Goal: Task Accomplishment & Management: Use online tool/utility

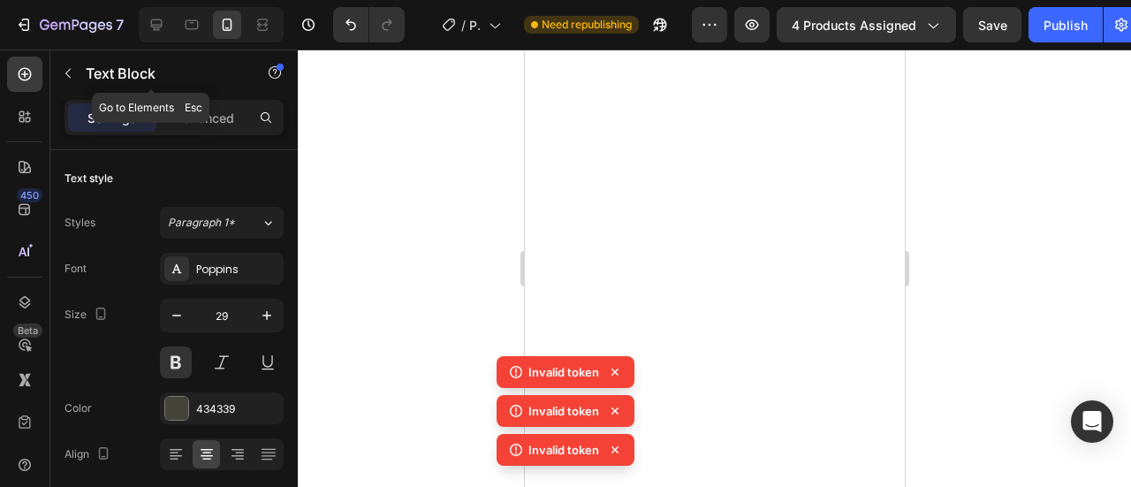
drag, startPoint x: 0, startPoint y: 0, endPoint x: 123, endPoint y: 291, distance: 315.7
click at [72, 80] on icon "button" at bounding box center [68, 73] width 14 height 14
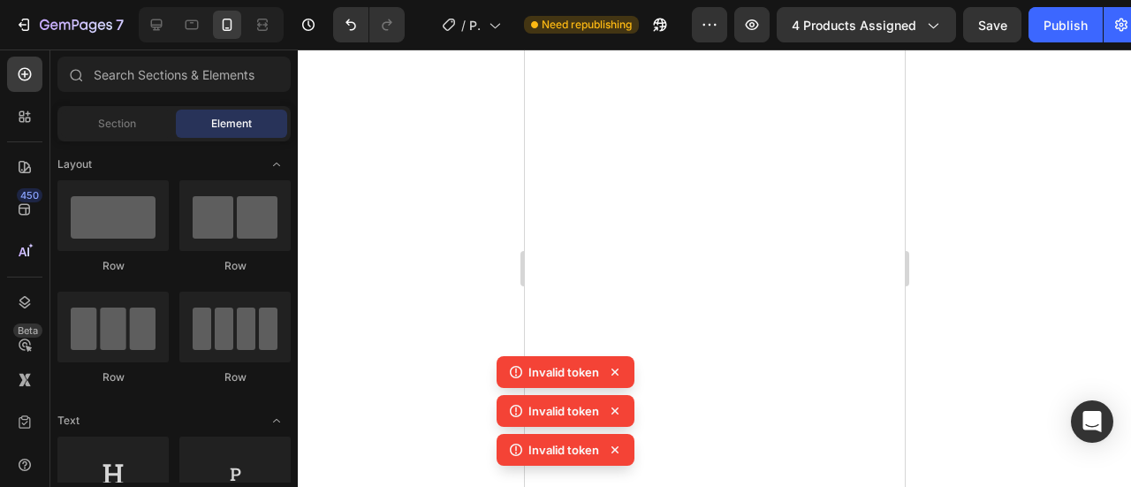
scroll to position [530, 0]
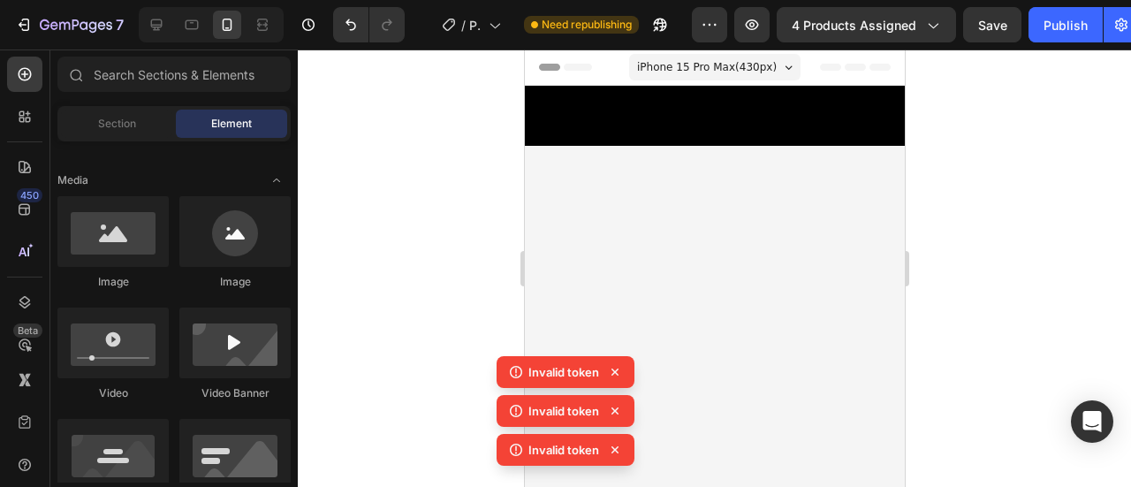
drag, startPoint x: 740, startPoint y: 220, endPoint x: 711, endPoint y: 217, distance: 29.3
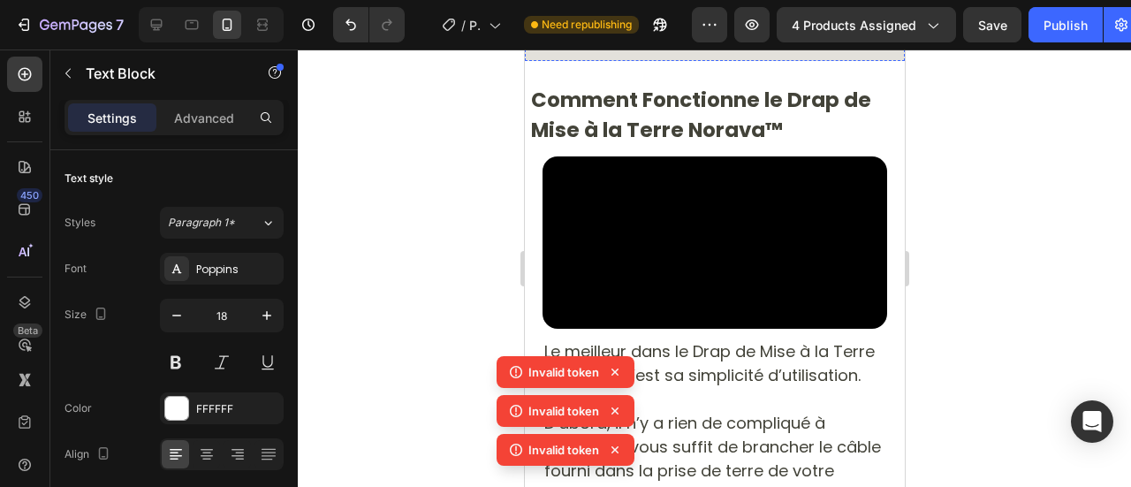
scroll to position [6250, 0]
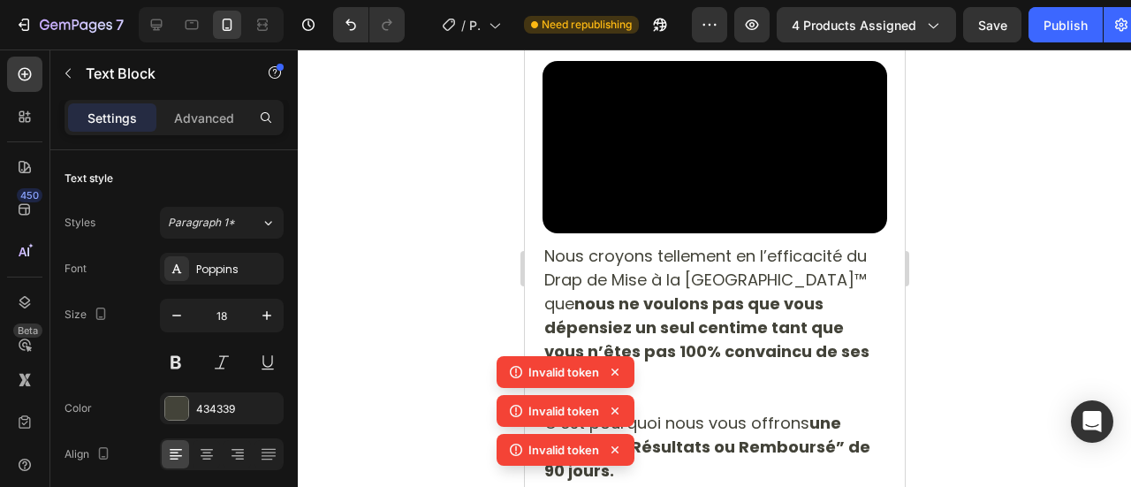
drag, startPoint x: 648, startPoint y: 249, endPoint x: 1127, endPoint y: 425, distance: 510.3
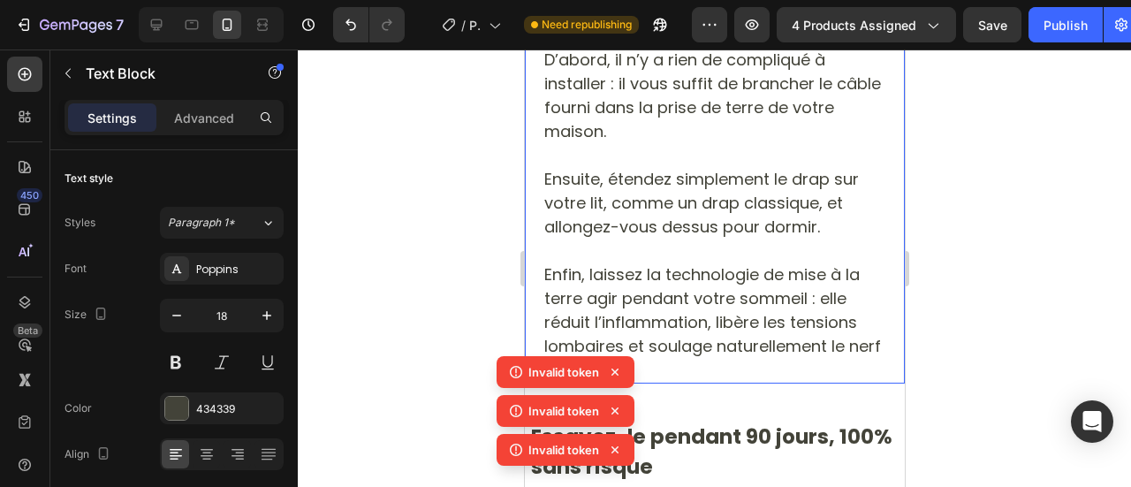
click at [613, 374] on icon at bounding box center [615, 372] width 7 height 7
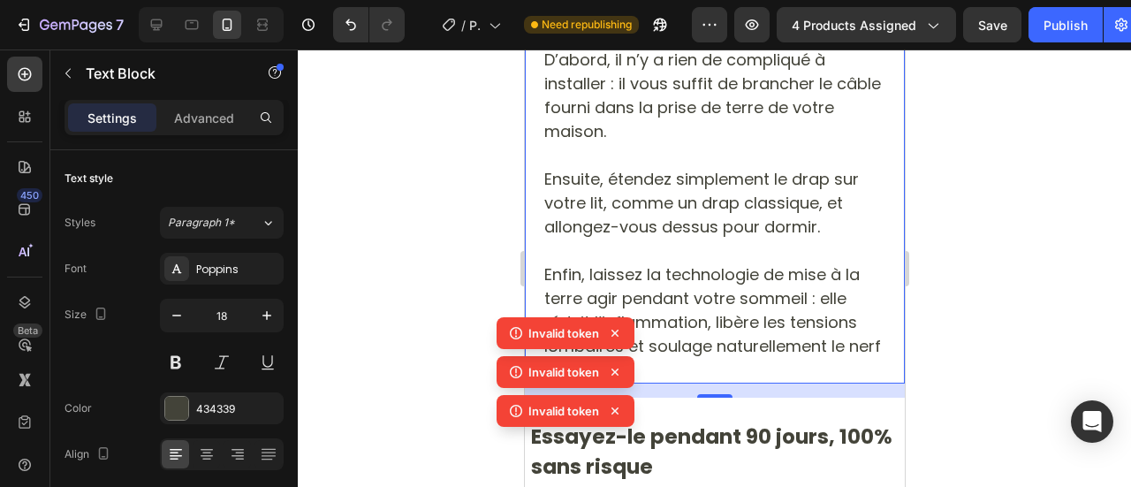
scroll to position [6564, 0]
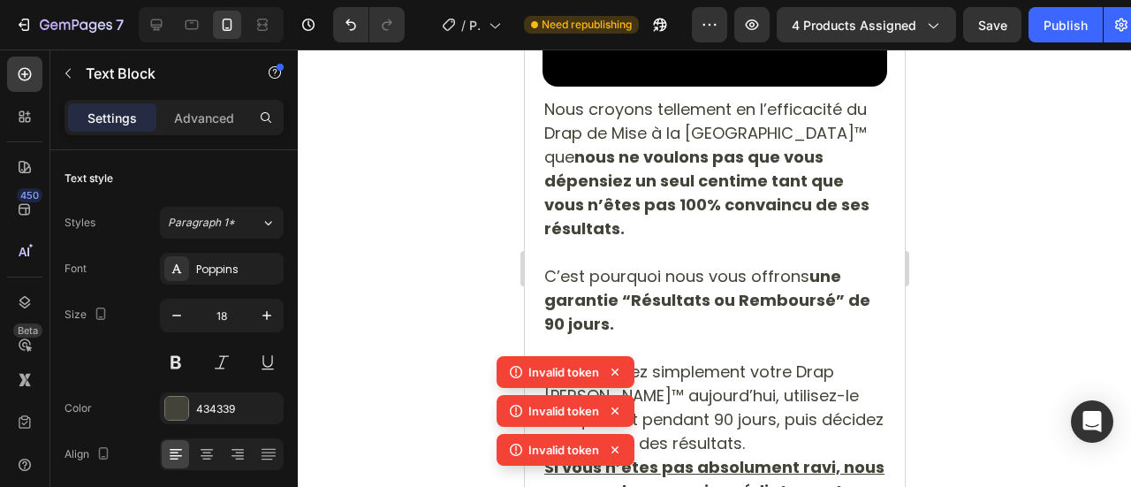
click at [614, 377] on icon at bounding box center [615, 372] width 18 height 18
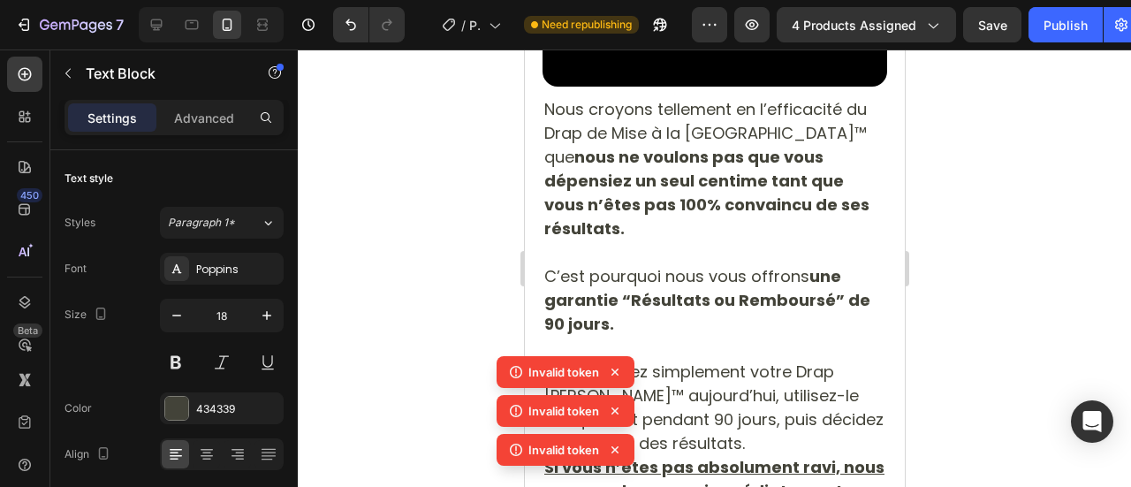
click at [614, 377] on icon at bounding box center [615, 372] width 18 height 18
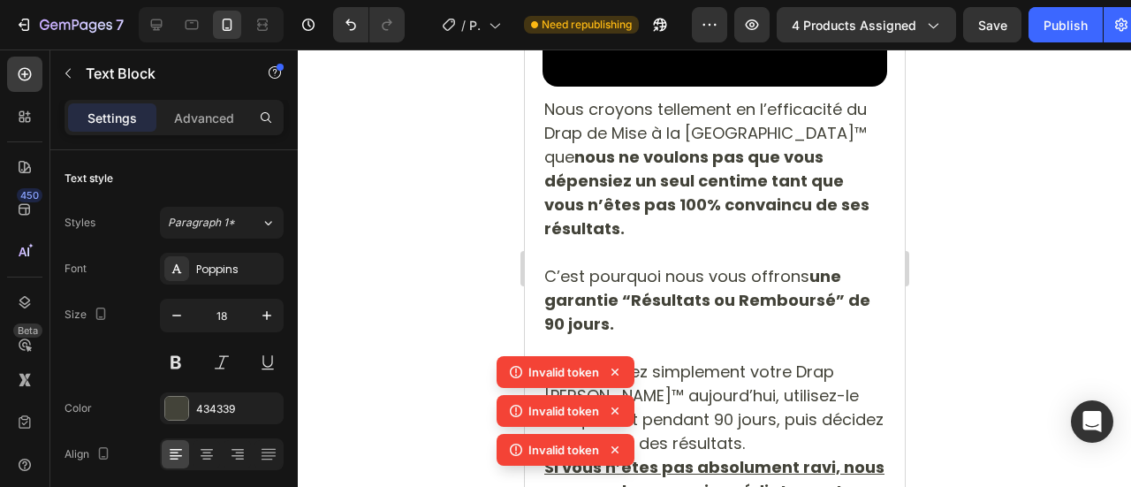
click at [614, 377] on icon at bounding box center [615, 372] width 18 height 18
click at [613, 377] on icon at bounding box center [615, 372] width 18 height 18
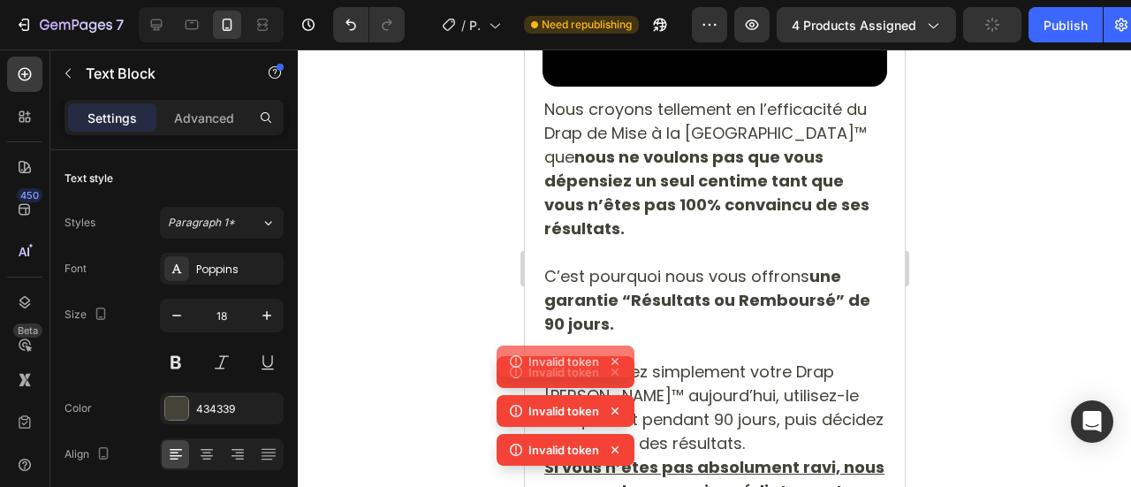
click at [613, 377] on icon at bounding box center [615, 372] width 18 height 18
click at [613, 376] on icon at bounding box center [615, 372] width 18 height 18
click at [615, 373] on icon at bounding box center [615, 372] width 7 height 7
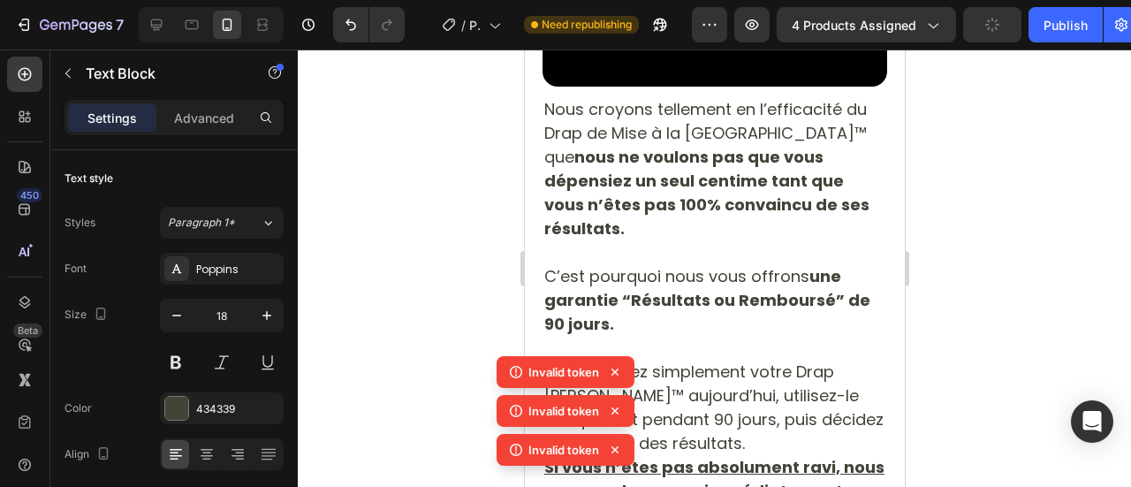
click at [615, 373] on icon at bounding box center [615, 372] width 7 height 7
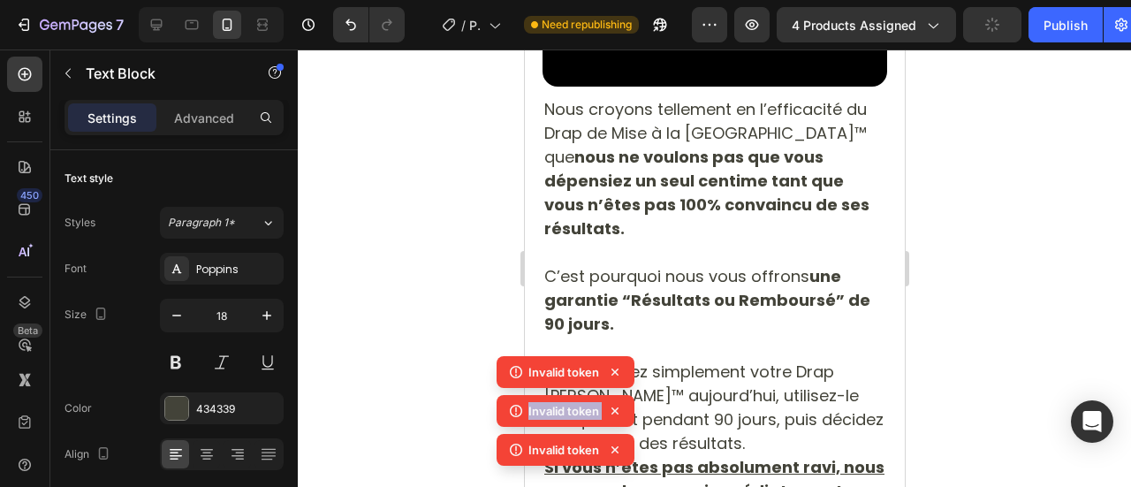
click at [615, 373] on icon at bounding box center [615, 372] width 18 height 18
click at [615, 373] on icon at bounding box center [615, 372] width 7 height 7
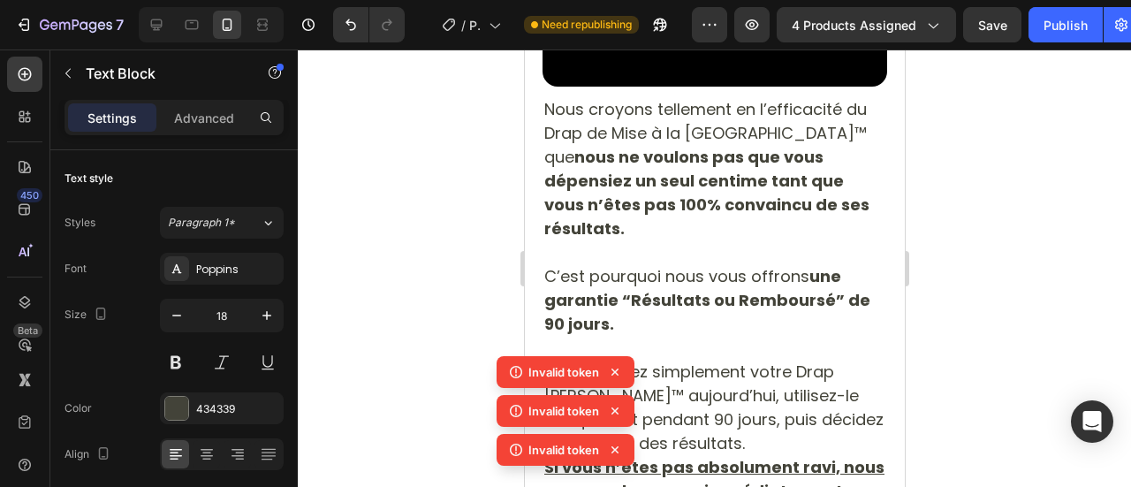
click at [615, 373] on icon at bounding box center [615, 372] width 7 height 7
click at [615, 373] on div "Invalid token Invalid token Invalid token Invalid token" at bounding box center [566, 395] width 138 height 156
click at [615, 373] on icon at bounding box center [615, 372] width 7 height 7
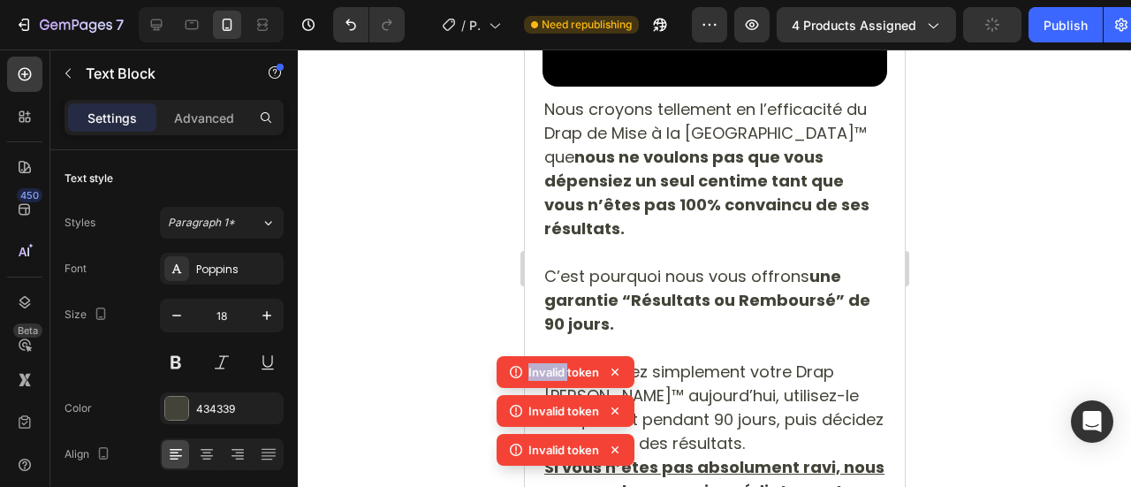
click at [615, 373] on icon at bounding box center [615, 372] width 7 height 7
click at [615, 373] on icon at bounding box center [615, 372] width 18 height 18
click at [615, 373] on icon at bounding box center [615, 372] width 7 height 7
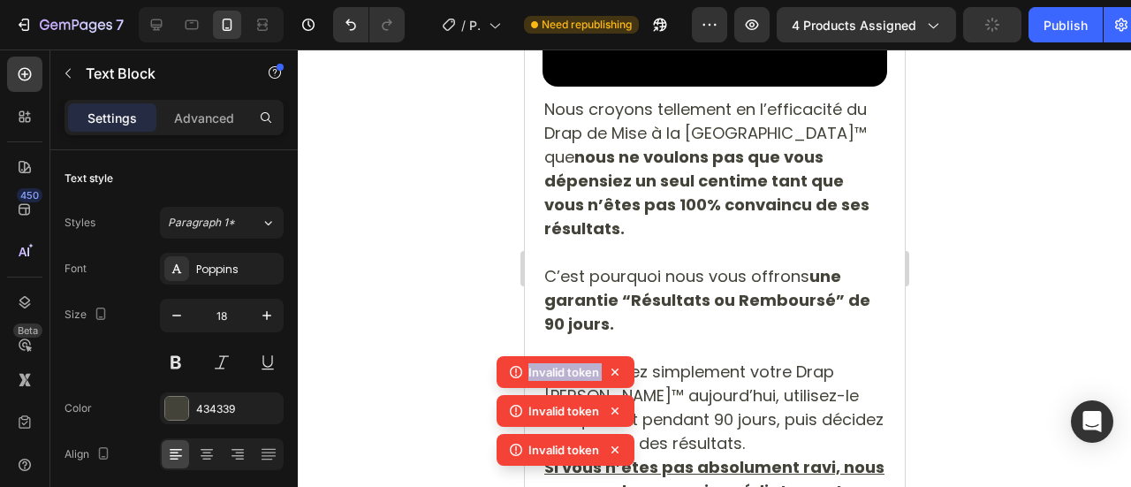
click at [615, 373] on icon at bounding box center [615, 372] width 7 height 7
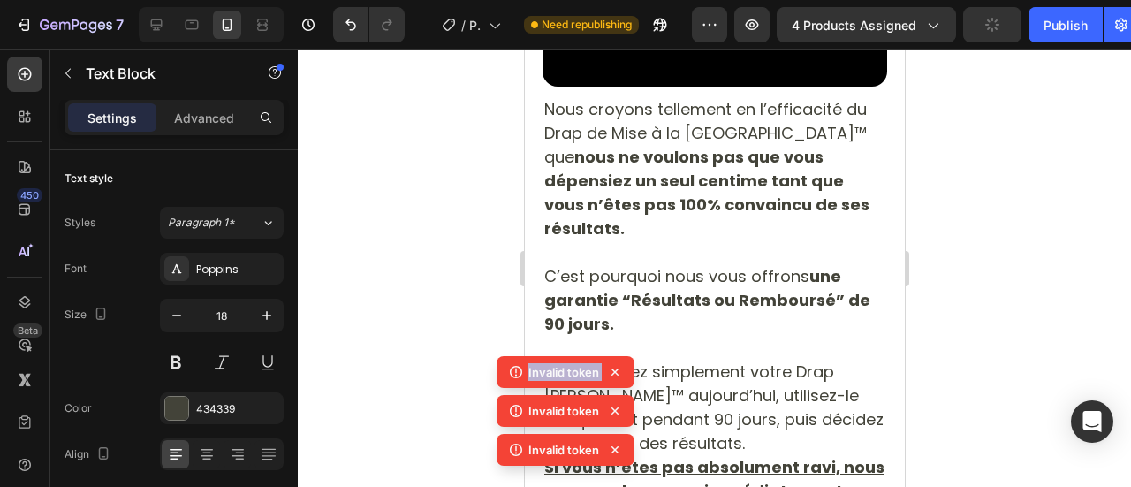
click at [615, 373] on icon at bounding box center [615, 372] width 7 height 7
click at [615, 373] on icon at bounding box center [615, 372] width 18 height 18
click at [615, 373] on div "Invalid token Invalid token Invalid token Invalid token" at bounding box center [566, 395] width 138 height 156
click at [615, 373] on icon at bounding box center [615, 372] width 7 height 7
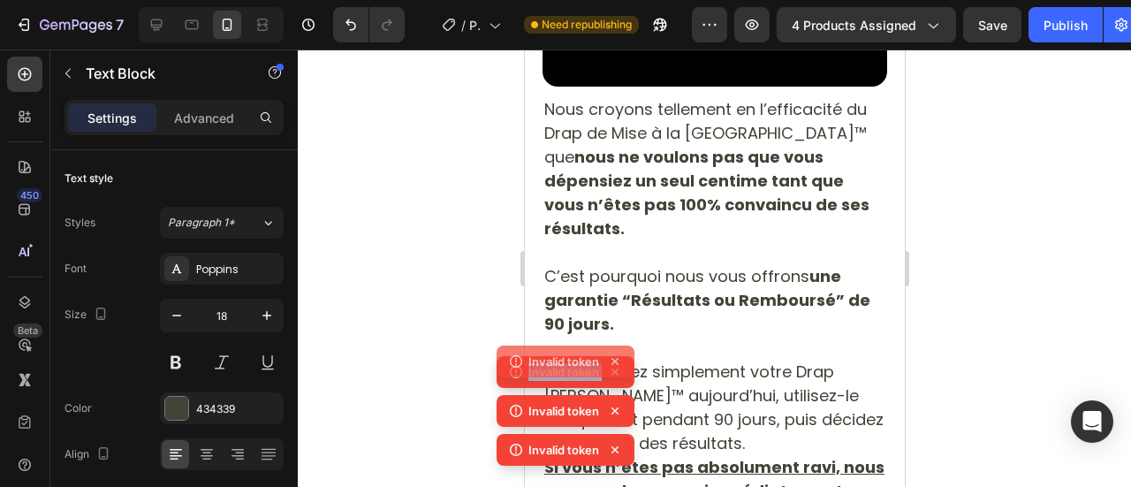
click at [615, 373] on div "Invalid token Invalid token Invalid token Invalid token" at bounding box center [566, 395] width 138 height 156
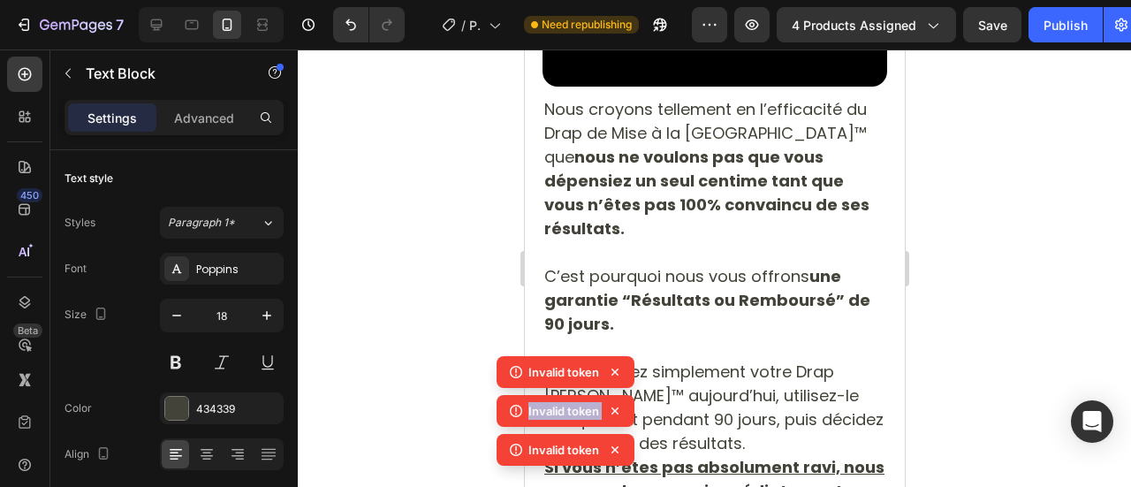
click at [615, 373] on icon at bounding box center [615, 372] width 7 height 7
click at [615, 395] on div "Invalid token" at bounding box center [566, 411] width 138 height 32
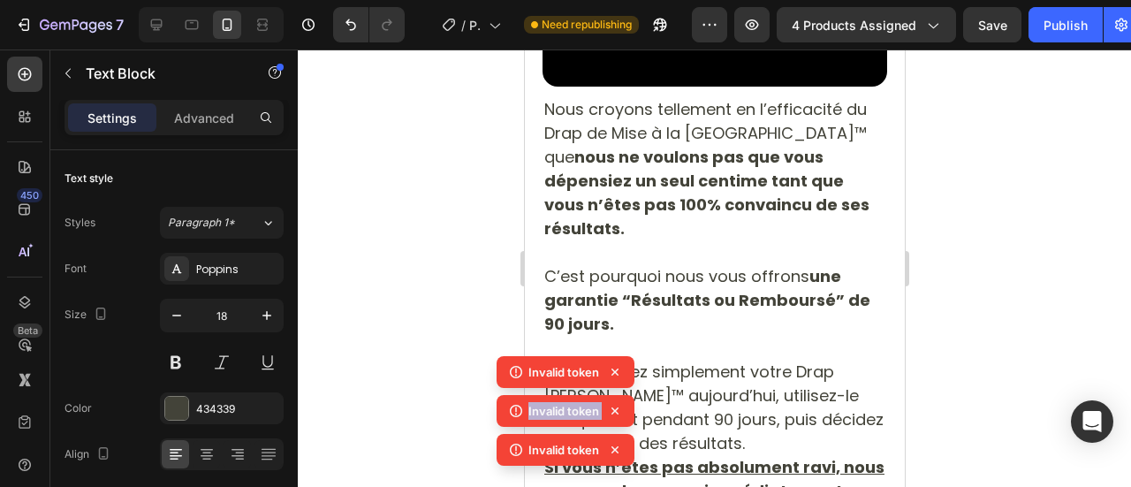
click at [615, 373] on icon at bounding box center [615, 372] width 7 height 7
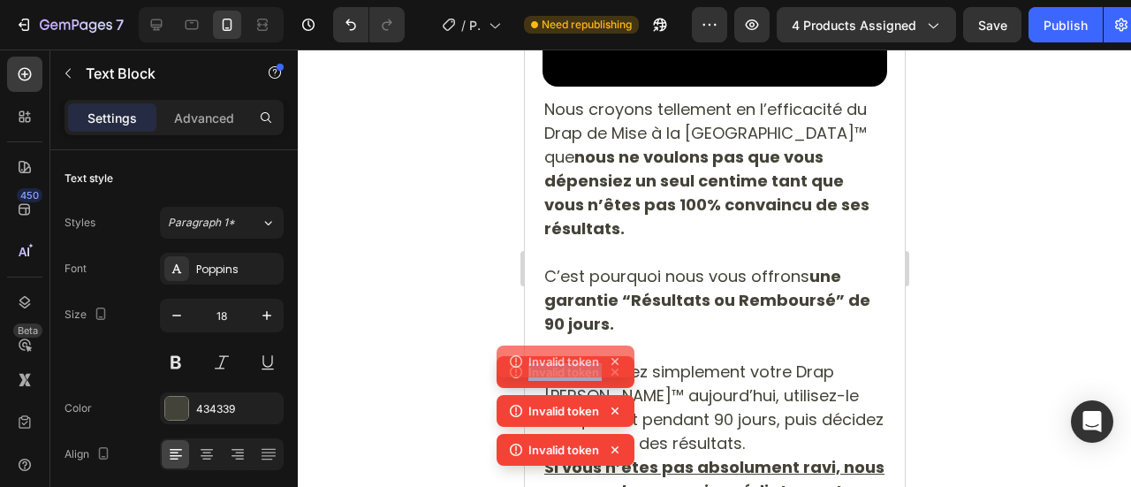
click at [615, 373] on div "Invalid token Invalid token Invalid token Invalid token" at bounding box center [566, 395] width 138 height 156
click at [615, 373] on icon at bounding box center [615, 372] width 7 height 7
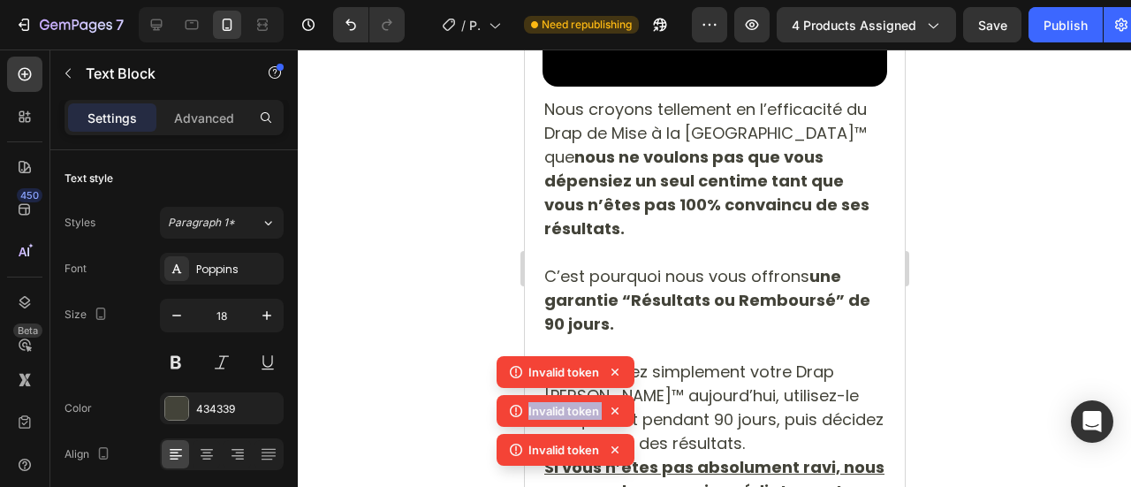
click at [615, 373] on icon at bounding box center [615, 372] width 7 height 7
click at [615, 373] on div "Invalid token Invalid token Invalid token" at bounding box center [566, 414] width 138 height 117
click at [615, 373] on icon at bounding box center [615, 372] width 7 height 7
click at [615, 373] on div "Invalid token Invalid token Invalid token" at bounding box center [566, 414] width 138 height 117
click at [615, 373] on icon at bounding box center [615, 372] width 7 height 7
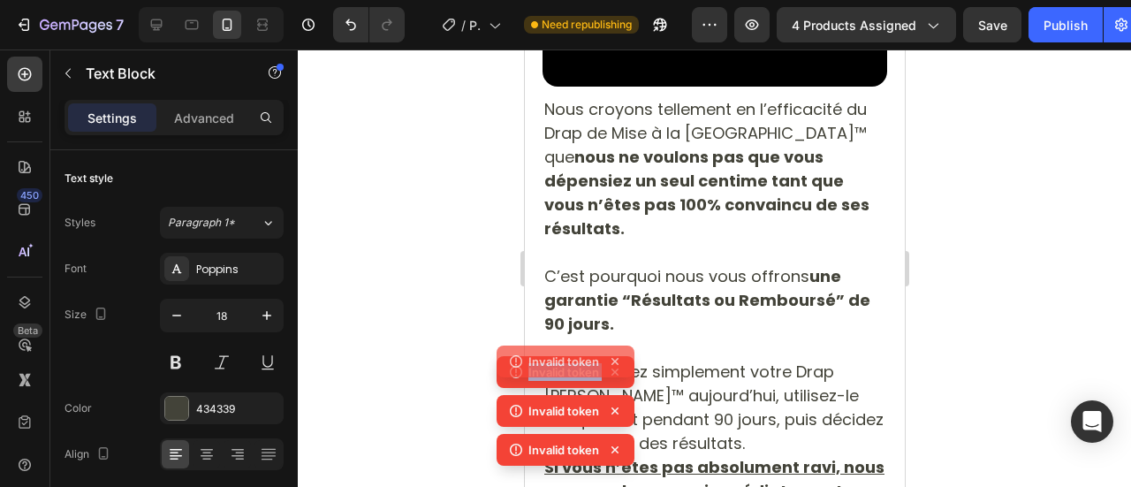
click at [615, 373] on div "Invalid token Invalid token Invalid token Invalid token" at bounding box center [566, 395] width 138 height 156
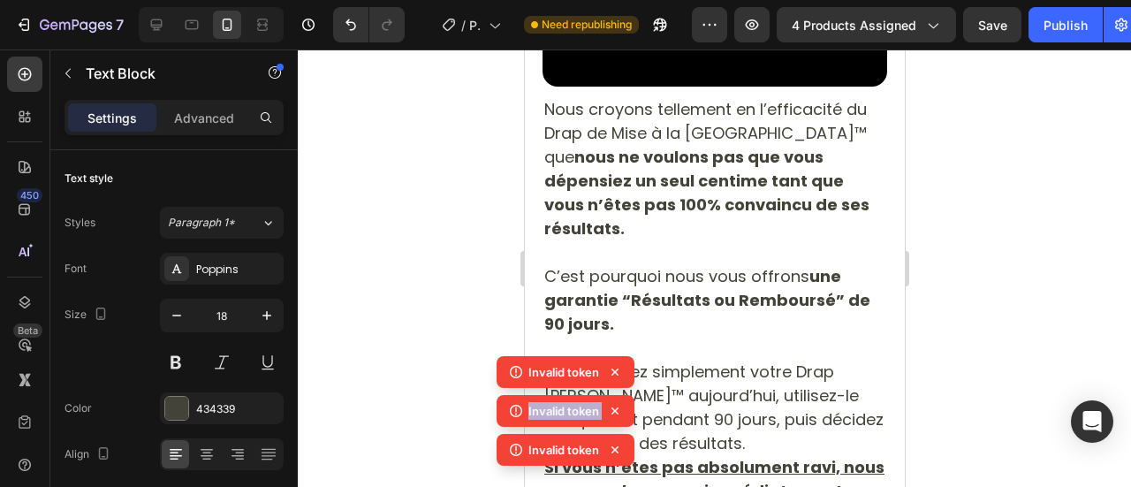
click at [615, 373] on icon at bounding box center [615, 372] width 7 height 7
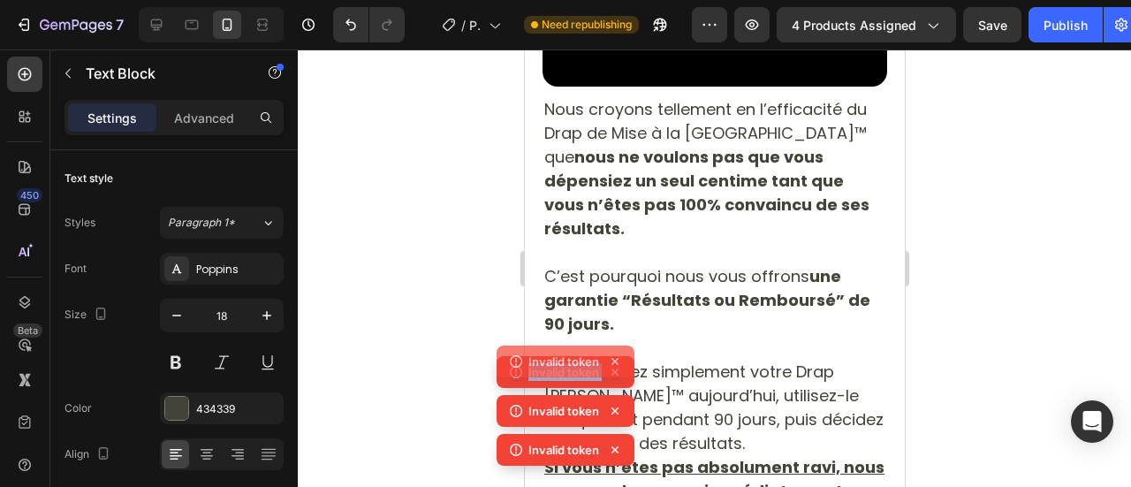
click at [615, 373] on div "Invalid token Invalid token Invalid token Invalid token" at bounding box center [566, 395] width 138 height 156
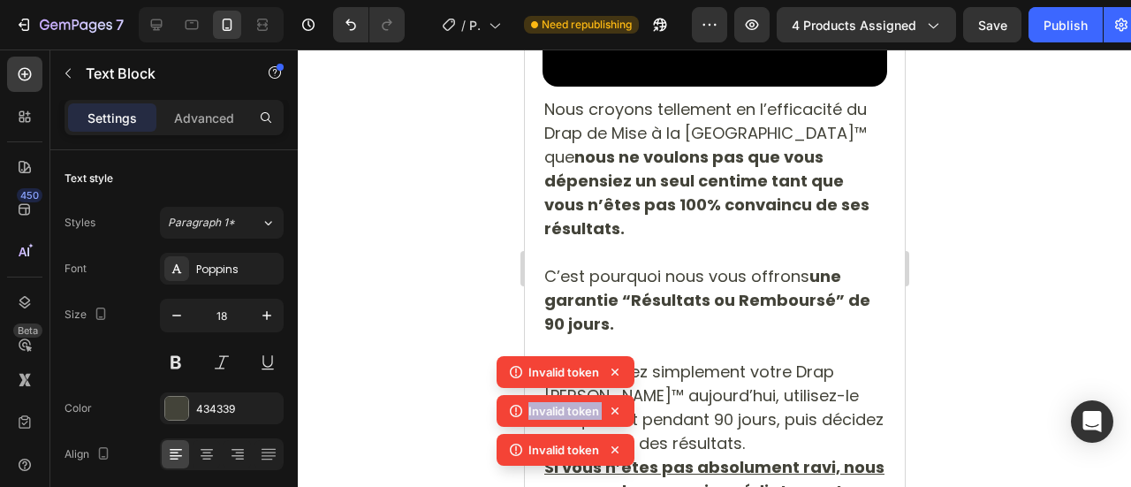
click at [615, 373] on icon at bounding box center [615, 372] width 7 height 7
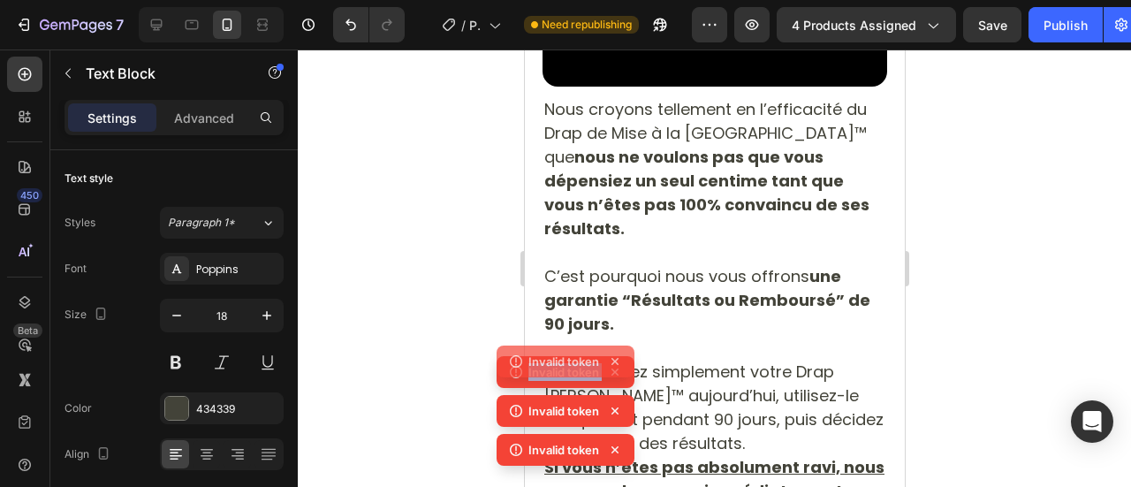
click at [615, 370] on icon at bounding box center [615, 362] width 18 height 18
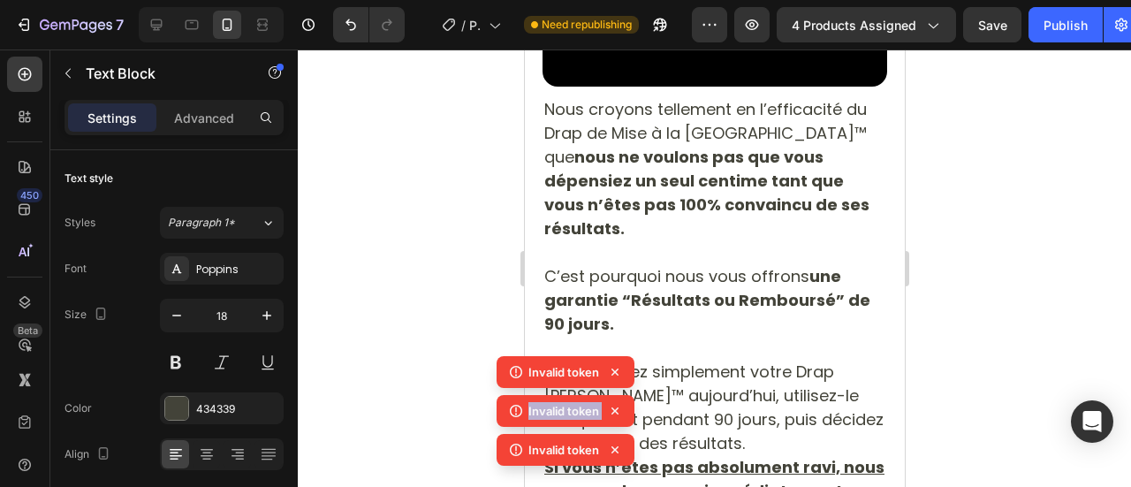
click at [615, 373] on icon at bounding box center [615, 372] width 7 height 7
click at [615, 373] on div "Invalid token Invalid token Invalid token" at bounding box center [566, 414] width 138 height 117
click at [615, 373] on icon at bounding box center [615, 372] width 7 height 7
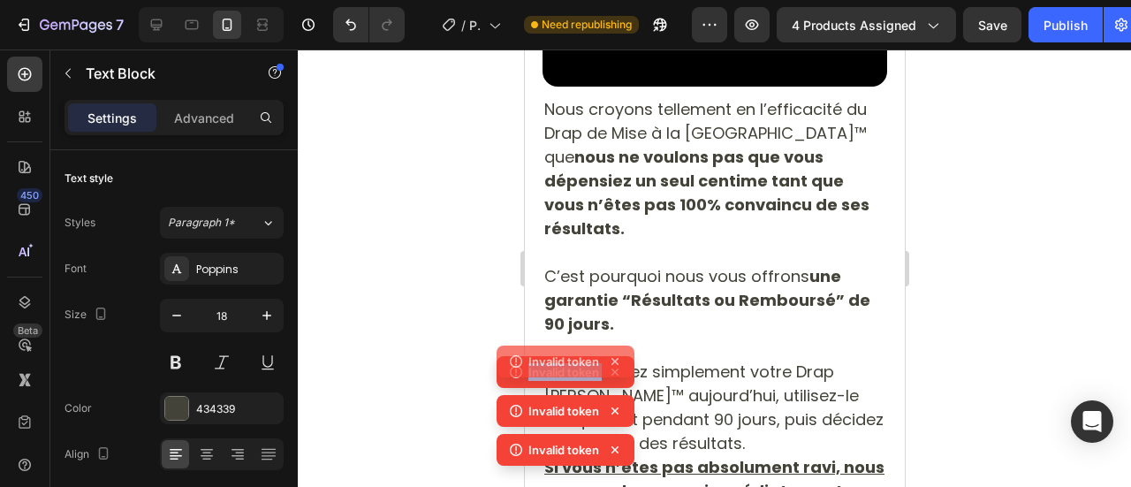
click at [615, 373] on div "Invalid token Invalid token Invalid token Invalid token" at bounding box center [566, 395] width 138 height 156
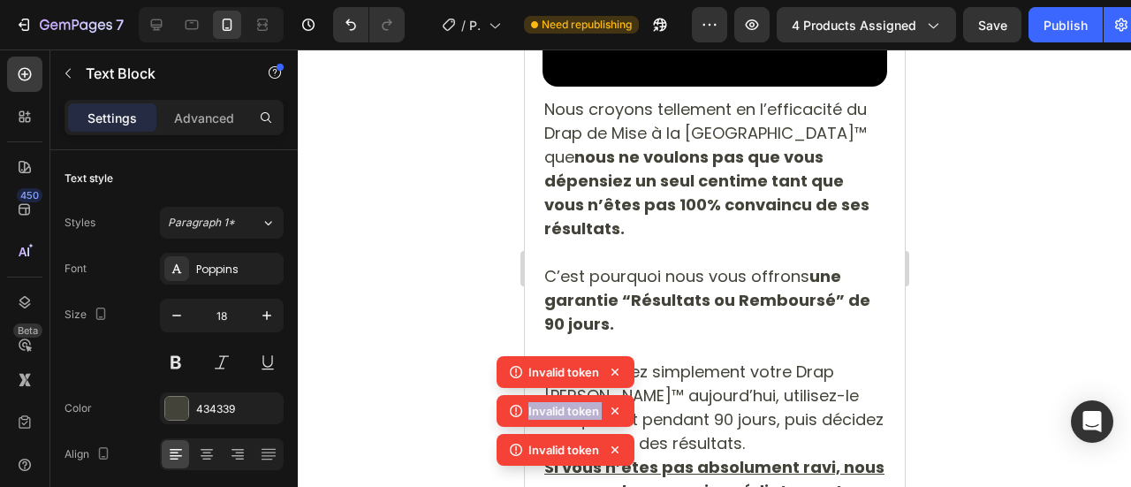
click at [615, 373] on icon at bounding box center [615, 372] width 7 height 7
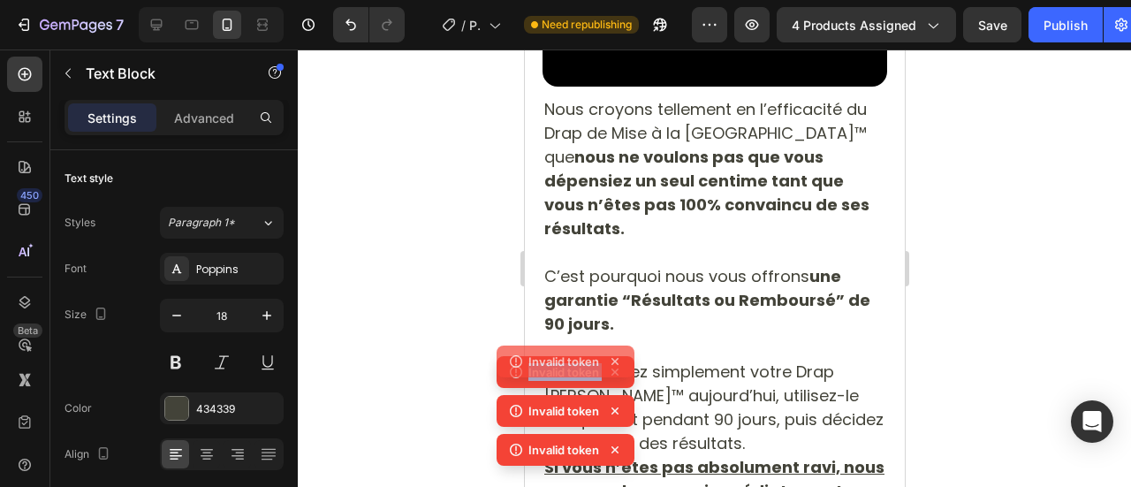
click at [615, 370] on icon at bounding box center [615, 362] width 18 height 18
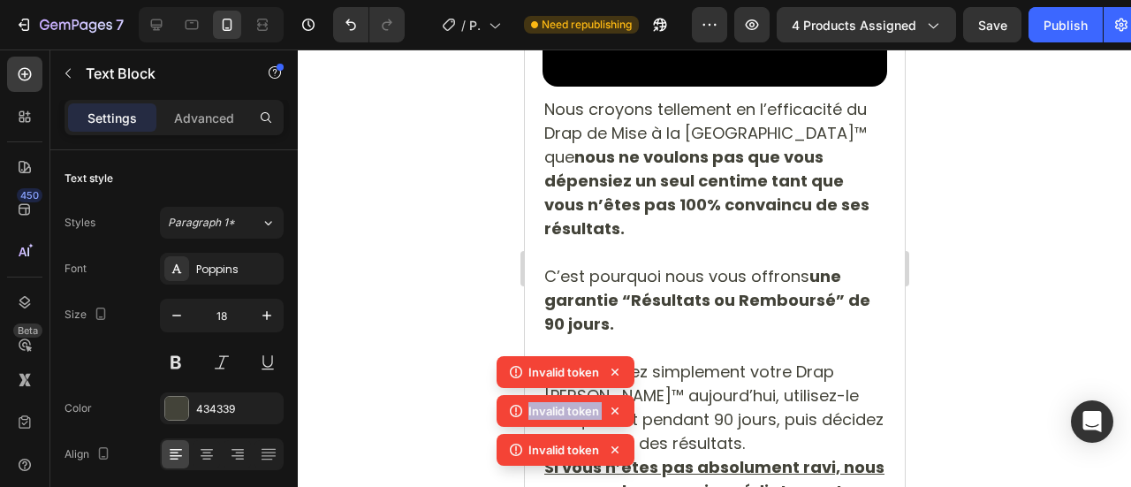
click at [615, 373] on icon at bounding box center [615, 372] width 7 height 7
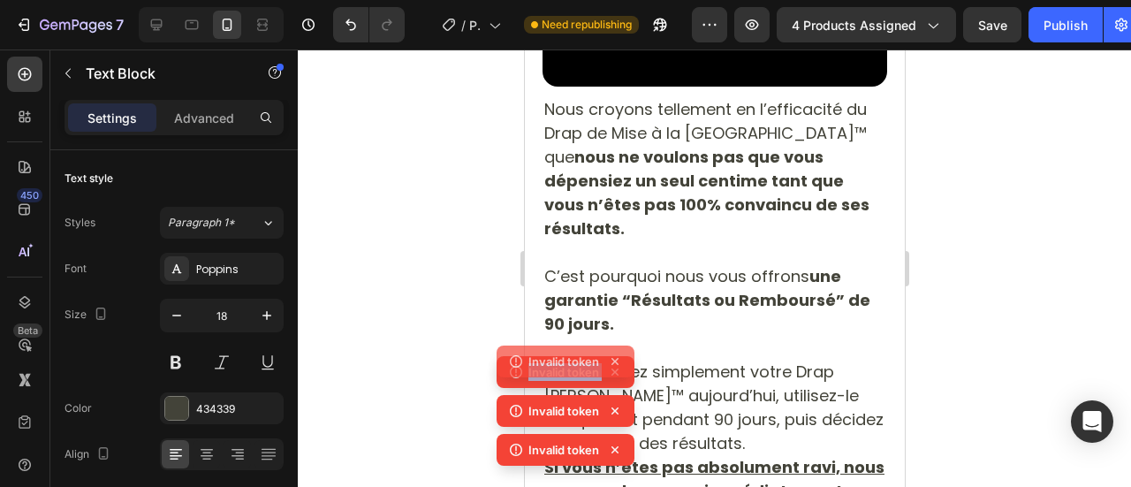
click at [615, 373] on div "Invalid token" at bounding box center [566, 362] width 138 height 32
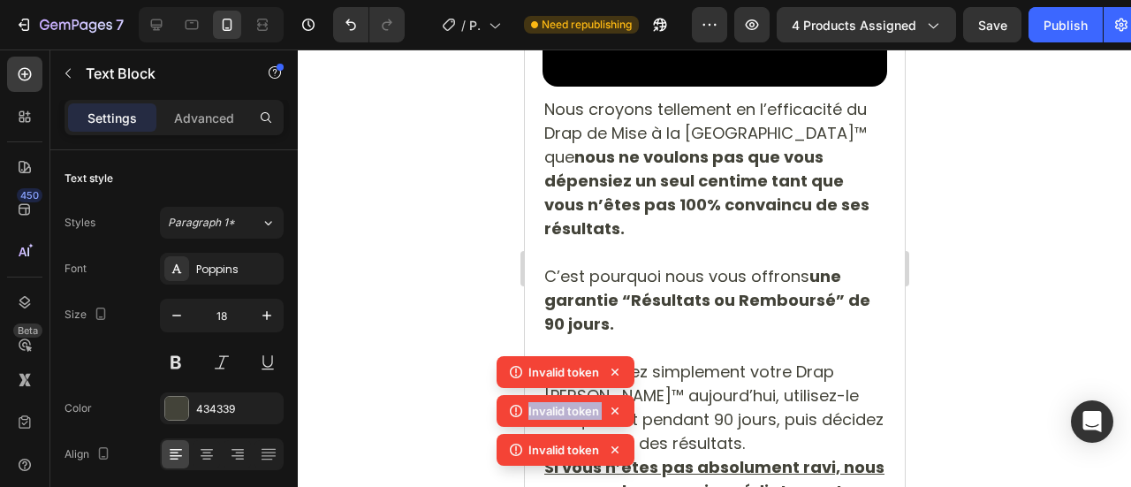
click at [615, 373] on icon at bounding box center [615, 372] width 7 height 7
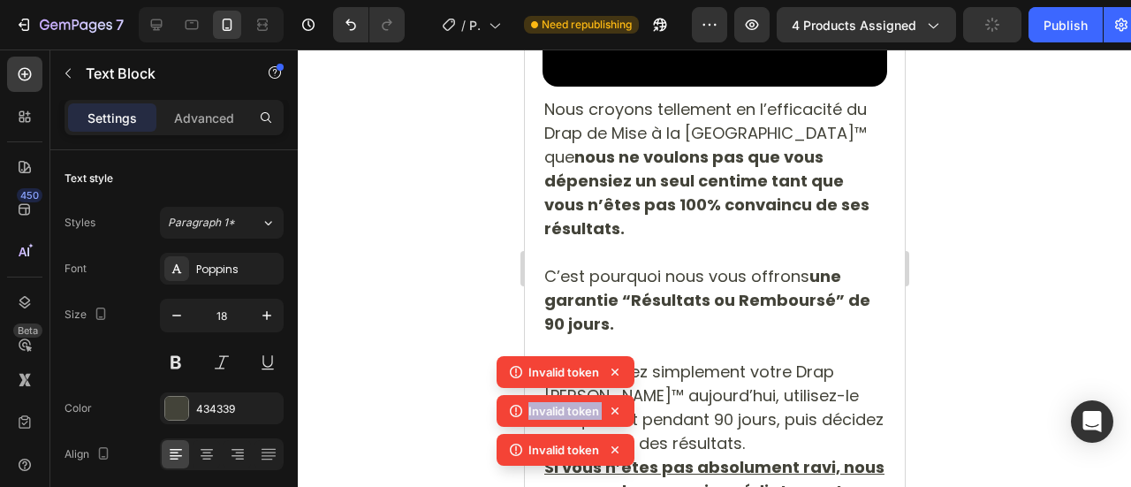
click at [615, 373] on icon at bounding box center [615, 372] width 7 height 7
click at [615, 373] on div "Invalid token Invalid token Invalid token" at bounding box center [566, 414] width 138 height 117
click at [615, 373] on icon at bounding box center [615, 372] width 7 height 7
click at [615, 373] on div "Invalid token Invalid token Invalid token Invalid token" at bounding box center [566, 395] width 138 height 156
click at [615, 373] on icon at bounding box center [615, 372] width 7 height 7
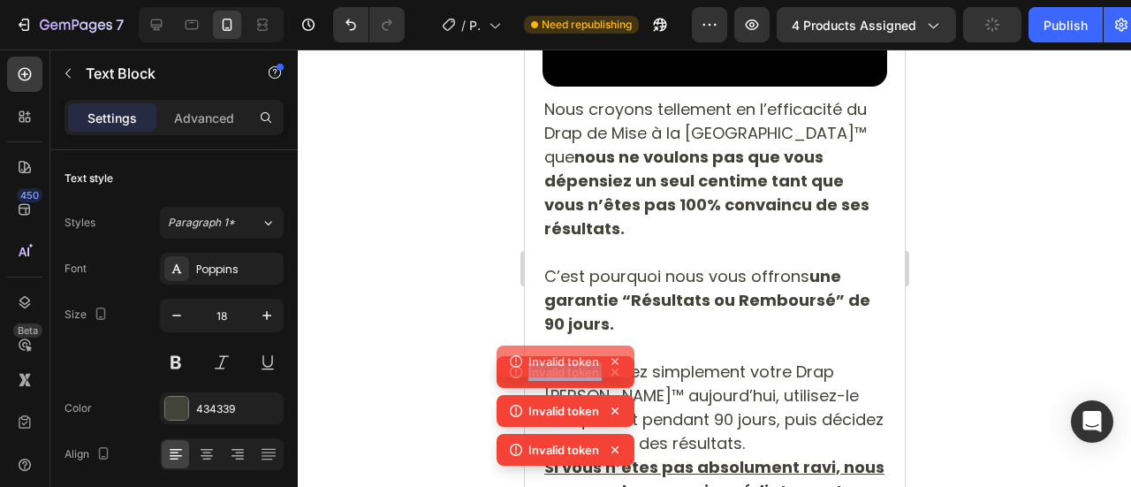
click at [615, 373] on div "Invalid token" at bounding box center [566, 362] width 138 height 32
drag, startPoint x: 422, startPoint y: 349, endPoint x: 57, endPoint y: 265, distance: 374.6
click at [422, 349] on div at bounding box center [715, 268] width 834 height 438
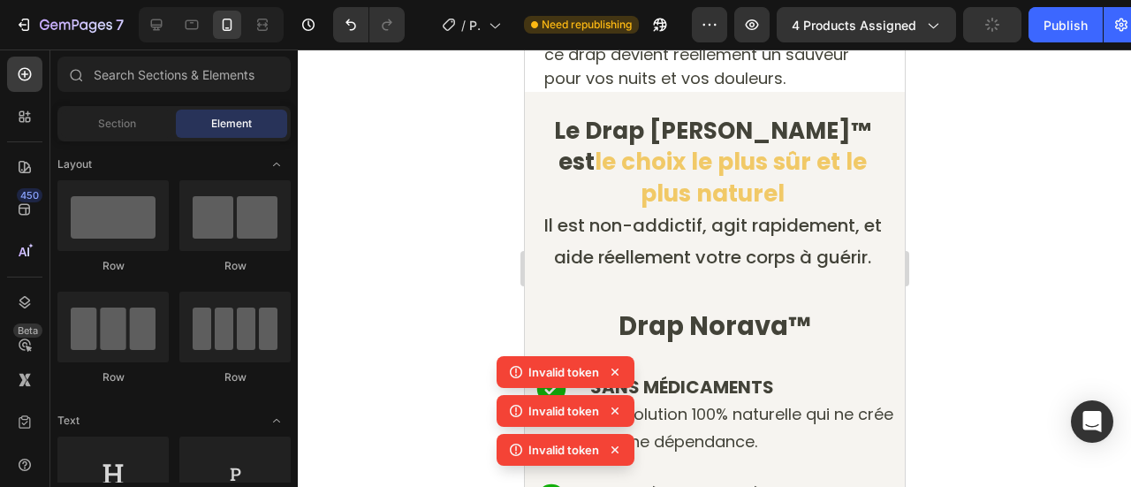
scroll to position [7094, 0]
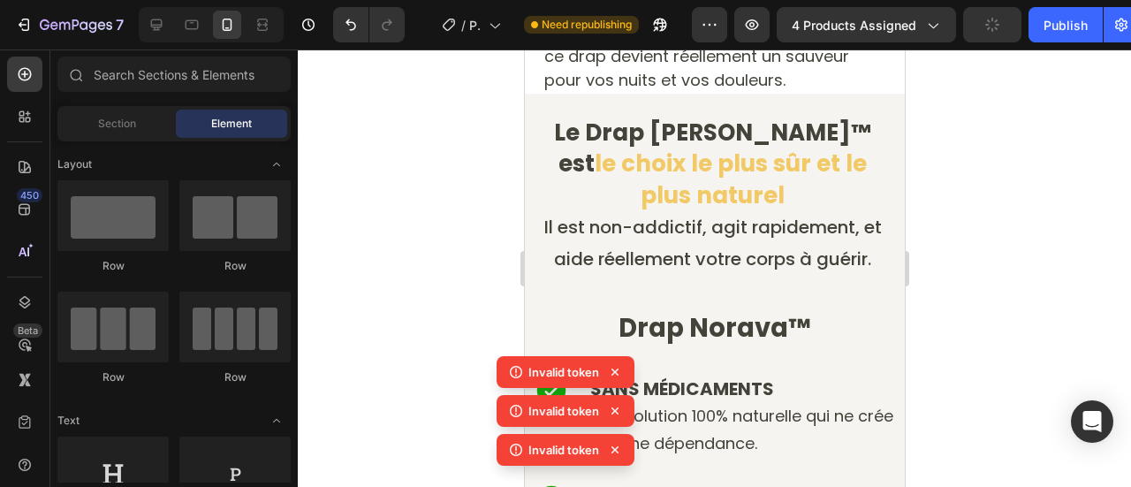
click at [613, 452] on icon at bounding box center [615, 449] width 7 height 7
click at [615, 448] on icon at bounding box center [615, 449] width 7 height 7
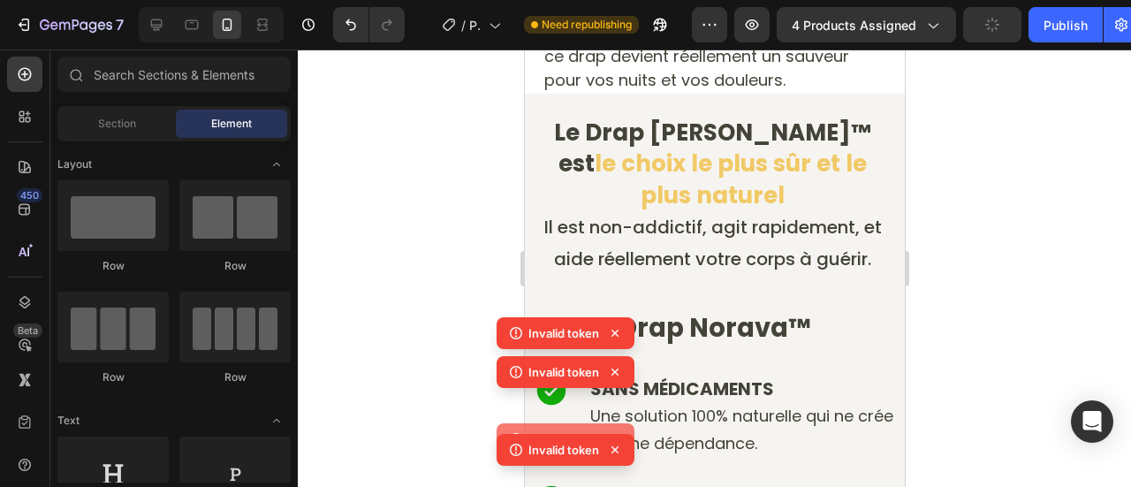
click at [615, 448] on icon at bounding box center [615, 439] width 18 height 18
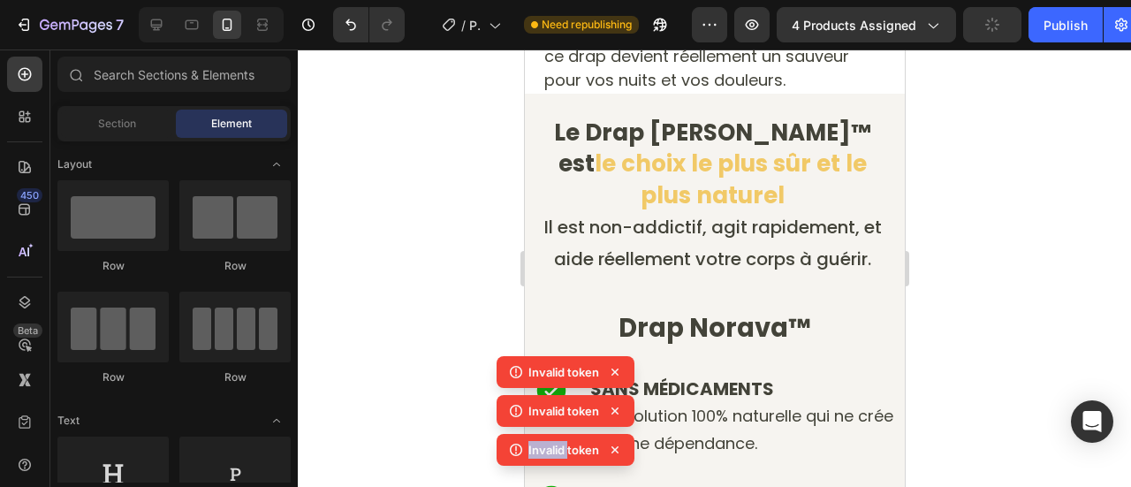
click at [615, 448] on icon at bounding box center [615, 449] width 7 height 7
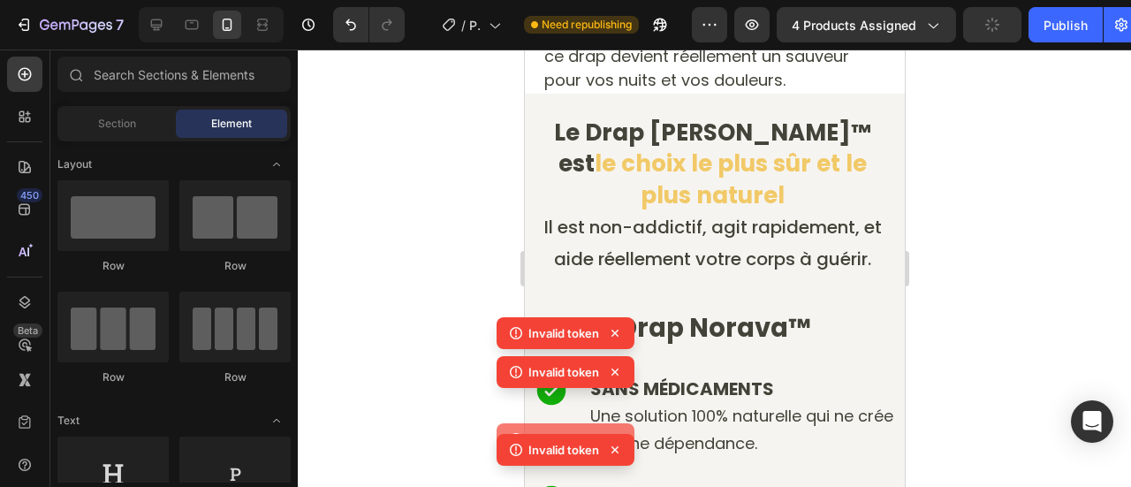
click at [615, 448] on div "Invalid token Invalid token Invalid token Invalid token" at bounding box center [566, 395] width 138 height 156
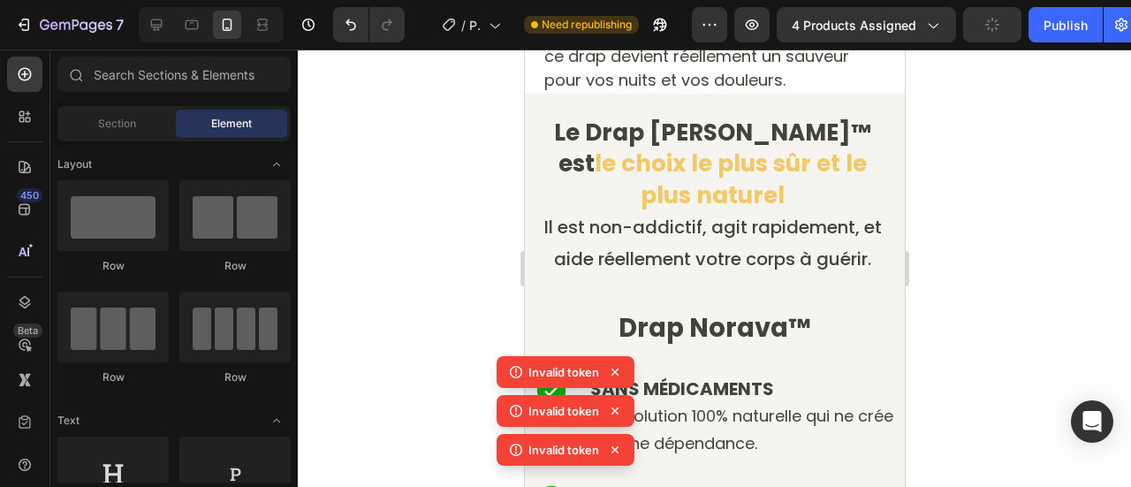
click at [615, 448] on icon at bounding box center [615, 449] width 7 height 7
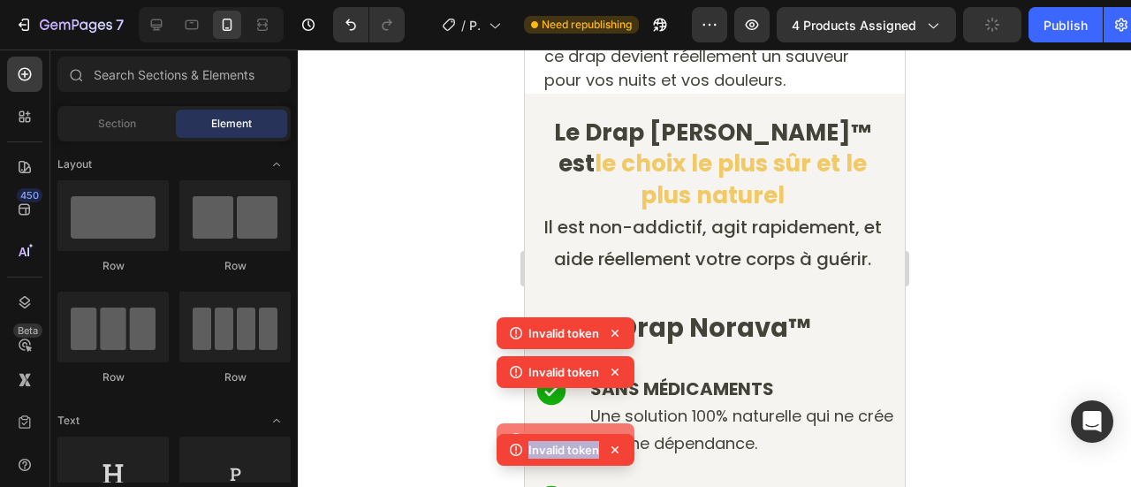
click at [615, 448] on div "Invalid token Invalid token Invalid token Invalid token" at bounding box center [566, 395] width 138 height 156
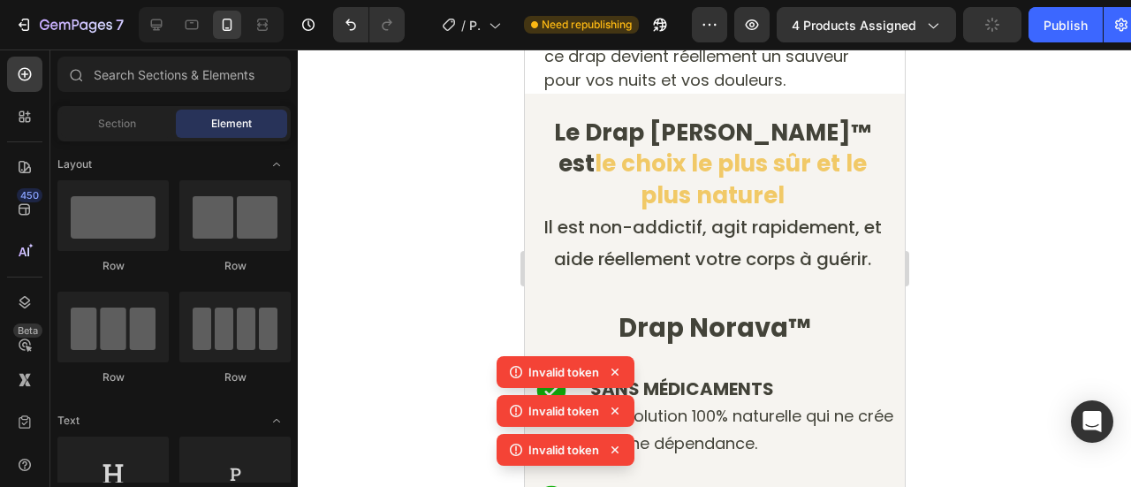
click at [615, 448] on icon at bounding box center [615, 449] width 7 height 7
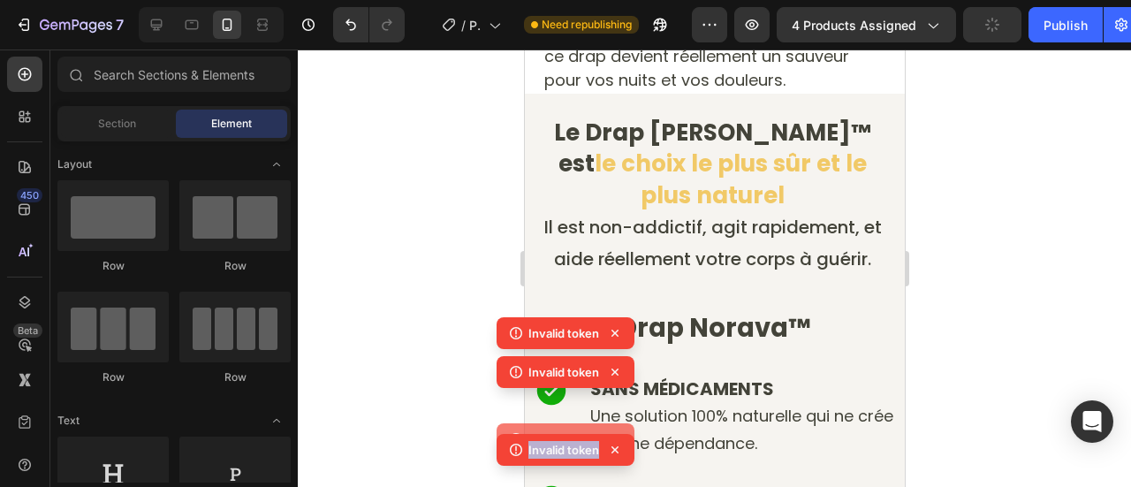
click at [615, 448] on div "Invalid token Invalid token Invalid token Invalid token" at bounding box center [566, 395] width 138 height 156
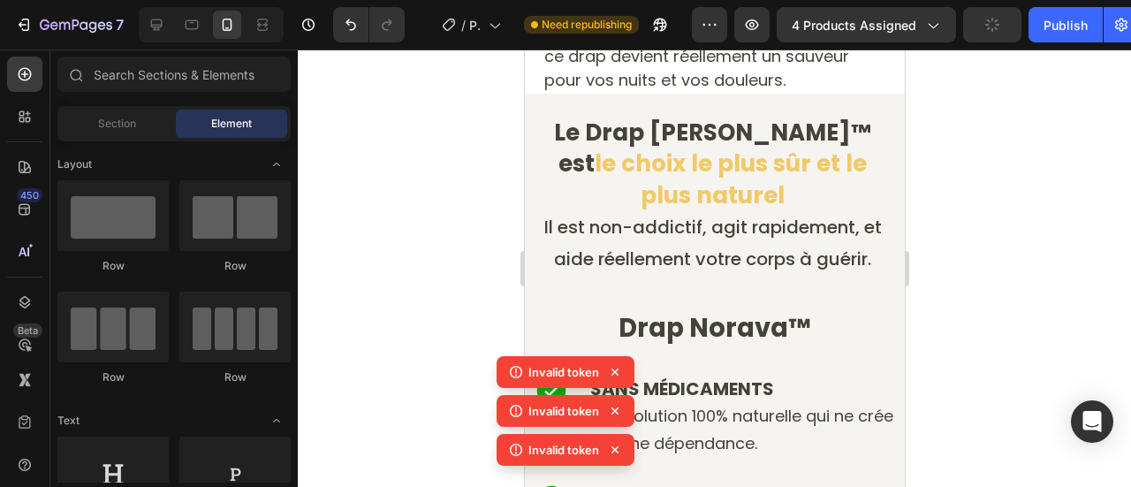
click at [615, 448] on icon at bounding box center [615, 449] width 7 height 7
click at [615, 448] on icon at bounding box center [615, 450] width 18 height 18
click at [615, 448] on icon at bounding box center [615, 449] width 7 height 7
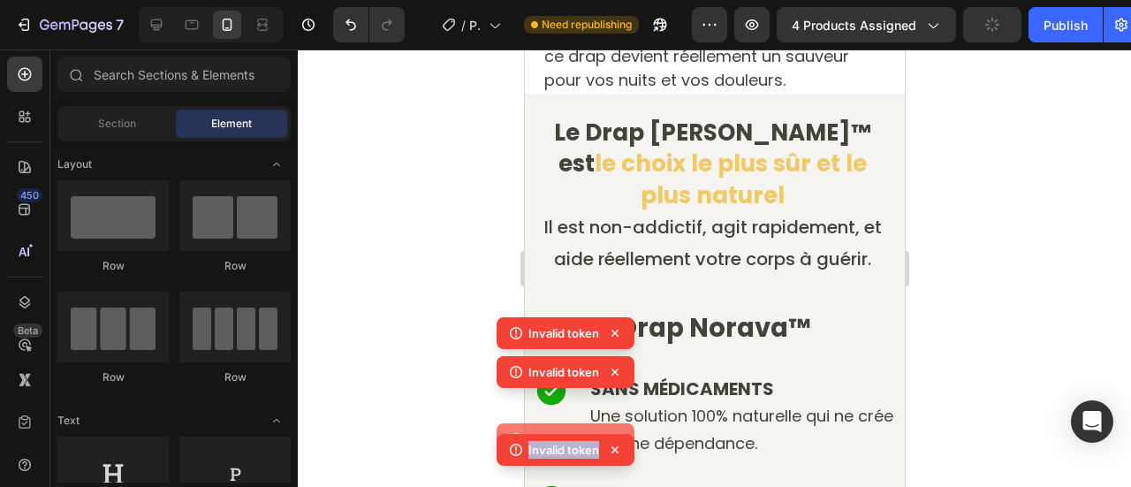
click at [615, 448] on div "Invalid token Invalid token Invalid token Invalid token" at bounding box center [566, 395] width 138 height 156
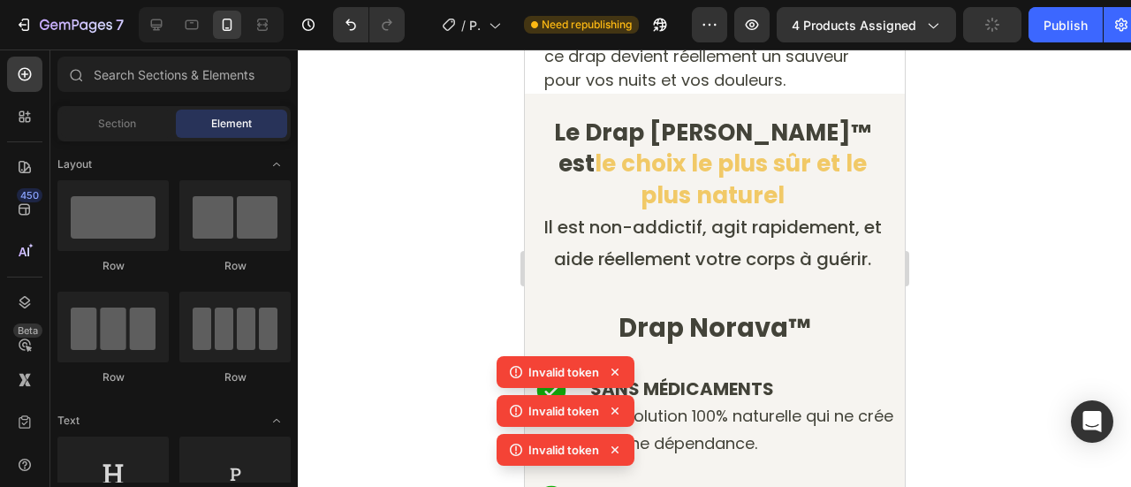
click at [615, 448] on icon at bounding box center [615, 449] width 7 height 7
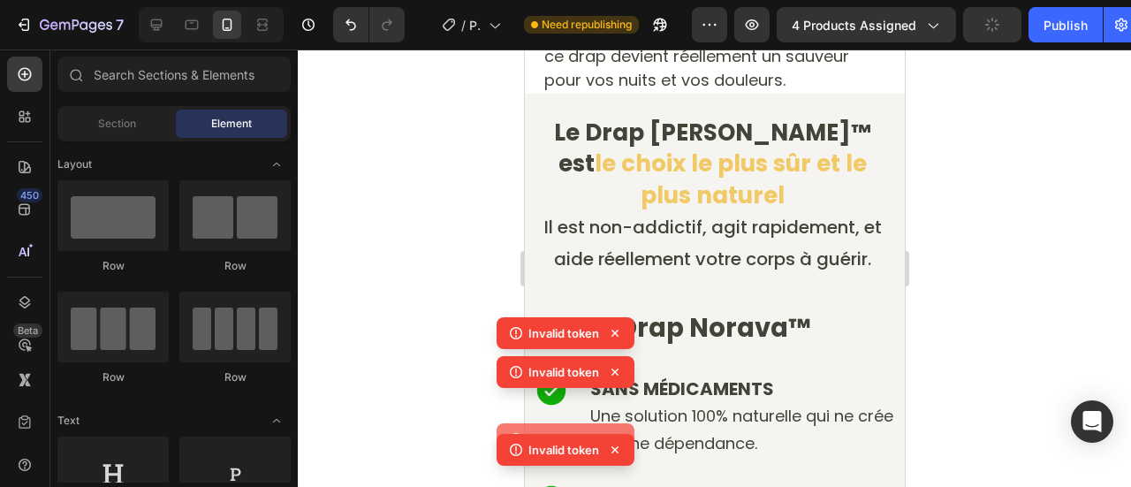
click at [615, 448] on icon at bounding box center [615, 439] width 18 height 18
click at [615, 448] on icon at bounding box center [615, 449] width 7 height 7
click at [615, 443] on icon at bounding box center [615, 439] width 7 height 7
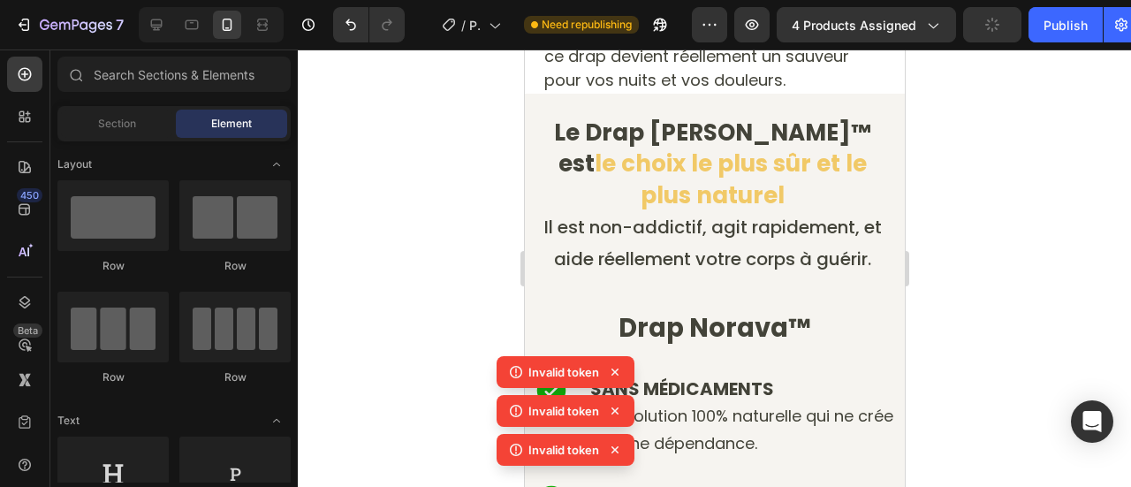
click at [615, 448] on icon at bounding box center [615, 449] width 7 height 7
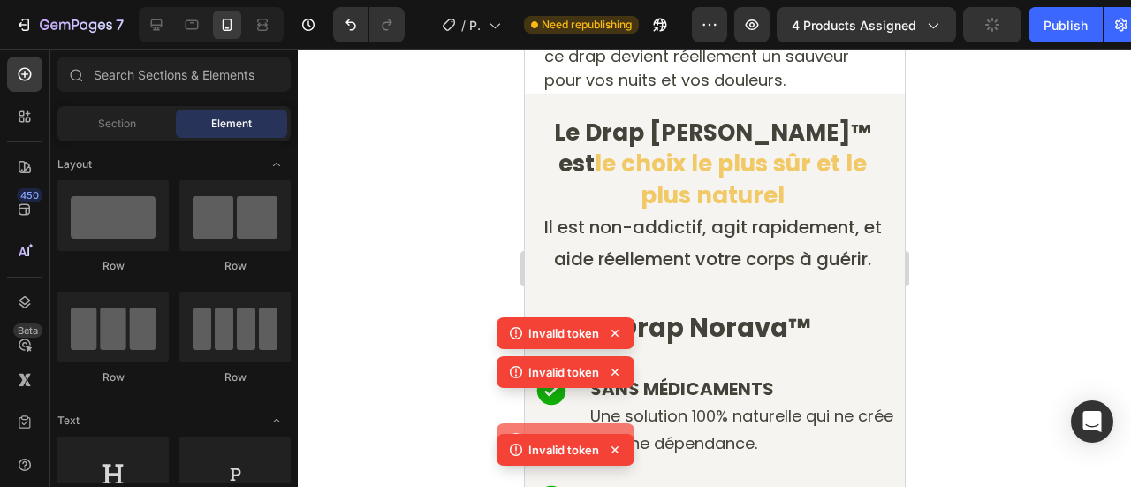
click at [615, 448] on icon at bounding box center [615, 439] width 18 height 18
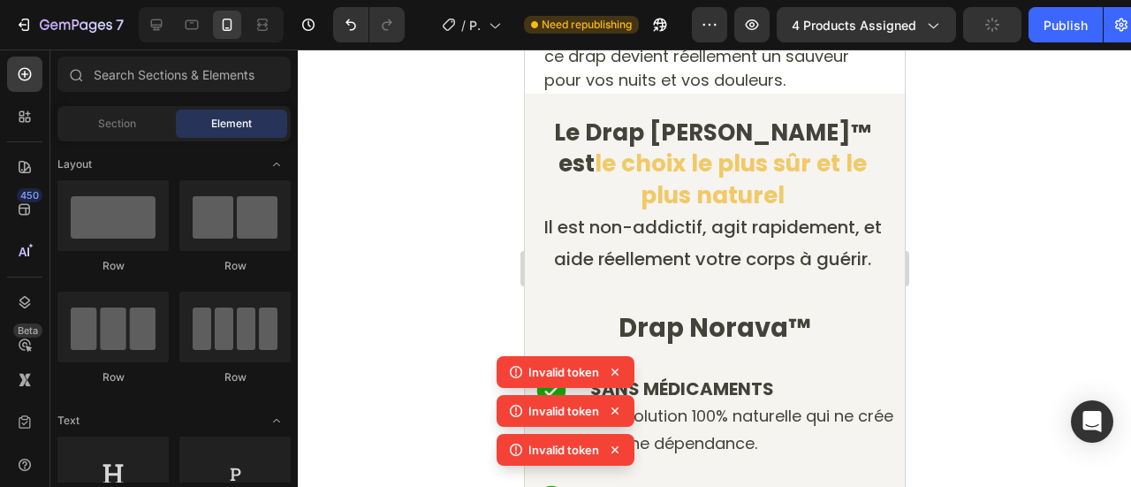
click at [615, 448] on icon at bounding box center [615, 450] width 18 height 18
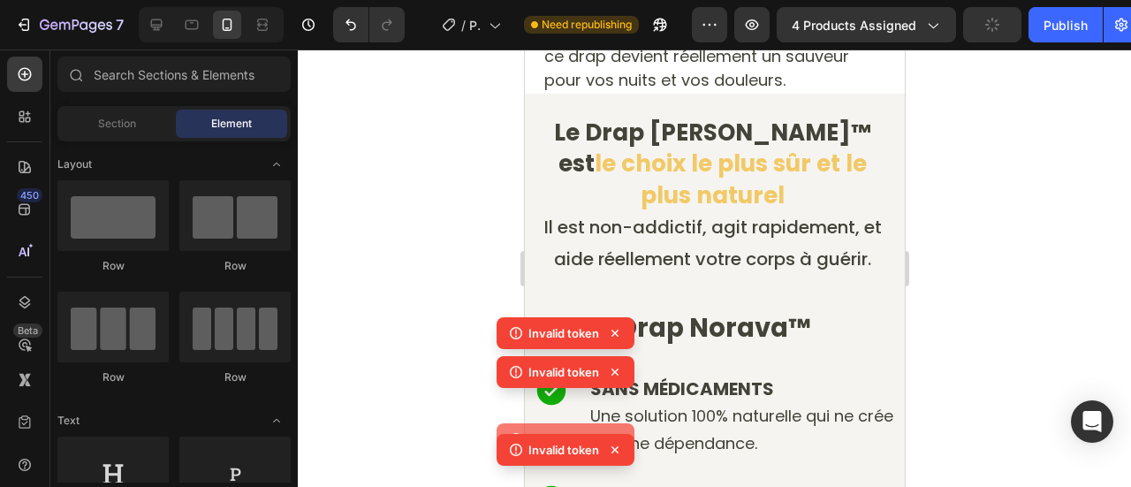
click at [615, 448] on icon at bounding box center [615, 439] width 18 height 18
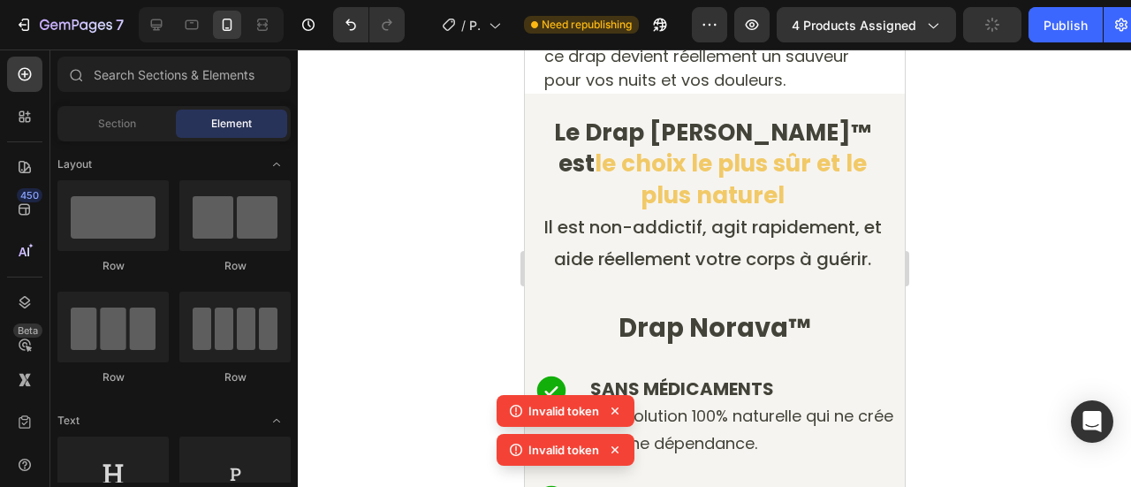
click at [615, 448] on icon at bounding box center [615, 449] width 7 height 7
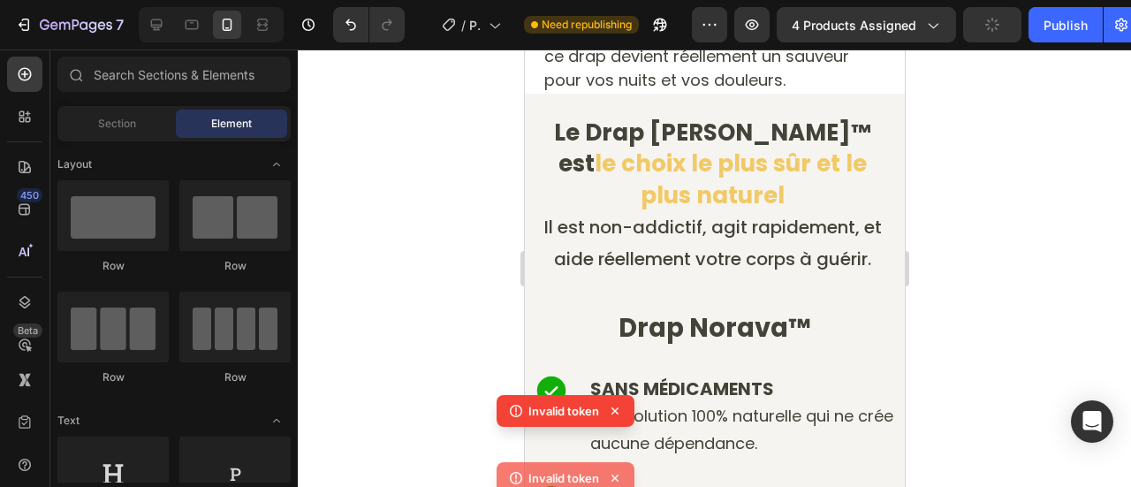
click at [615, 448] on div "Invalid token Invalid token" at bounding box center [566, 434] width 138 height 78
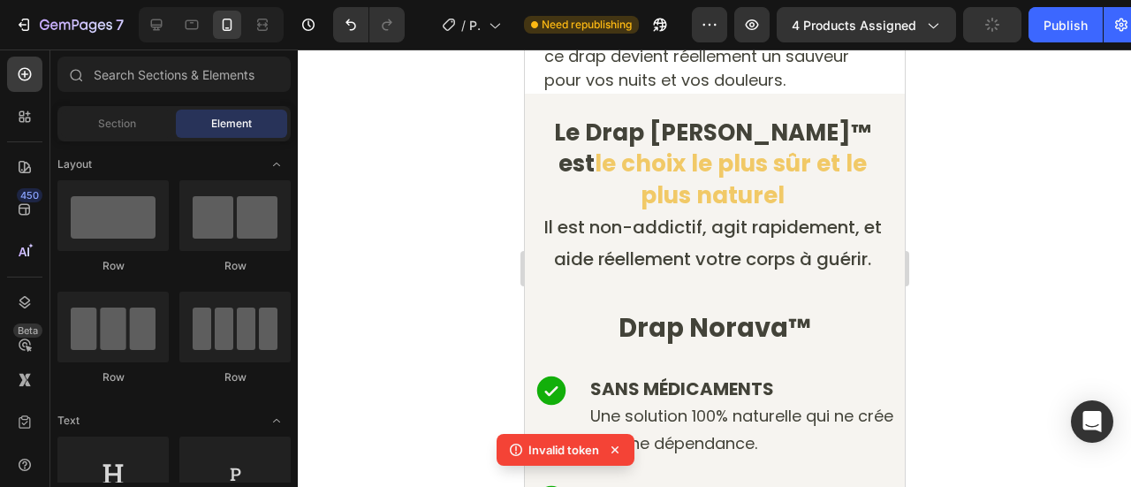
click at [615, 448] on icon at bounding box center [615, 449] width 7 height 7
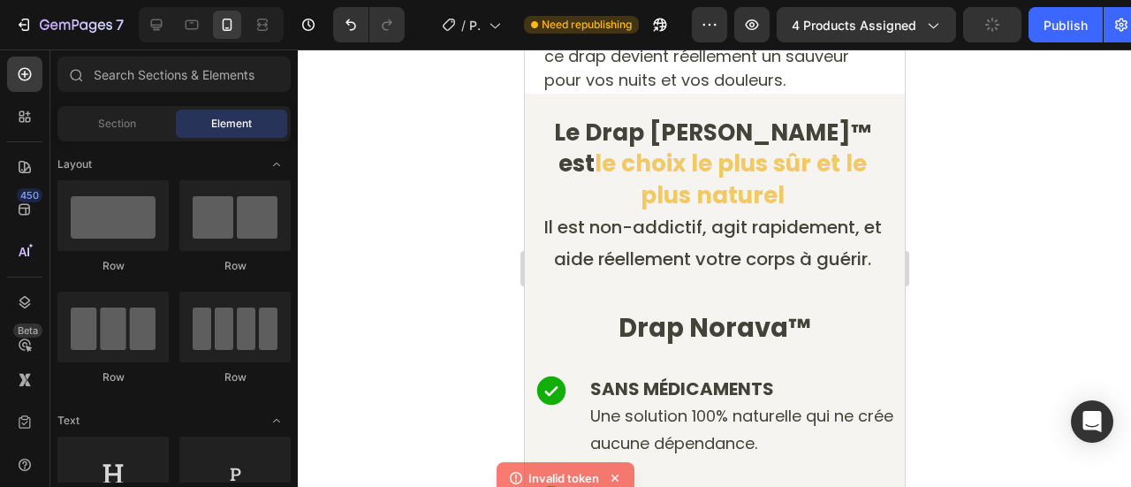
click at [615, 462] on div "Invalid token" at bounding box center [566, 478] width 138 height 32
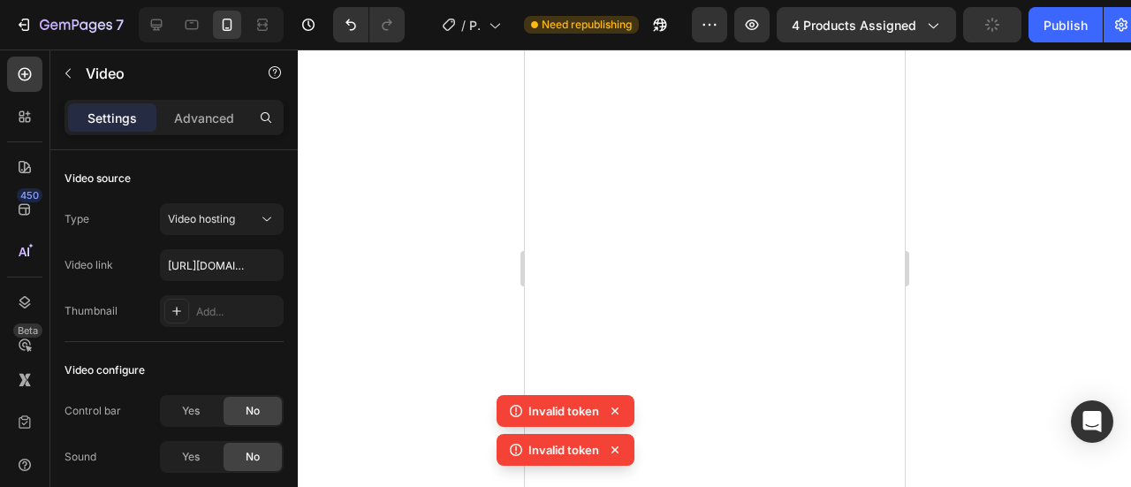
scroll to position [1061, 0]
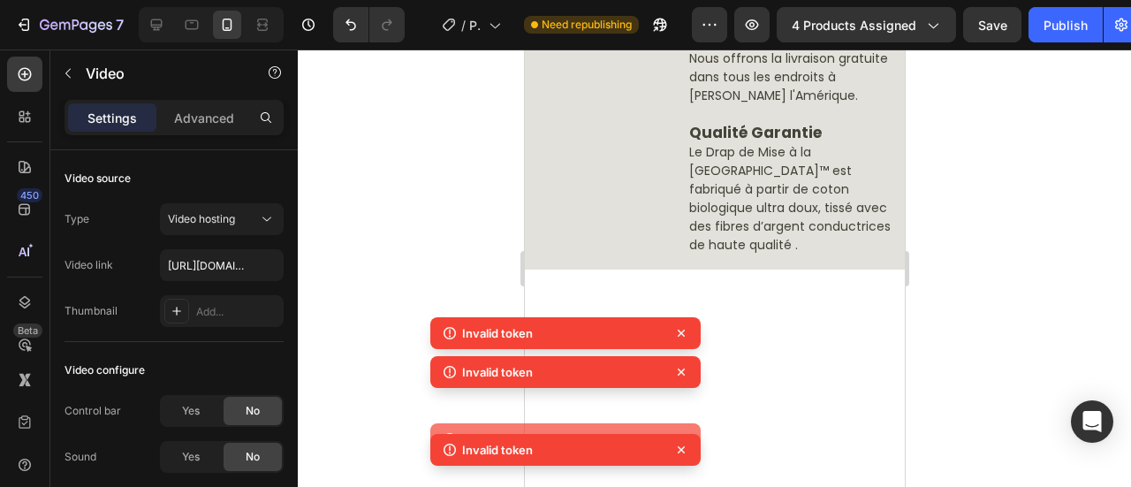
click at [673, 452] on icon at bounding box center [682, 450] width 18 height 18
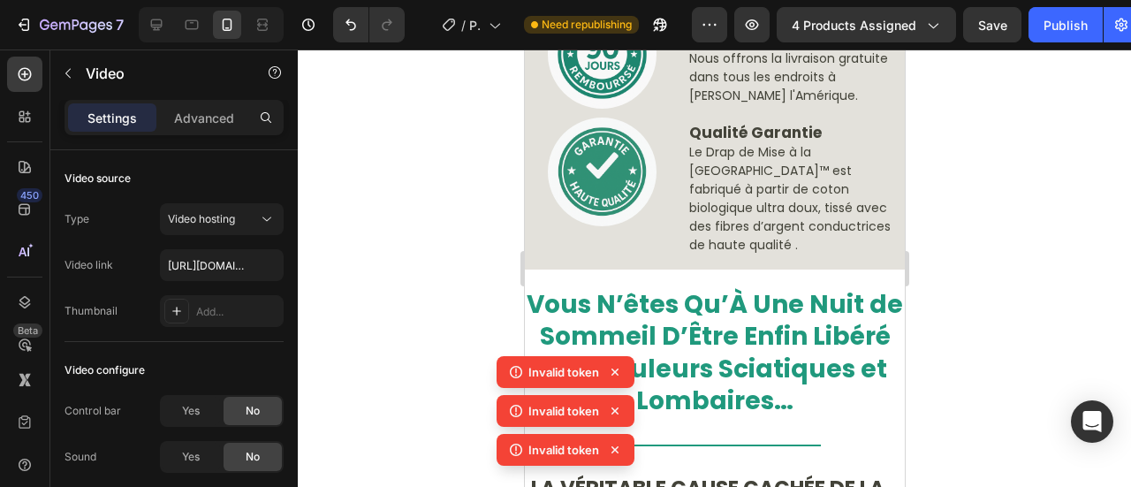
scroll to position [1326, 0]
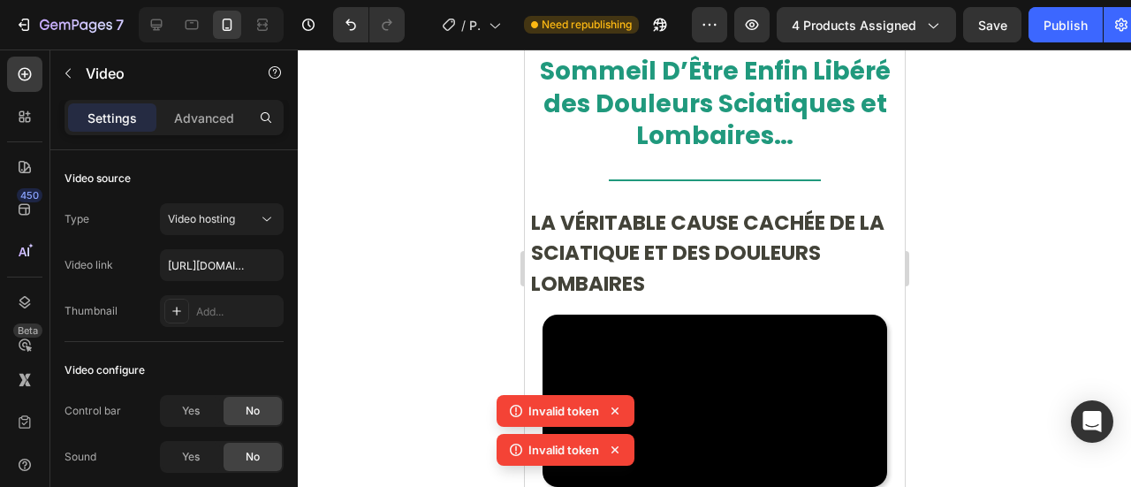
click at [619, 454] on icon at bounding box center [615, 450] width 18 height 18
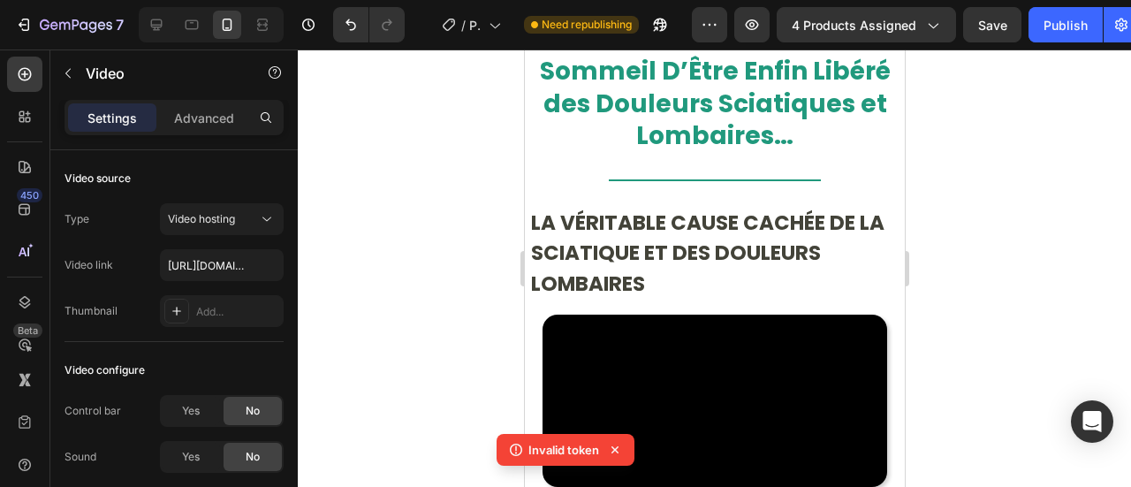
click at [619, 447] on icon at bounding box center [615, 450] width 18 height 18
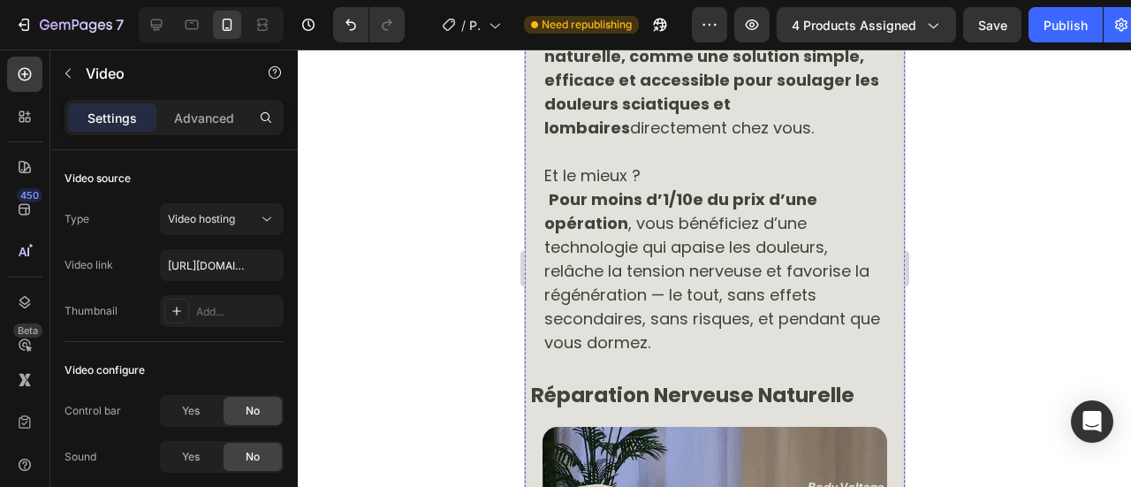
scroll to position [3712, 0]
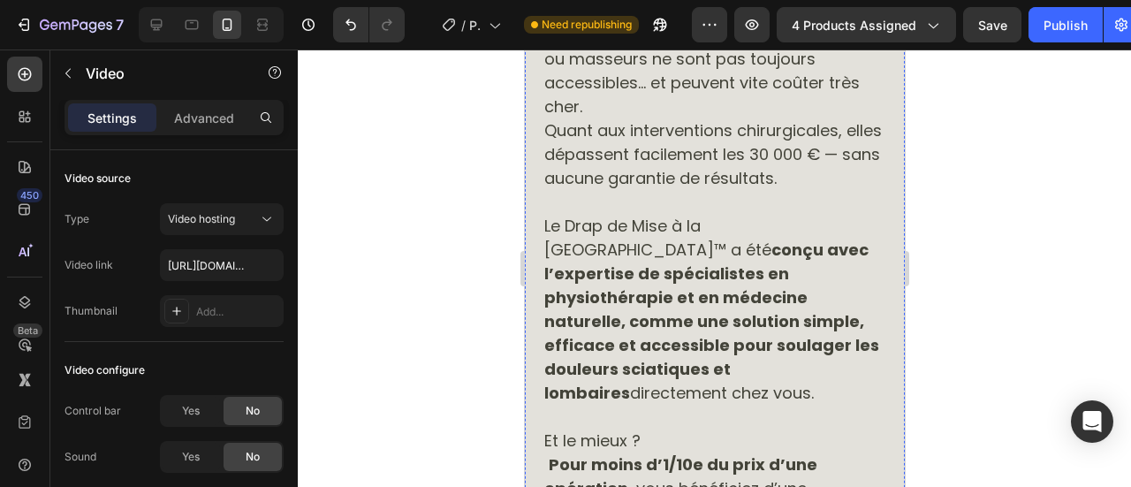
click at [554, 7] on img at bounding box center [714, 0] width 345 height 14
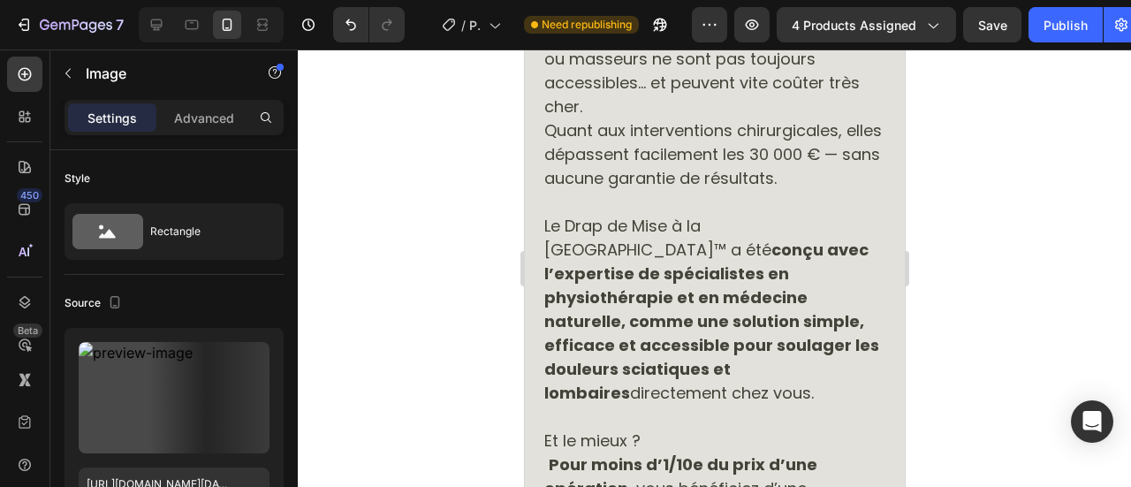
scroll to position [265, 0]
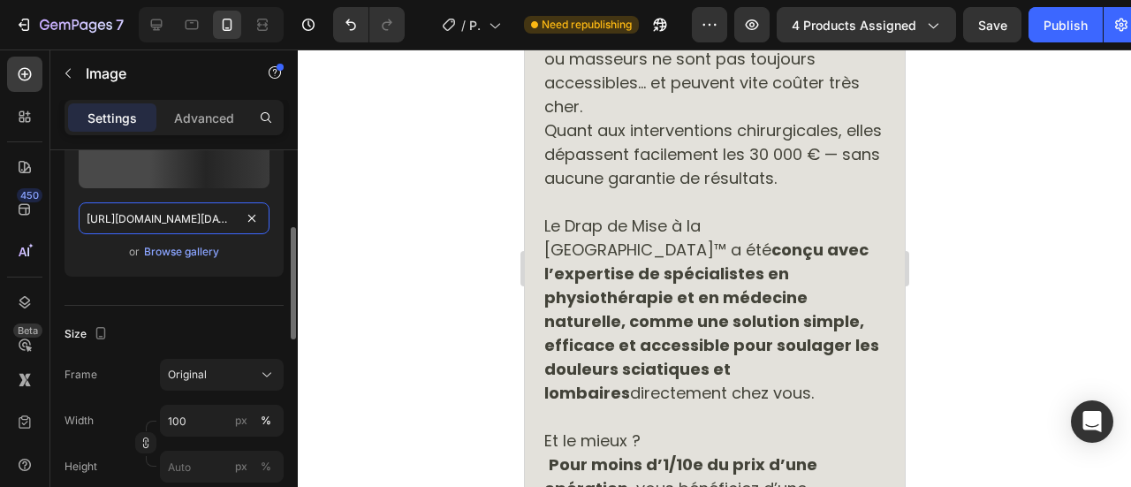
click at [164, 209] on input "https://sdmntpritalynorth.oaiusercontent.com/files/00000000-9de8-6246-8a9e-c77c…" at bounding box center [174, 218] width 191 height 32
paste input "cdn.shopify.com/s/files/1/0902/5499/9925/files/9fedb499-cabf-4b8e-bf4a-9684970b…"
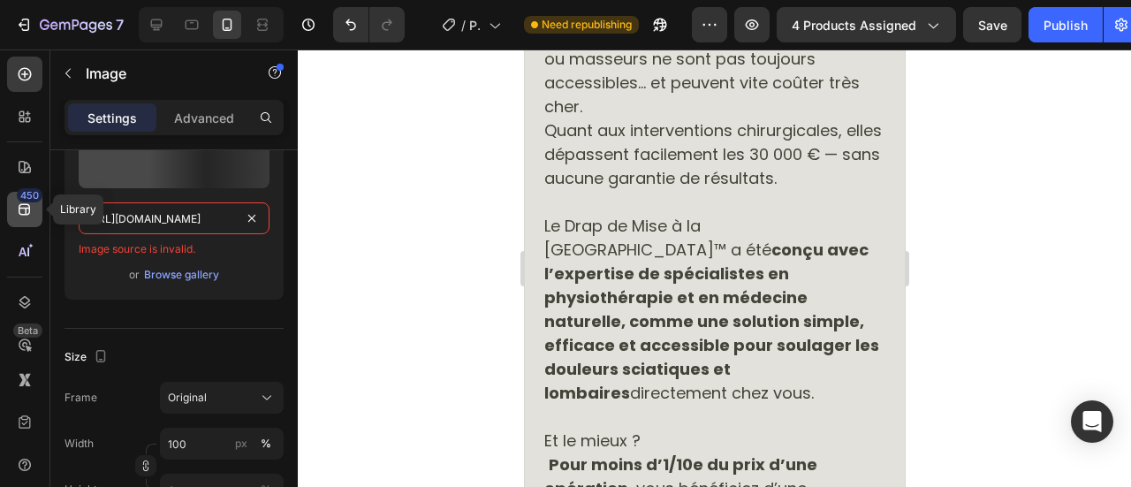
scroll to position [0, 0]
drag, startPoint x: 141, startPoint y: 216, endPoint x: 27, endPoint y: 217, distance: 114.0
click at [27, 217] on div "450 Library Beta Sections(18) Elements(84) Section Element Hero Section Product…" at bounding box center [149, 268] width 298 height 438
type input "https://cdn.shopify.com/s/files/1/0902/5499/9925/files/9fedb499-cabf-4b8e-bf4a-…"
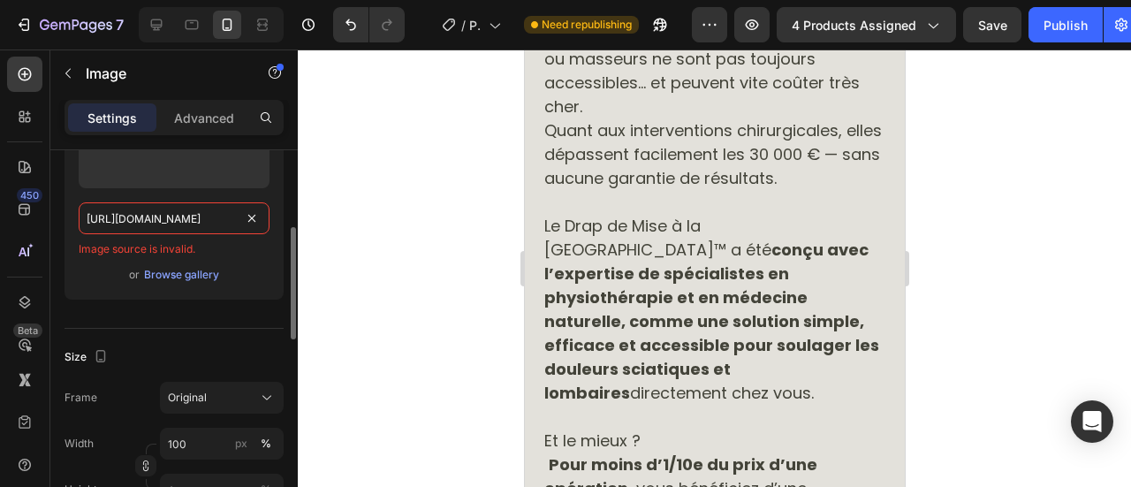
click at [234, 220] on input "https://cdn.shopify.com/s/files/1/0902/5499/9925/files/9fedb499-cabf-4b8e-bf4a-…" at bounding box center [174, 218] width 191 height 32
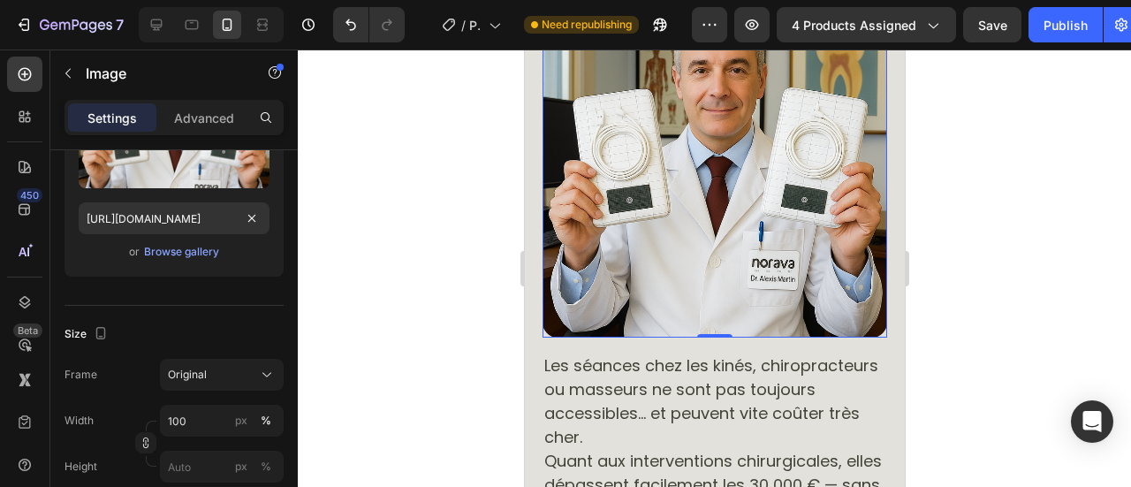
click at [412, 188] on div at bounding box center [715, 268] width 834 height 438
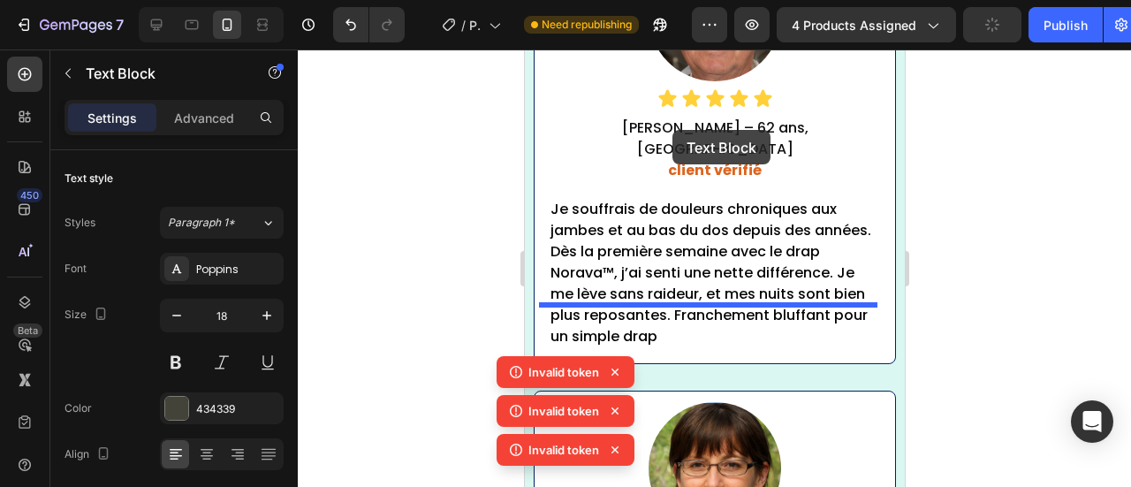
scroll to position [11286, 0]
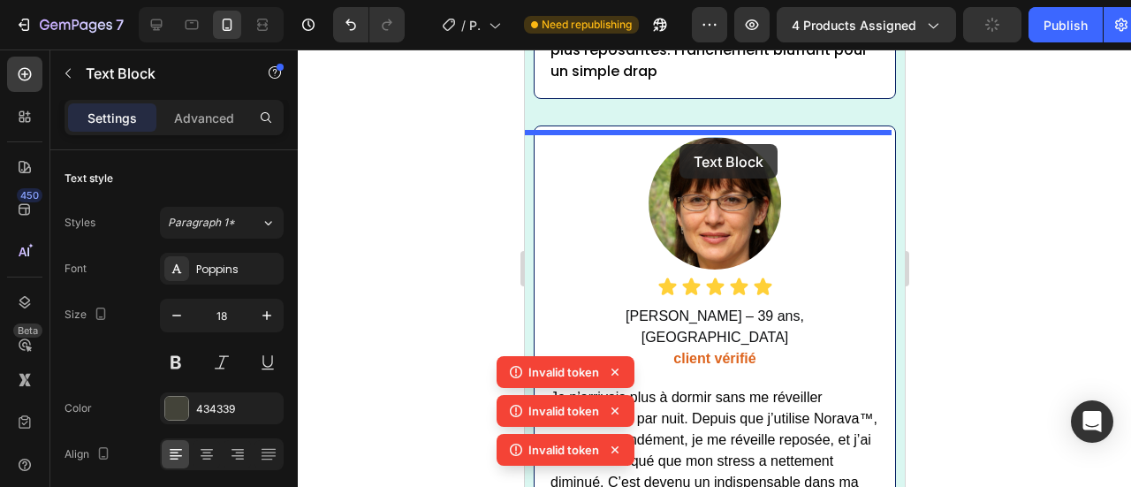
drag, startPoint x: 700, startPoint y: 169, endPoint x: 681, endPoint y: 151, distance: 26.3
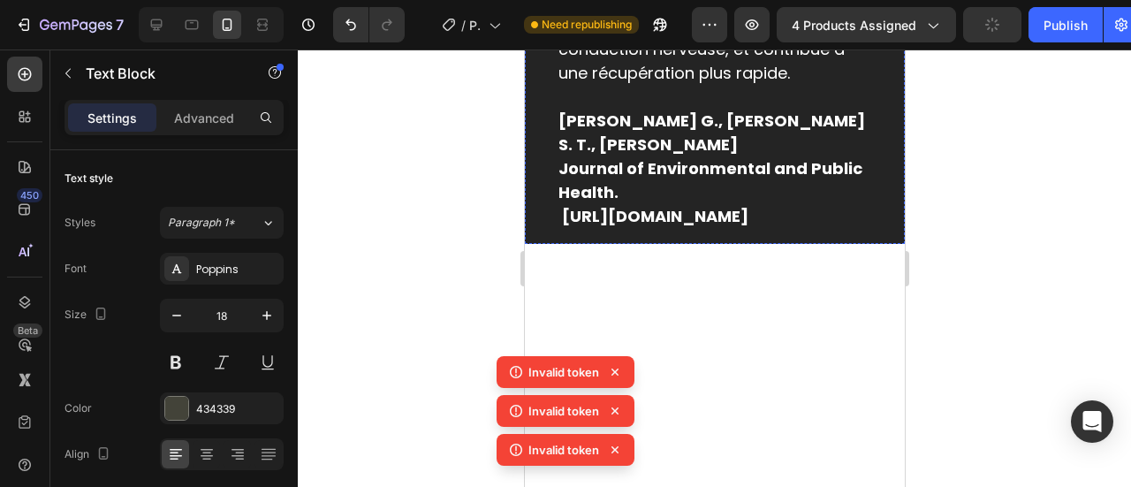
scroll to position [9769, 0]
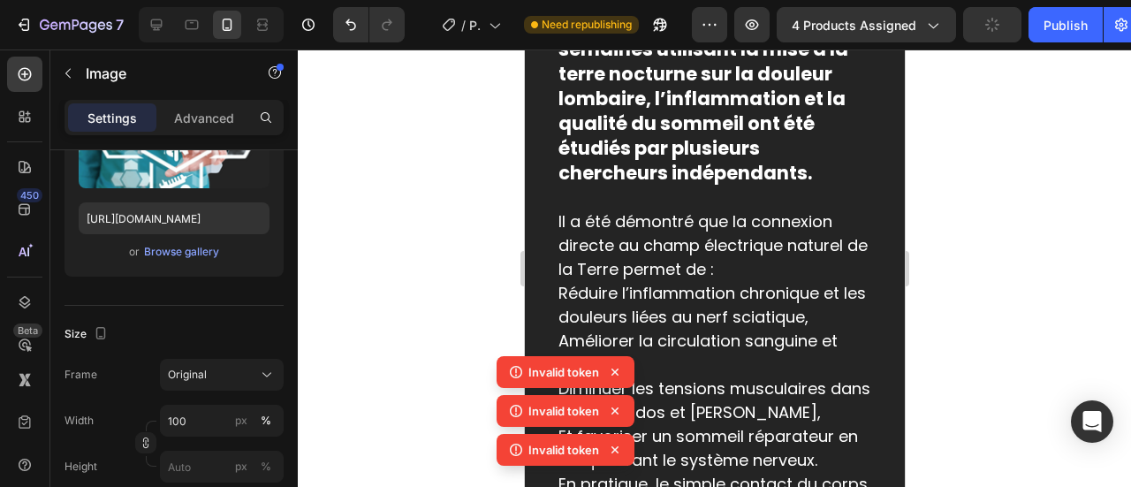
scroll to position [0, 0]
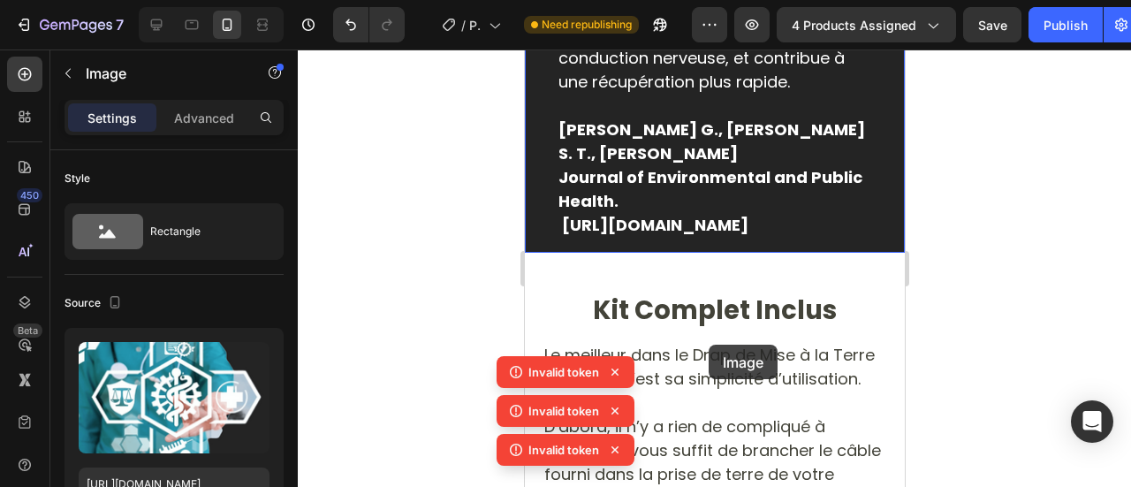
scroll to position [10937, 0]
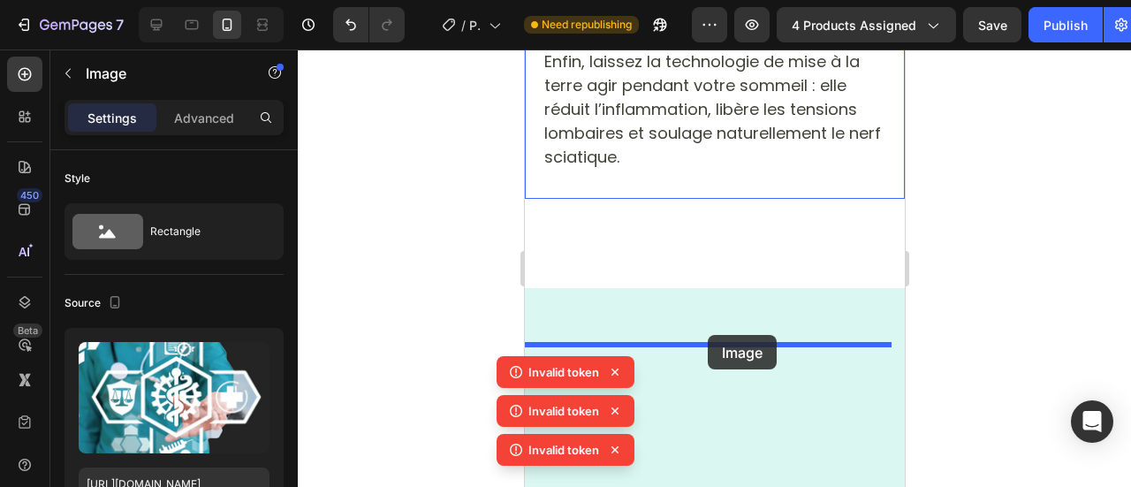
drag, startPoint x: 697, startPoint y: 241, endPoint x: 708, endPoint y: 327, distance: 86.4
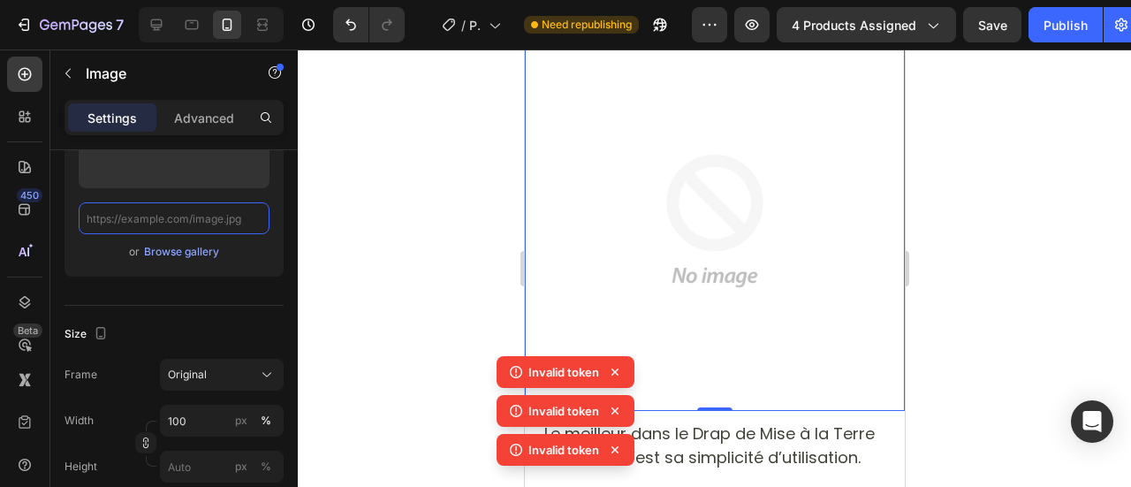
scroll to position [10617, 0]
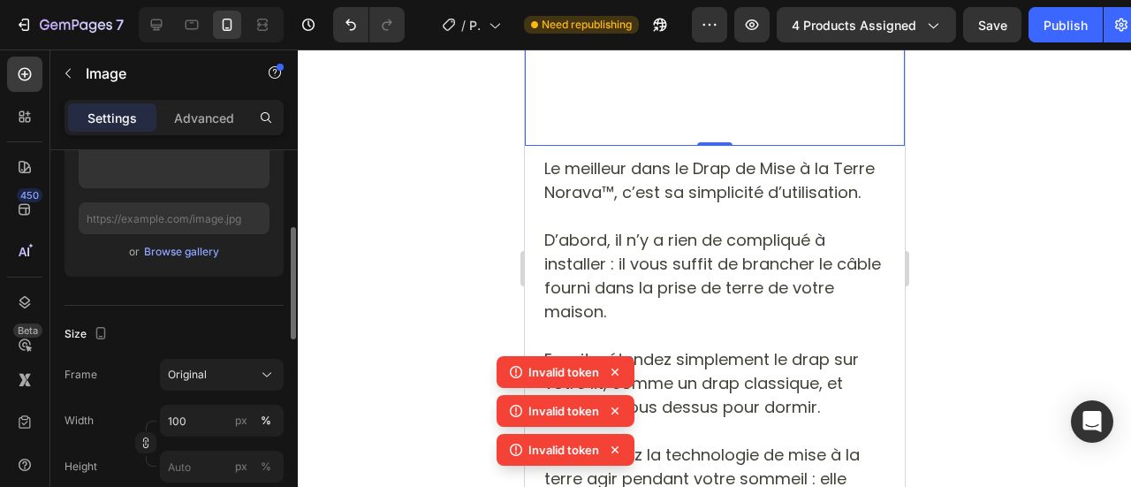
click at [255, 289] on div "Upload Image or Browse gallery" at bounding box center [174, 177] width 219 height 228
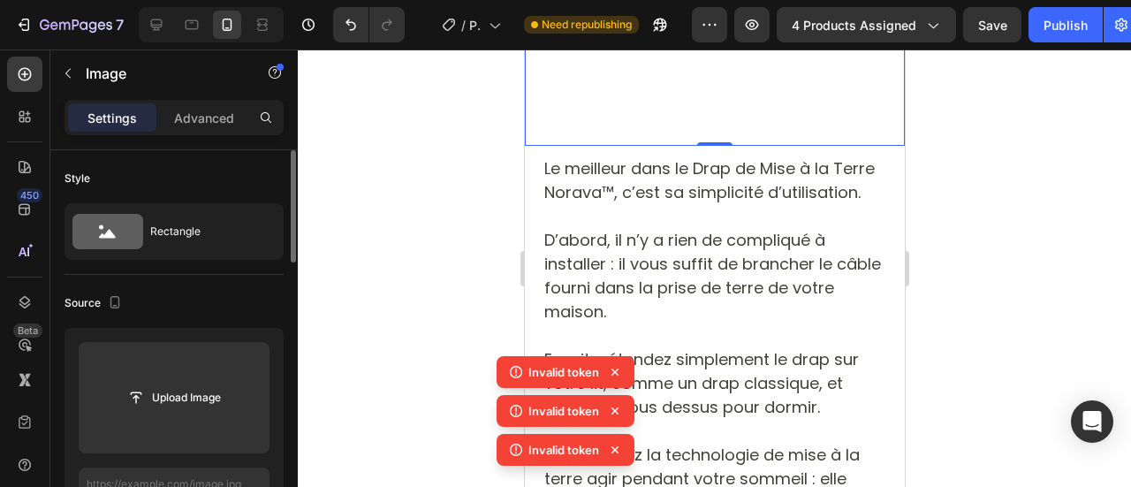
scroll to position [265, 0]
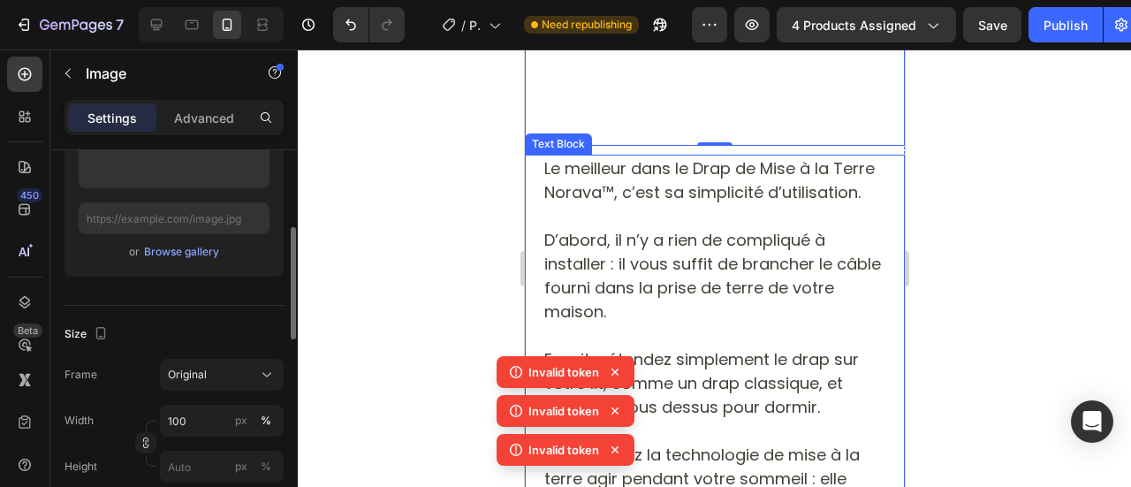
click at [765, 259] on p "D’abord, il n’y a rien de compliqué à installer : il vous suffit de brancher le…" at bounding box center [714, 275] width 341 height 95
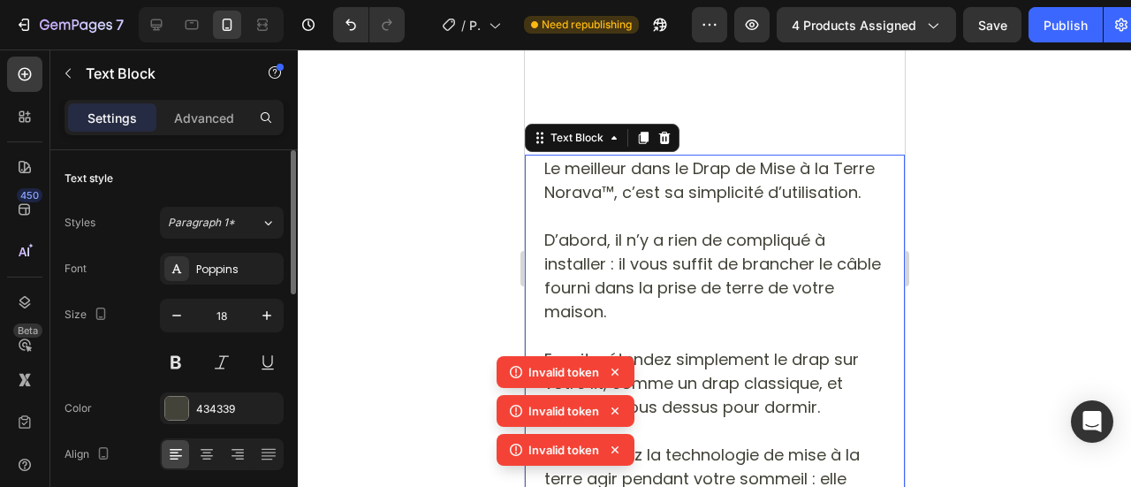
scroll to position [10882, 0]
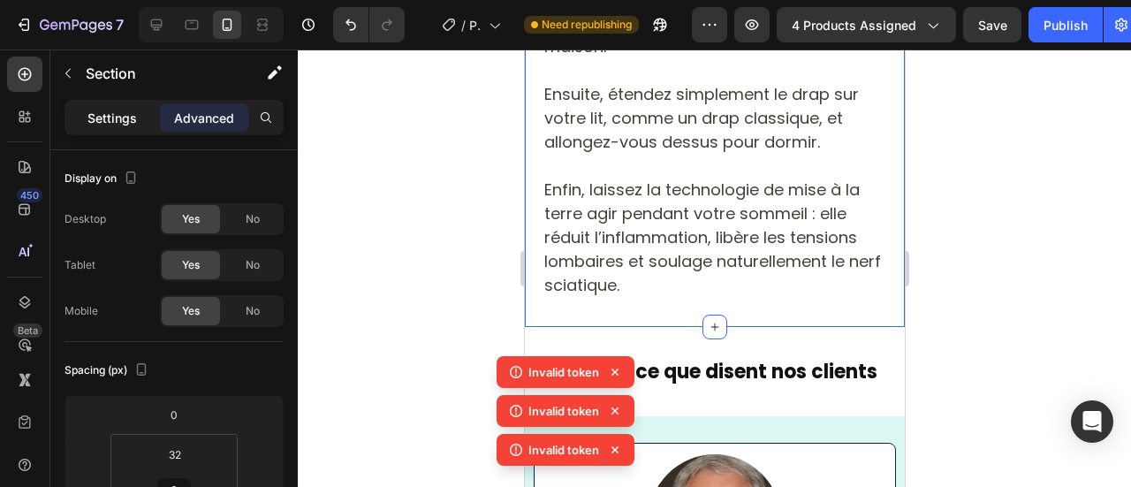
click at [121, 104] on div "Settings" at bounding box center [112, 117] width 88 height 28
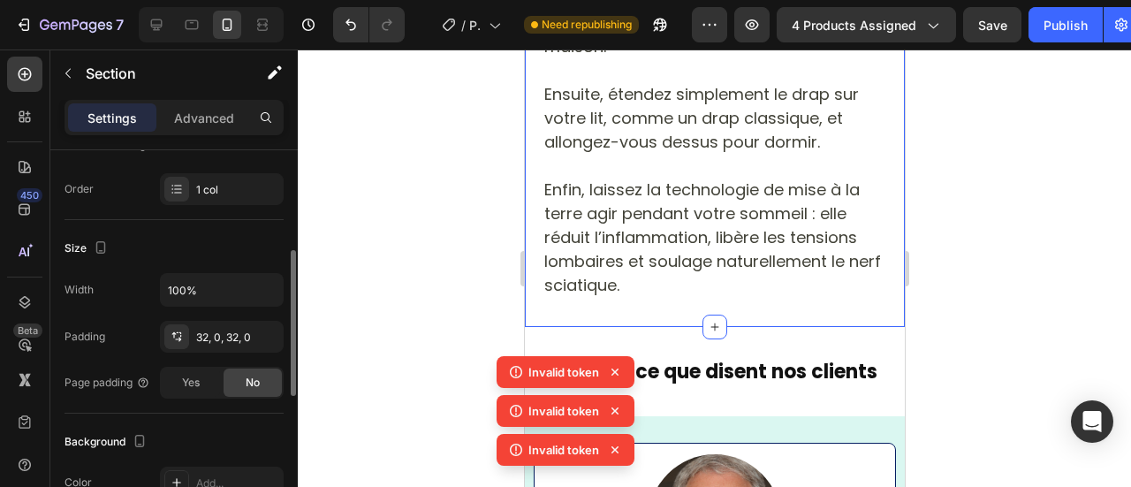
scroll to position [530, 0]
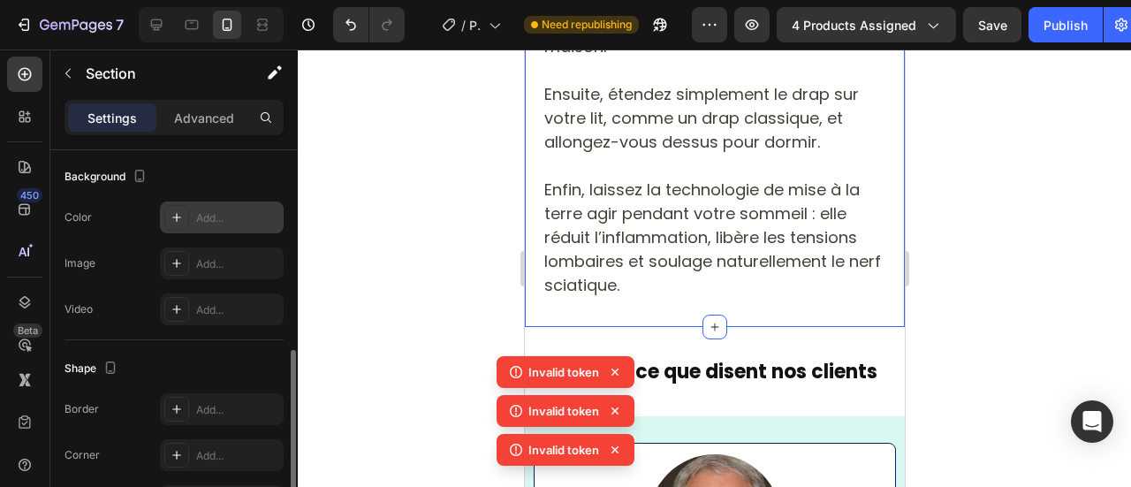
click at [210, 217] on div "Add..." at bounding box center [237, 218] width 83 height 16
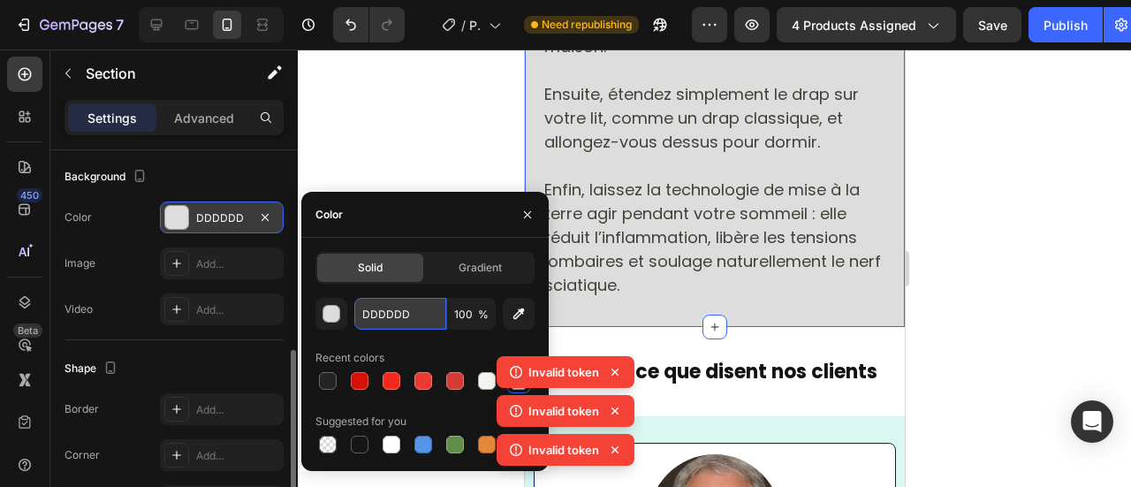
click at [384, 316] on input "DDDDDD" at bounding box center [400, 314] width 92 height 32
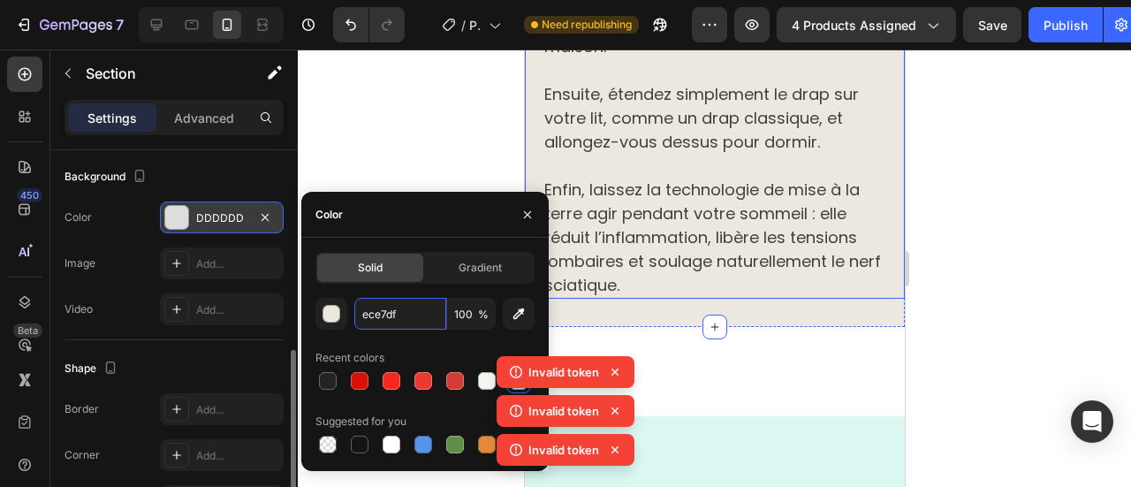
scroll to position [10617, 0]
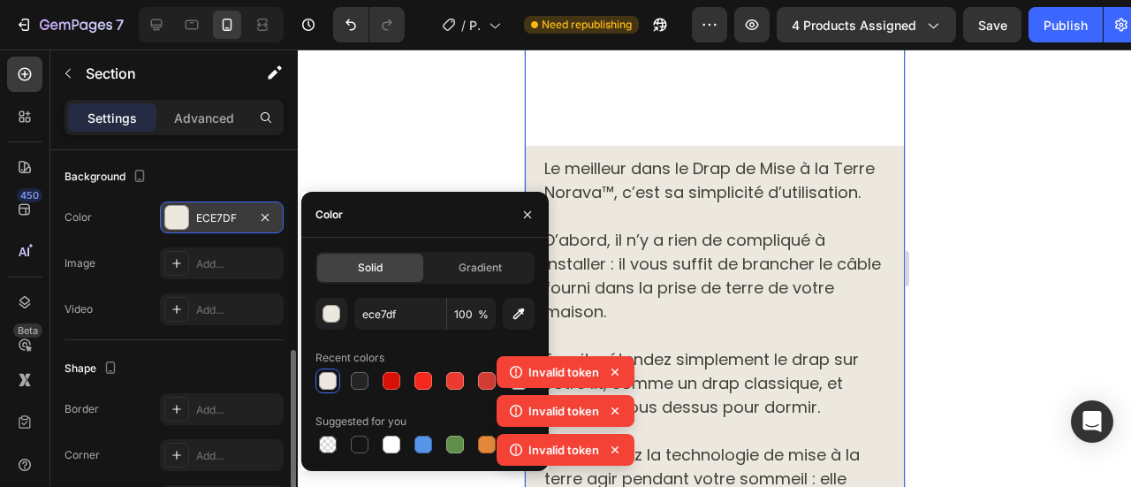
type input "ECE7DF"
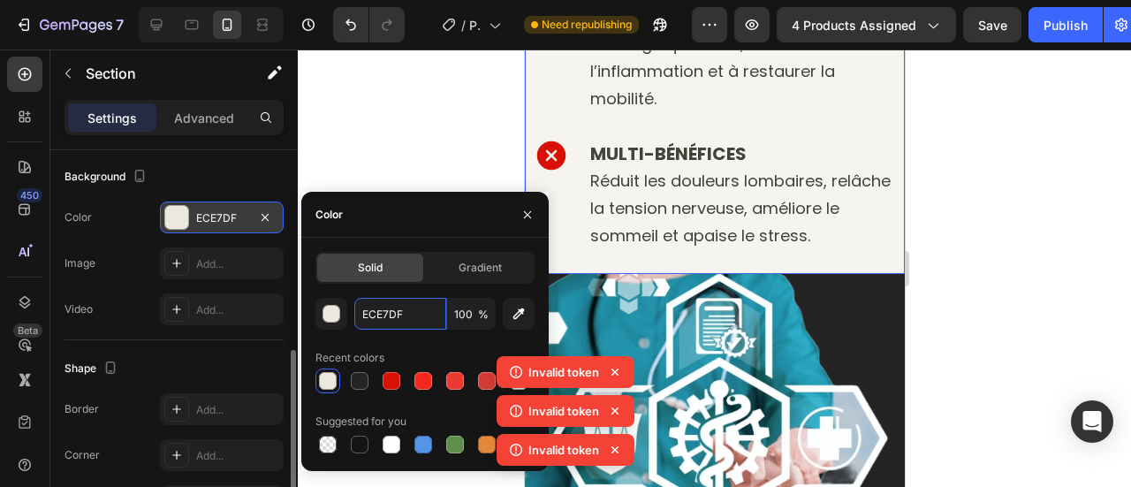
scroll to position [8545, 0]
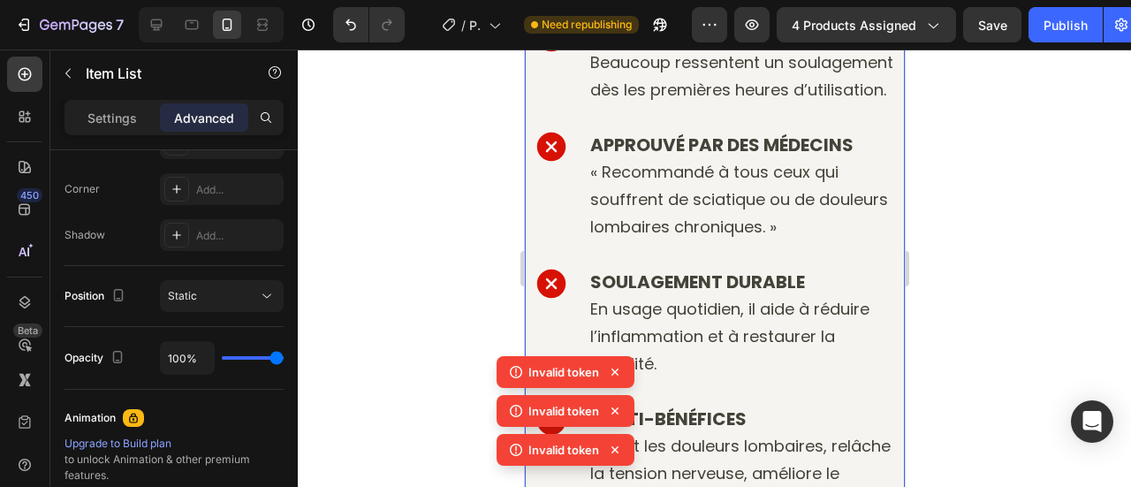
scroll to position [0, 0]
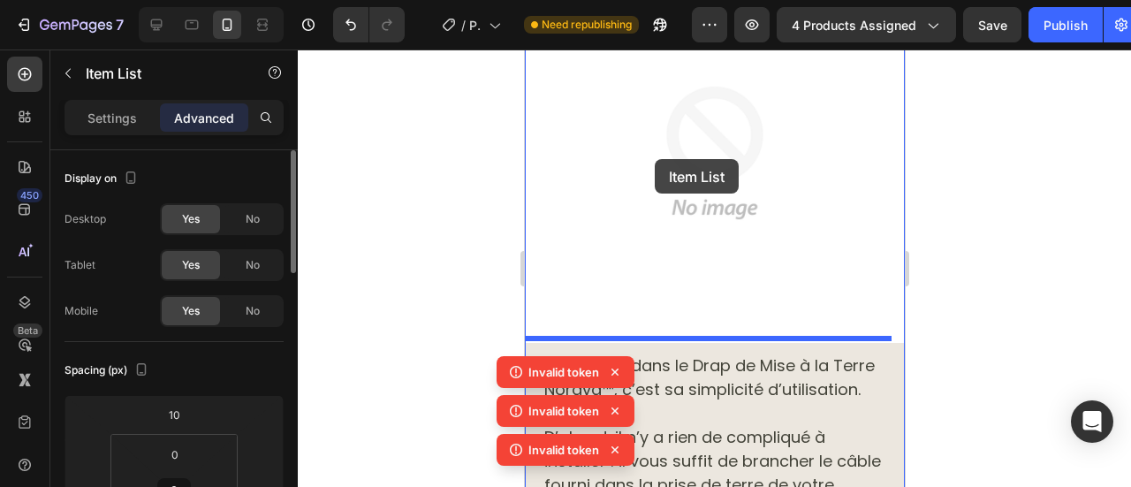
scroll to position [11619, 0]
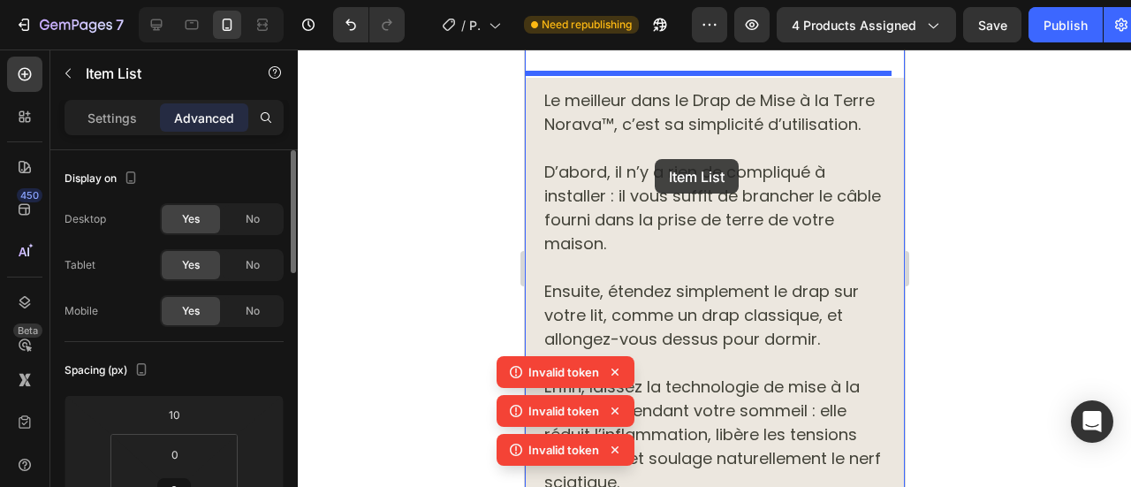
drag, startPoint x: 575, startPoint y: 209, endPoint x: 647, endPoint y: 103, distance: 128.0
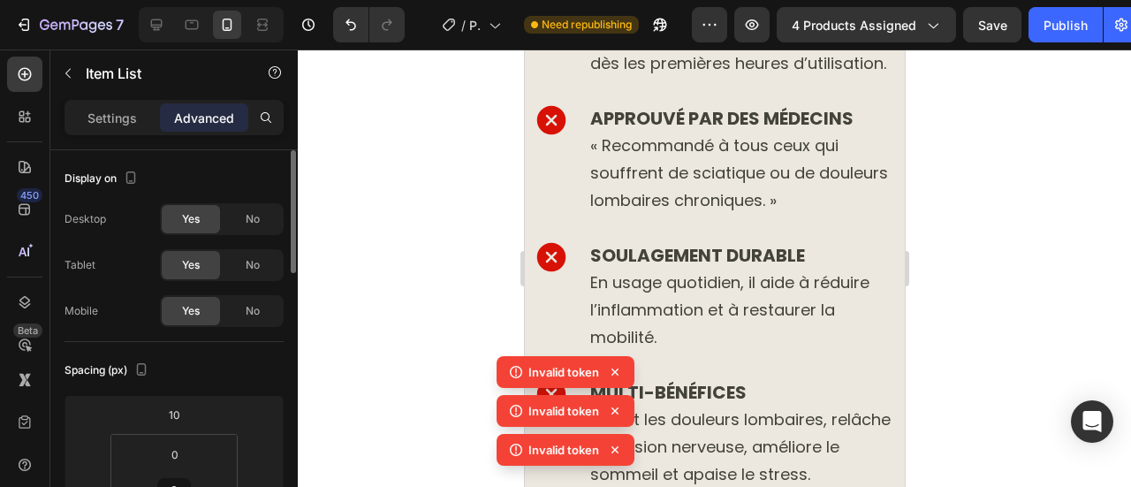
scroll to position [10872, 0]
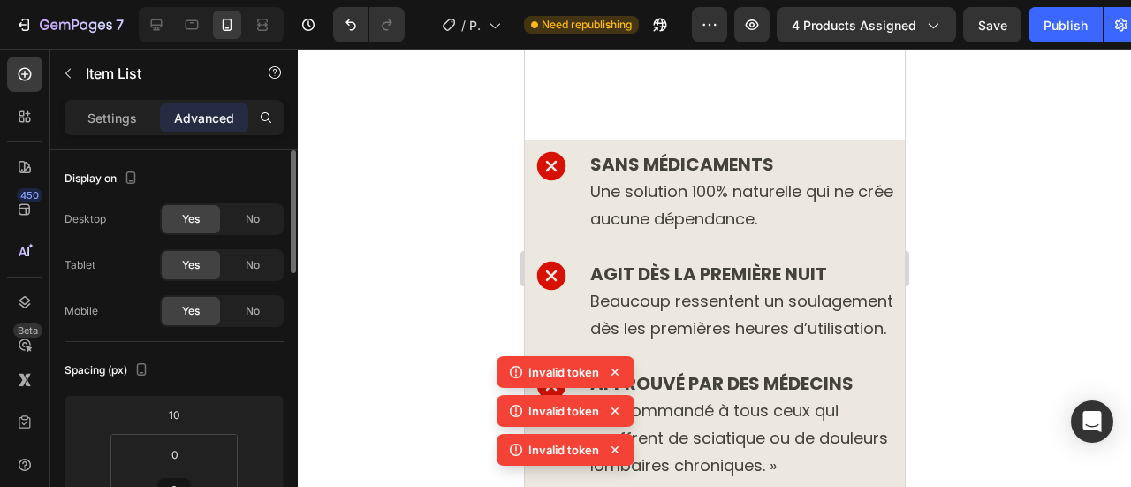
click at [560, 209] on div "SANS MÉDICAMENTS Une solution 100% naturelle qui ne crée aucune dépendance." at bounding box center [716, 191] width 367 height 87
click at [127, 118] on p "Settings" at bounding box center [112, 118] width 49 height 19
type input "21"
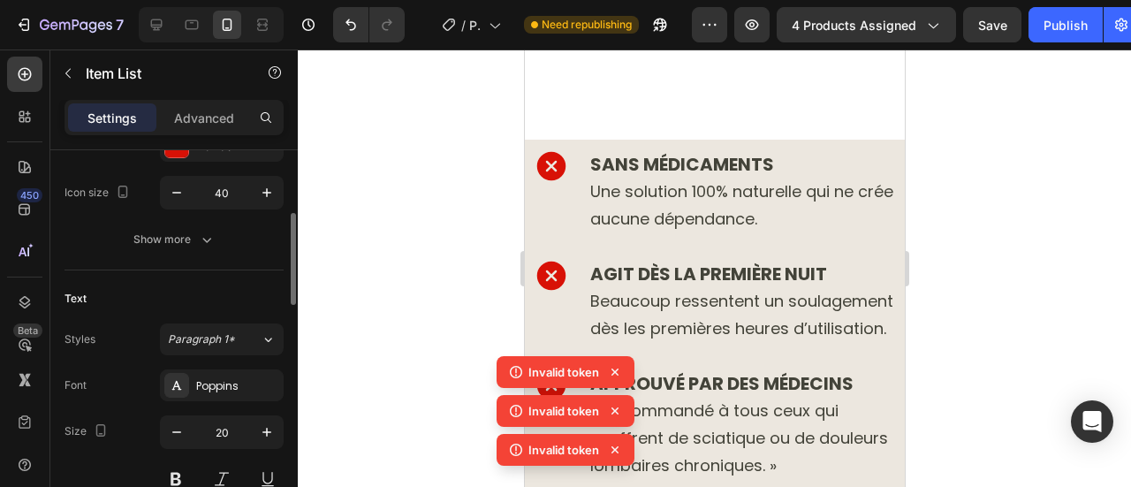
scroll to position [0, 0]
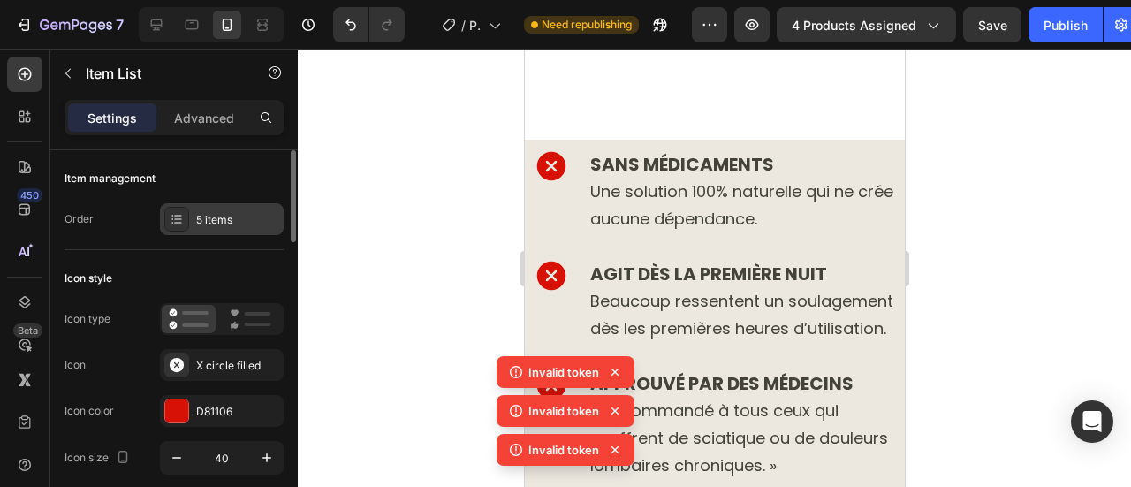
click at [208, 218] on div "5 items" at bounding box center [237, 220] width 83 height 16
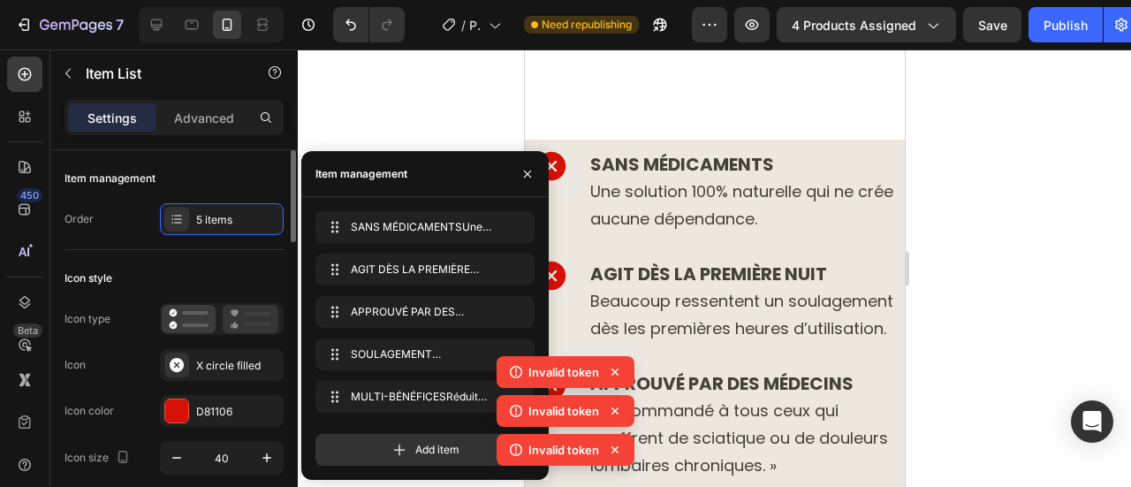
click at [246, 321] on icon at bounding box center [251, 318] width 42 height 21
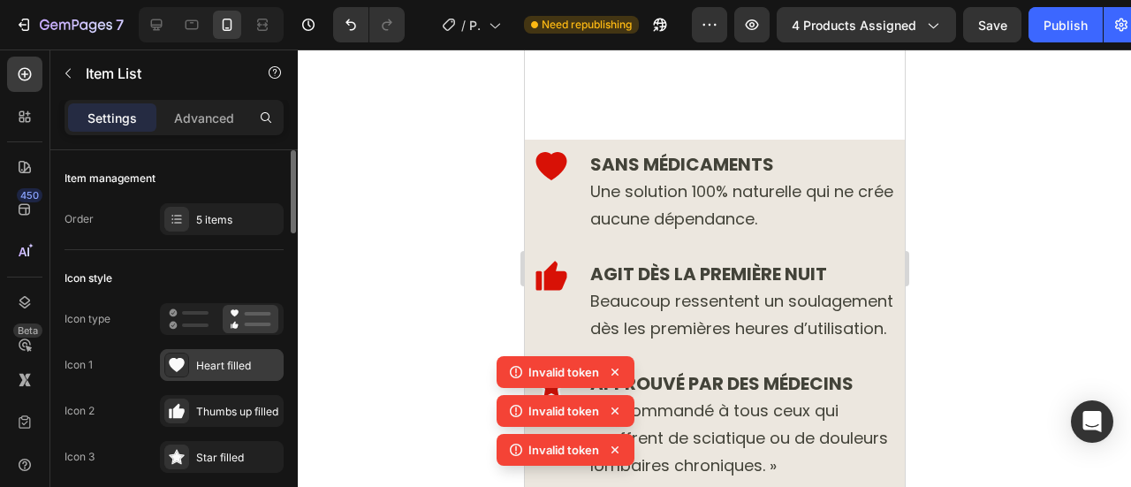
click at [227, 362] on div "Heart filled" at bounding box center [237, 366] width 83 height 16
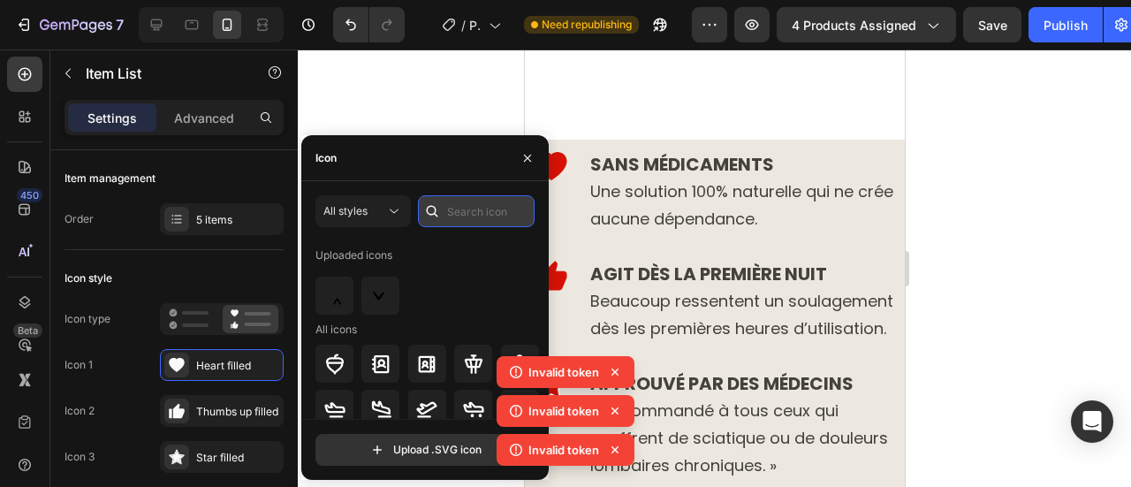
click at [461, 207] on input "text" at bounding box center [476, 211] width 117 height 32
type input "n"
click at [513, 345] on div at bounding box center [428, 364] width 225 height 38
click at [458, 212] on input "one" at bounding box center [476, 211] width 117 height 32
click at [453, 345] on div at bounding box center [428, 364] width 225 height 38
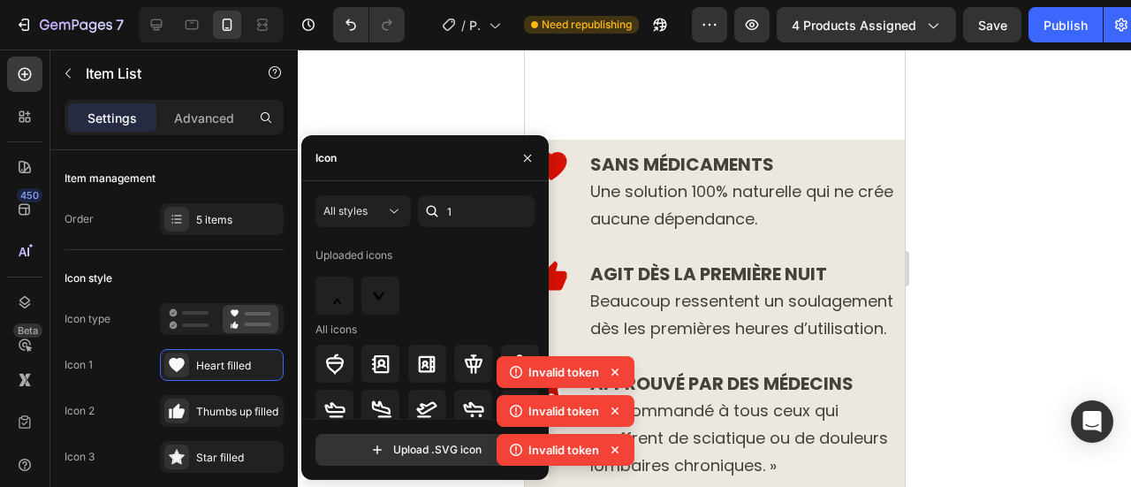
click at [613, 369] on icon at bounding box center [615, 372] width 18 height 18
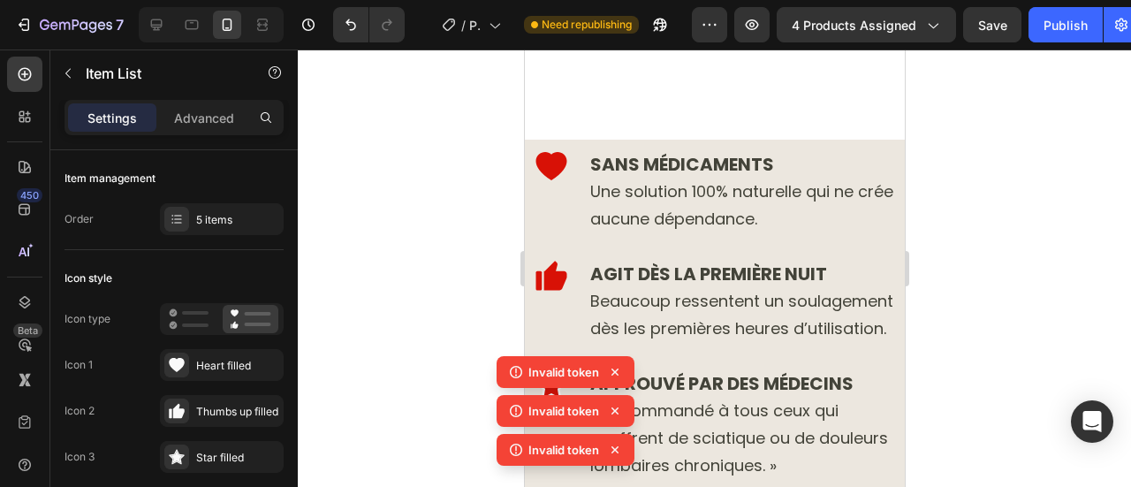
click at [613, 370] on icon at bounding box center [615, 372] width 7 height 7
click at [613, 372] on icon at bounding box center [615, 372] width 18 height 18
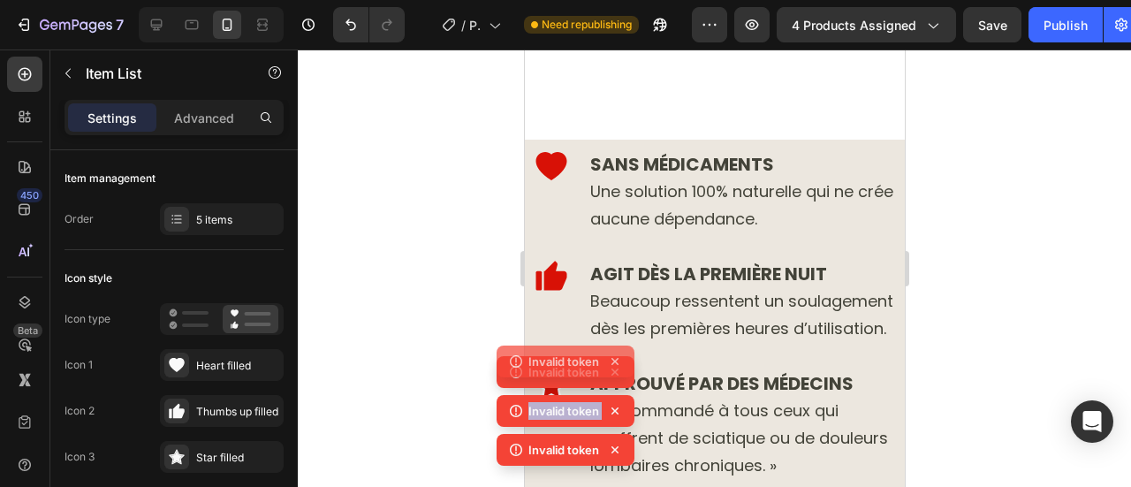
click at [613, 372] on icon at bounding box center [615, 372] width 18 height 18
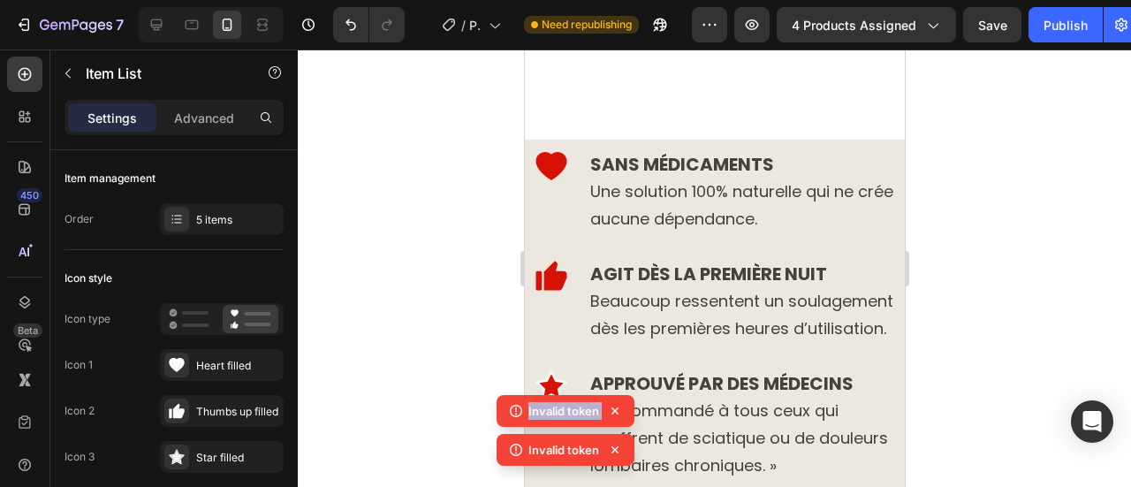
click at [612, 415] on icon at bounding box center [615, 411] width 18 height 18
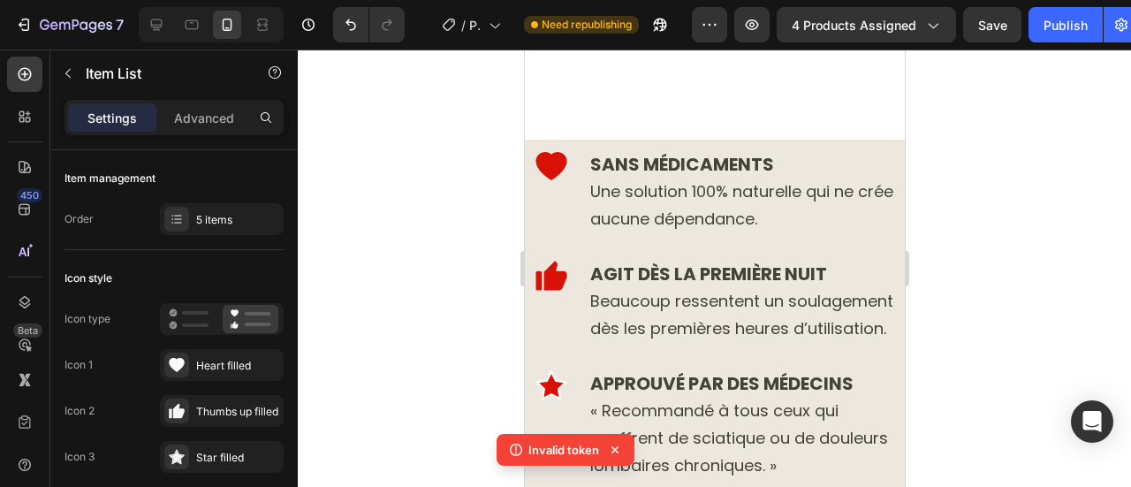
click at [610, 452] on icon at bounding box center [615, 450] width 18 height 18
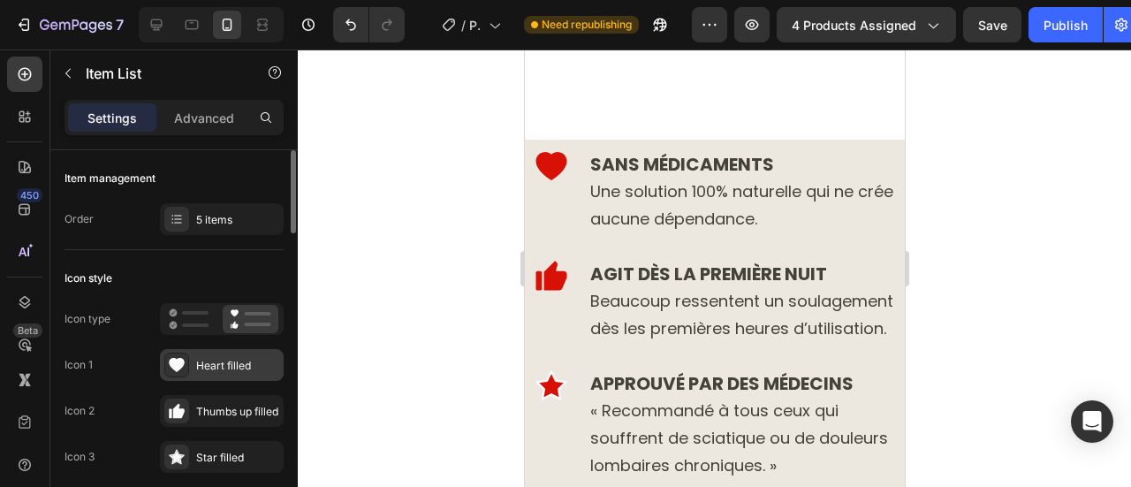
click at [186, 360] on div at bounding box center [176, 365] width 25 height 25
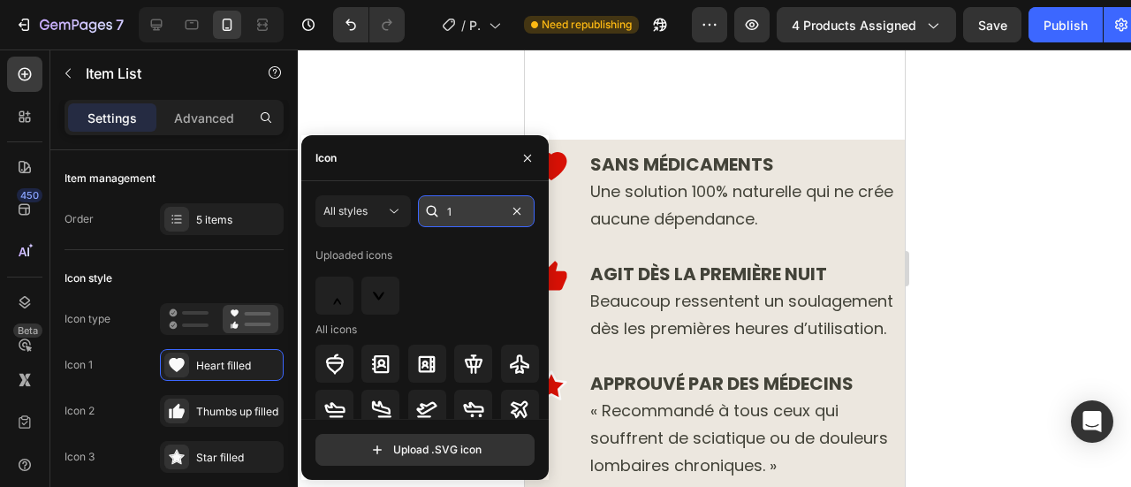
click at [477, 213] on input "1" at bounding box center [476, 211] width 117 height 32
click at [488, 345] on div at bounding box center [428, 364] width 225 height 38
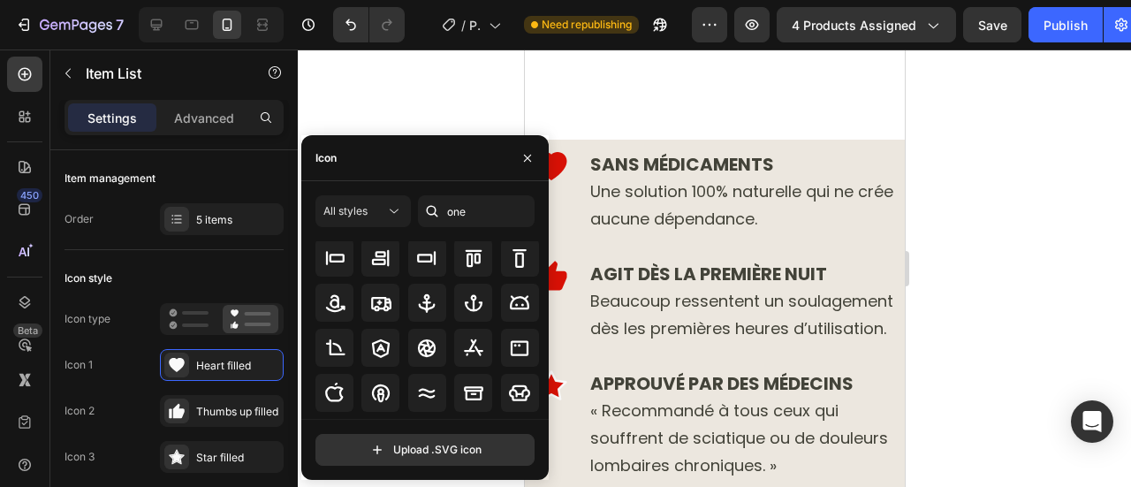
scroll to position [341, 0]
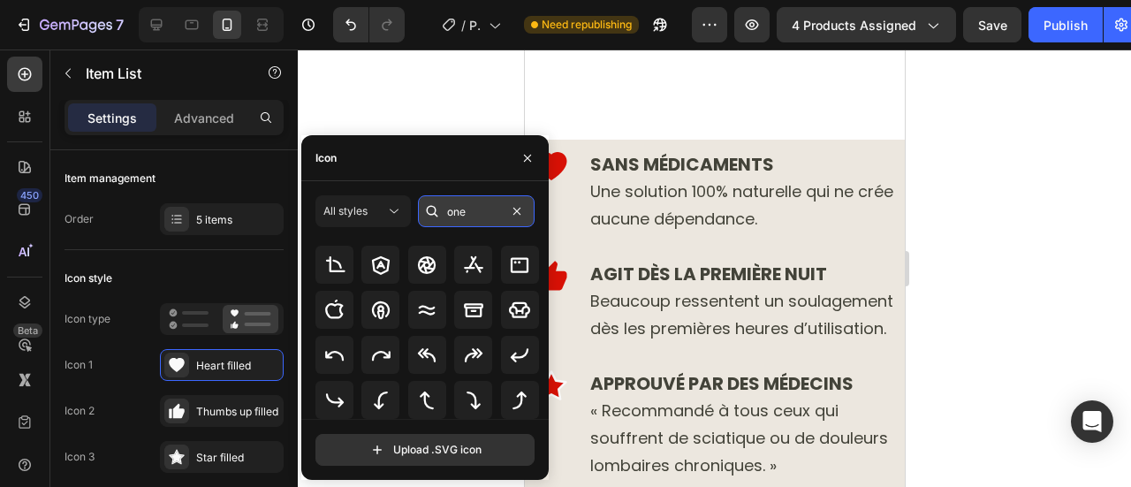
click at [474, 211] on input "one" at bounding box center [476, 211] width 117 height 32
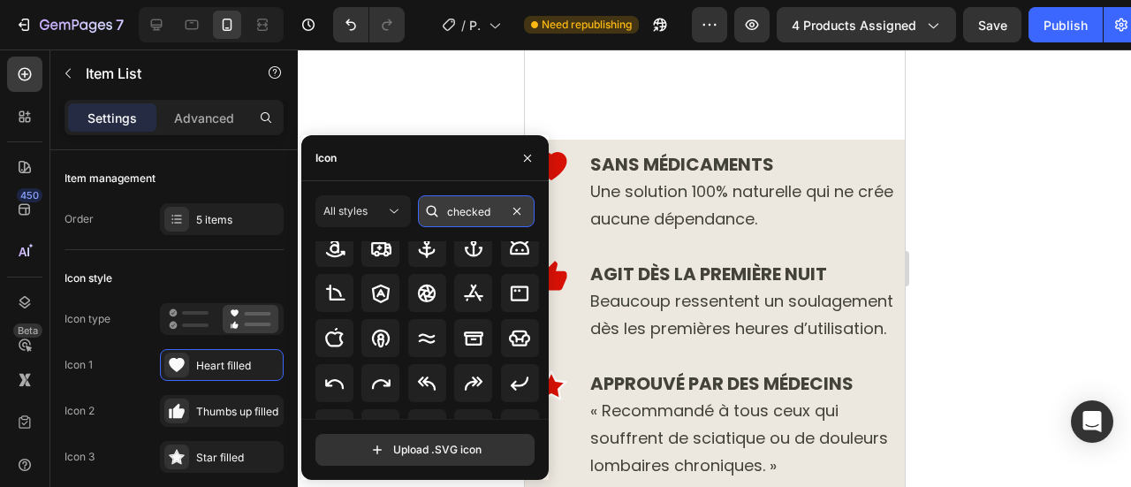
scroll to position [0, 0]
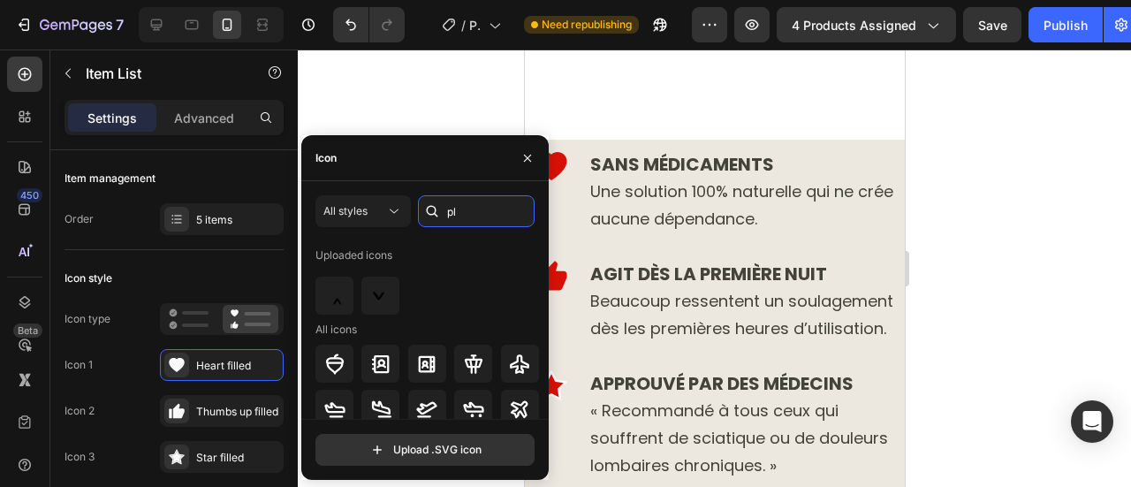
type input "p"
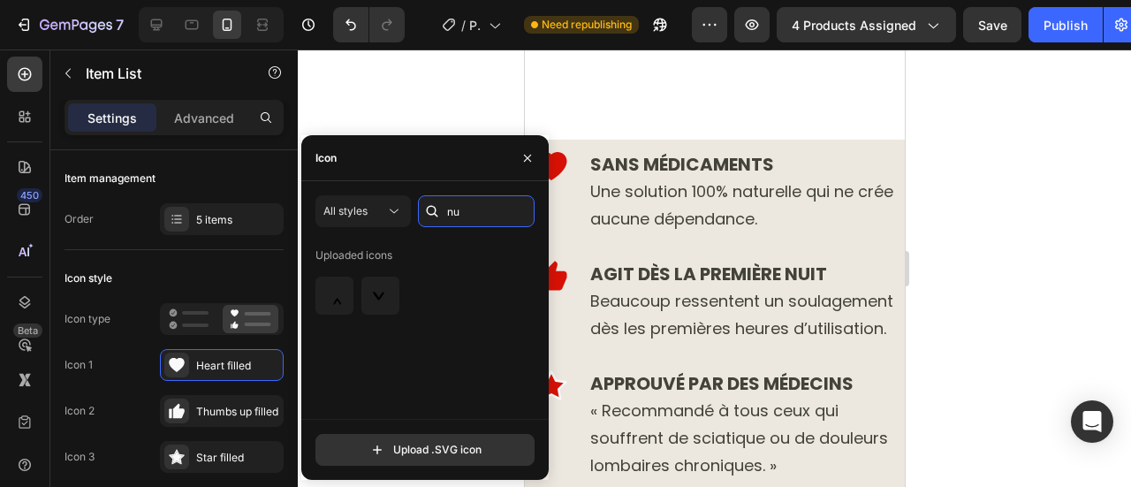
type input "n"
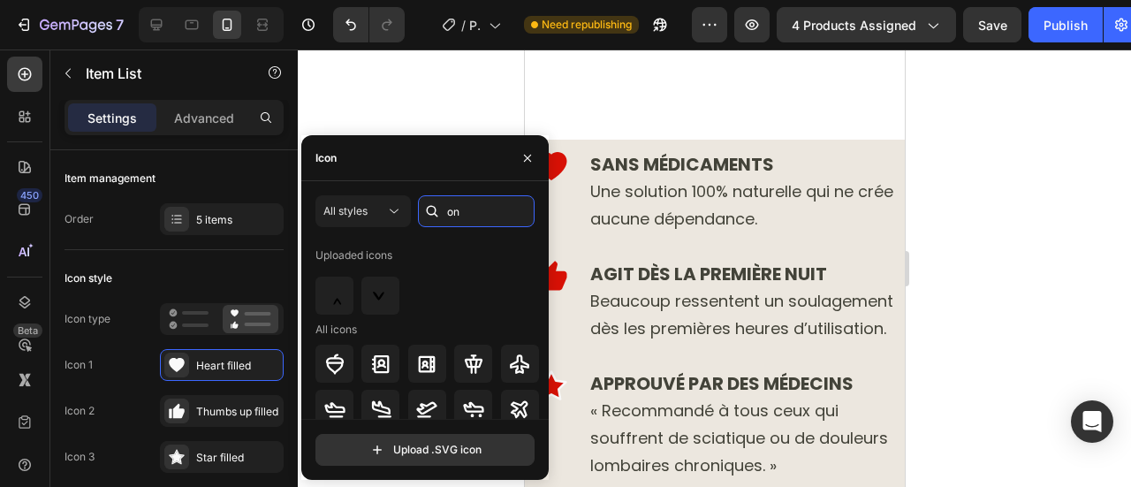
type input "one"
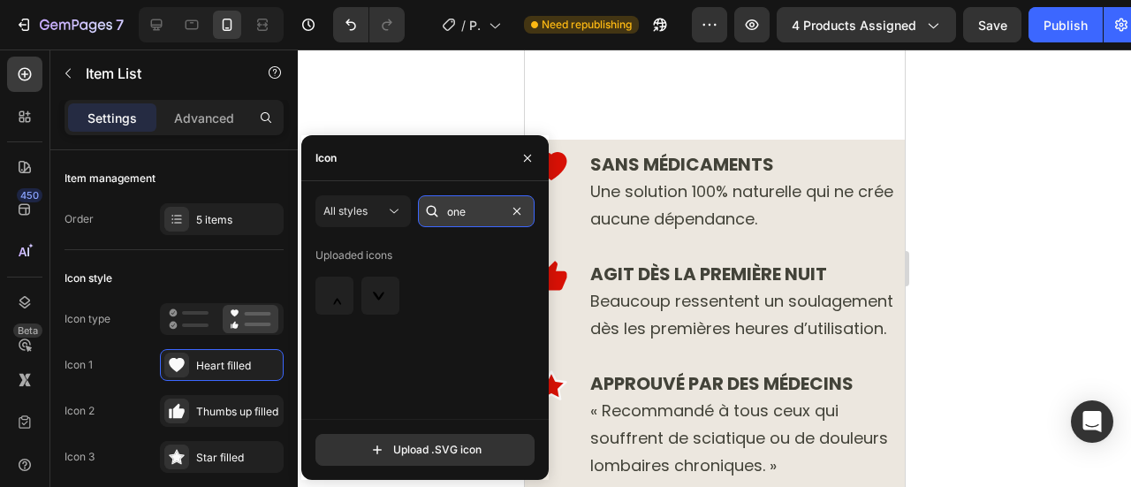
click at [455, 209] on input "one" at bounding box center [476, 211] width 117 height 32
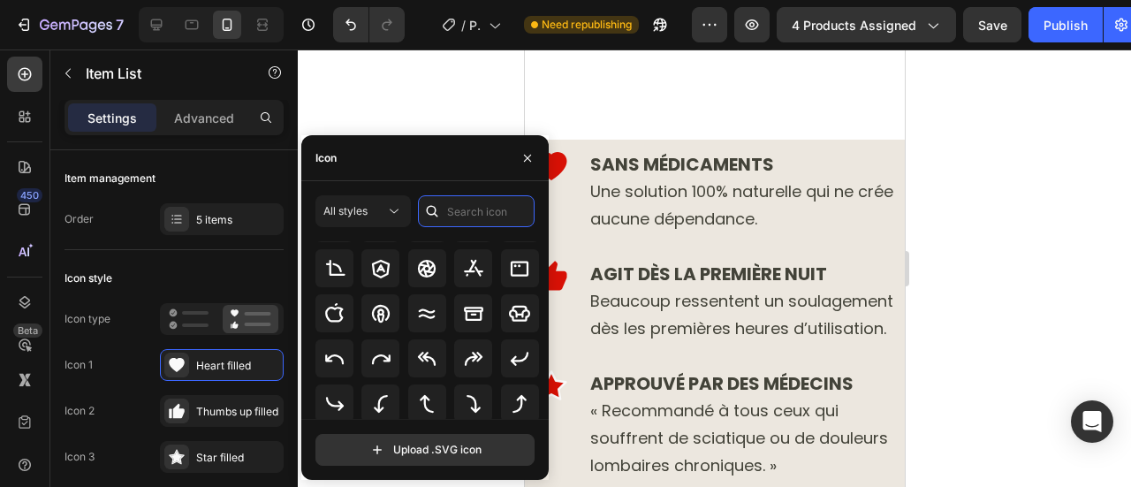
scroll to position [341, 0]
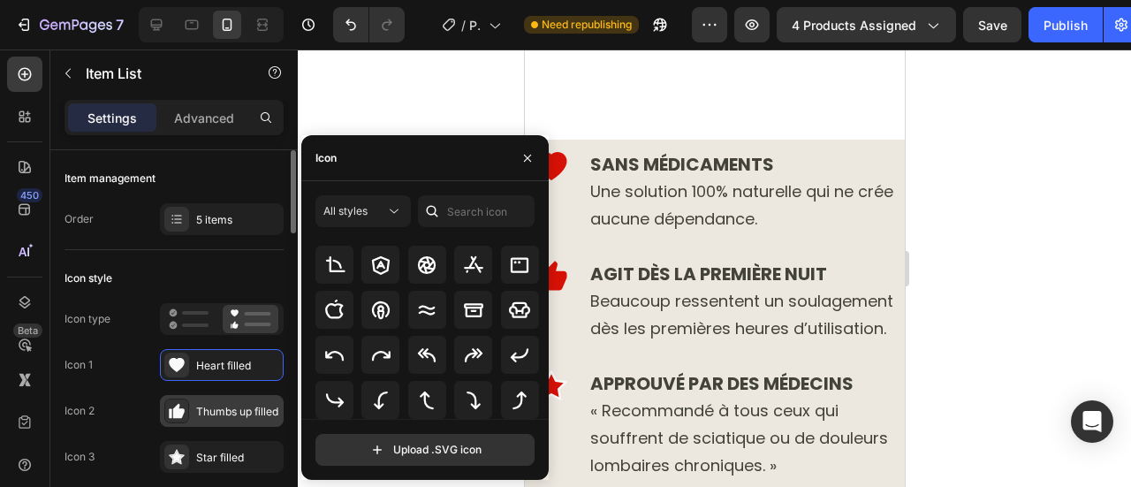
click at [207, 404] on div "Thumbs up filled" at bounding box center [237, 412] width 83 height 16
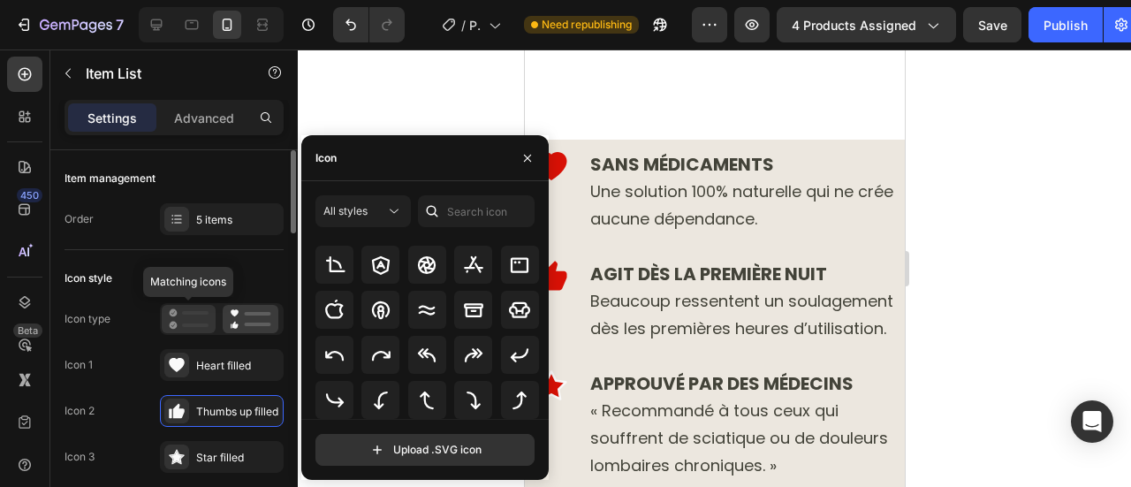
click at [182, 314] on icon at bounding box center [189, 318] width 40 height 21
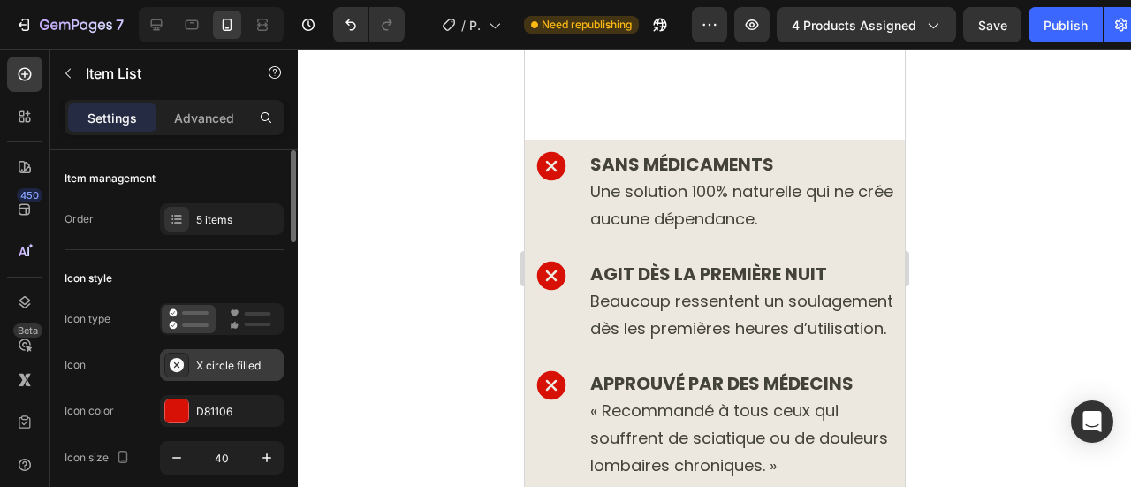
click at [238, 358] on div "X circle filled" at bounding box center [237, 366] width 83 height 16
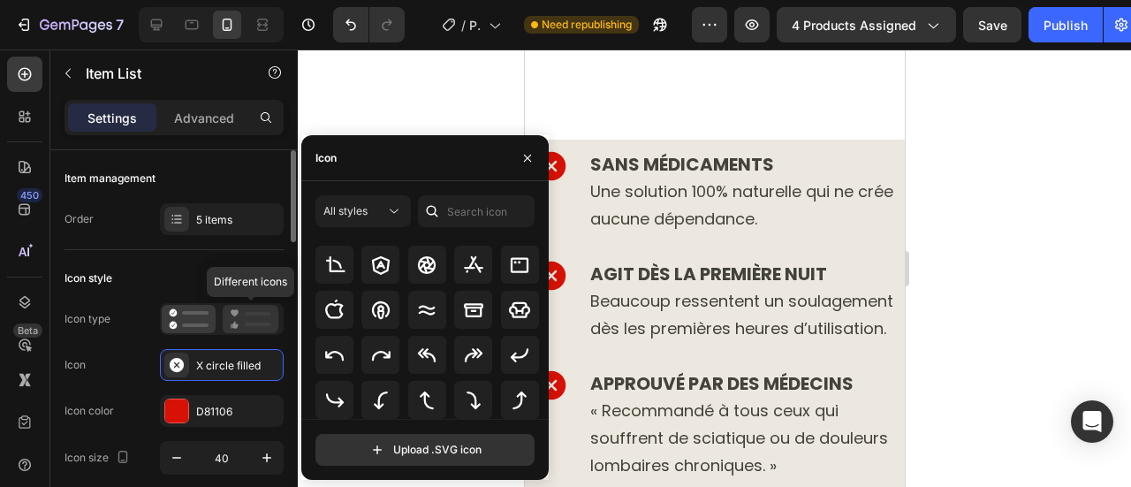
click at [240, 324] on icon at bounding box center [251, 318] width 42 height 21
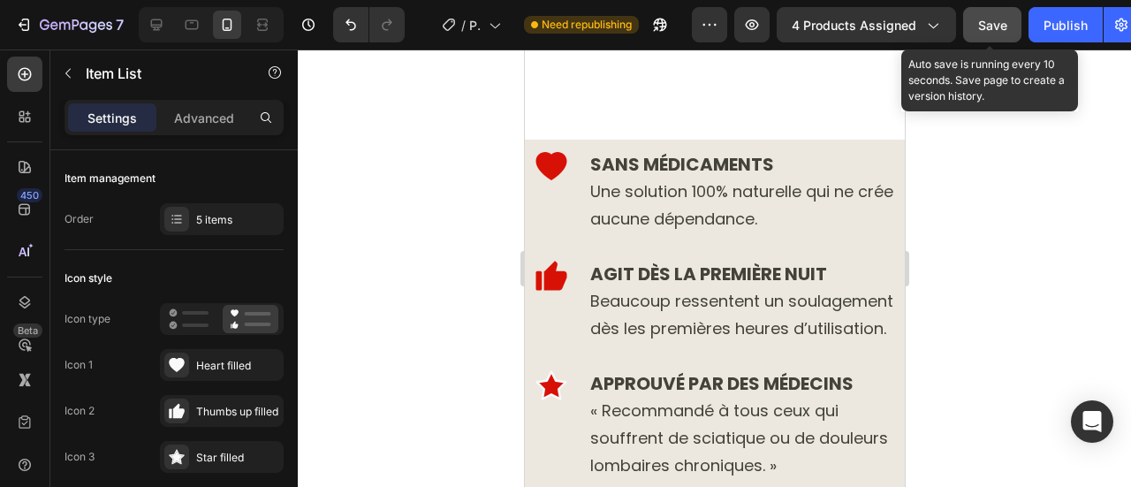
click at [974, 34] on button "Save" at bounding box center [992, 24] width 58 height 35
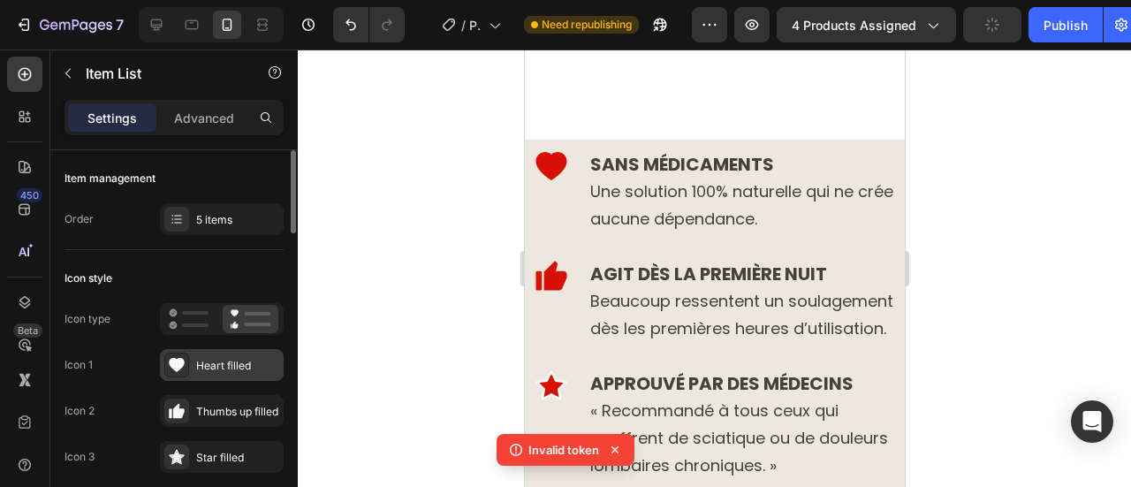
click at [219, 366] on div "Heart filled" at bounding box center [237, 366] width 83 height 16
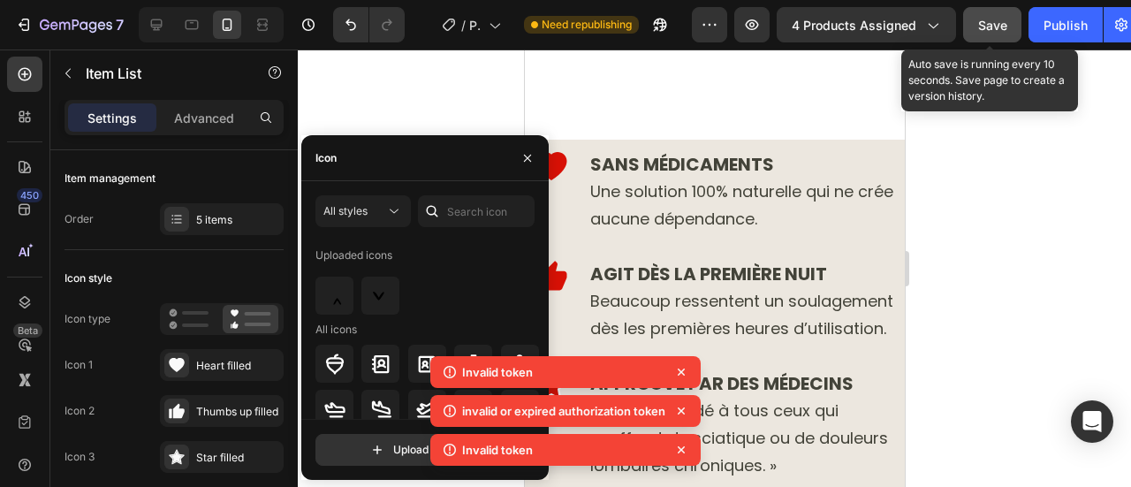
click at [1004, 29] on span "Save" at bounding box center [992, 25] width 29 height 15
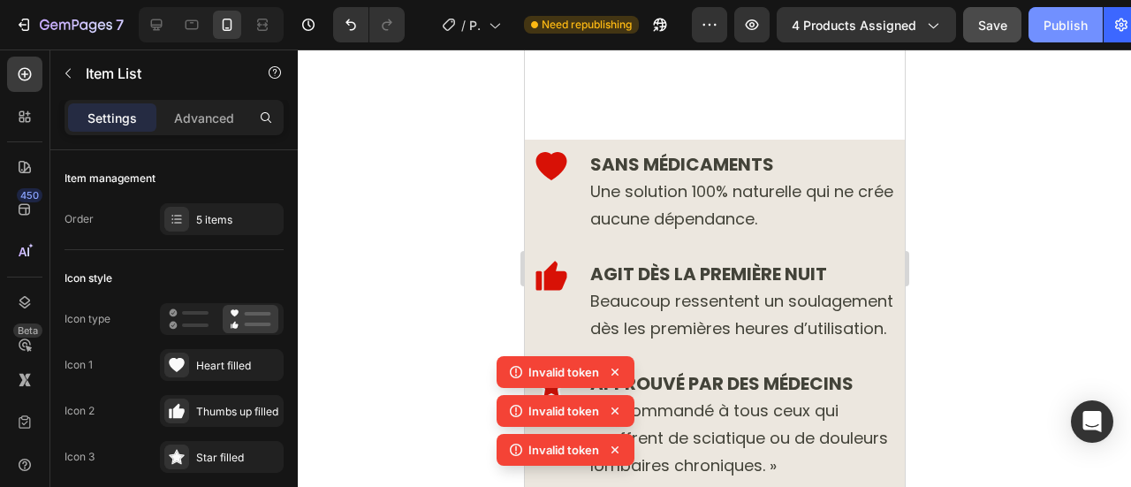
click at [1077, 17] on div "Publish" at bounding box center [1066, 25] width 44 height 19
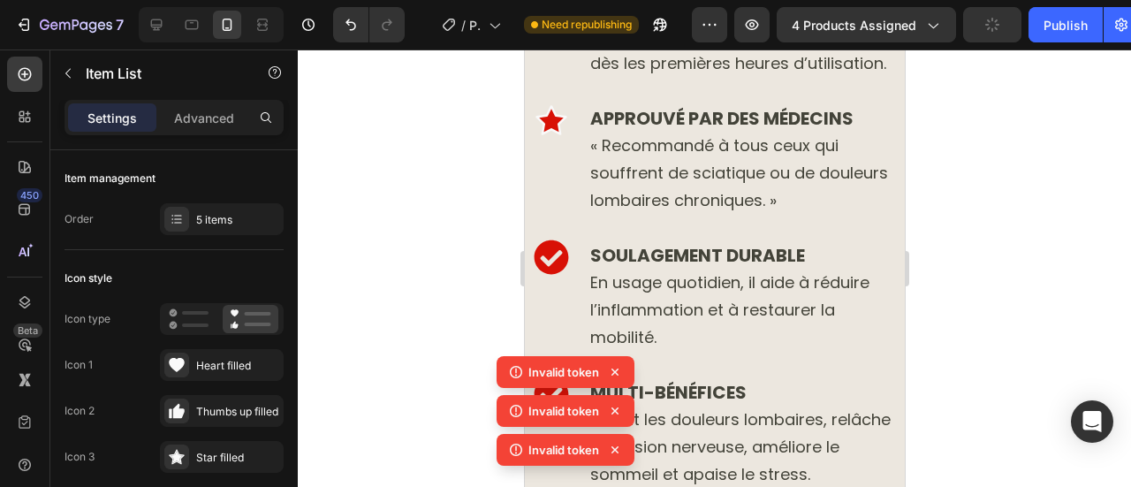
click at [615, 445] on icon at bounding box center [615, 450] width 18 height 18
click at [614, 444] on icon at bounding box center [615, 450] width 18 height 18
click at [614, 443] on icon at bounding box center [615, 450] width 18 height 18
drag, startPoint x: 614, startPoint y: 440, endPoint x: 26, endPoint y: 0, distance: 735.0
click at [608, 446] on icon at bounding box center [615, 450] width 18 height 18
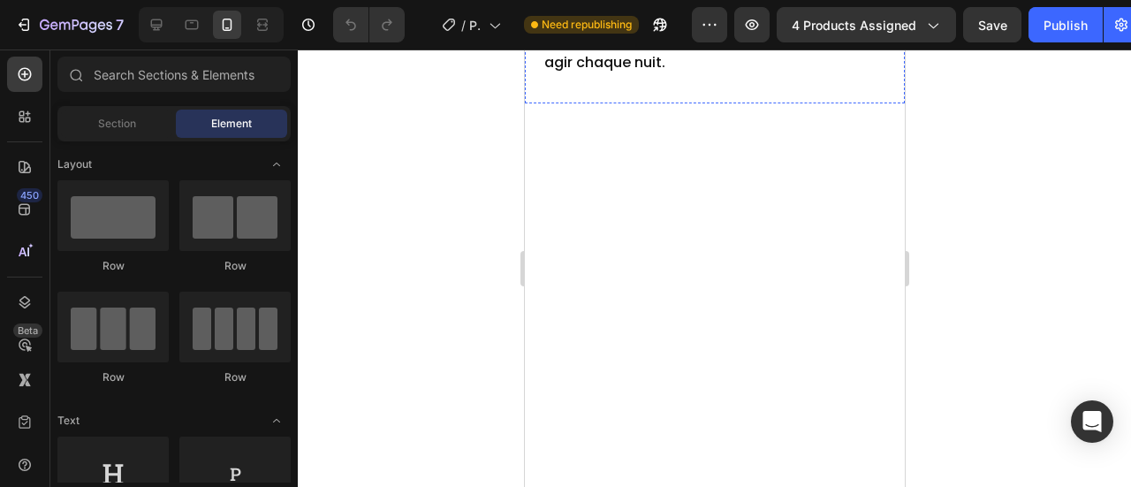
scroll to position [9608, 0]
drag, startPoint x: 589, startPoint y: 371, endPoint x: 875, endPoint y: 131, distance: 373.9
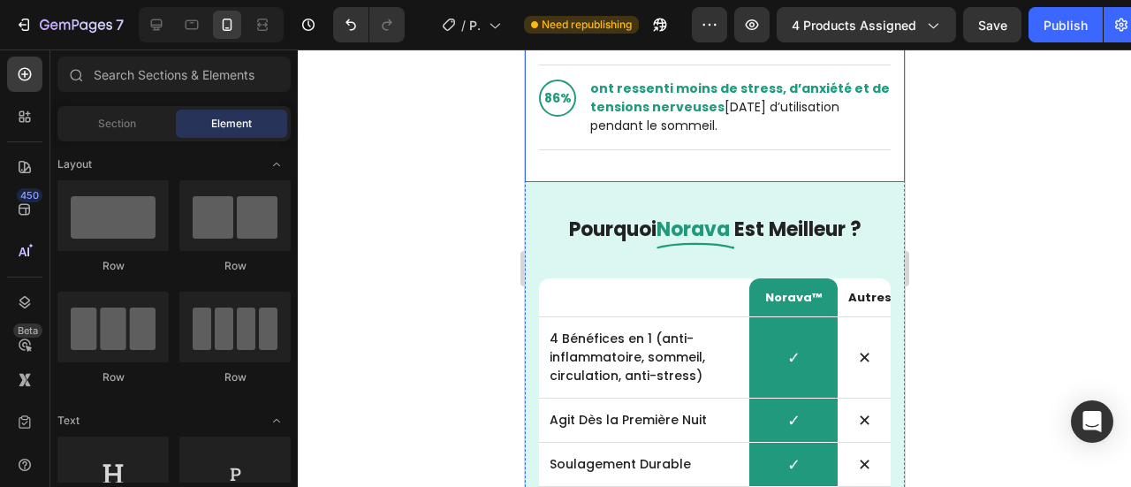
scroll to position [9873, 0]
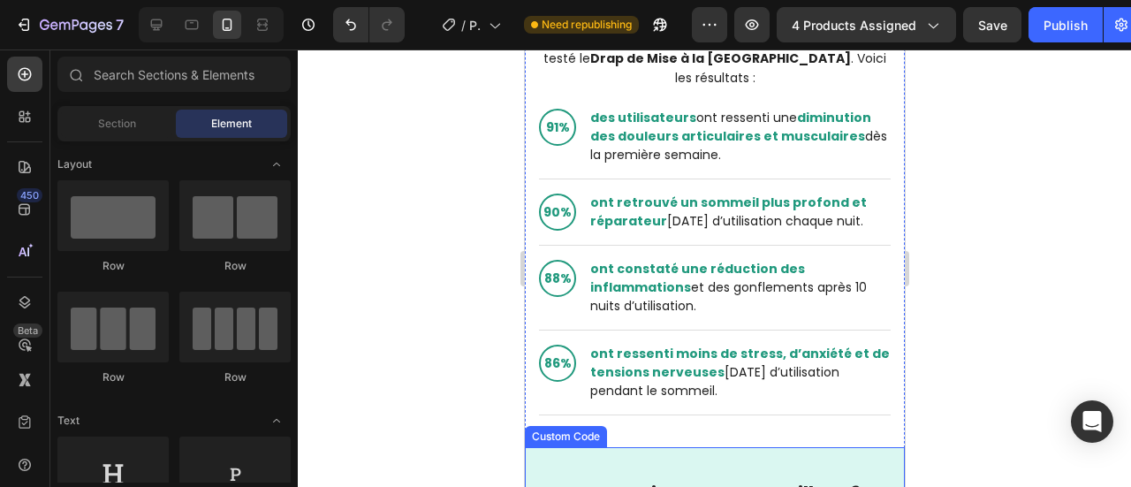
click at [548, 443] on div "De vrais résultats , de vraies personnes Nous avons mené un test dans 29 cabine…" at bounding box center [714, 368] width 380 height 963
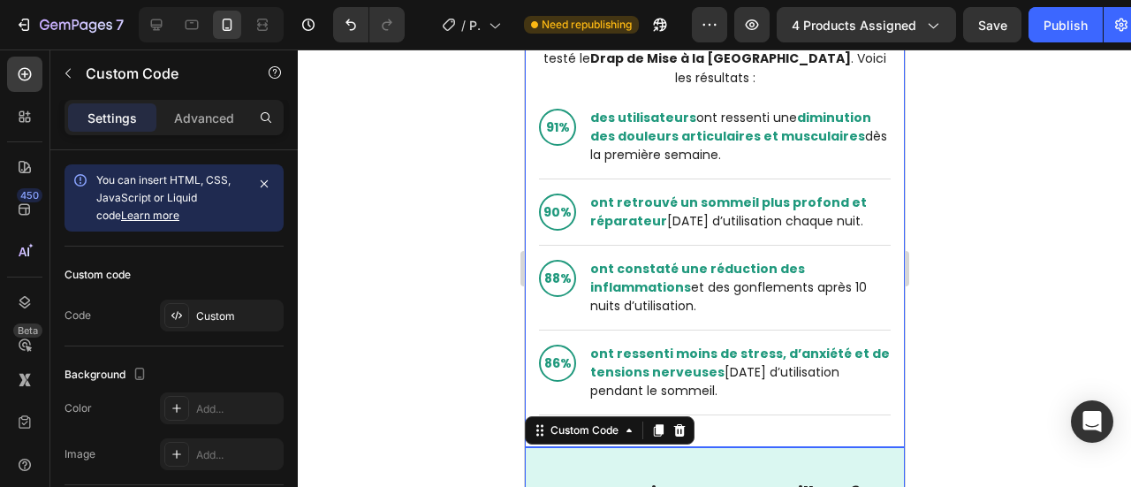
click at [757, 427] on div "De vrais résultats , de vraies personnes Nous avons mené un test dans 29 cabine…" at bounding box center [714, 167] width 380 height 561
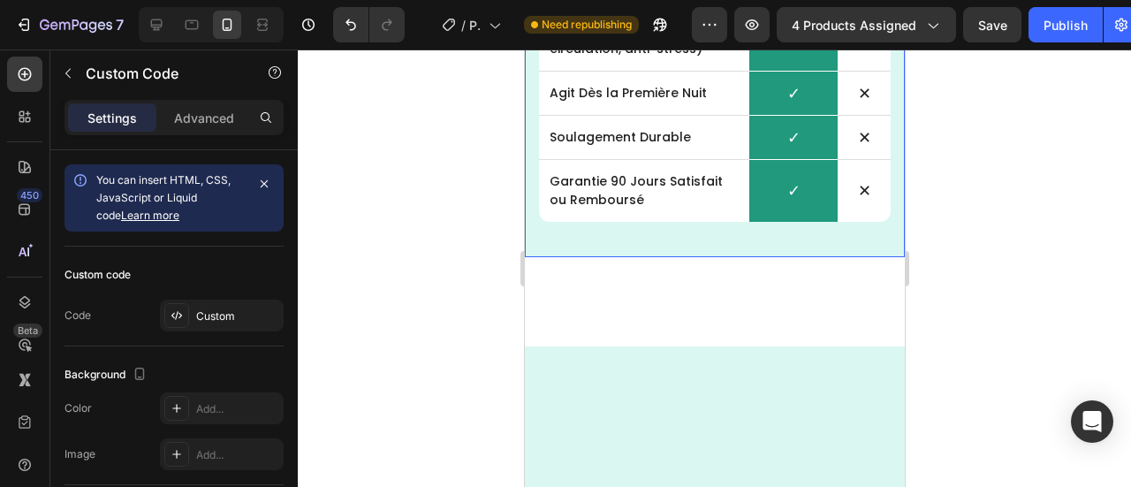
scroll to position [9608, 0]
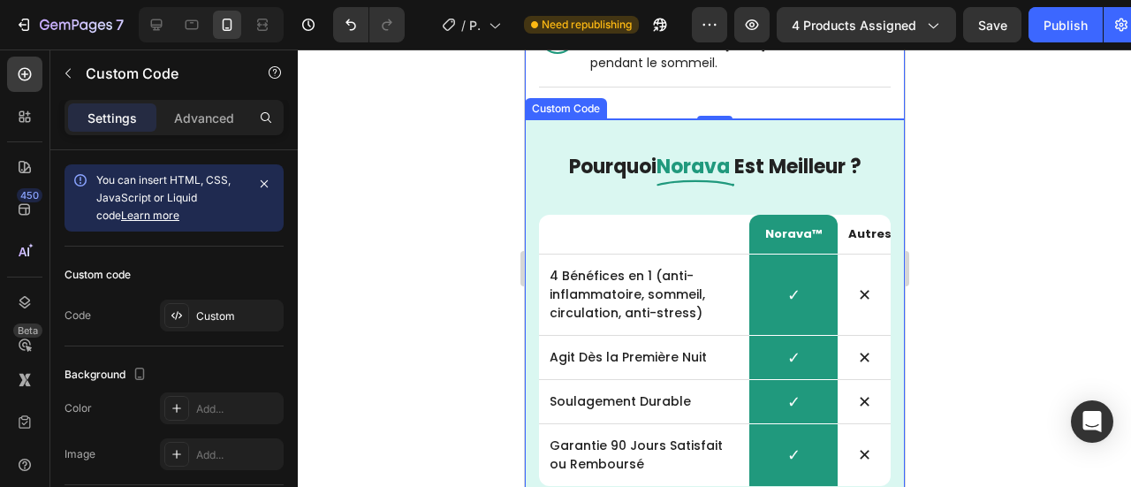
click at [750, 119] on div "Pourquoi Norava Est Meilleur ? Norava™ Autres 4 Bénéfices en 1 (anti-inflammato…" at bounding box center [714, 320] width 380 height 402
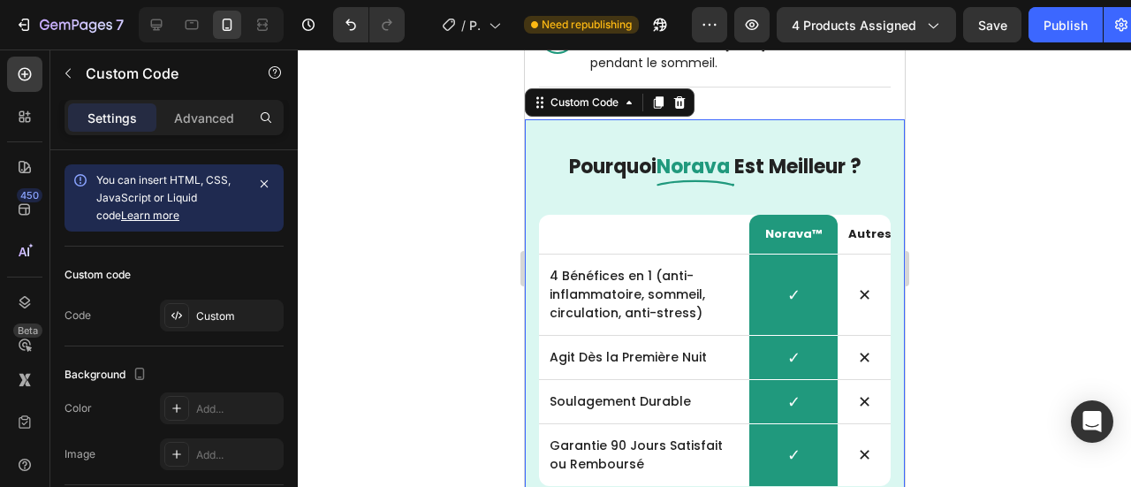
click at [678, 102] on icon at bounding box center [679, 102] width 14 height 14
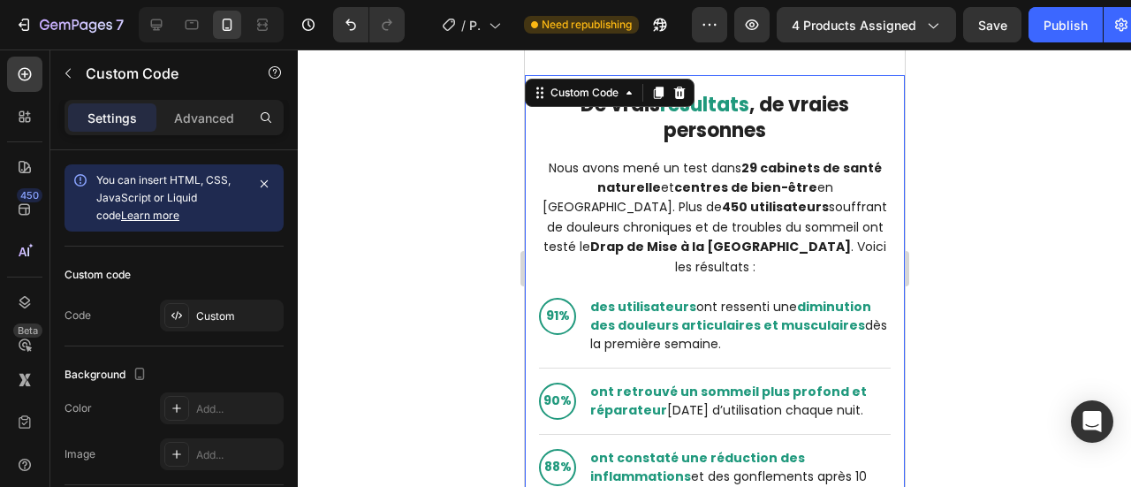
scroll to position [9440, 0]
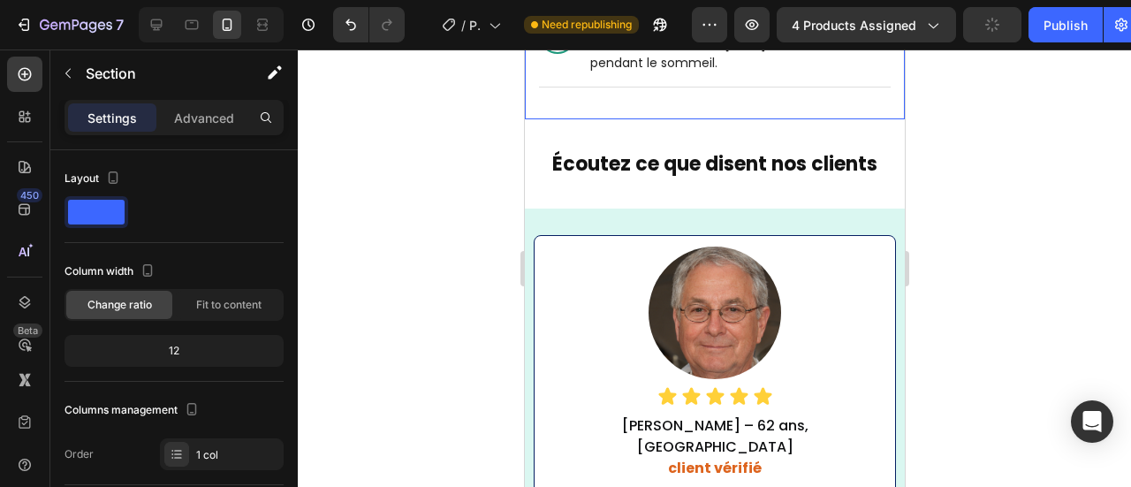
scroll to position [9078, 0]
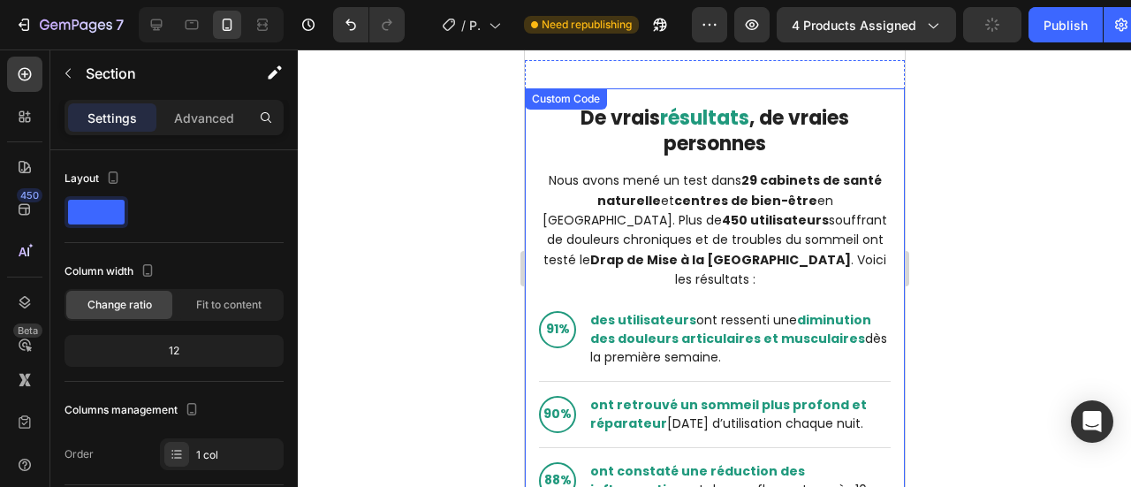
click at [692, 148] on h2 "De vrais résultats , de vraies personnes" at bounding box center [714, 131] width 352 height 50
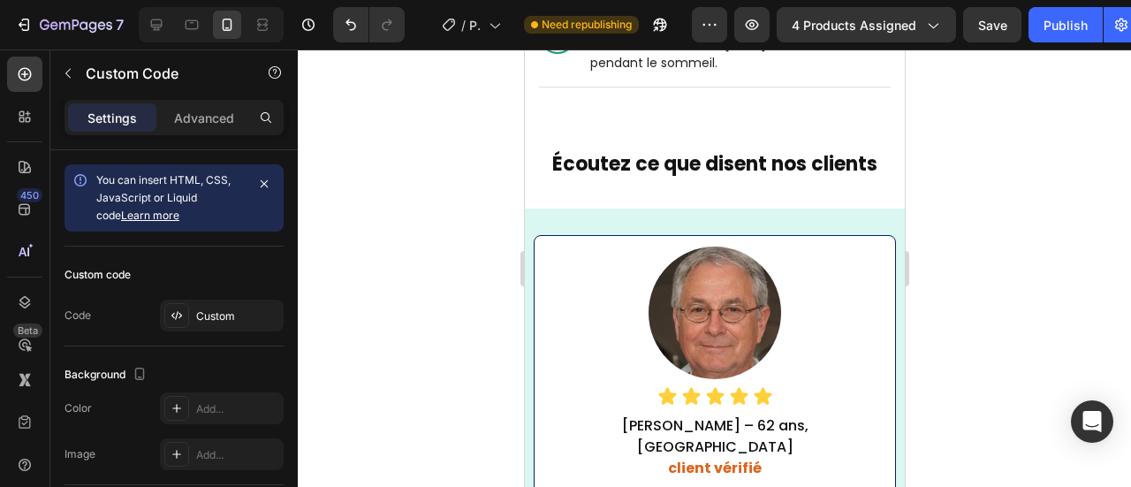
scroll to position [9343, 0]
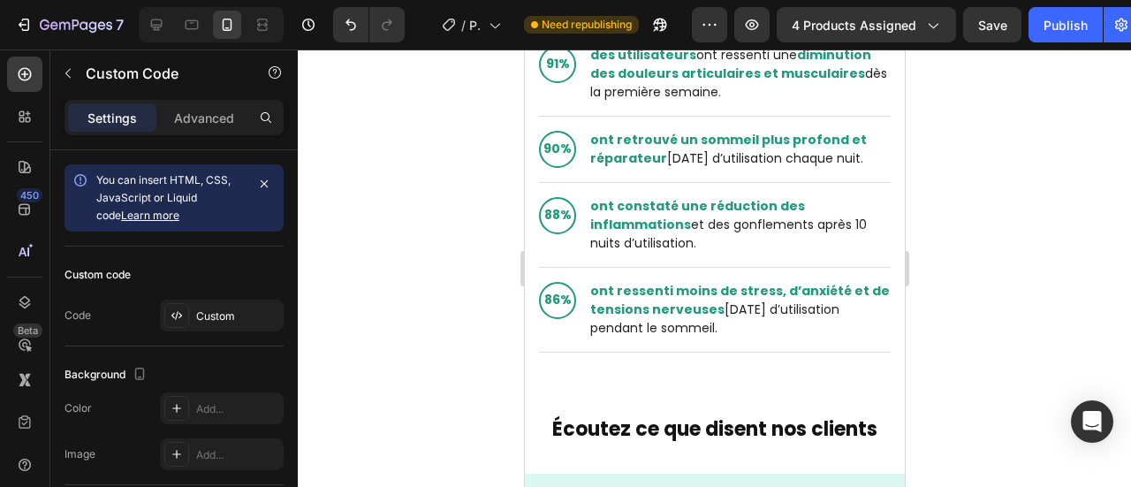
click at [638, 238] on div "ont constaté une réduction des inflammations et des gonflements après 10 nuits …" at bounding box center [740, 225] width 301 height 56
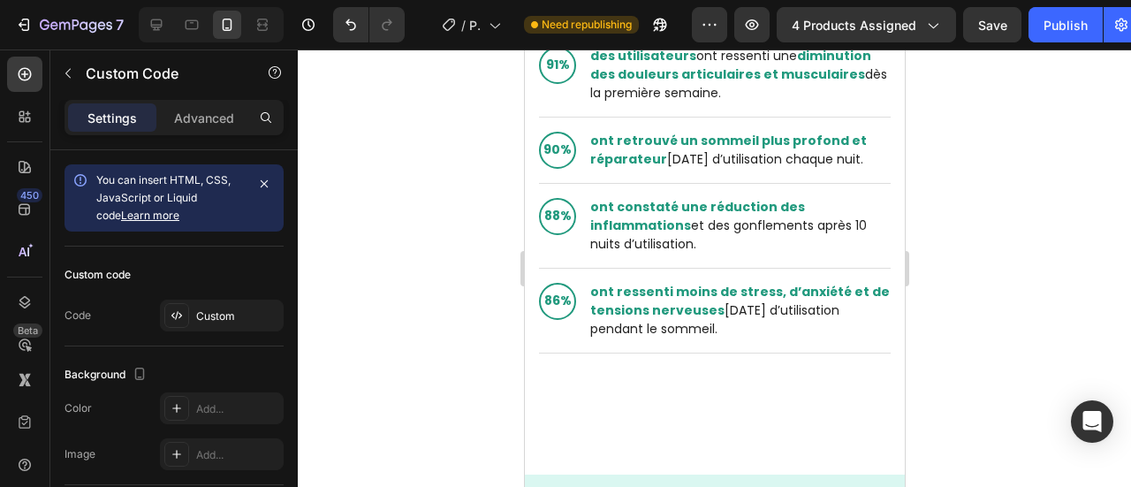
scroll to position [9608, 0]
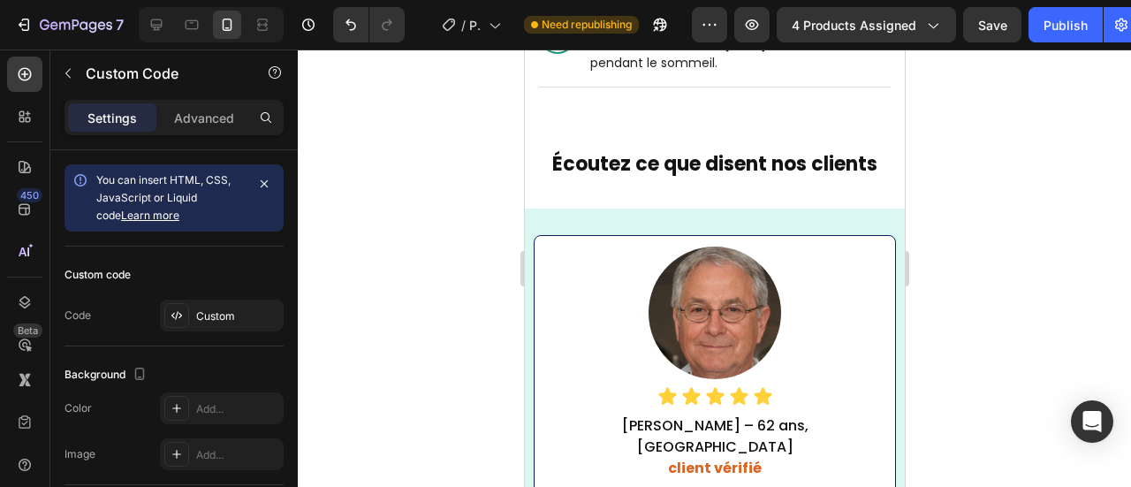
scroll to position [9343, 0]
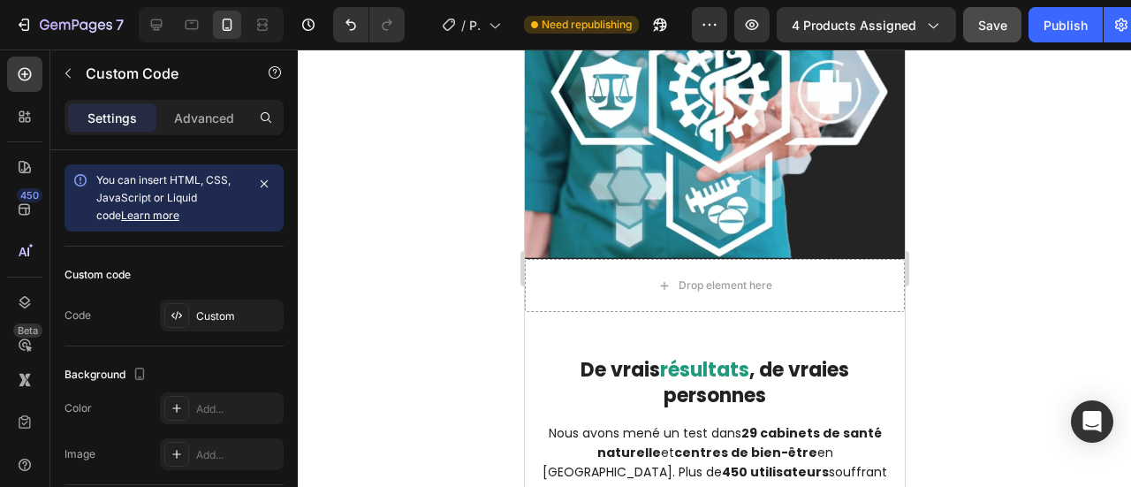
click at [978, 27] on span "Save" at bounding box center [992, 25] width 29 height 15
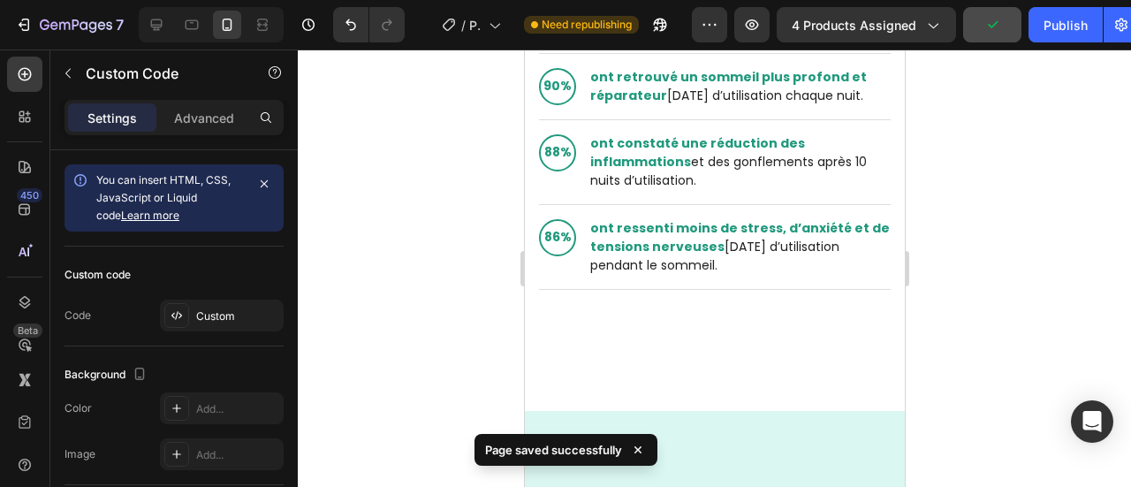
scroll to position [9588, 0]
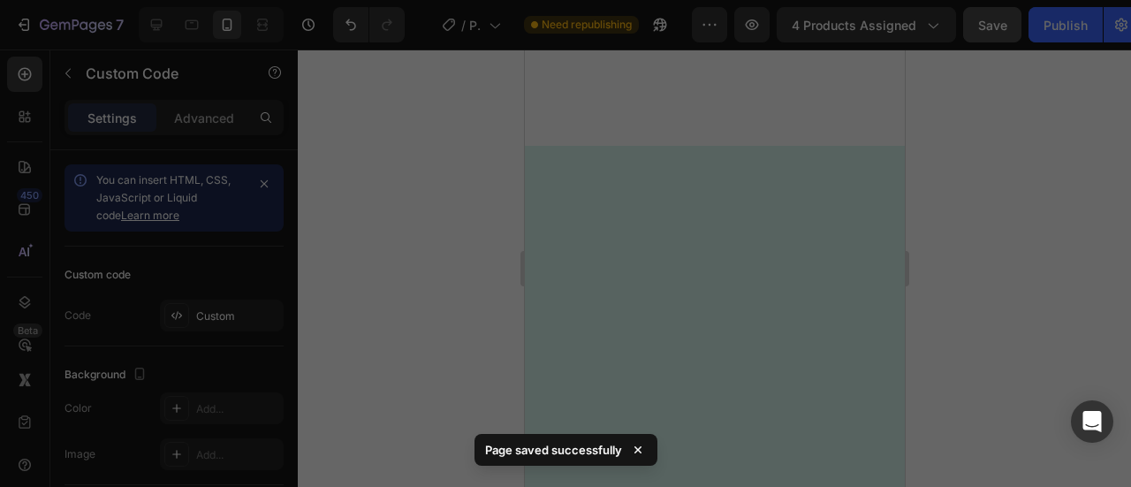
click at [758, 150] on div "< div class = "norava-results-section" > < style > .norava-results-section { fo…" at bounding box center [582, 234] width 707 height 298
type textarea "color: #222;"
click at [758, 150] on div "< div class = "norava-results-section" > < style > .norava-results-section { fo…" at bounding box center [582, 234] width 707 height 298
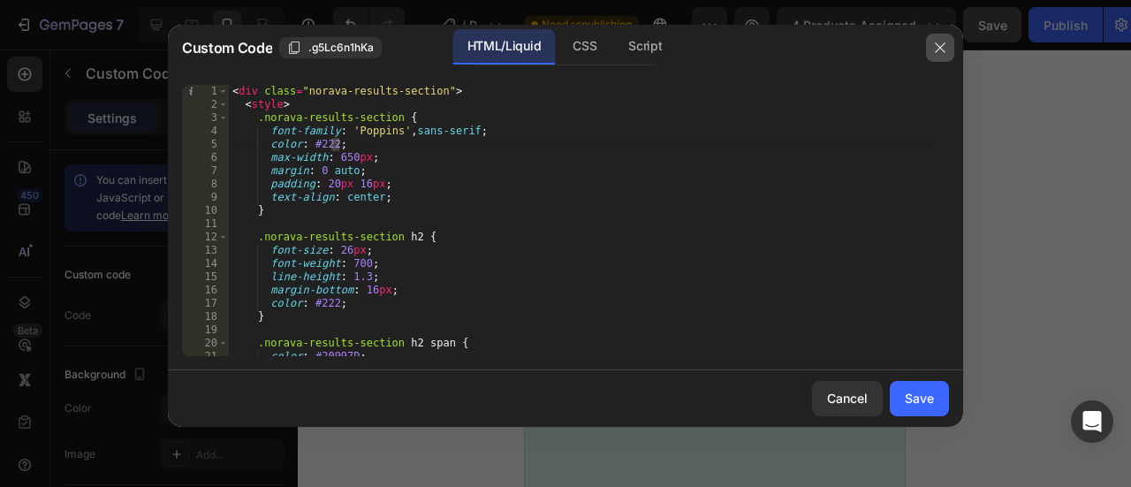
click at [933, 41] on icon "button" at bounding box center [940, 48] width 14 height 14
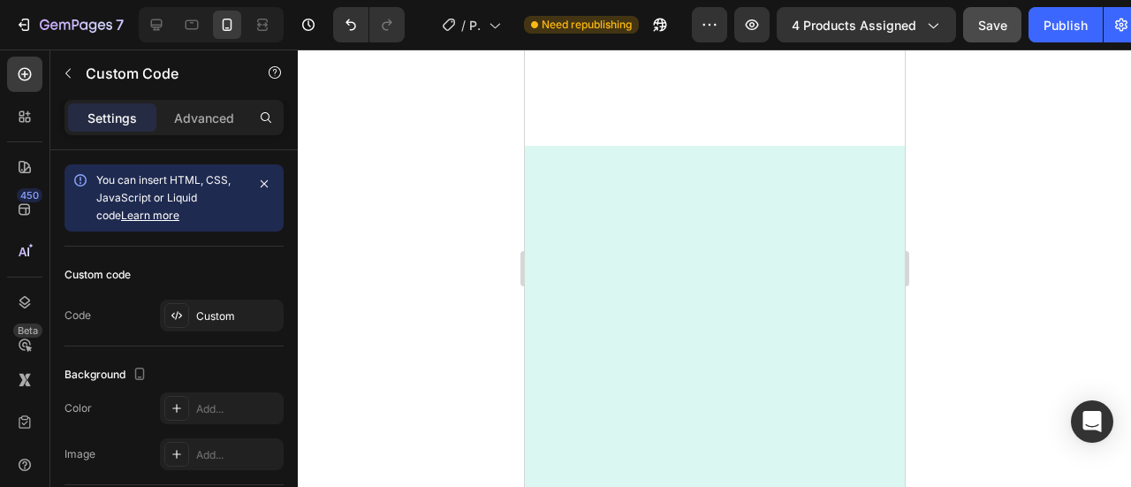
scroll to position [227, 0]
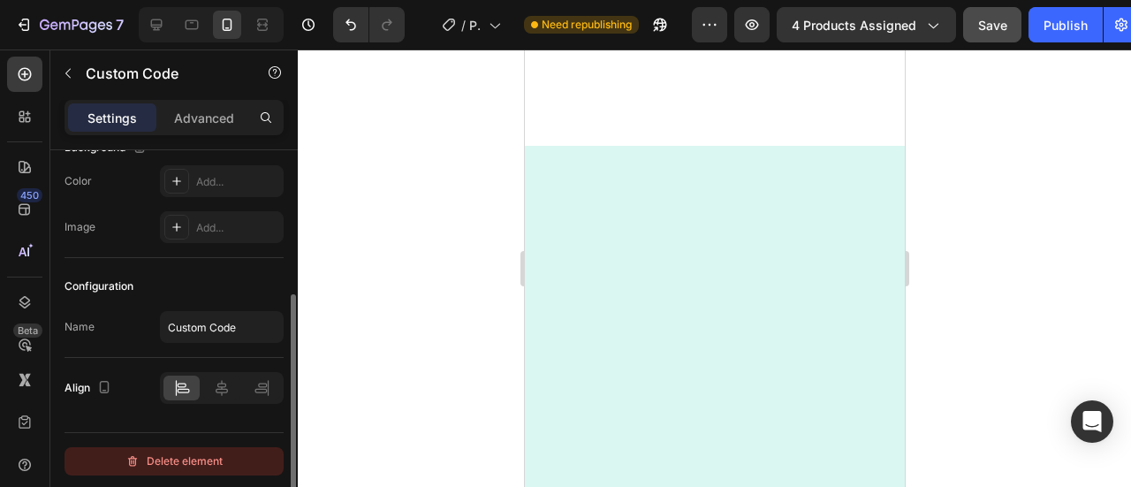
click at [168, 465] on div "Delete element" at bounding box center [174, 461] width 97 height 21
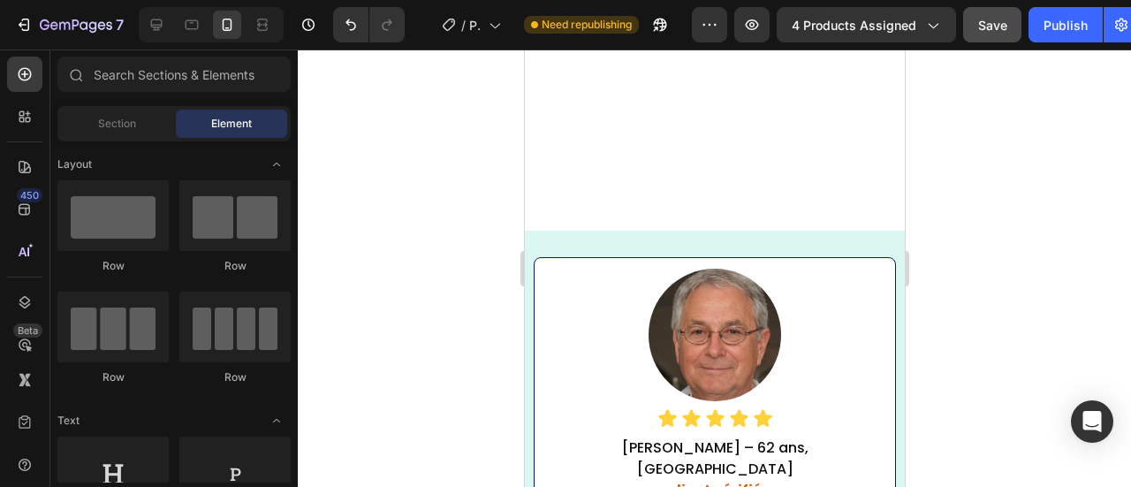
scroll to position [9923, 0]
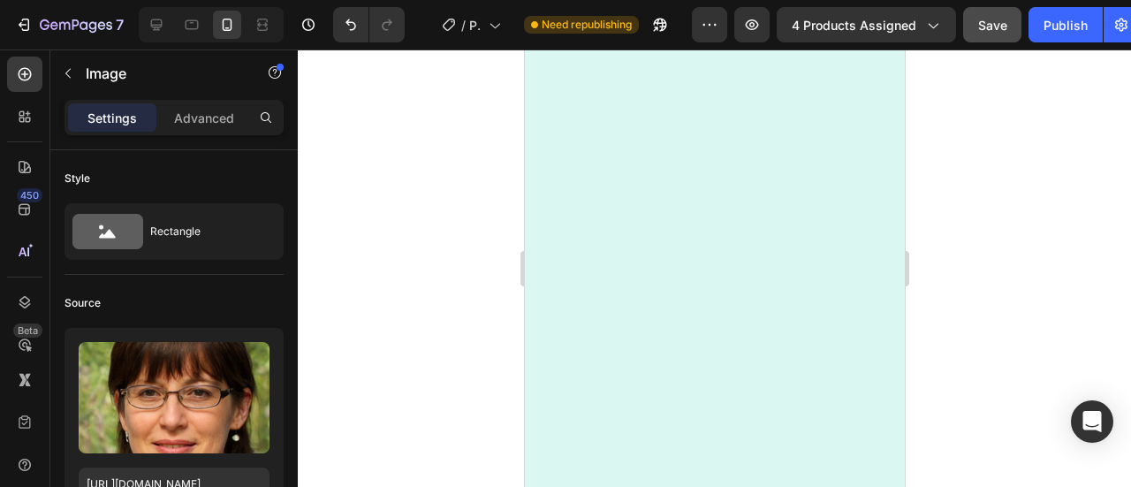
scroll to position [9341, 0]
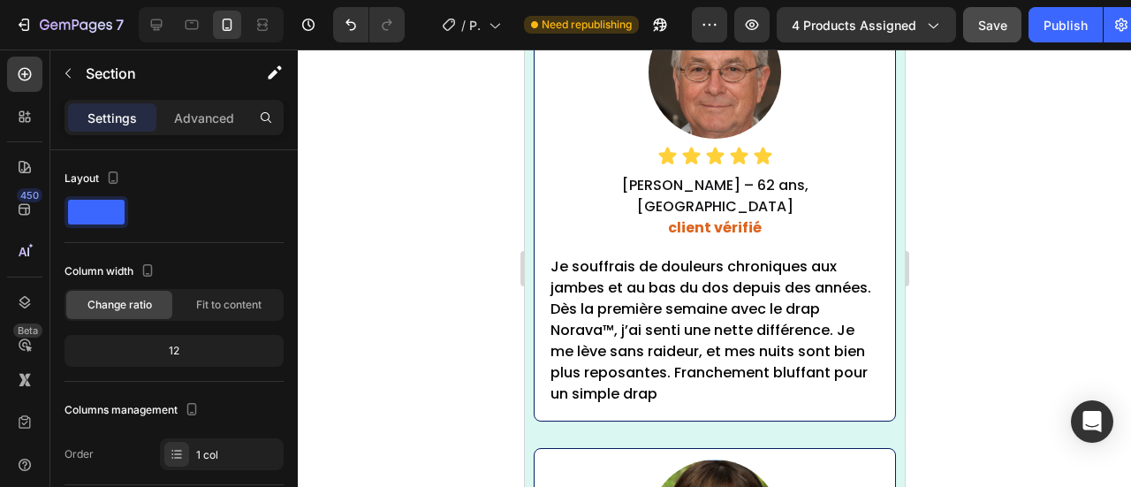
scroll to position [9497, 0]
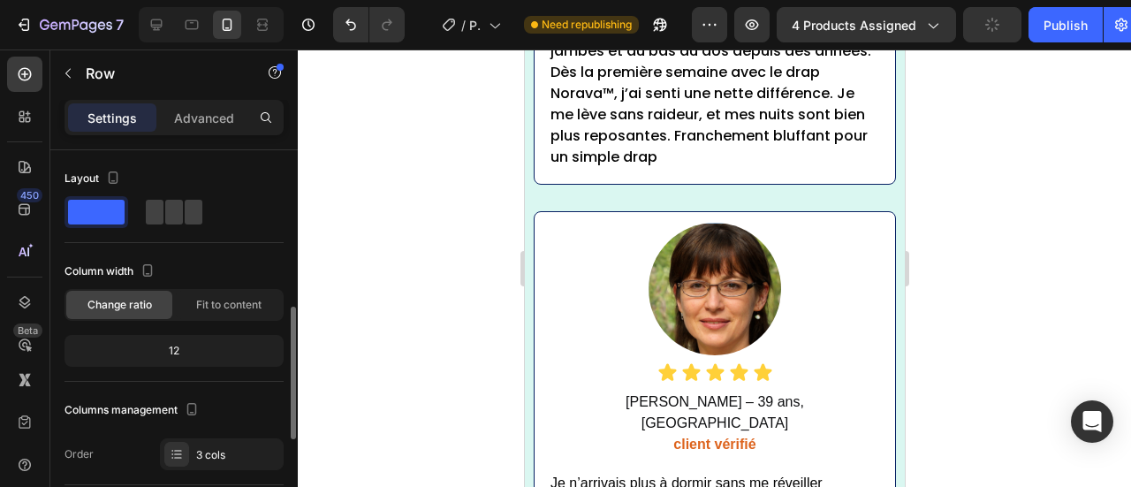
scroll to position [118, 0]
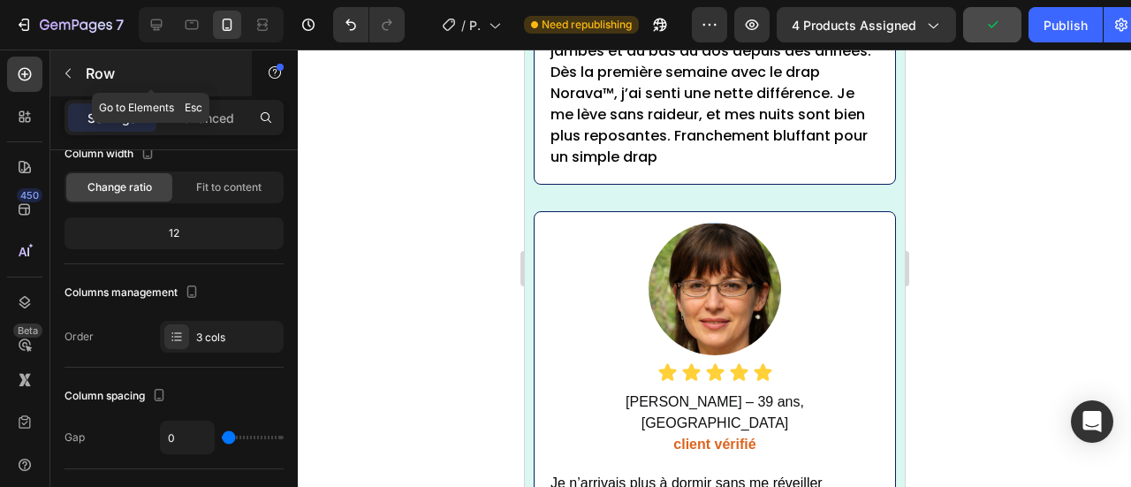
click at [68, 76] on icon "button" at bounding box center [68, 73] width 14 height 14
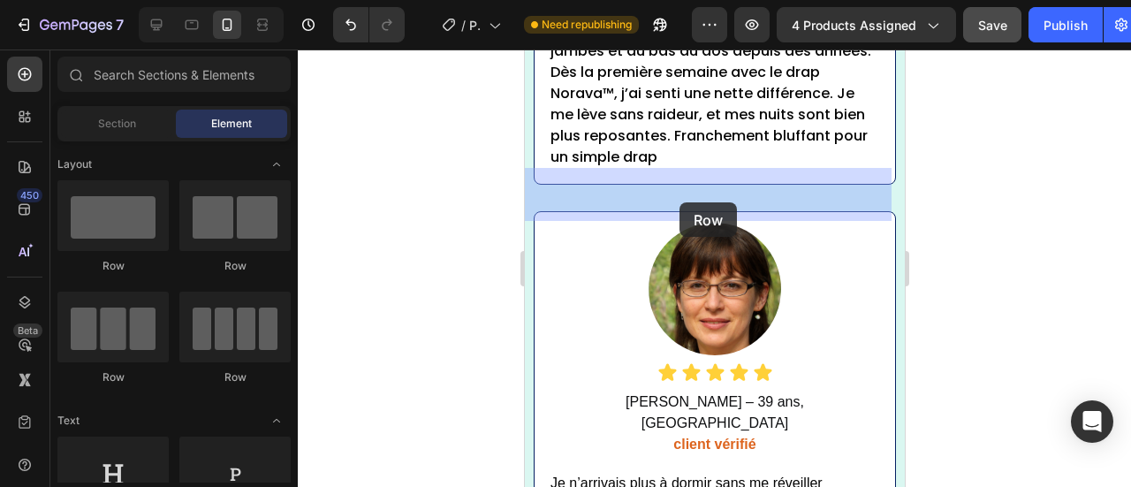
drag, startPoint x: 646, startPoint y: 287, endPoint x: 681, endPoint y: 198, distance: 95.7
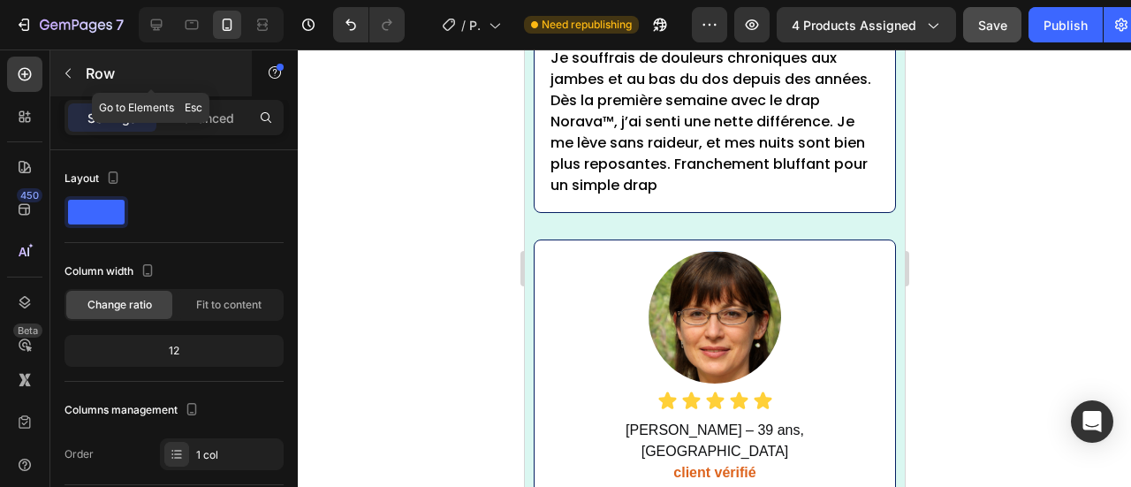
click at [61, 68] on icon "button" at bounding box center [68, 73] width 14 height 14
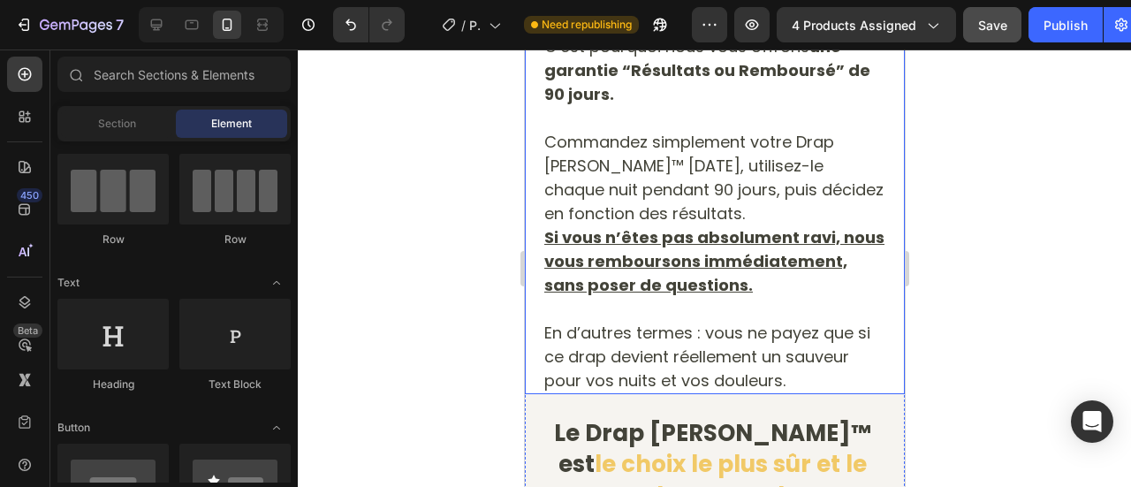
scroll to position [6975, 0]
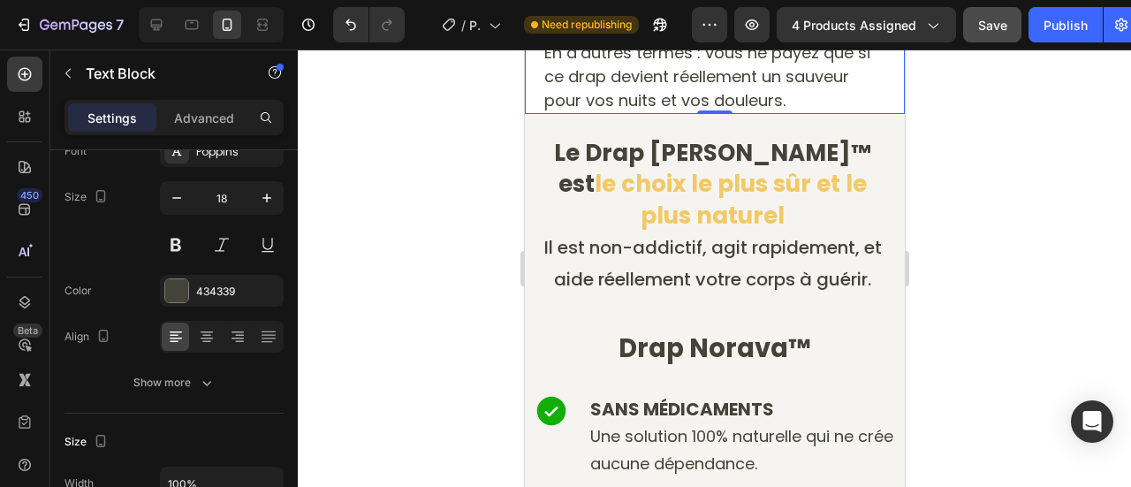
scroll to position [7641, 0]
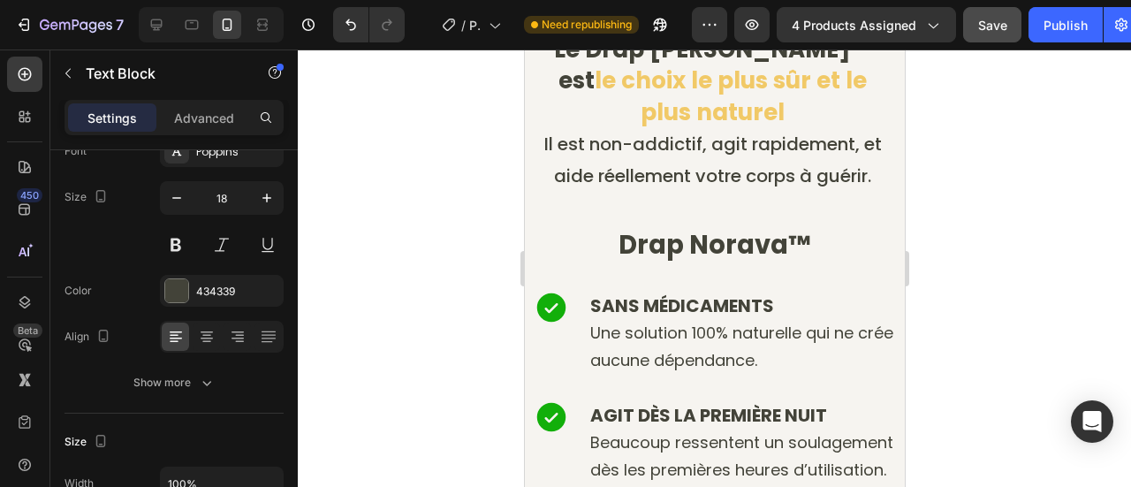
click at [448, 340] on div at bounding box center [715, 268] width 834 height 438
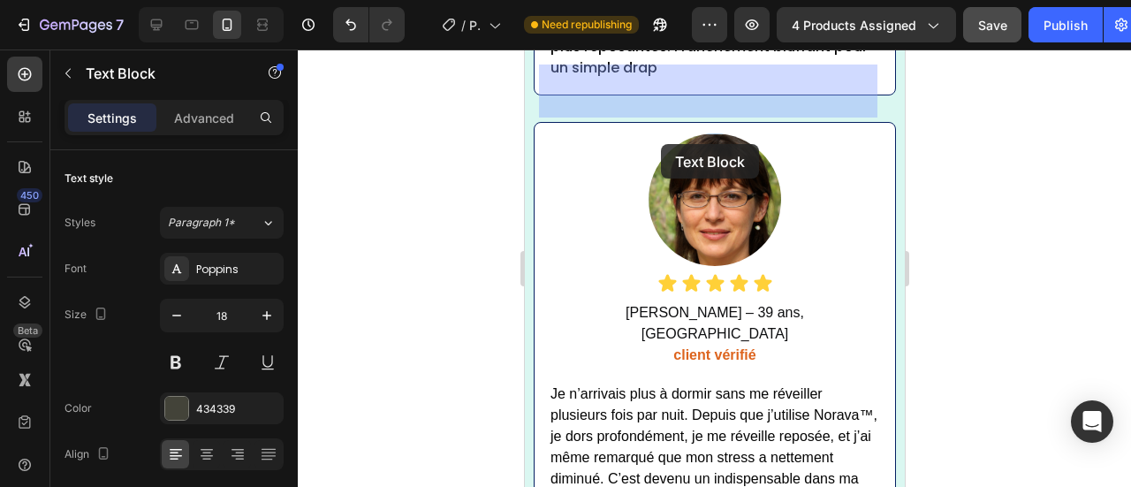
scroll to position [10119, 0]
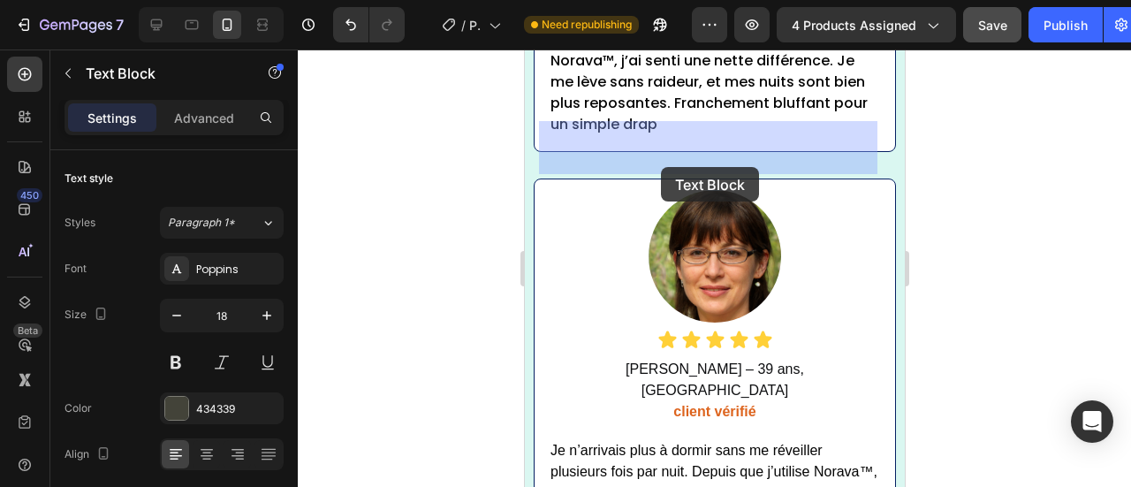
drag, startPoint x: 742, startPoint y: 250, endPoint x: 660, endPoint y: 175, distance: 110.7
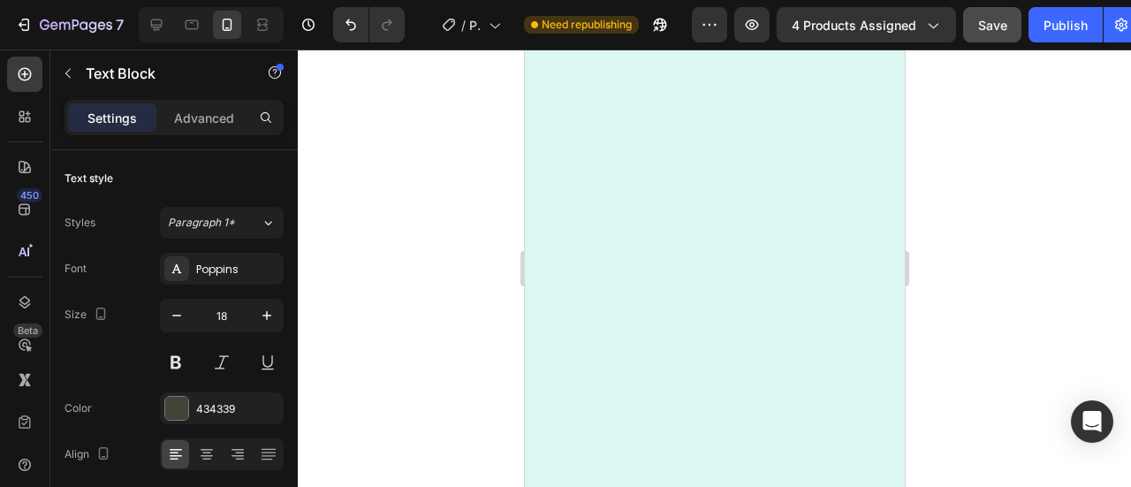
scroll to position [9529, 0]
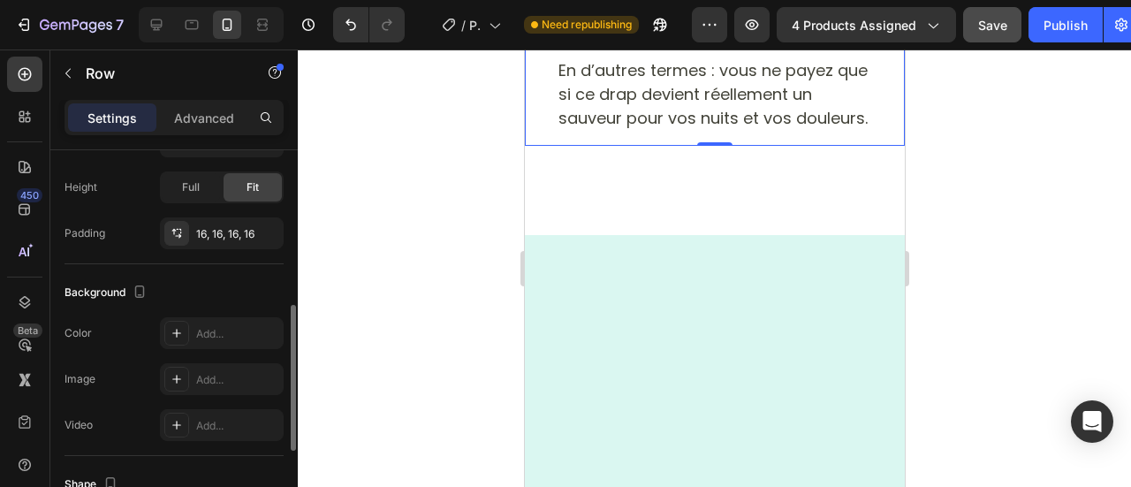
scroll to position [414, 0]
click at [202, 335] on div "Add..." at bounding box center [237, 335] width 83 height 16
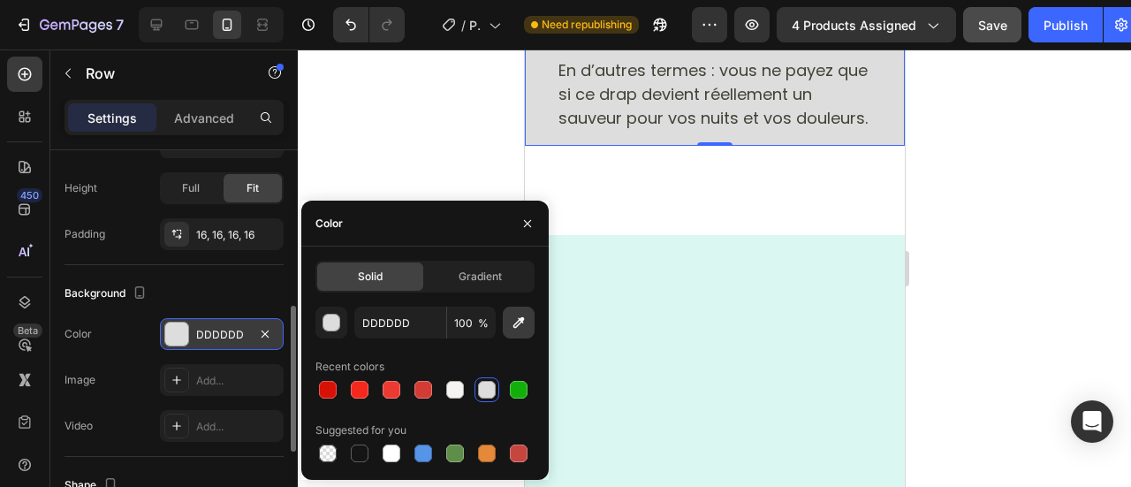
click at [510, 317] on icon "button" at bounding box center [519, 323] width 18 height 18
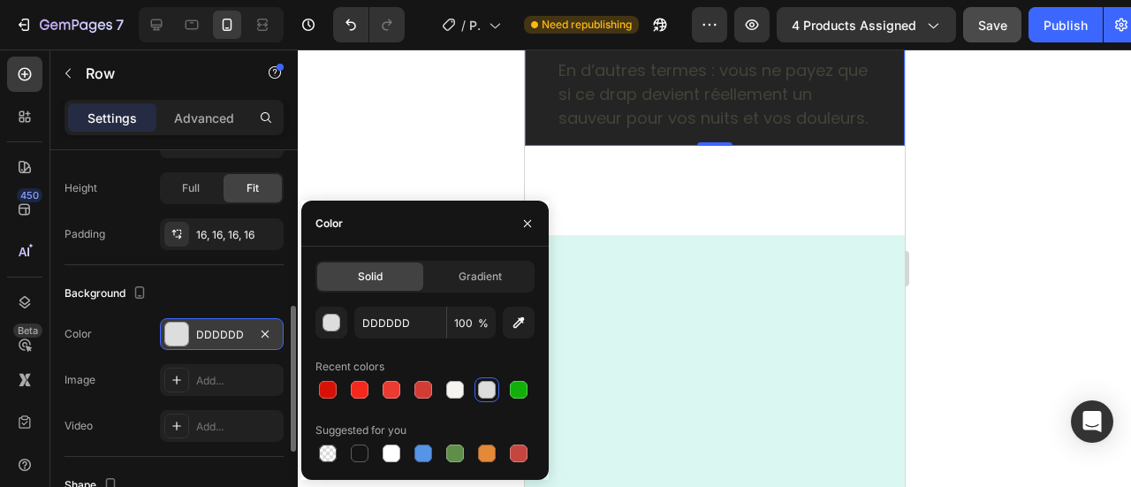
drag, startPoint x: 829, startPoint y: 85, endPoint x: 647, endPoint y: 246, distance: 243.0
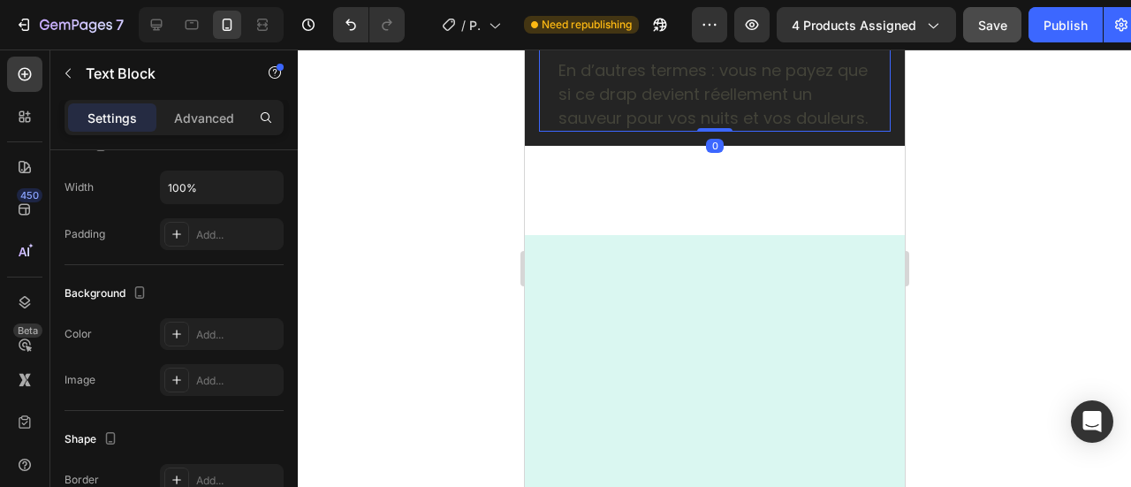
scroll to position [0, 0]
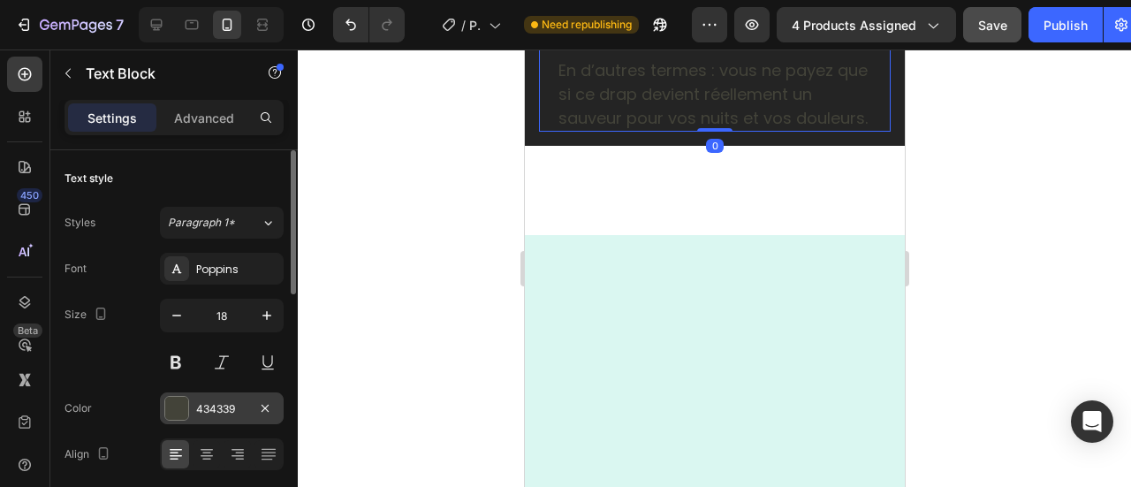
click at [213, 403] on div "434339" at bounding box center [221, 409] width 51 height 16
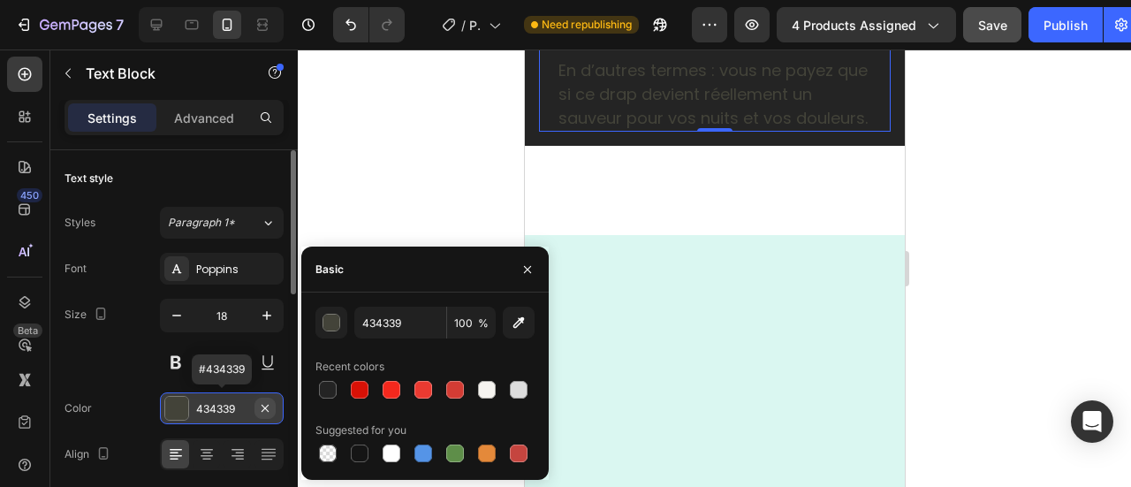
click at [265, 398] on button "button" at bounding box center [265, 408] width 21 height 21
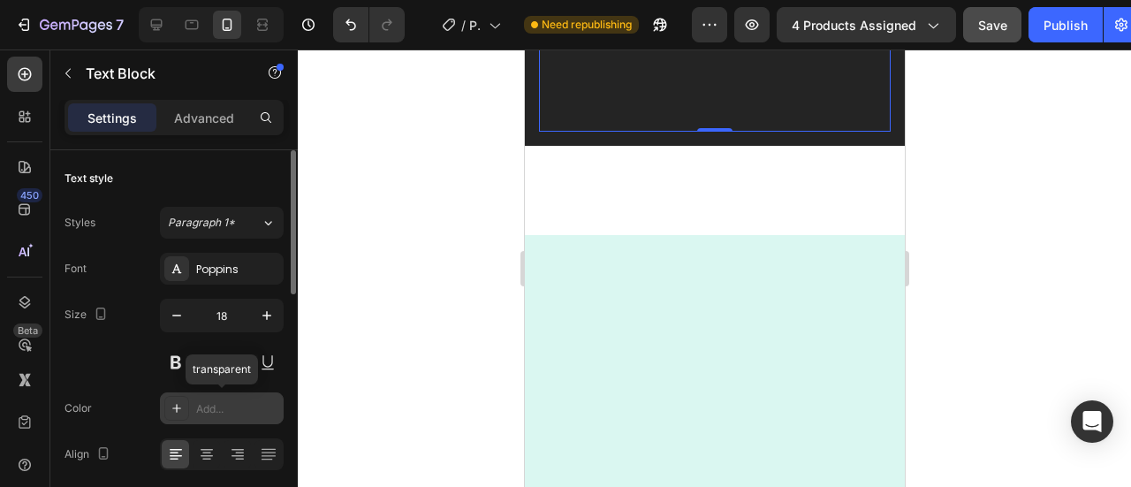
click at [240, 412] on div "Add..." at bounding box center [237, 409] width 83 height 16
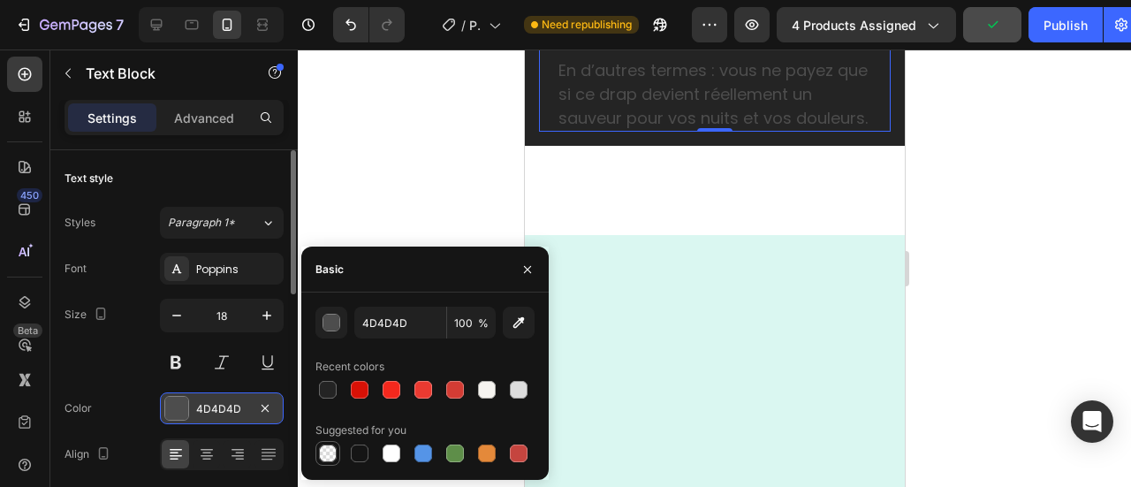
click at [317, 454] on div at bounding box center [327, 453] width 21 height 21
type input "000000"
type input "0"
click at [394, 452] on div at bounding box center [392, 454] width 18 height 18
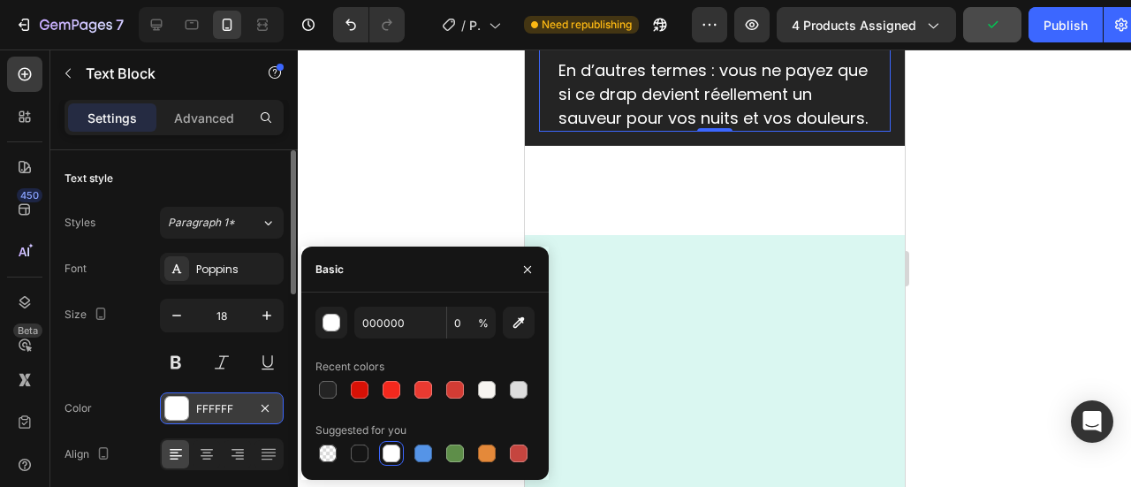
type input "FFFFFF"
type input "100"
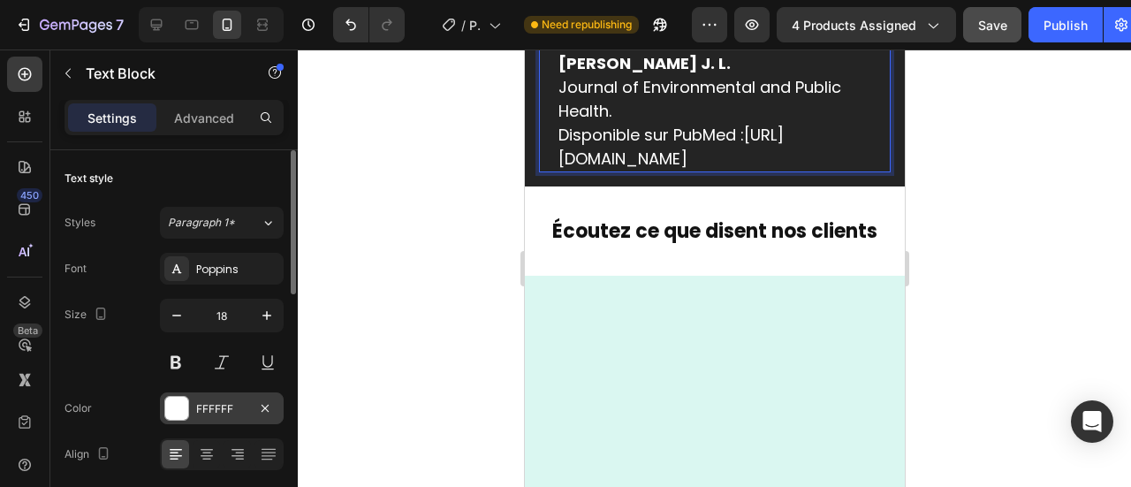
scroll to position [9958, 0]
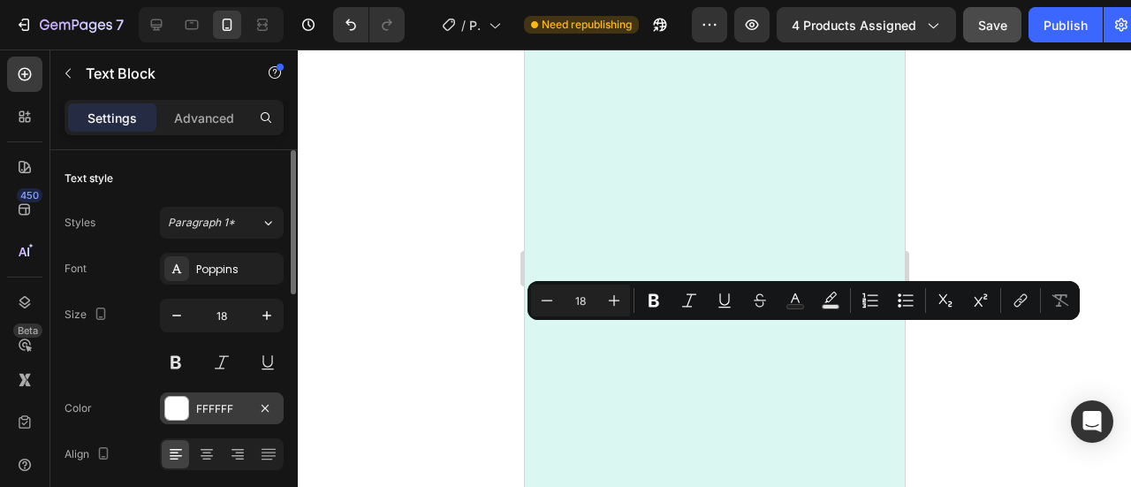
drag, startPoint x: 750, startPoint y: 333, endPoint x: 557, endPoint y: 337, distance: 192.7
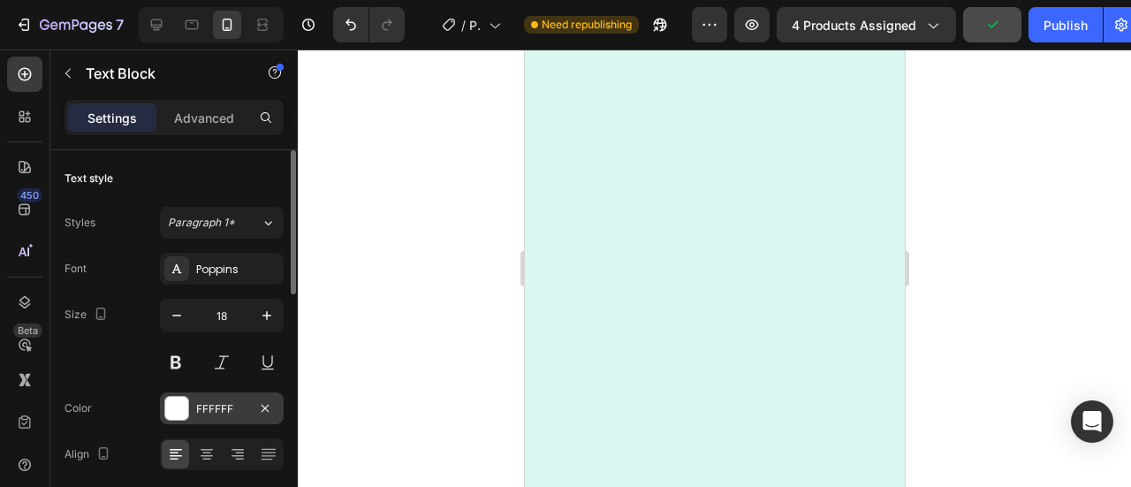
scroll to position [10069, 0]
drag, startPoint x: 753, startPoint y: 365, endPoint x: 539, endPoint y: 367, distance: 213.9
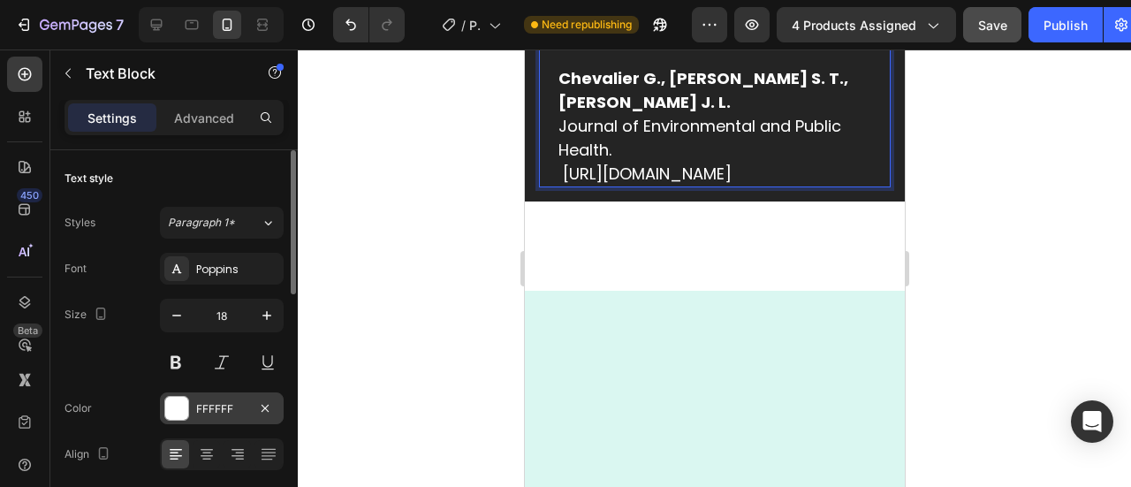
scroll to position [9613, 0]
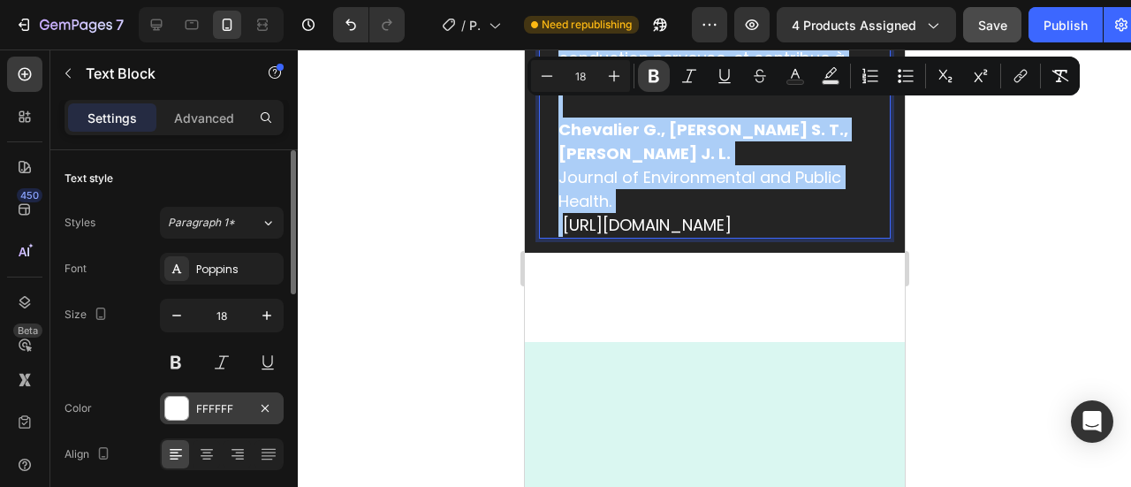
click at [654, 70] on icon "Editor contextual toolbar" at bounding box center [654, 76] width 11 height 13
click at [656, 74] on icon "Editor contextual toolbar" at bounding box center [654, 76] width 11 height 13
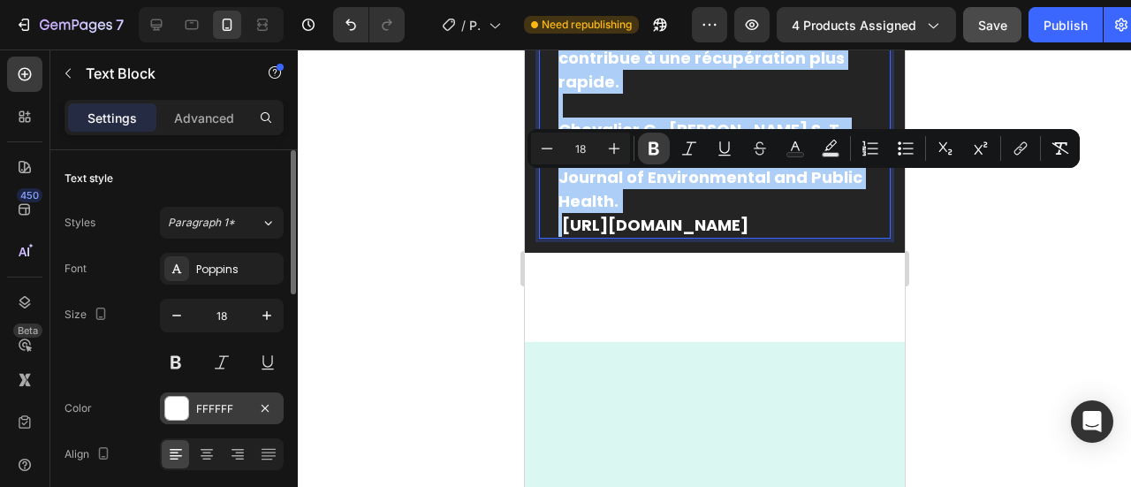
click at [656, 154] on icon "Editor contextual toolbar" at bounding box center [654, 148] width 11 height 13
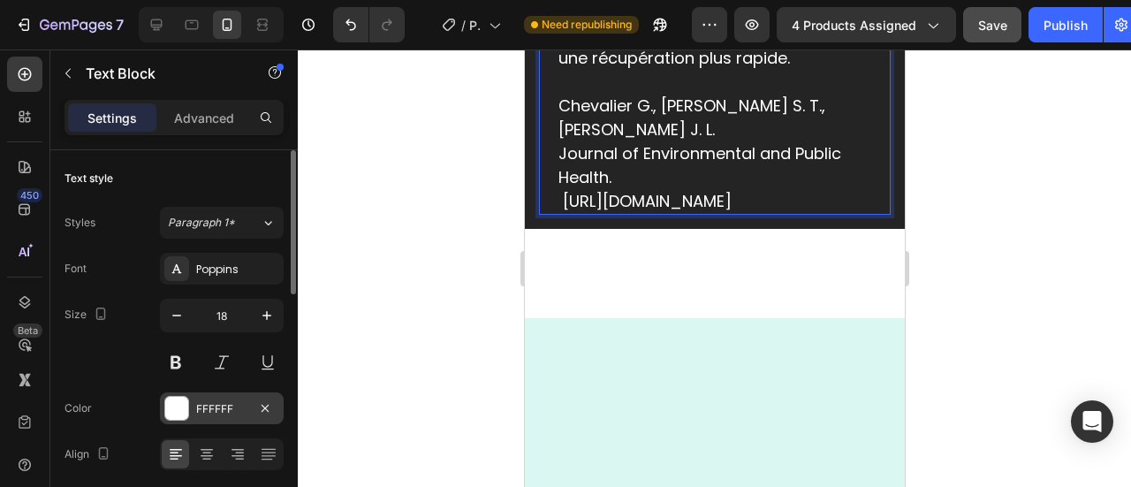
scroll to position [9514, 0]
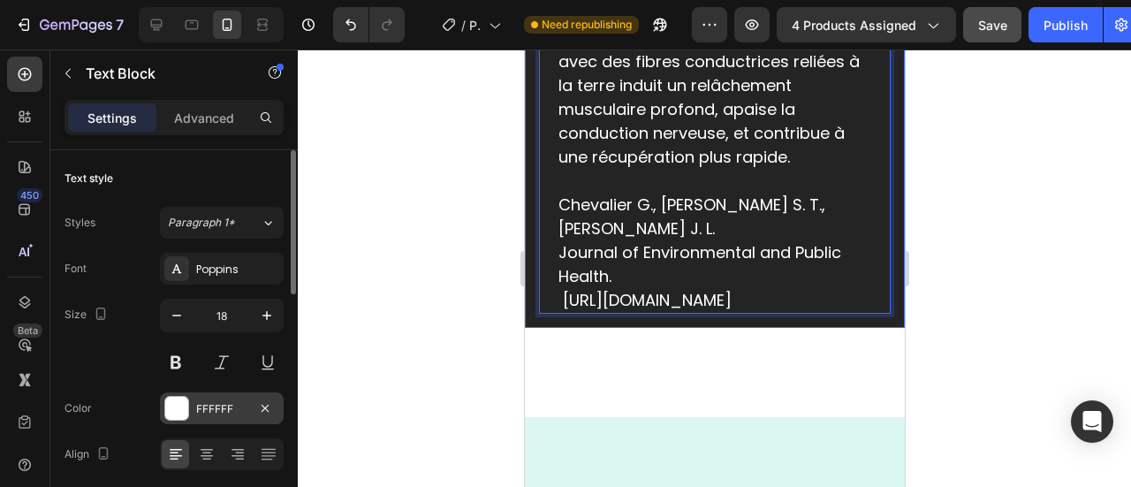
drag, startPoint x: 556, startPoint y: 183, endPoint x: 732, endPoint y: 175, distance: 176.1
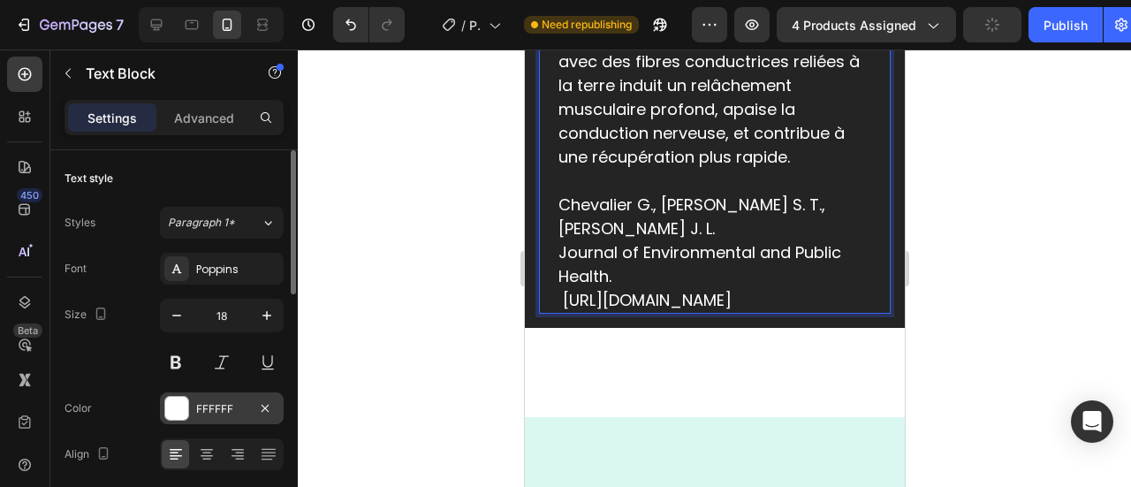
drag, startPoint x: 732, startPoint y: 175, endPoint x: 721, endPoint y: 180, distance: 11.9
drag, startPoint x: 721, startPoint y: 180, endPoint x: 560, endPoint y: 185, distance: 160.9
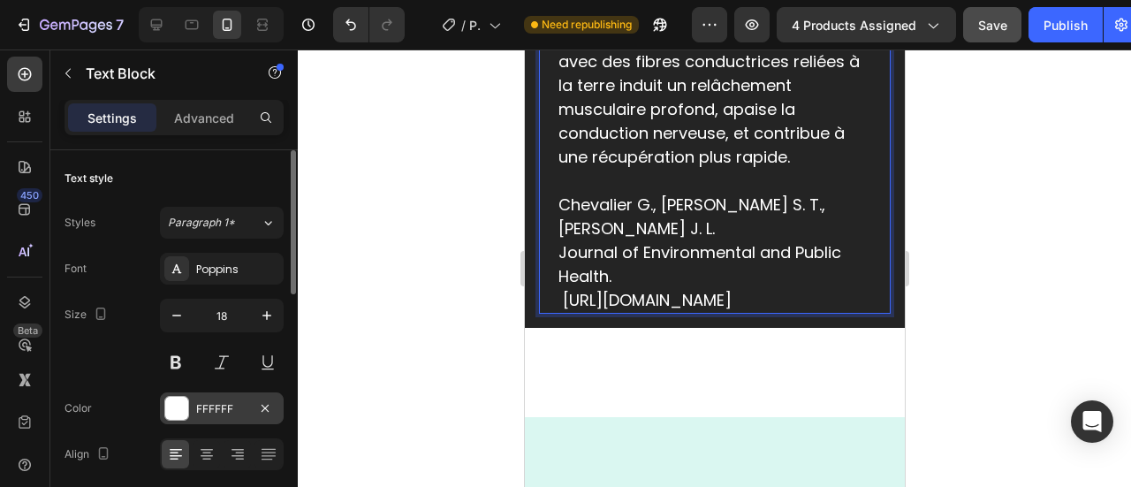
drag, startPoint x: 711, startPoint y: 185, endPoint x: 551, endPoint y: 181, distance: 160.0
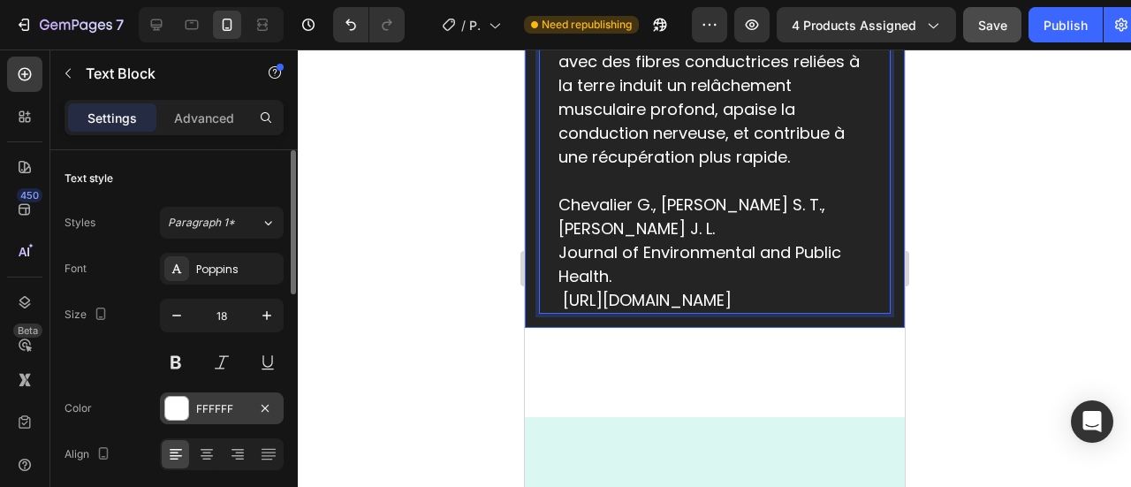
drag, startPoint x: 712, startPoint y: 185, endPoint x: 532, endPoint y: 193, distance: 180.5
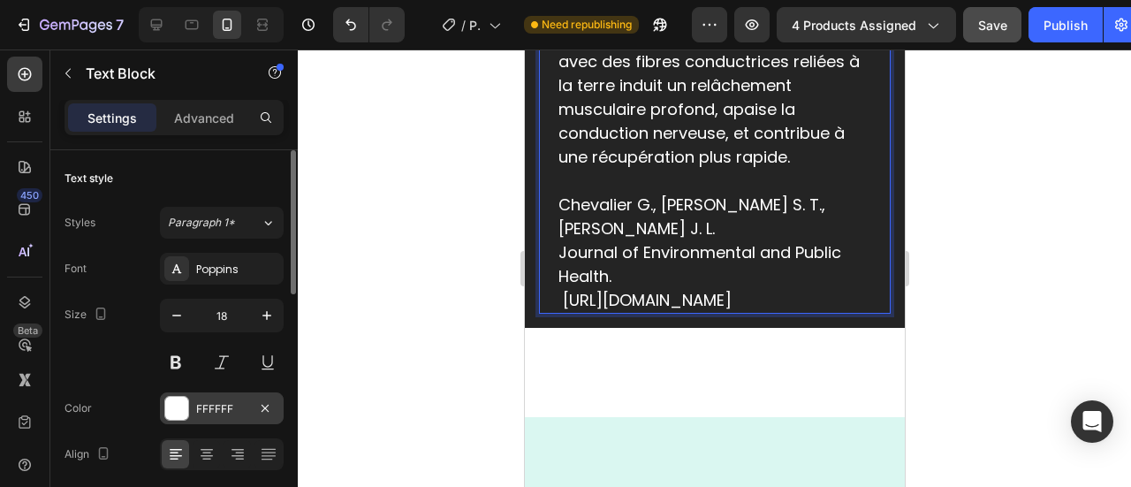
drag, startPoint x: 631, startPoint y: 208, endPoint x: 727, endPoint y: 250, distance: 104.5
drag, startPoint x: 712, startPoint y: 186, endPoint x: 548, endPoint y: 179, distance: 164.6
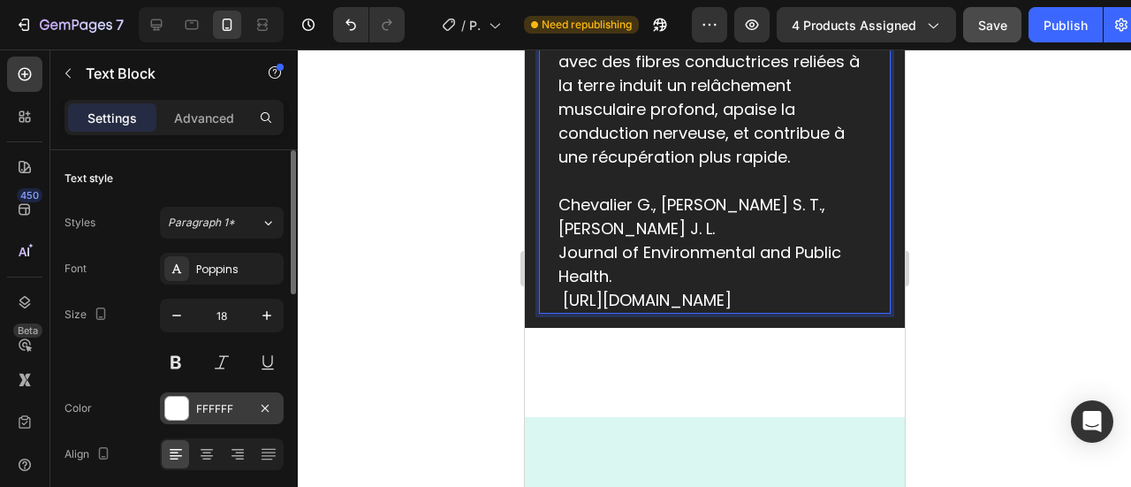
click at [476, 156] on div at bounding box center [715, 268] width 834 height 438
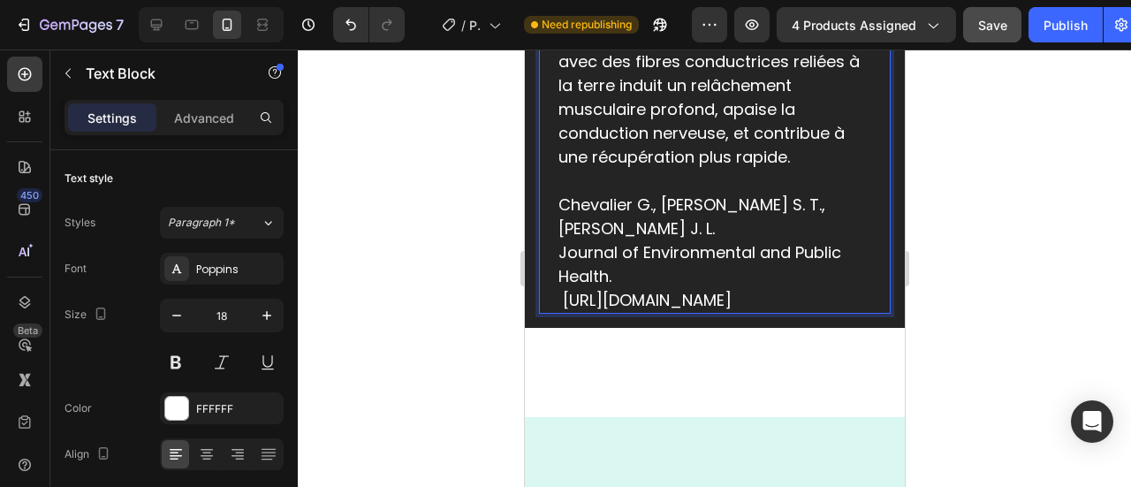
drag, startPoint x: 706, startPoint y: 187, endPoint x: 548, endPoint y: 179, distance: 158.4
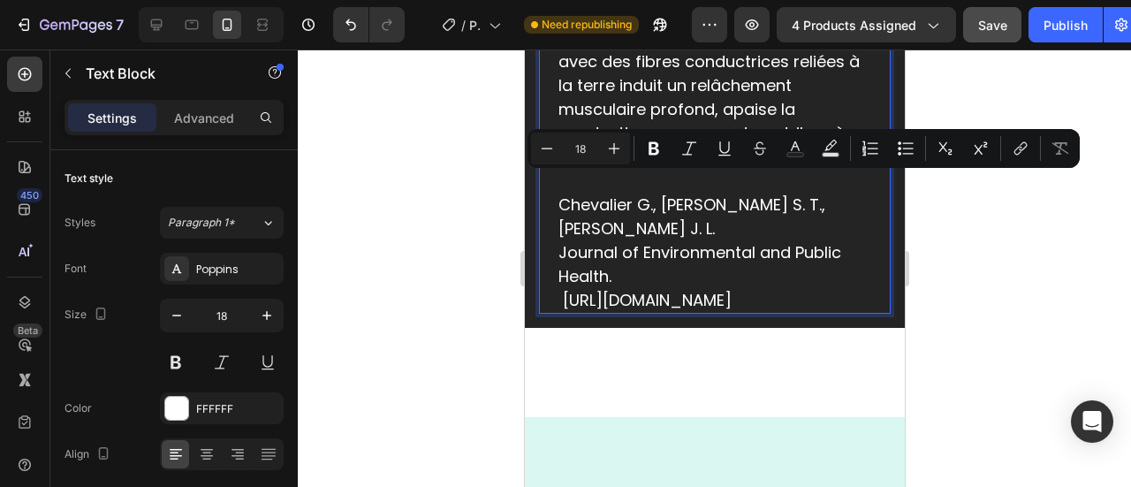
click at [576, 142] on input "18" at bounding box center [580, 148] width 35 height 21
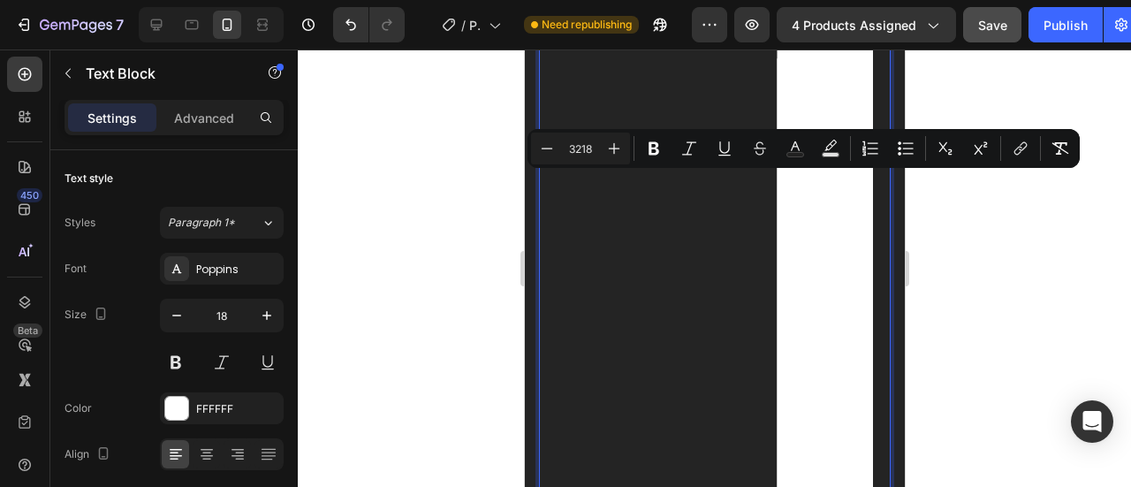
click at [583, 142] on input "3218" at bounding box center [580, 148] width 35 height 21
type input "32"
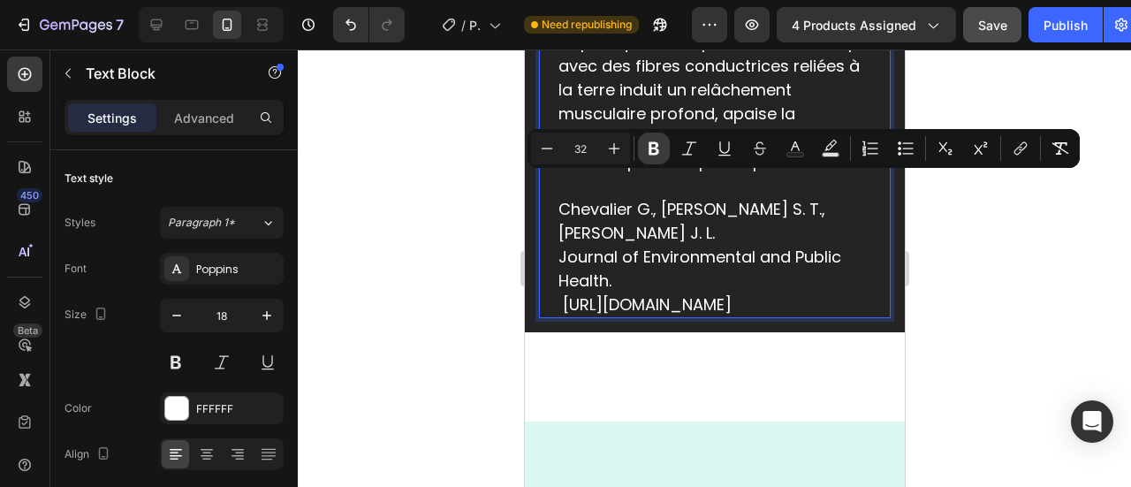
click at [653, 157] on button "Bold" at bounding box center [654, 149] width 32 height 32
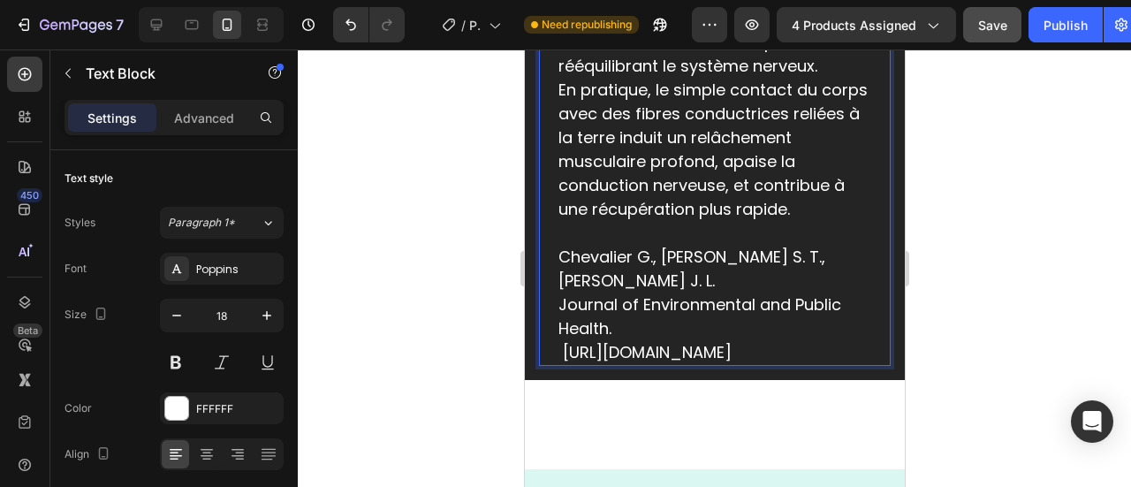
drag, startPoint x: 782, startPoint y: 350, endPoint x: 559, endPoint y: 234, distance: 251.8
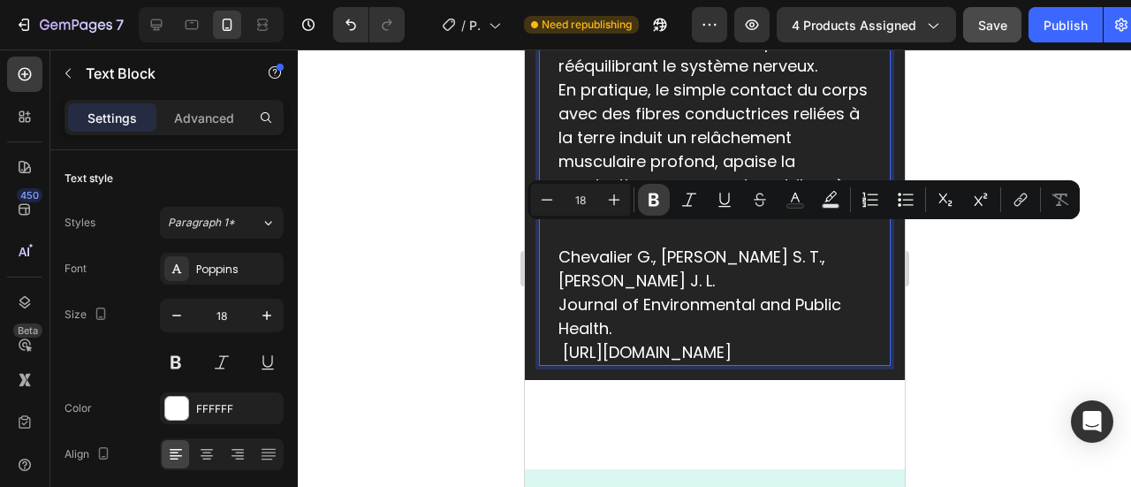
click at [665, 205] on button "Bold" at bounding box center [654, 200] width 32 height 32
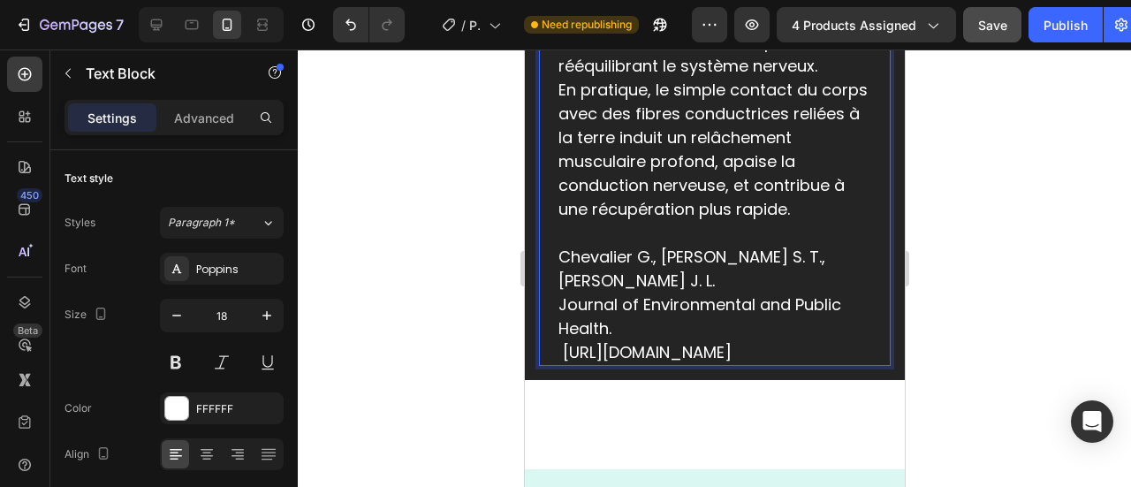
drag, startPoint x: 560, startPoint y: 232, endPoint x: 856, endPoint y: 356, distance: 320.9
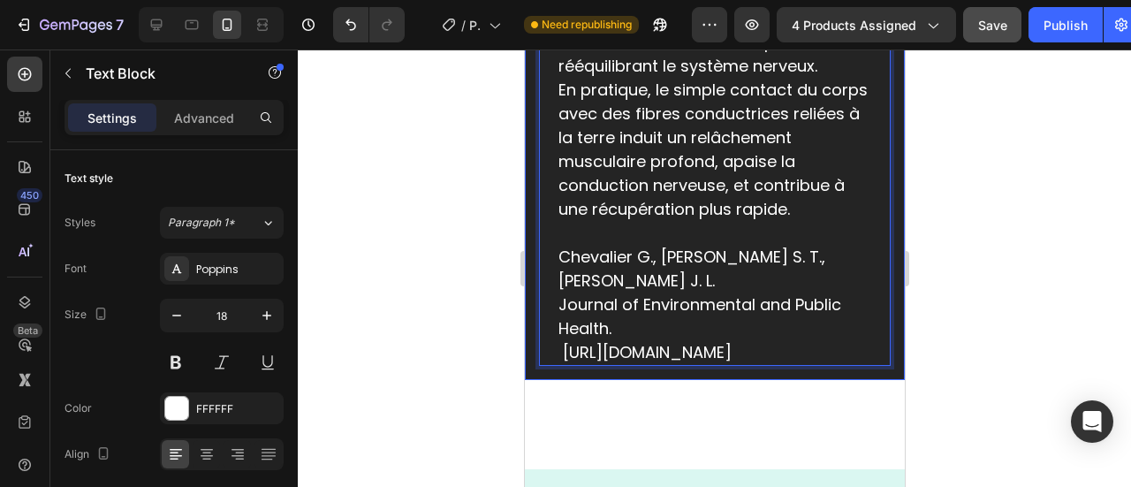
drag, startPoint x: 856, startPoint y: 354, endPoint x: 527, endPoint y: 225, distance: 353.5
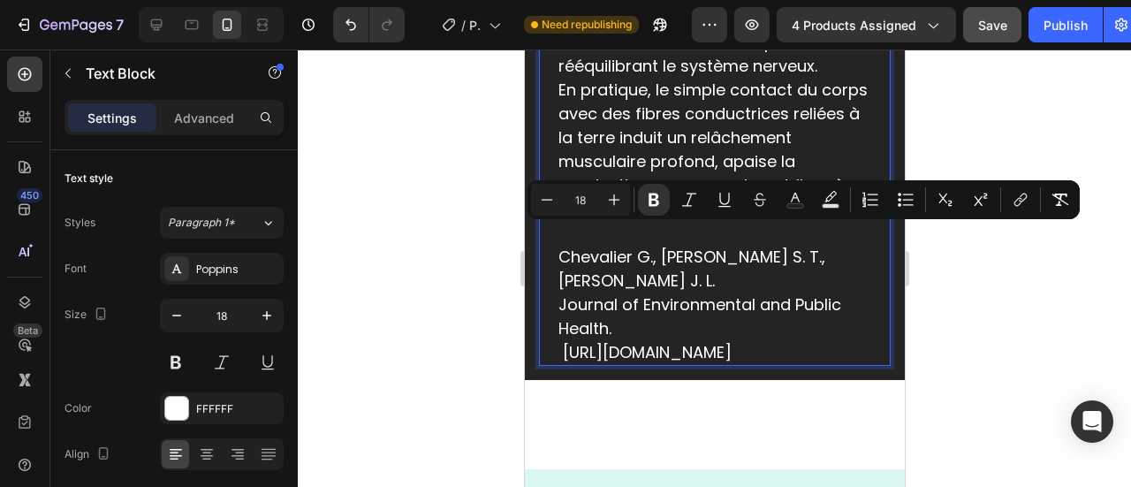
click at [582, 197] on input "18" at bounding box center [580, 199] width 35 height 21
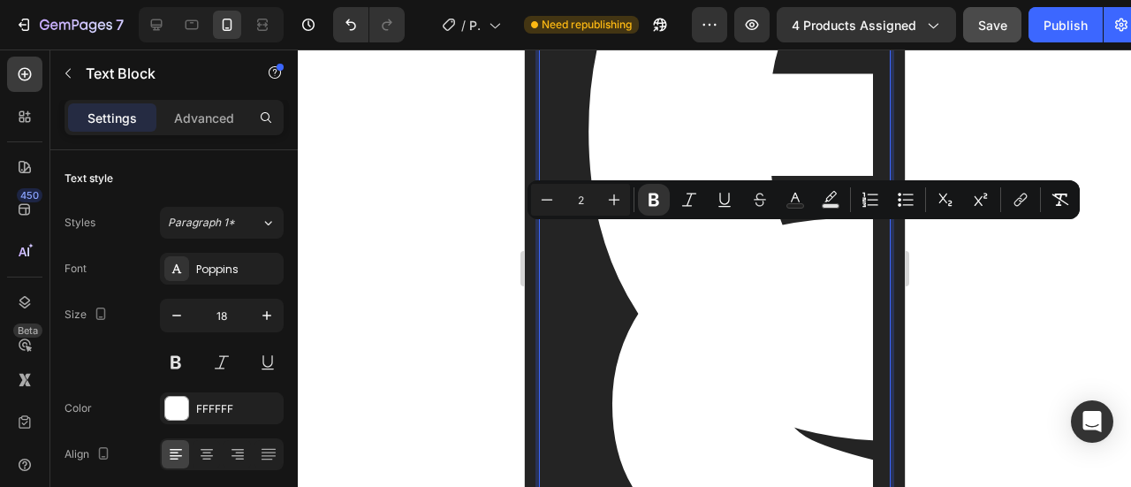
type input "2"
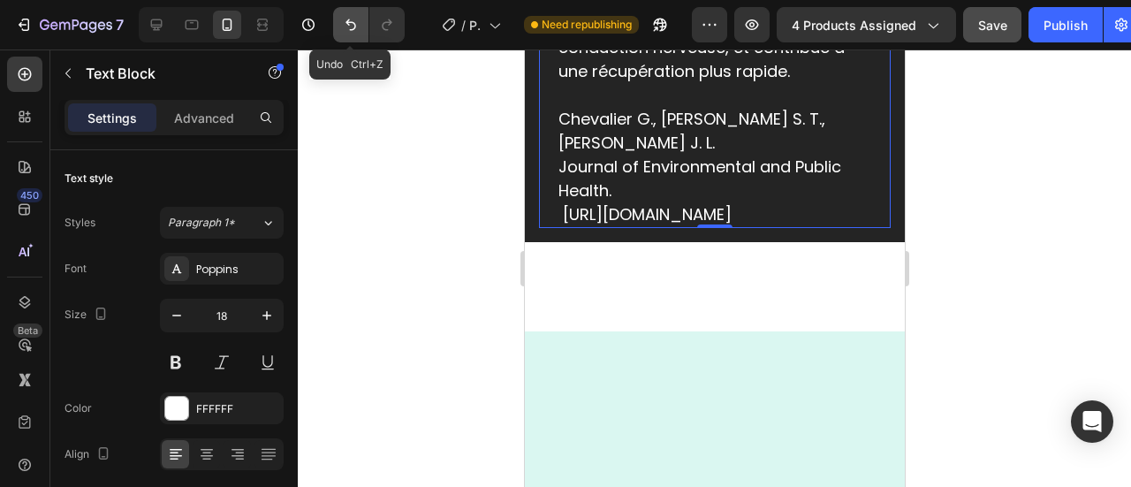
click at [353, 27] on icon "Undo/Redo" at bounding box center [351, 25] width 18 height 18
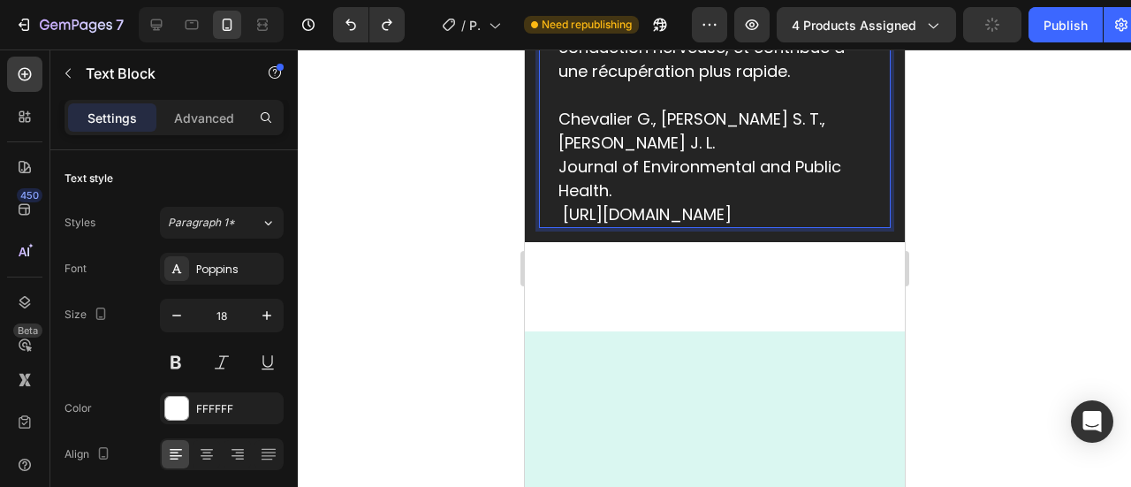
click at [351, 32] on icon "Undo/Redo" at bounding box center [351, 25] width 18 height 18
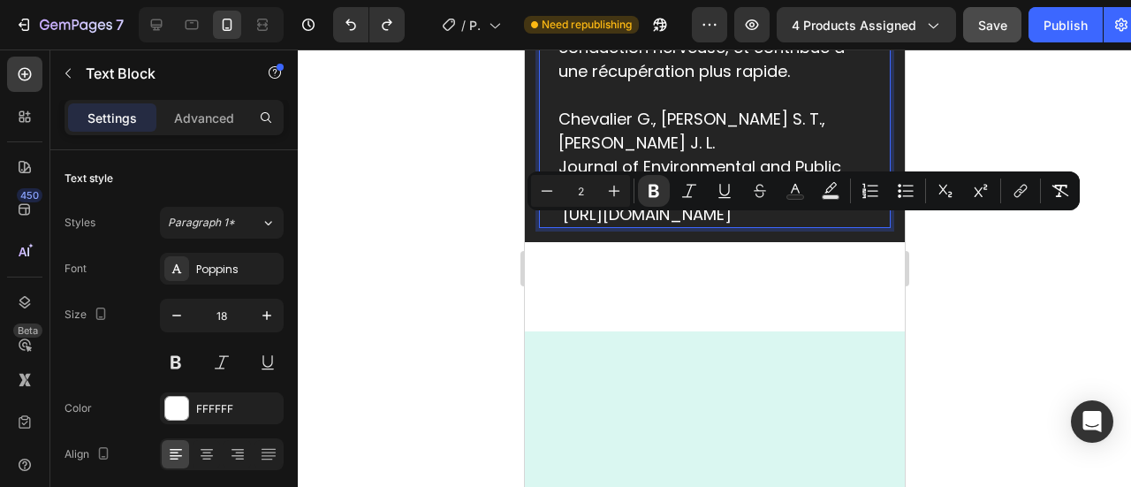
drag, startPoint x: 566, startPoint y: 217, endPoint x: 552, endPoint y: 217, distance: 13.3
click at [591, 191] on input "2" at bounding box center [580, 190] width 35 height 21
click at [582, 196] on input "2" at bounding box center [580, 190] width 35 height 21
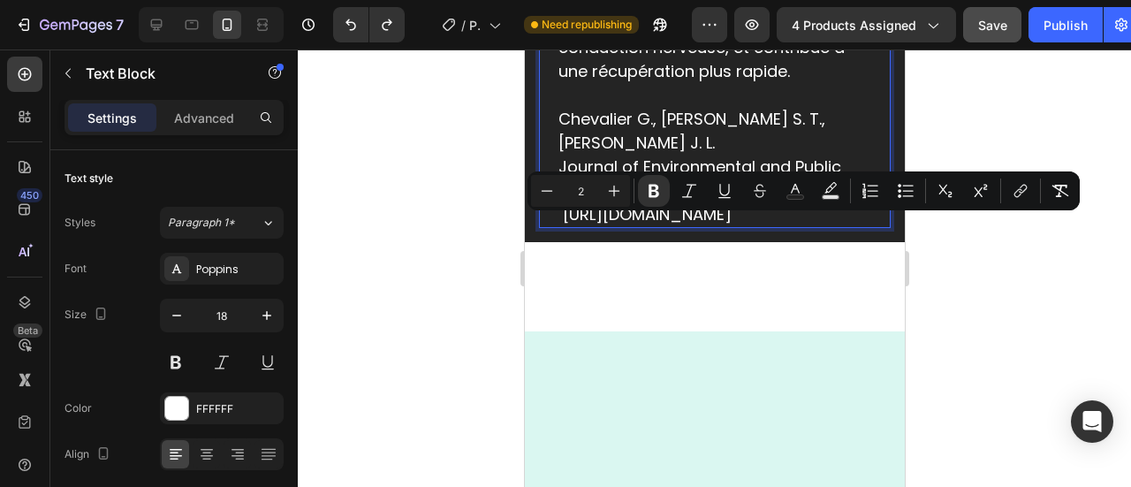
type input "3"
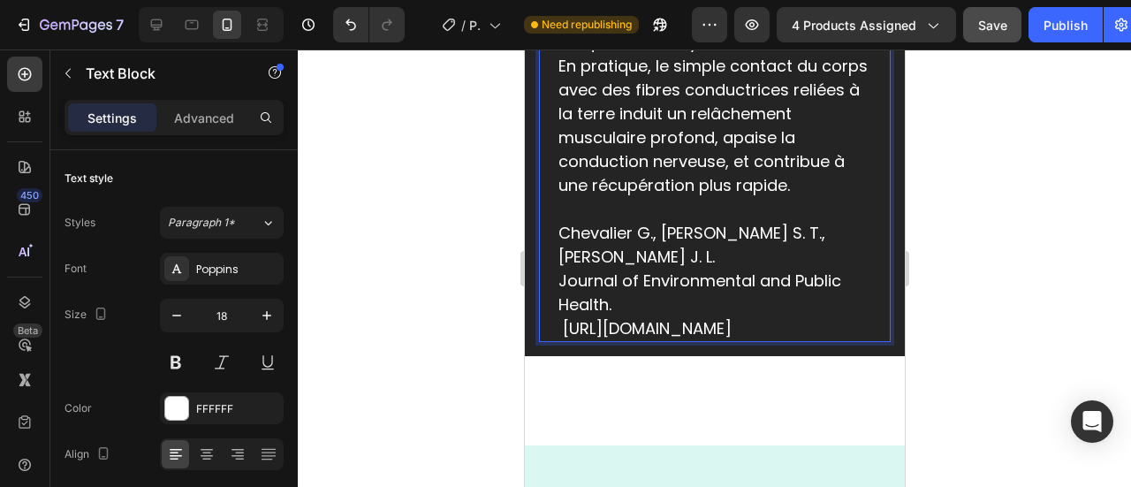
drag, startPoint x: 791, startPoint y: 339, endPoint x: 559, endPoint y: 218, distance: 262.1
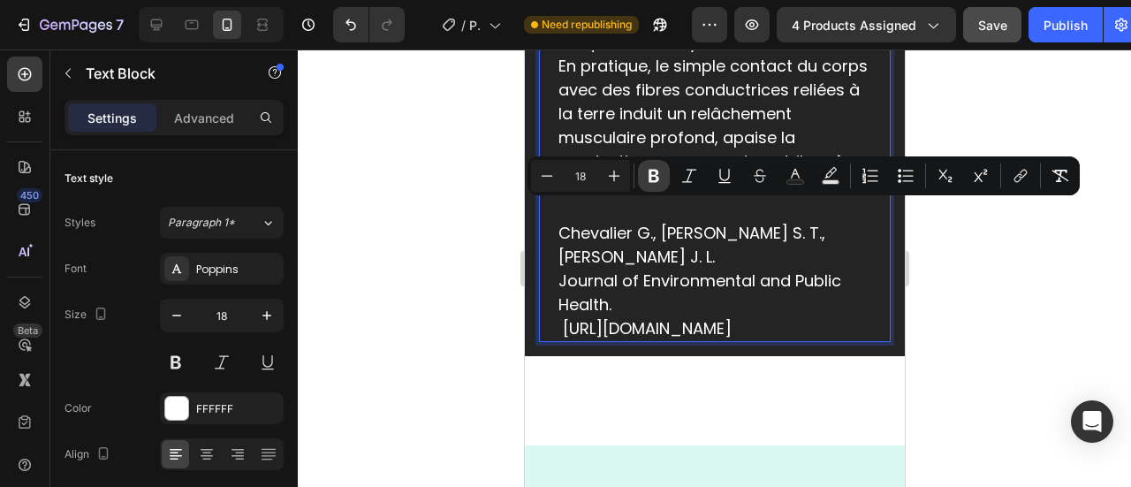
click at [658, 188] on button "Bold" at bounding box center [654, 176] width 32 height 32
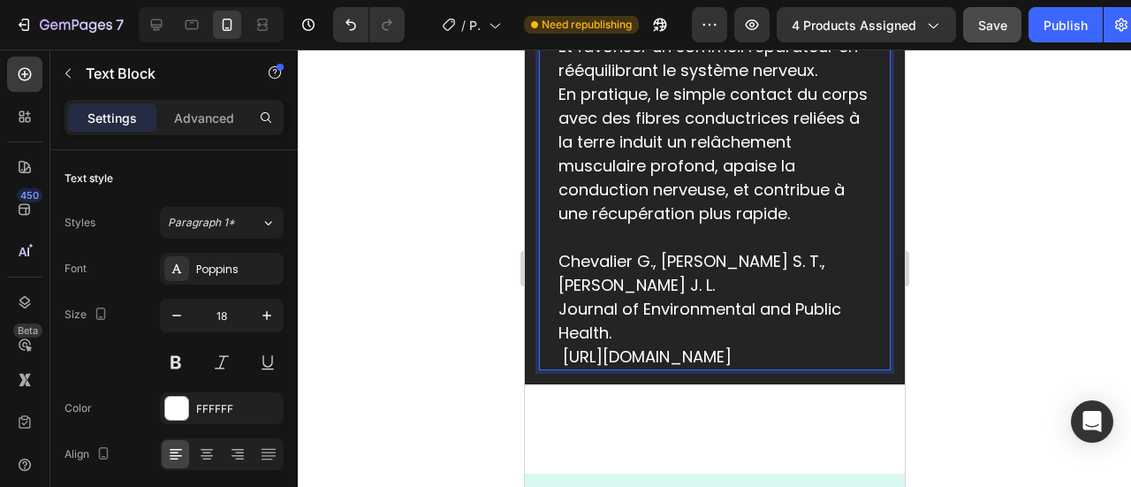
drag, startPoint x: 862, startPoint y: 357, endPoint x: 556, endPoint y: 241, distance: 327.0
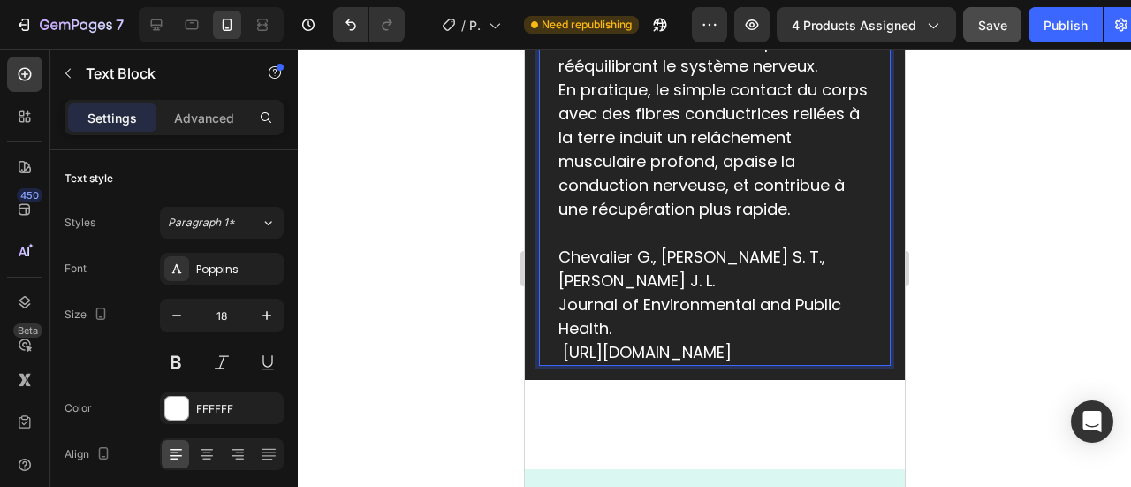
drag, startPoint x: 556, startPoint y: 241, endPoint x: 863, endPoint y: 365, distance: 330.7
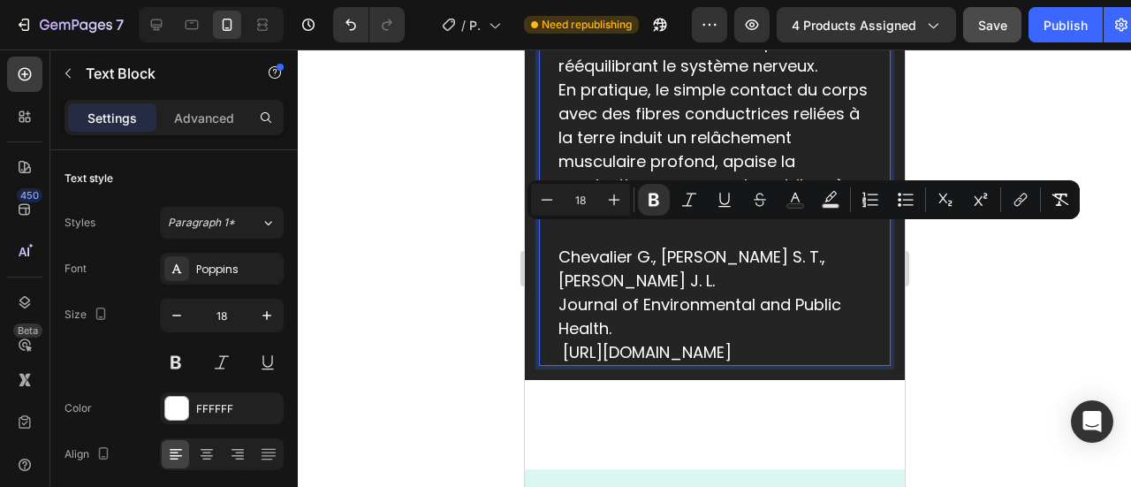
click at [582, 203] on input "18" at bounding box center [580, 199] width 35 height 21
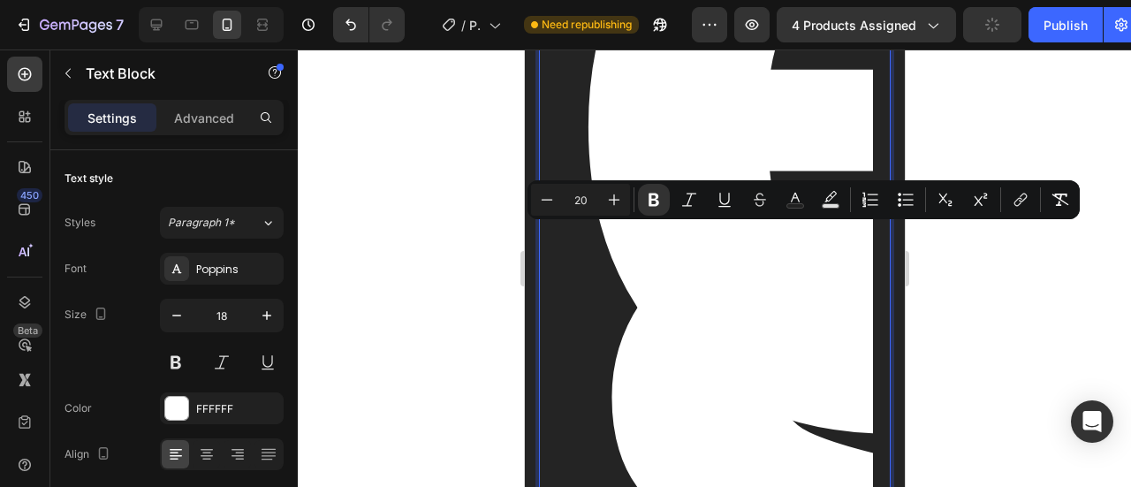
type input "20"
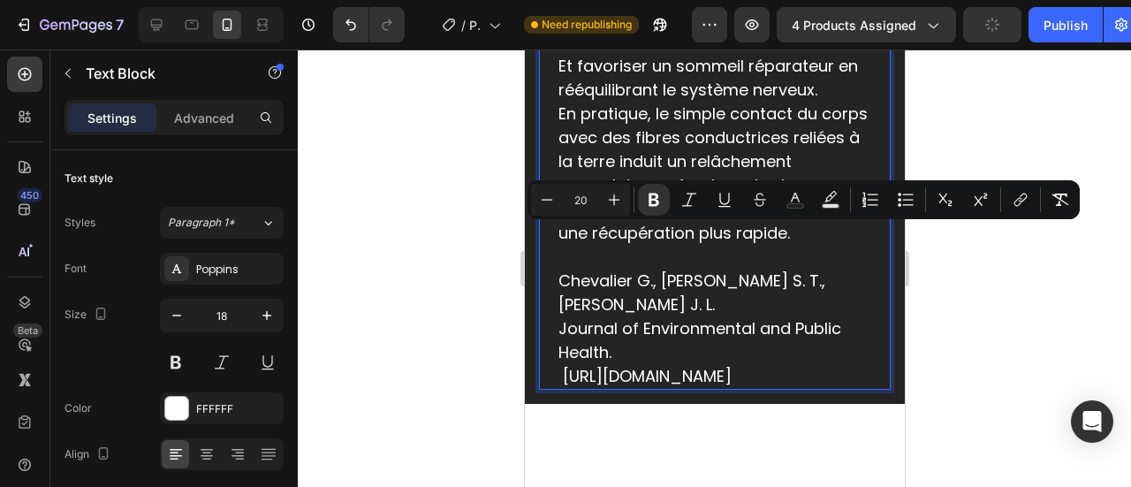
click at [398, 259] on div at bounding box center [715, 268] width 834 height 438
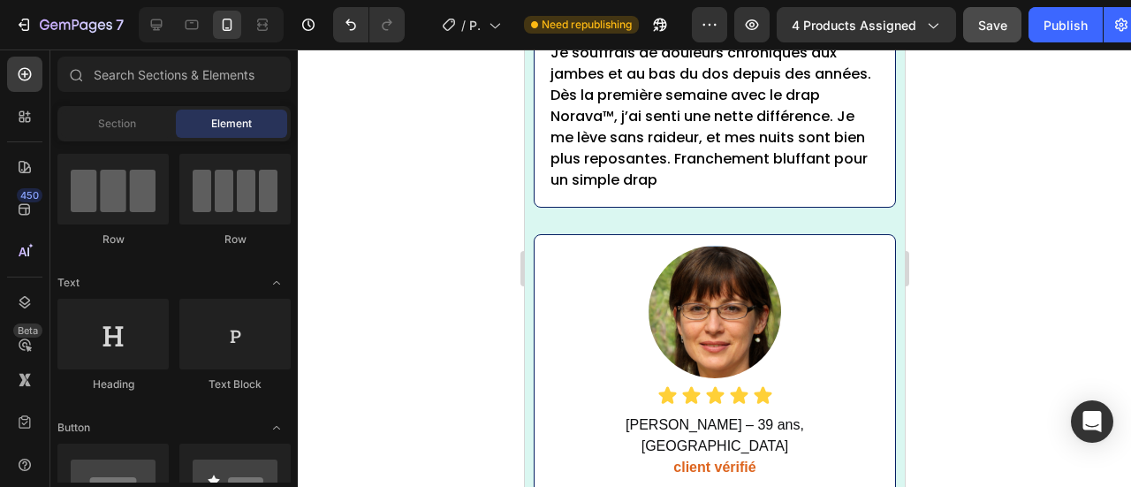
scroll to position [10253, 0]
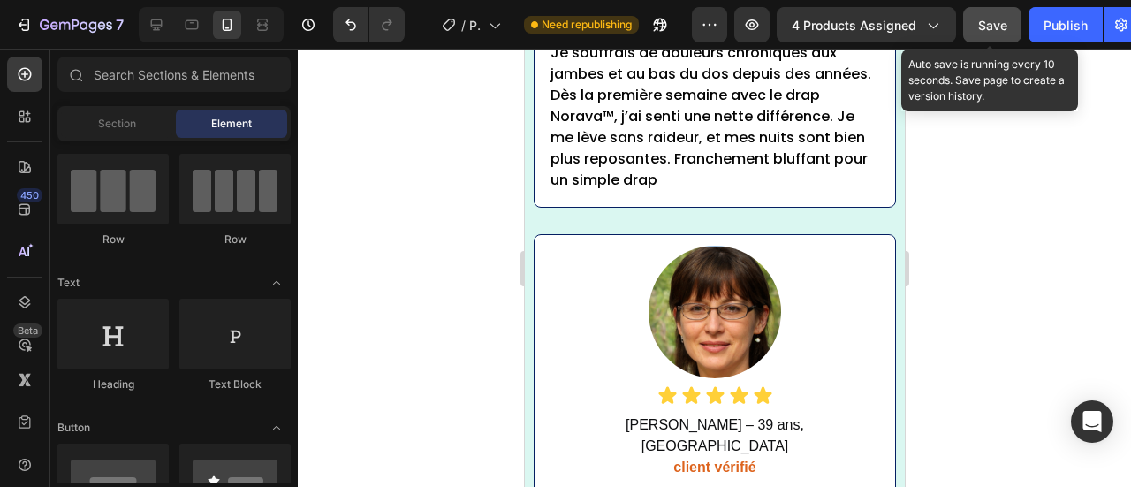
click at [973, 24] on button "Save" at bounding box center [992, 24] width 58 height 35
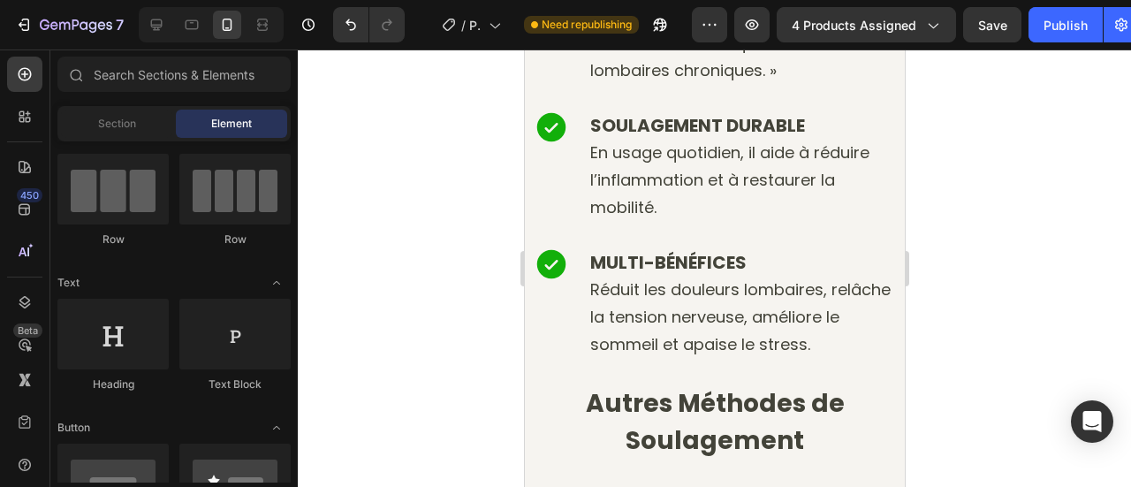
scroll to position [7382, 0]
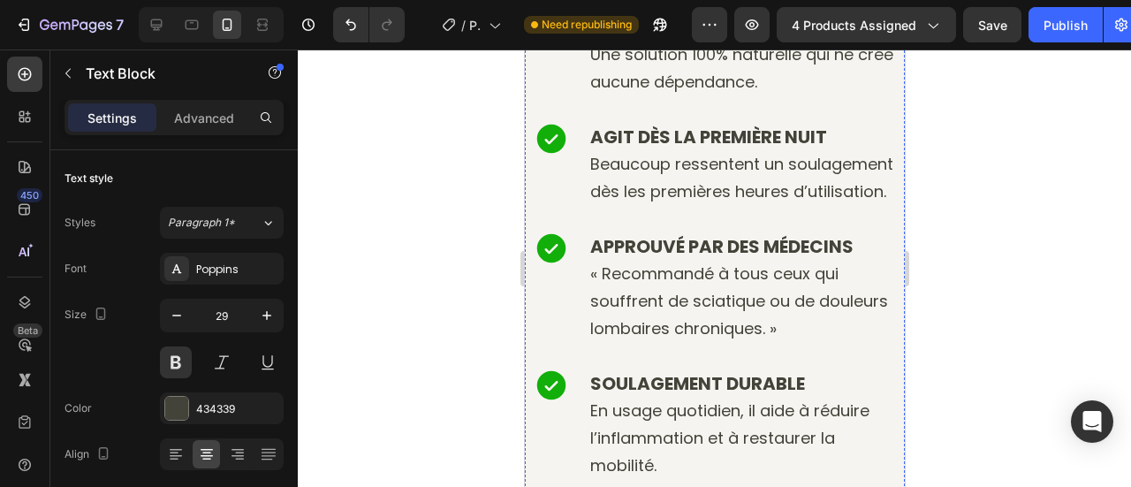
scroll to position [7513, 0]
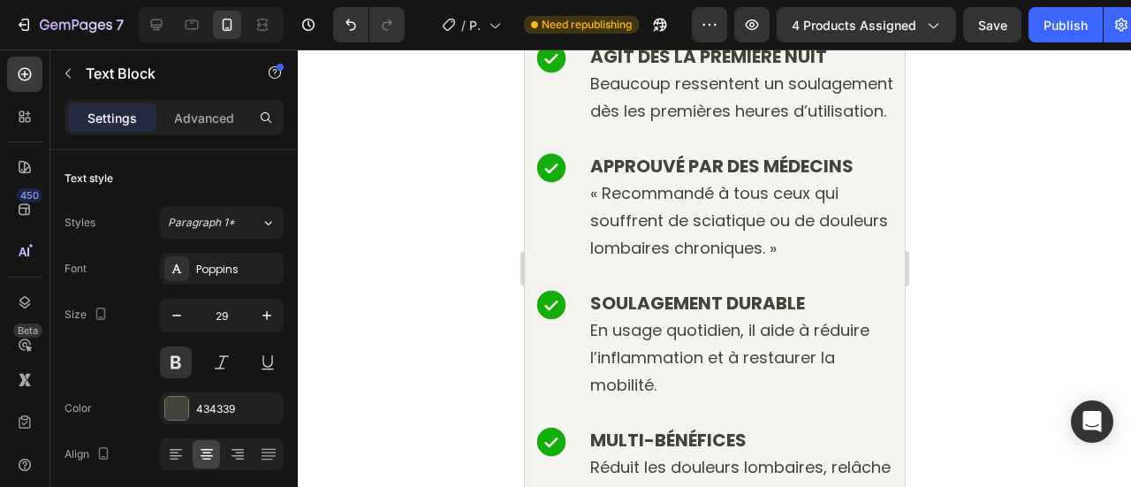
drag, startPoint x: 661, startPoint y: 376, endPoint x: 613, endPoint y: 384, distance: 49.3
click at [674, 420] on div "Le Drap [PERSON_NAME]™ est le choix le plus sûr et le plus naturel Il est non-a…" at bounding box center [714, 70] width 380 height 938
click at [497, 369] on div at bounding box center [715, 268] width 834 height 438
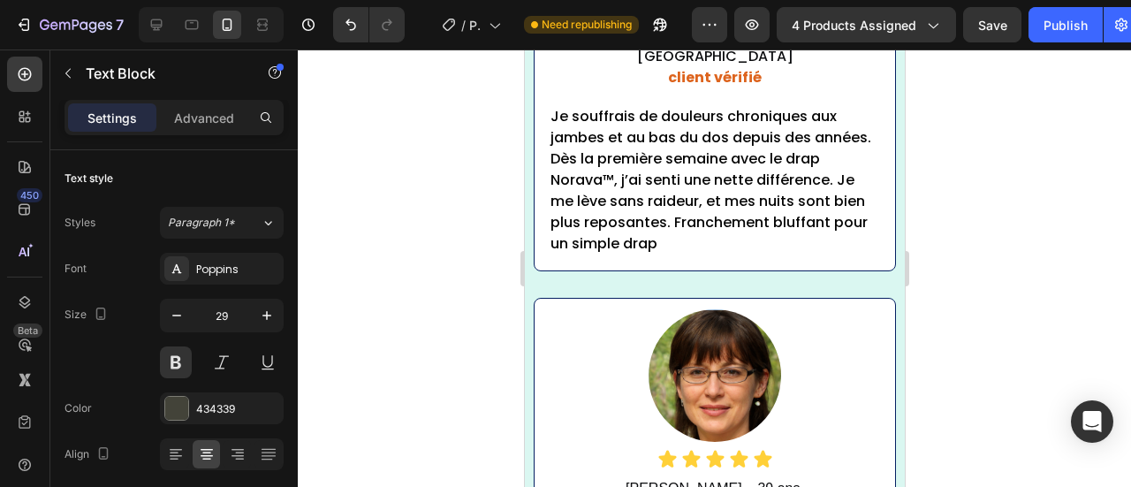
scroll to position [10247, 0]
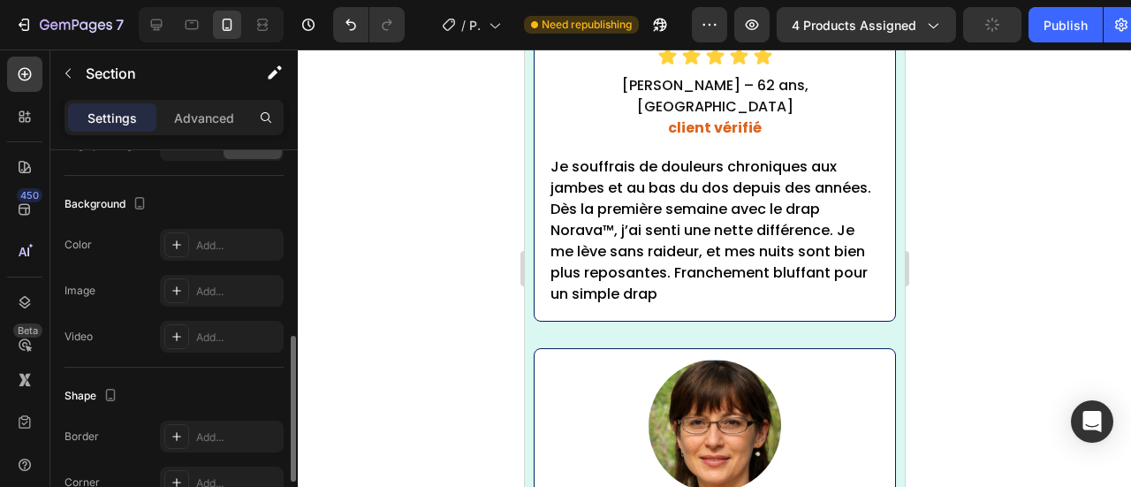
scroll to position [500, 0]
click at [184, 236] on div at bounding box center [176, 247] width 25 height 25
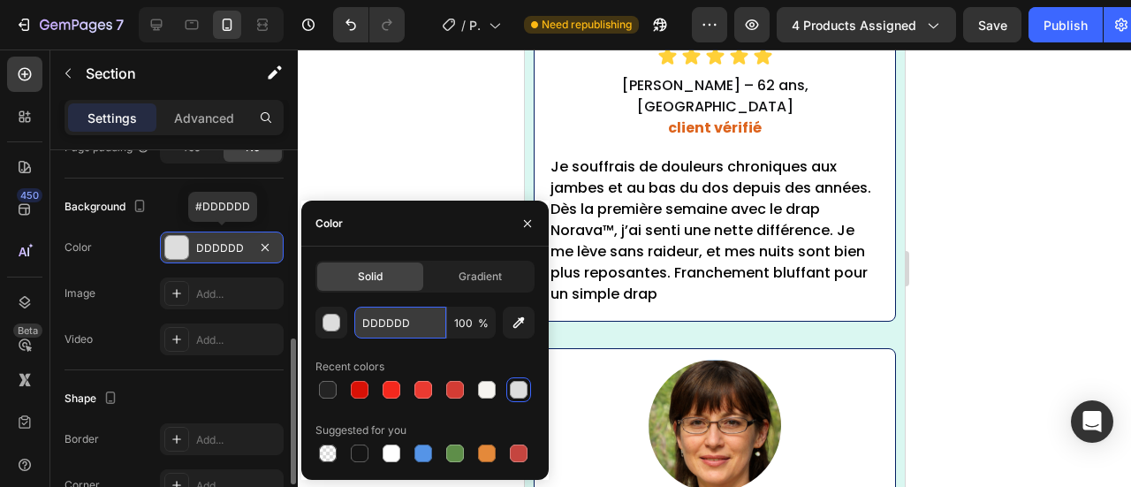
click at [384, 310] on input "DDDDDD" at bounding box center [400, 323] width 92 height 32
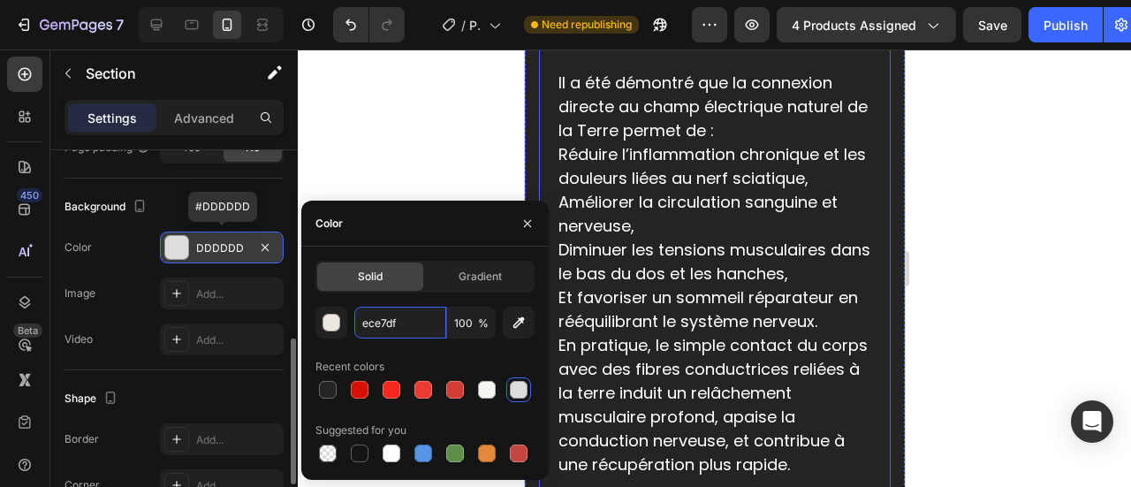
scroll to position [9245, 0]
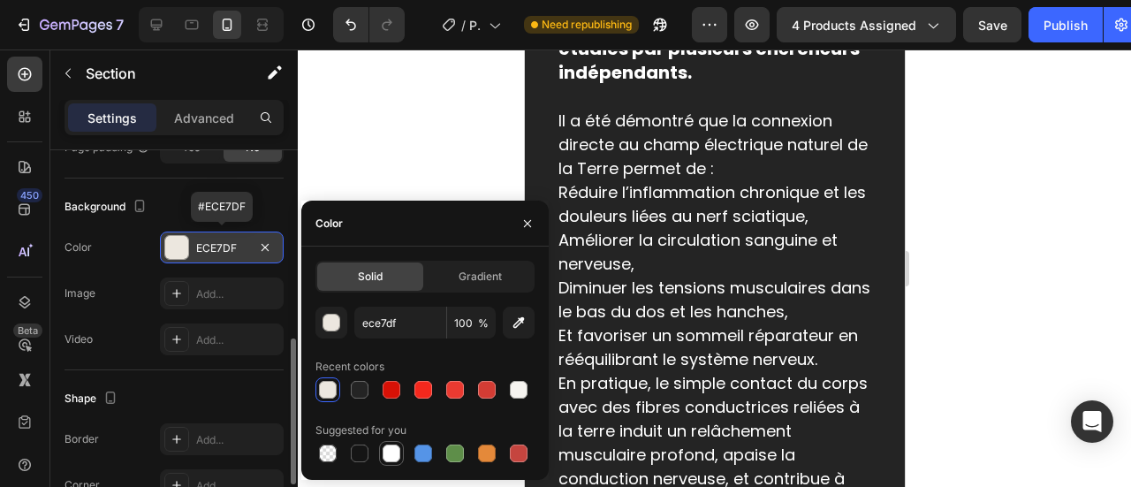
type input "ECE7DF"
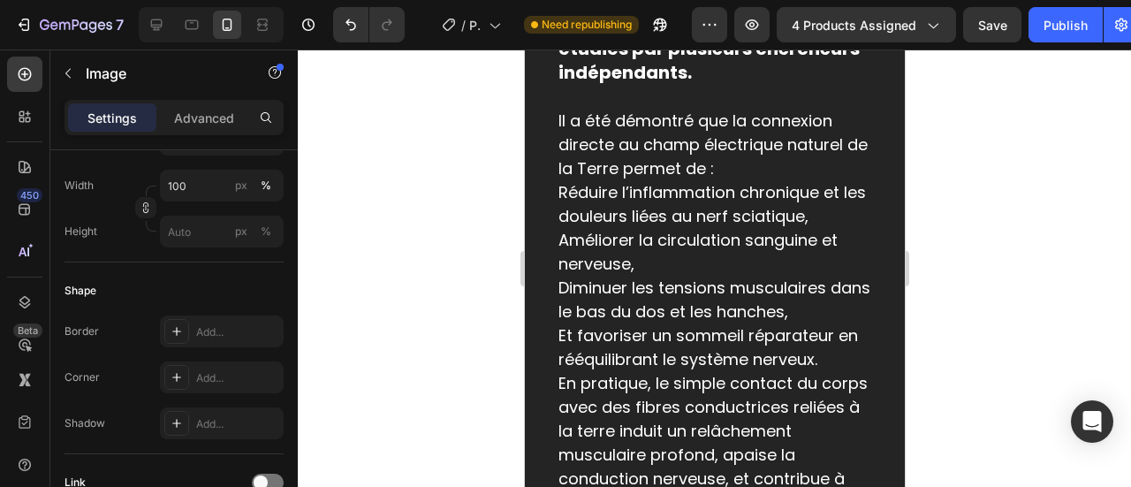
scroll to position [0, 0]
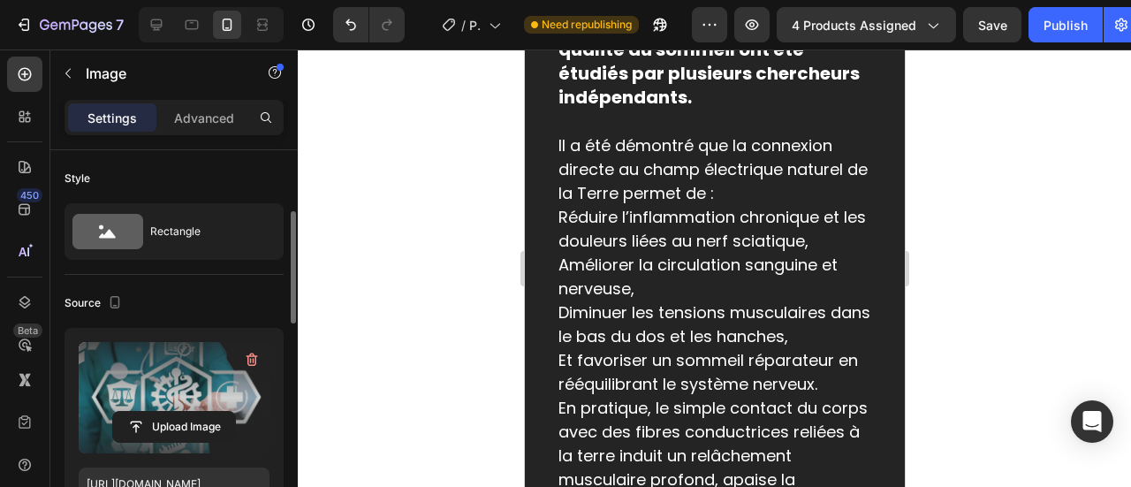
scroll to position [48, 0]
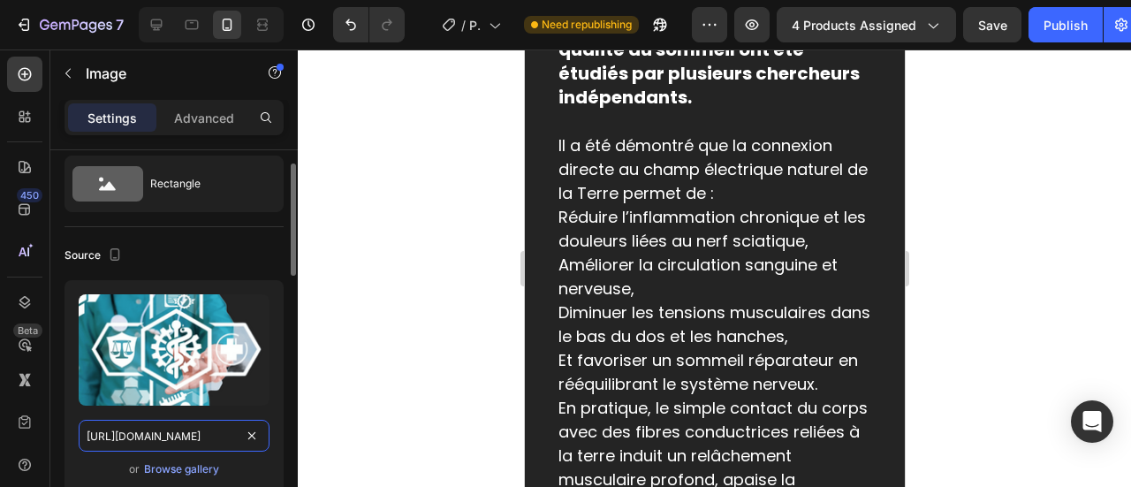
click at [187, 435] on input "[URL][DOMAIN_NAME]" at bounding box center [174, 436] width 191 height 32
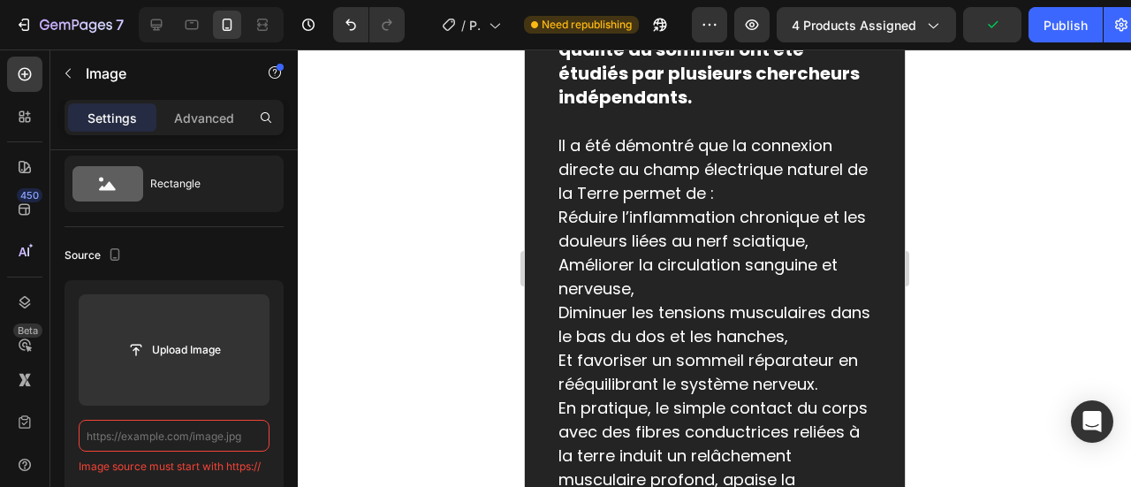
type input "[URL][DOMAIN_NAME]"
click at [401, 327] on div at bounding box center [715, 268] width 834 height 438
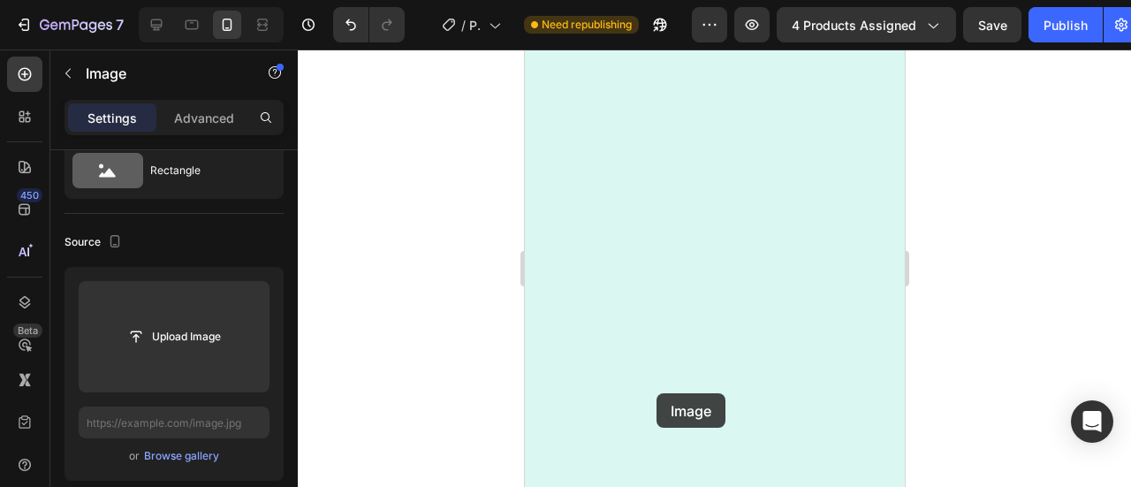
scroll to position [10616, 0]
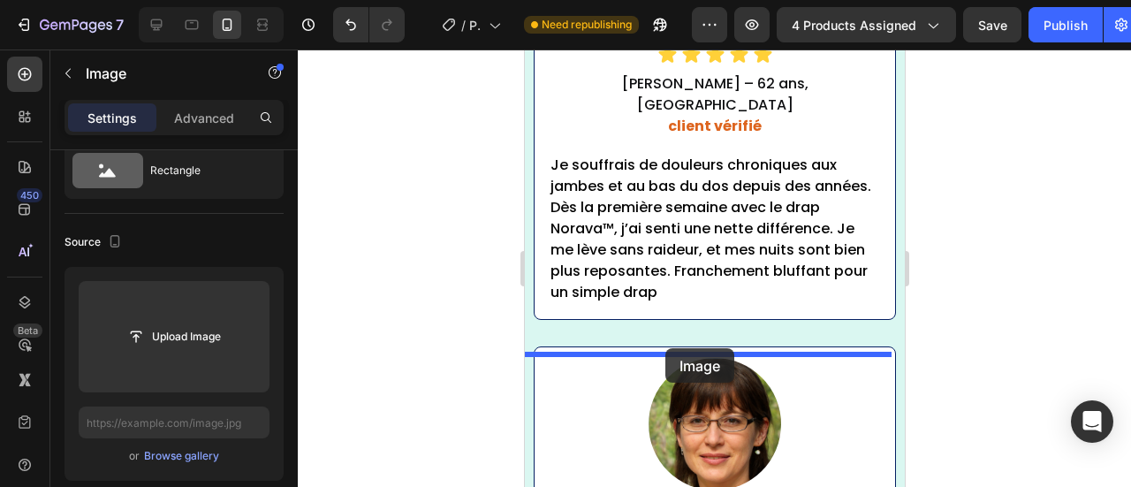
drag, startPoint x: 574, startPoint y: 303, endPoint x: 666, endPoint y: 350, distance: 103.2
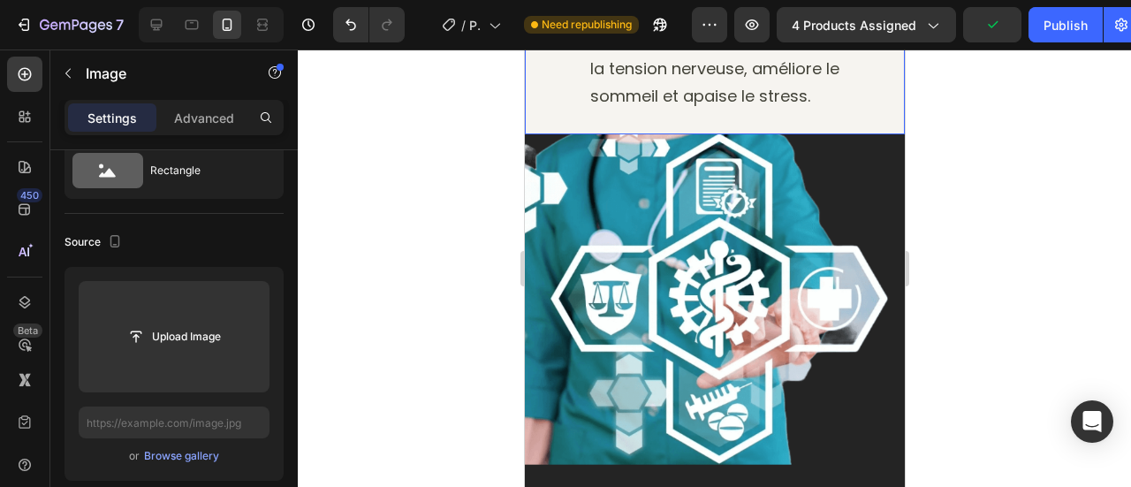
scroll to position [8369, 0]
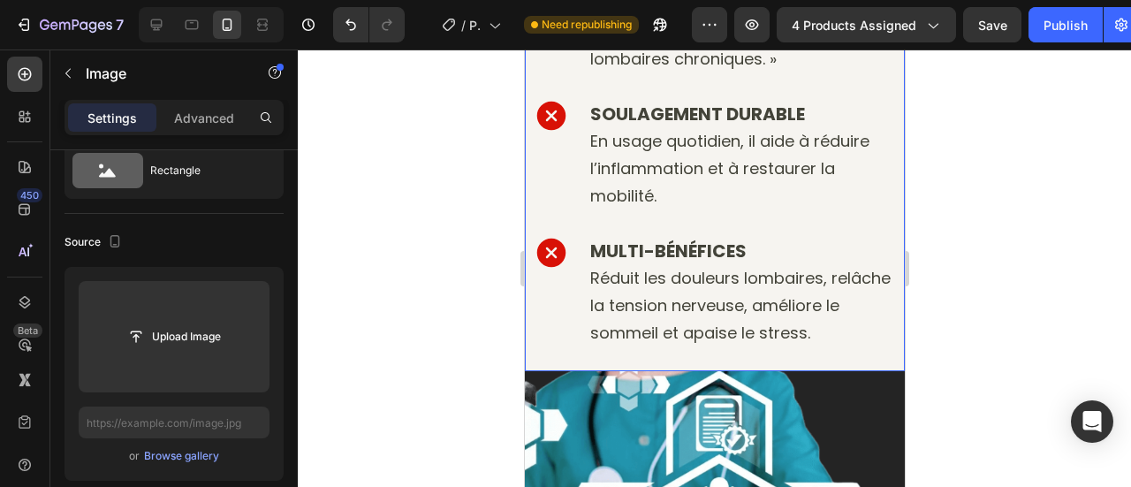
click at [578, 294] on div "SANS MÉDICAMENTS Une solution 100% naturelle qui ne crée aucune dépendance. AGI…" at bounding box center [714, 52] width 380 height 638
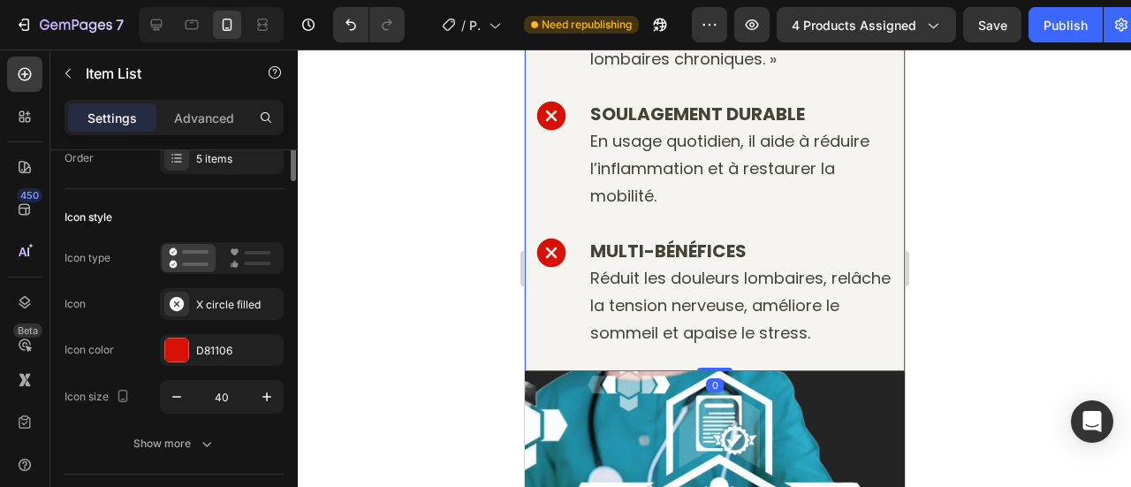
scroll to position [0, 0]
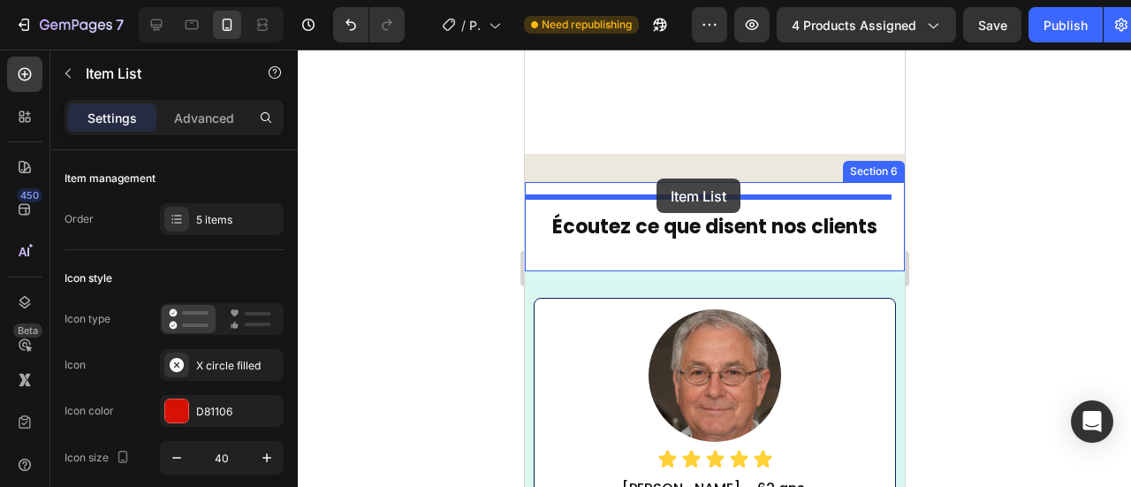
scroll to position [11508, 0]
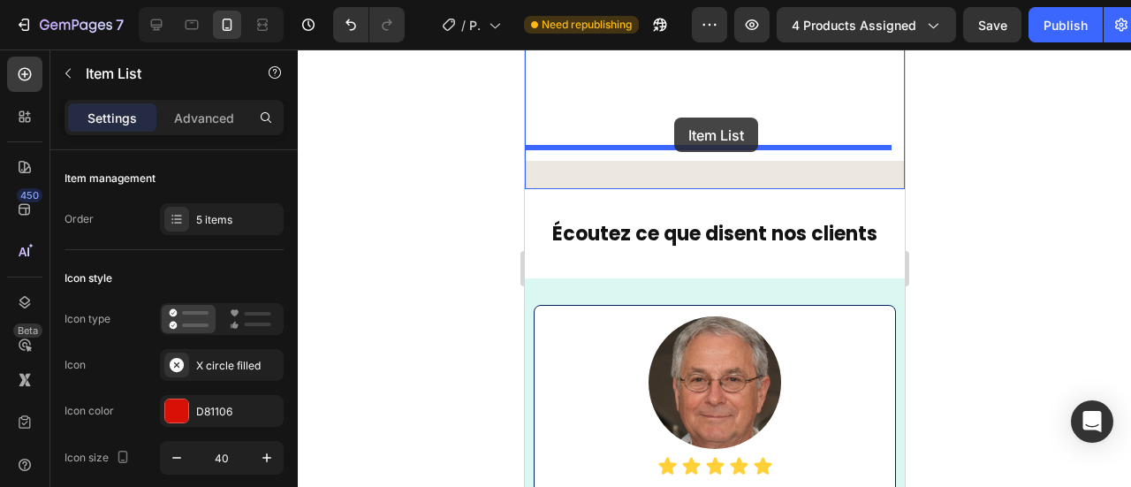
drag, startPoint x: 556, startPoint y: 303, endPoint x: 688, endPoint y: 195, distance: 170.2
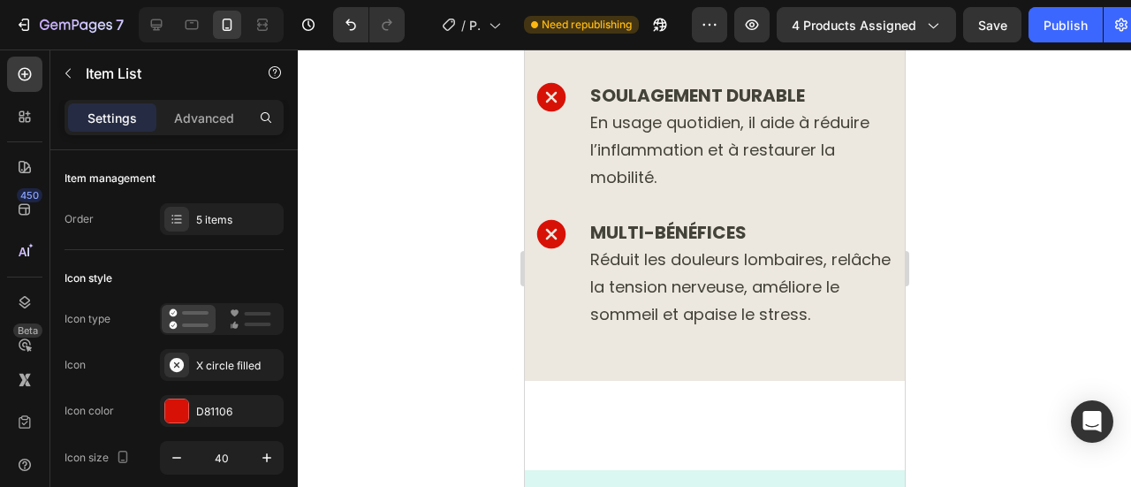
scroll to position [10335, 0]
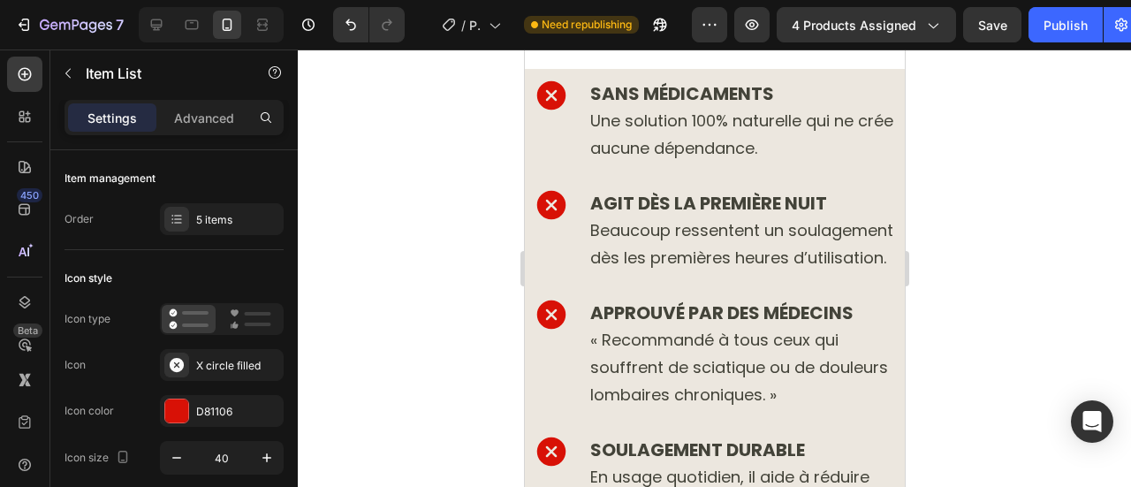
click at [551, 264] on div "AGIT DÈS LA PREMIÈRE NUIT Beaucoup ressentent un soulagement dès les premières …" at bounding box center [716, 230] width 367 height 87
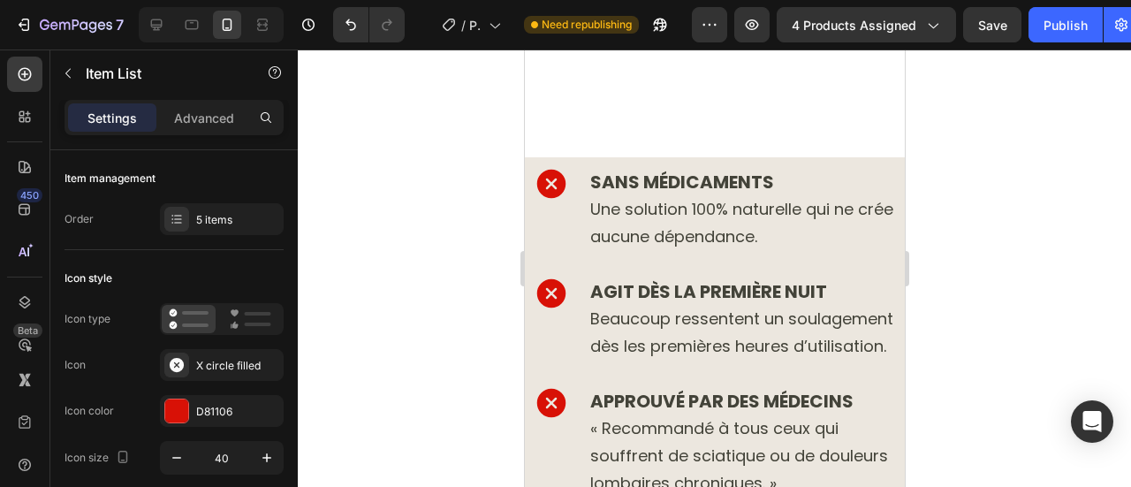
click at [652, 241] on div "SANS MÉDICAMENTS Une solution 100% naturelle qui ne crée aucune dépendance. AGI…" at bounding box center [716, 469] width 367 height 607
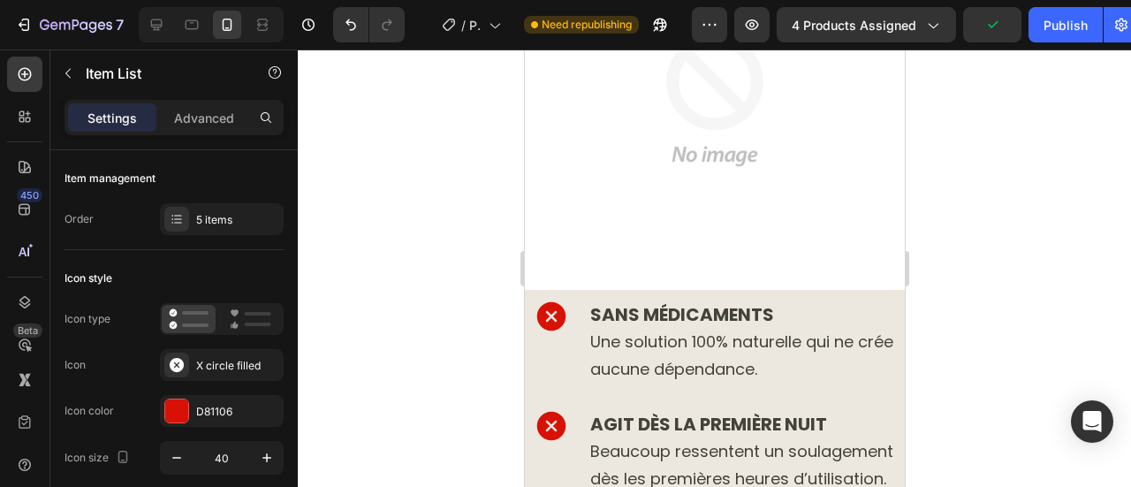
scroll to position [10115, 0]
click at [569, 300] on div "SANS MÉDICAMENTS Une solution 100% naturelle qui ne crée aucune dépendance." at bounding box center [716, 341] width 367 height 87
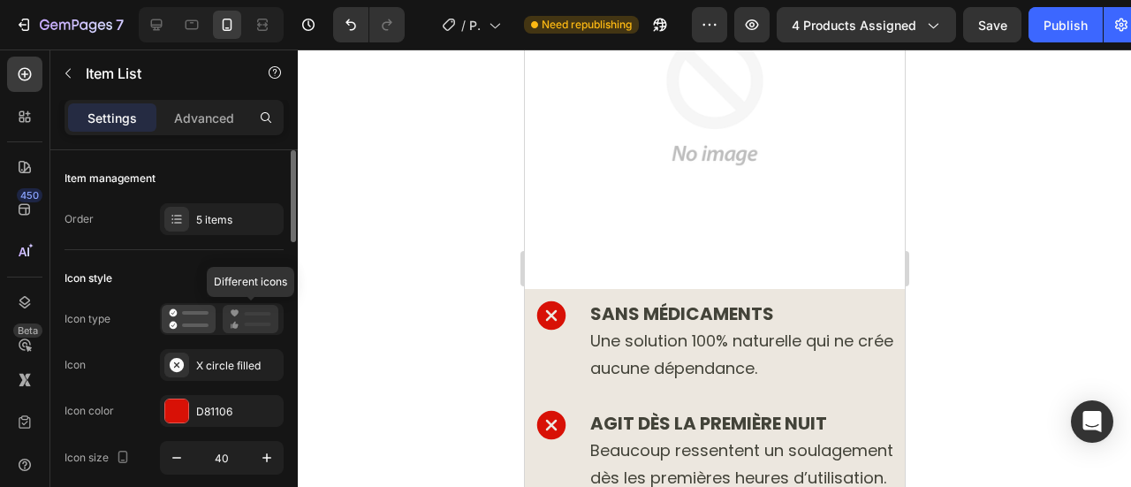
click at [238, 321] on icon at bounding box center [251, 318] width 42 height 21
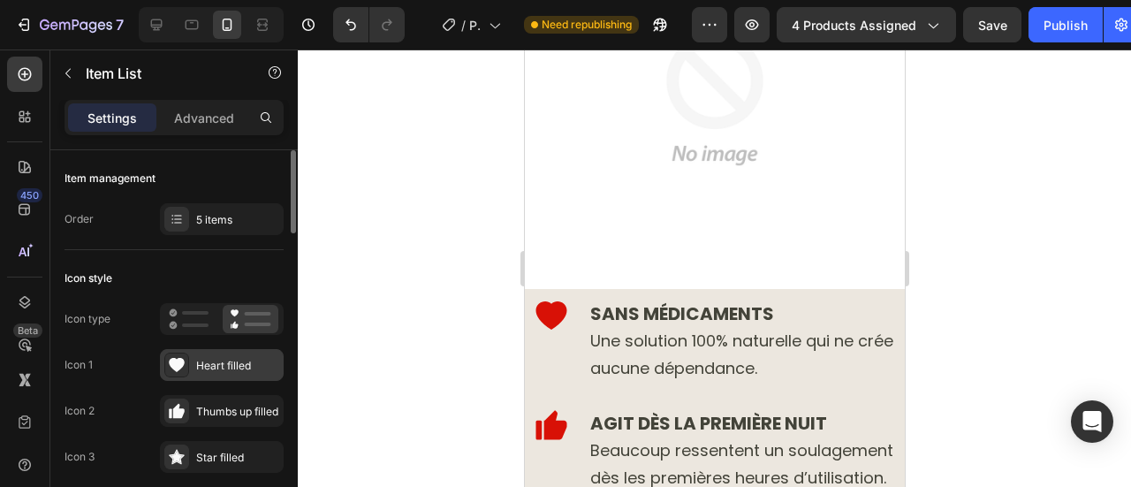
click at [227, 358] on div "Heart filled" at bounding box center [237, 366] width 83 height 16
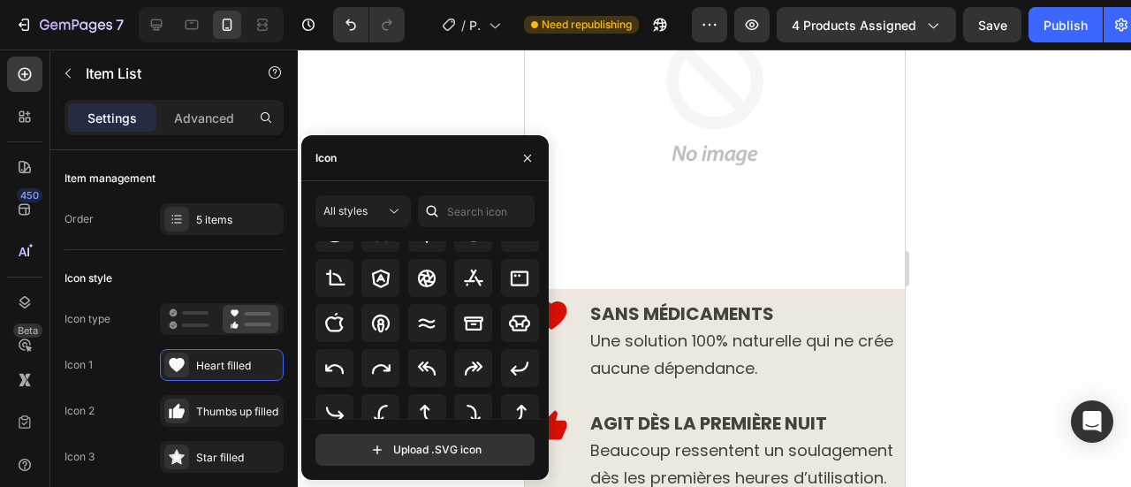
scroll to position [341, 0]
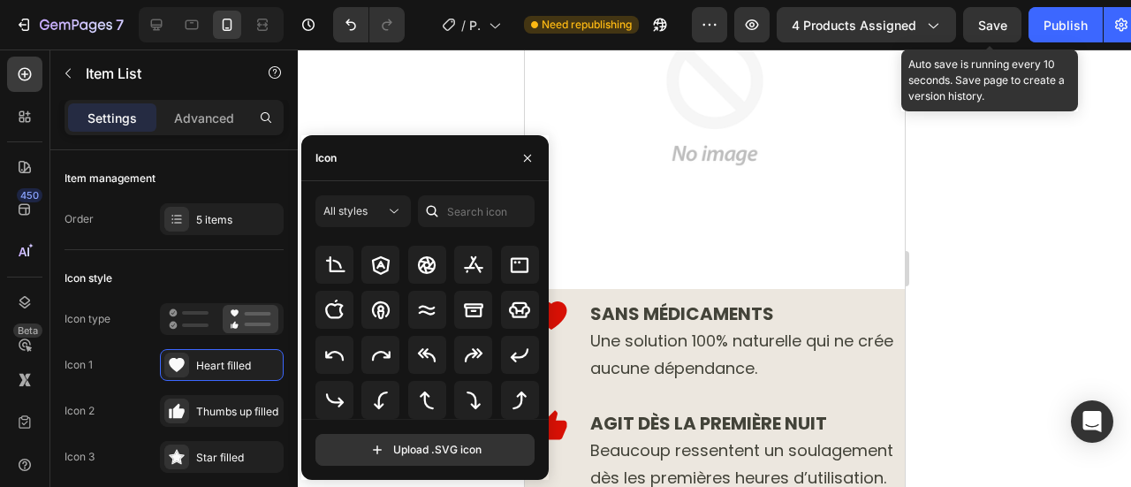
click at [983, 19] on span "Save" at bounding box center [992, 25] width 29 height 15
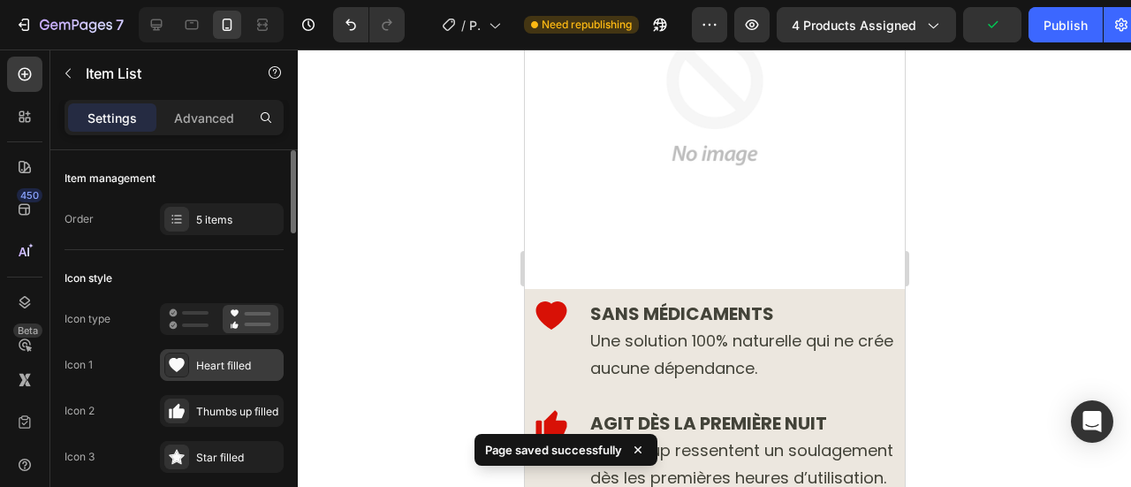
click at [193, 364] on div "Heart filled" at bounding box center [222, 365] width 124 height 32
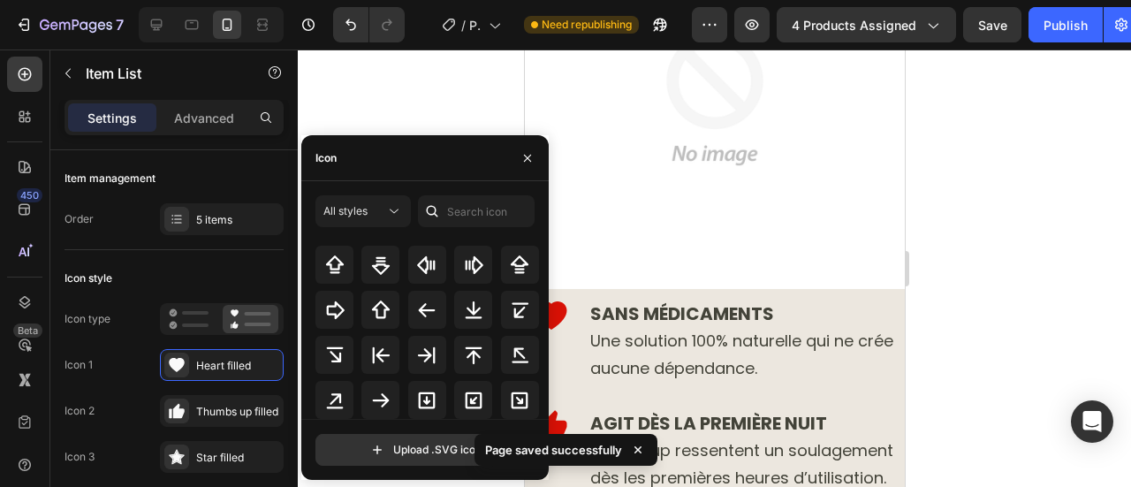
scroll to position [937, 0]
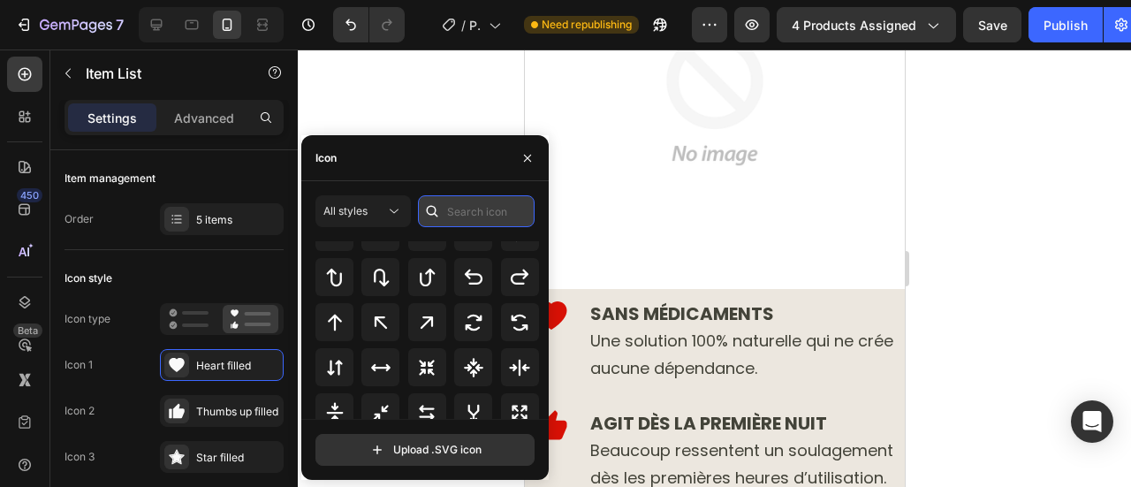
click at [468, 206] on input "text" at bounding box center [476, 211] width 117 height 32
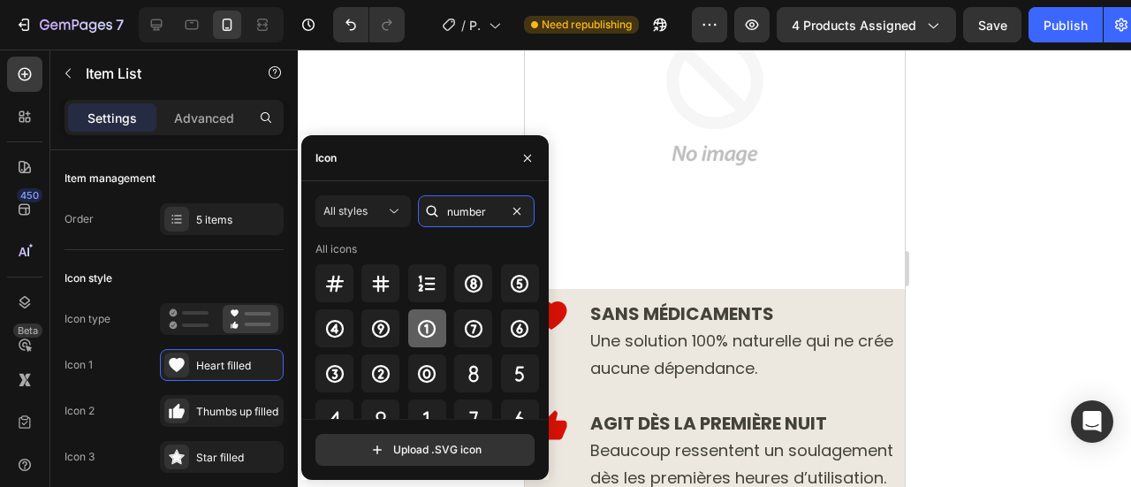
type input "number"
click at [422, 326] on icon at bounding box center [427, 329] width 18 height 18
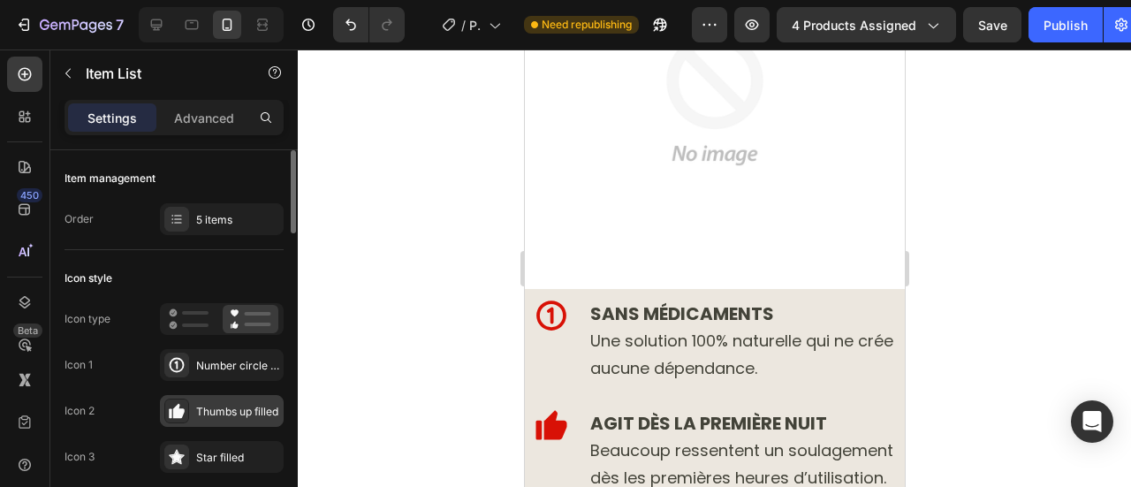
click at [191, 407] on div "Thumbs up filled" at bounding box center [222, 411] width 124 height 32
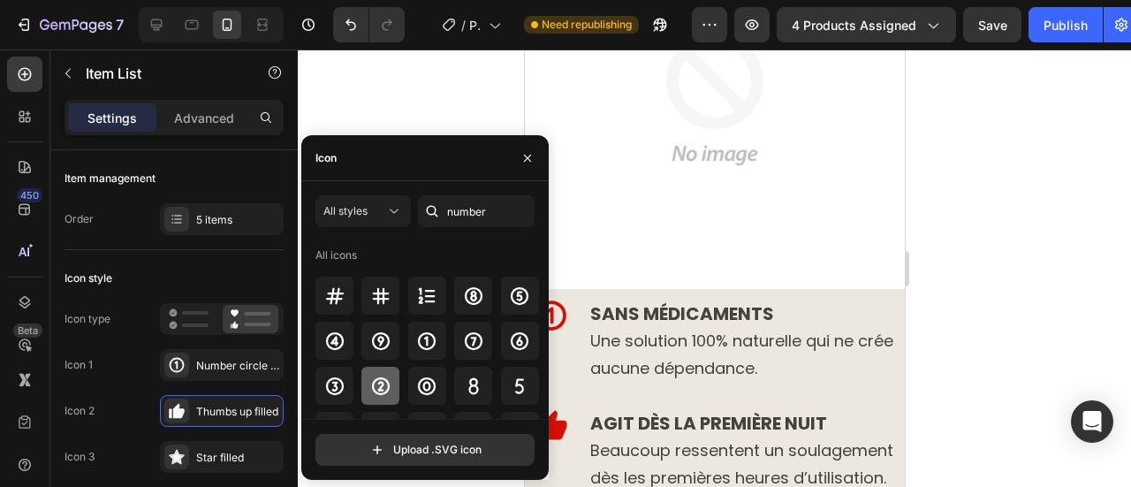
click at [377, 390] on icon at bounding box center [380, 386] width 21 height 21
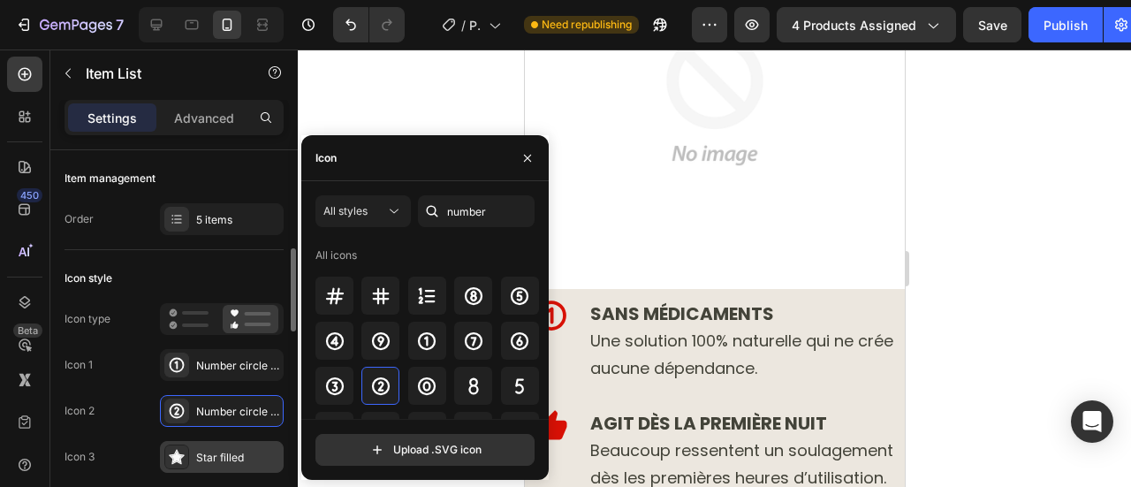
click at [194, 441] on div "Star filled" at bounding box center [222, 457] width 124 height 32
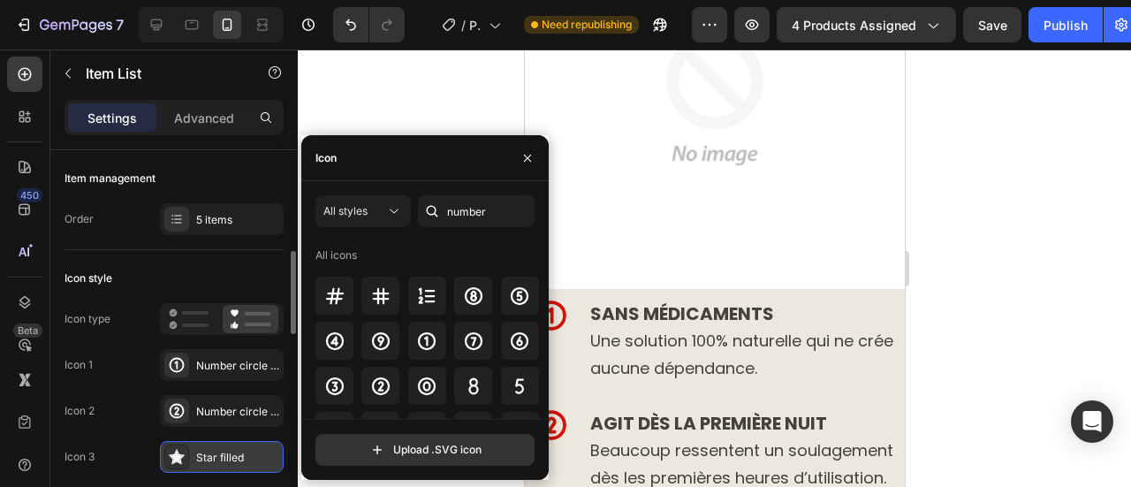
scroll to position [83, 0]
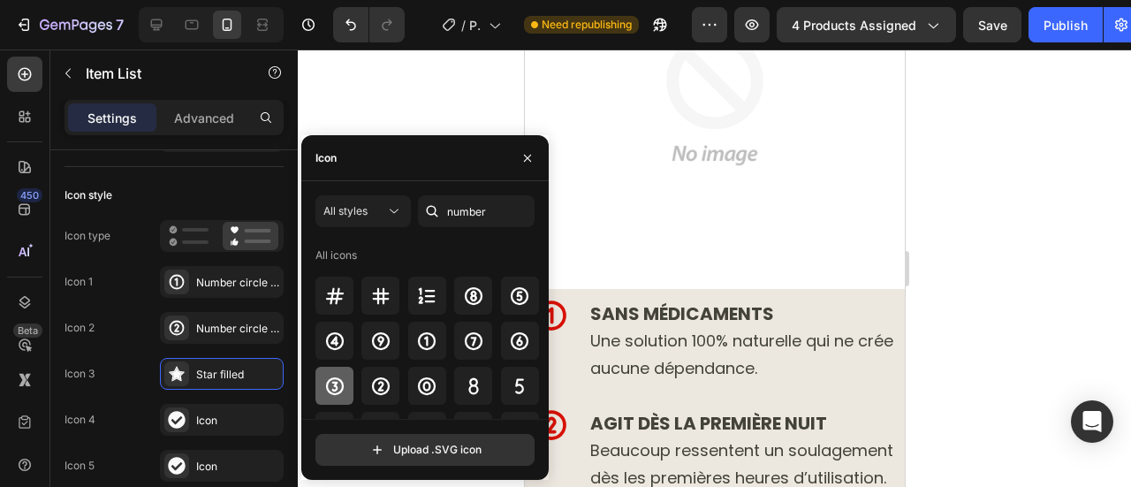
click at [339, 374] on div at bounding box center [335, 386] width 38 height 38
click at [198, 413] on div "Icon" at bounding box center [237, 421] width 83 height 16
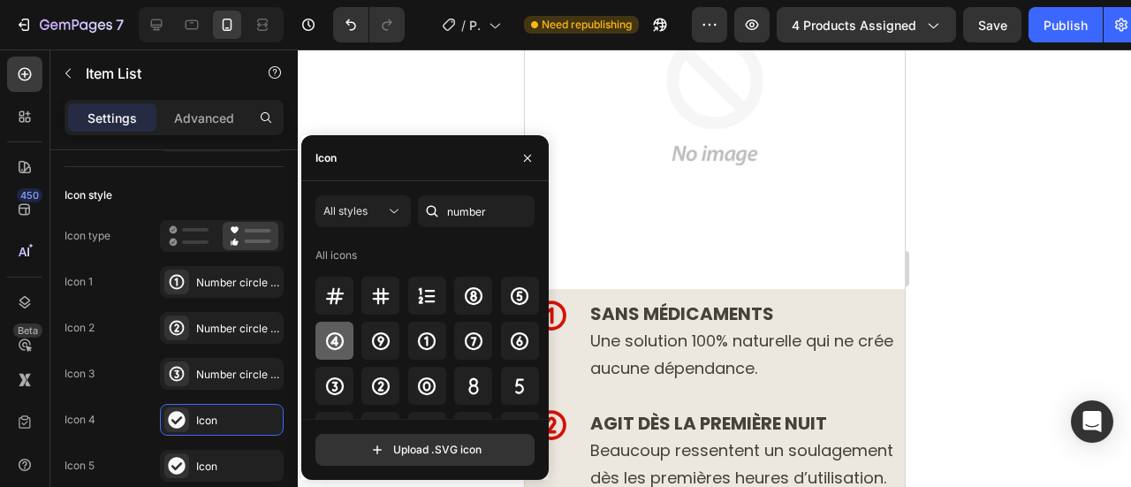
click at [340, 340] on icon at bounding box center [334, 341] width 21 height 21
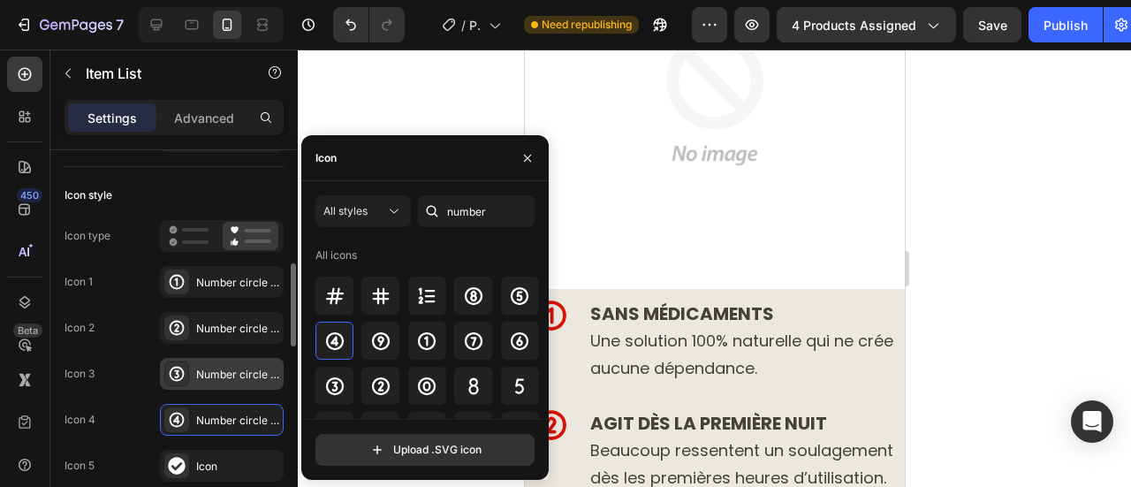
scroll to position [171, 0]
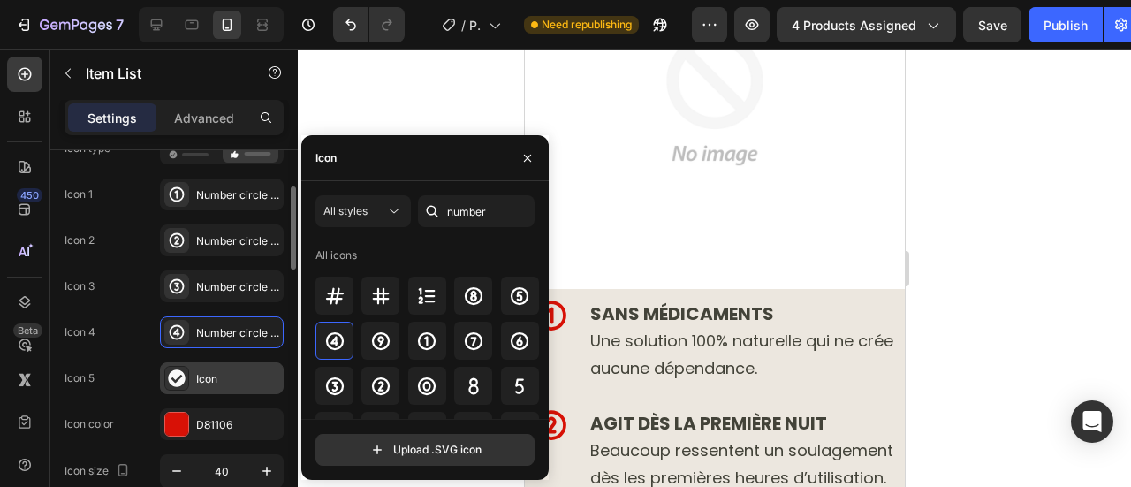
click at [231, 376] on div "Icon" at bounding box center [237, 379] width 83 height 16
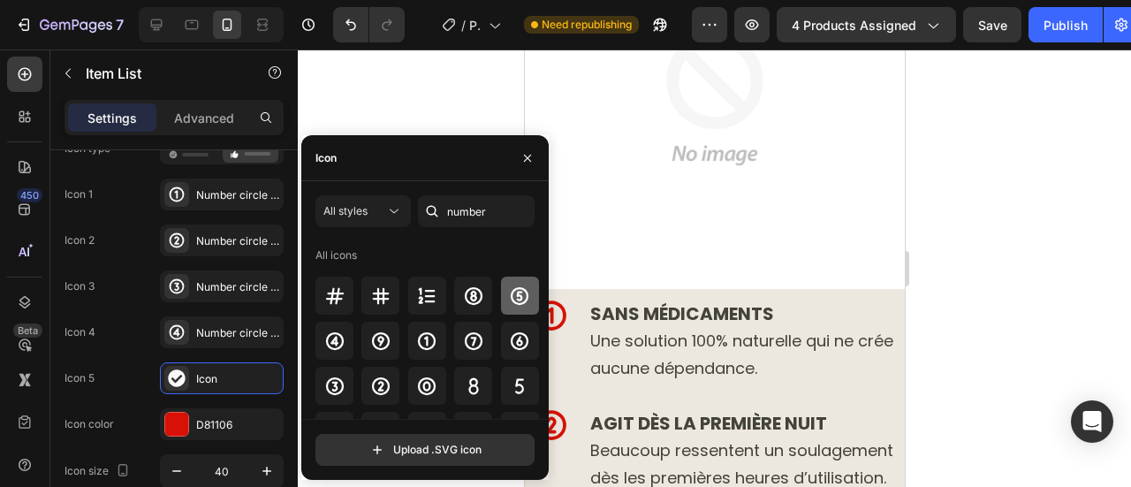
click at [521, 296] on icon at bounding box center [519, 295] width 21 height 21
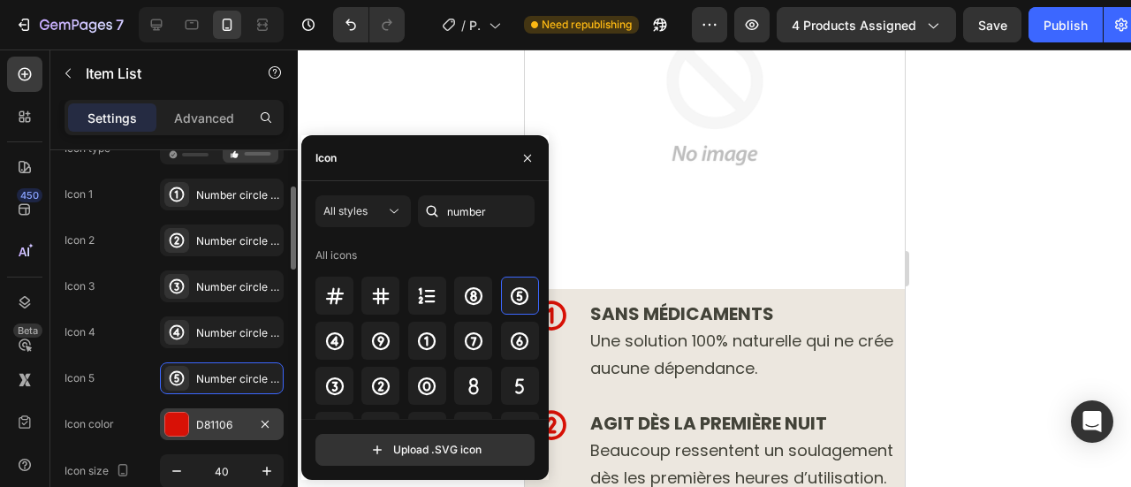
click at [196, 422] on div "D81106" at bounding box center [221, 425] width 51 height 16
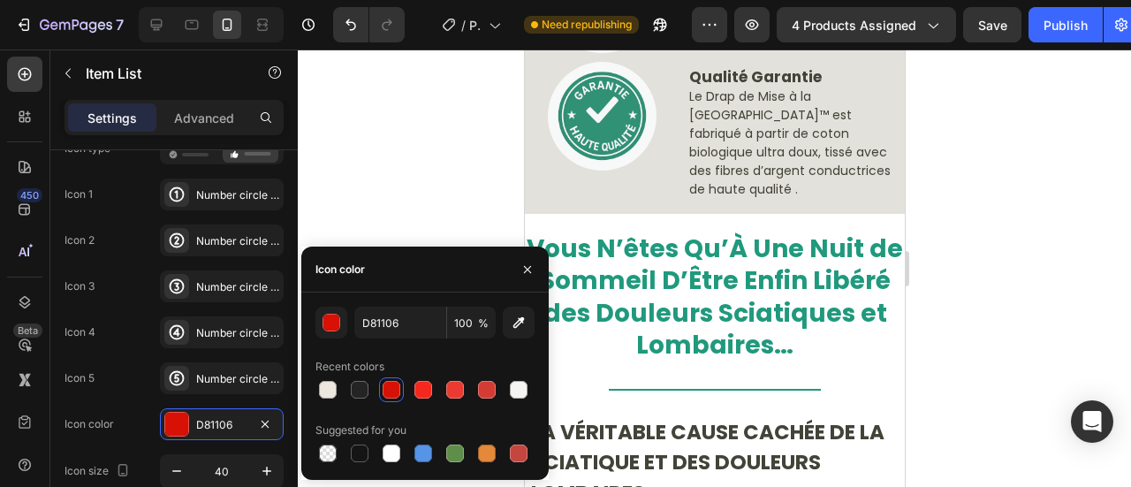
scroll to position [1597, 0]
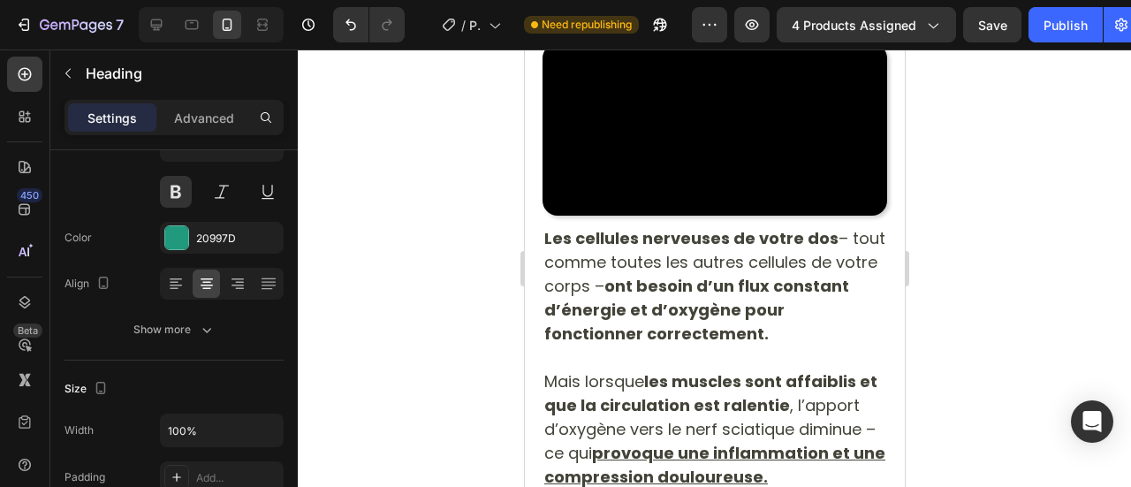
scroll to position [0, 0]
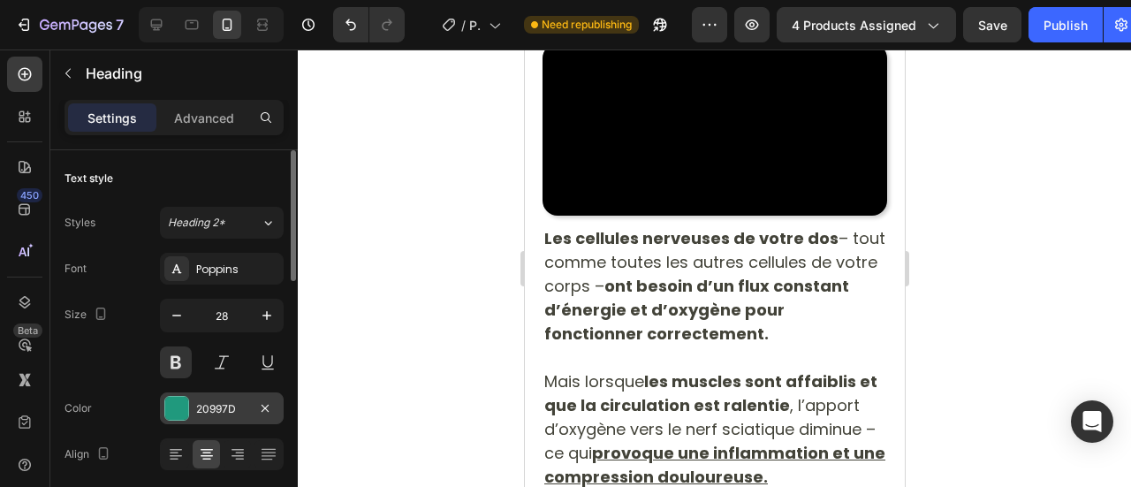
click at [215, 403] on div "20997D" at bounding box center [221, 409] width 51 height 16
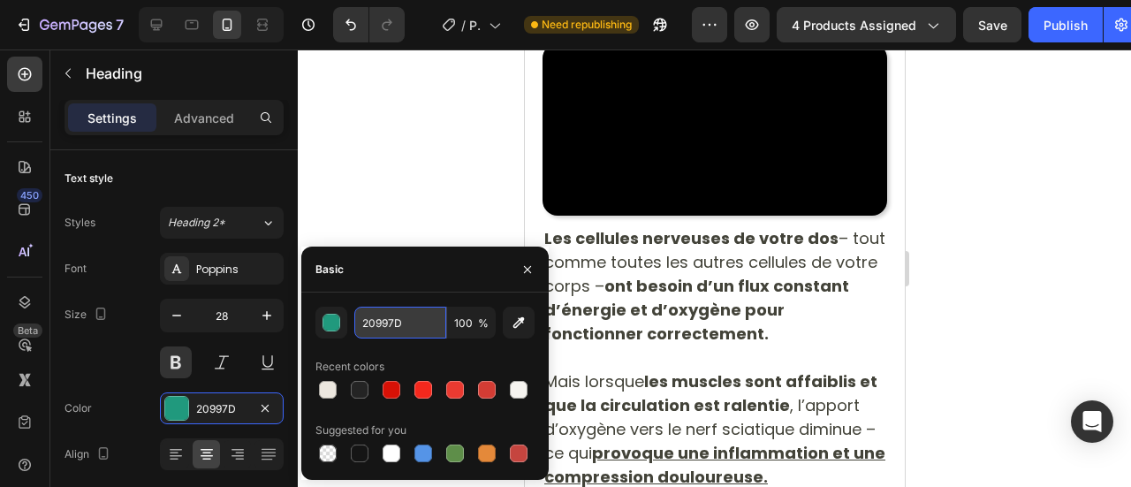
click at [373, 326] on input "20997D" at bounding box center [400, 323] width 92 height 32
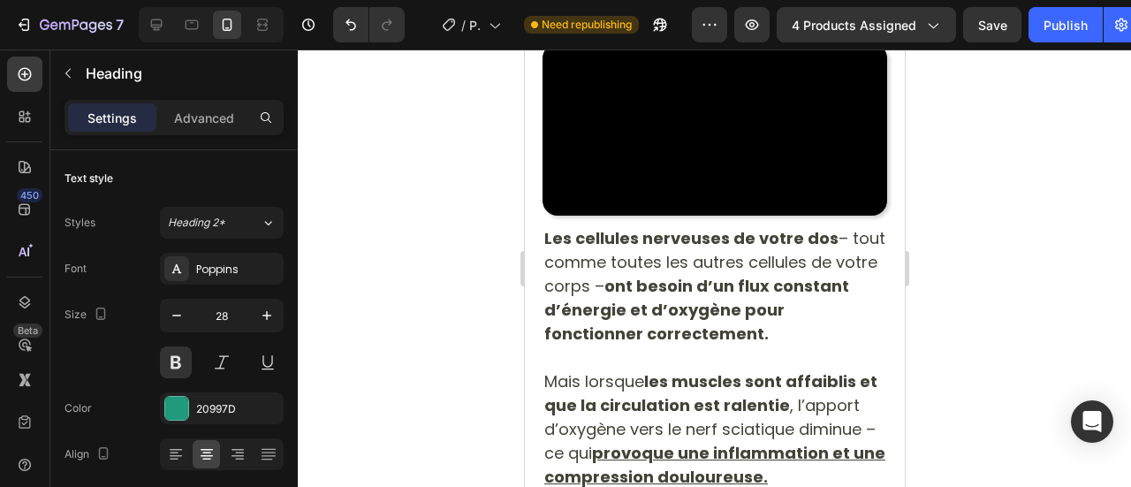
drag, startPoint x: 348, startPoint y: 110, endPoint x: 11, endPoint y: 102, distance: 336.9
click at [348, 110] on div at bounding box center [715, 268] width 834 height 438
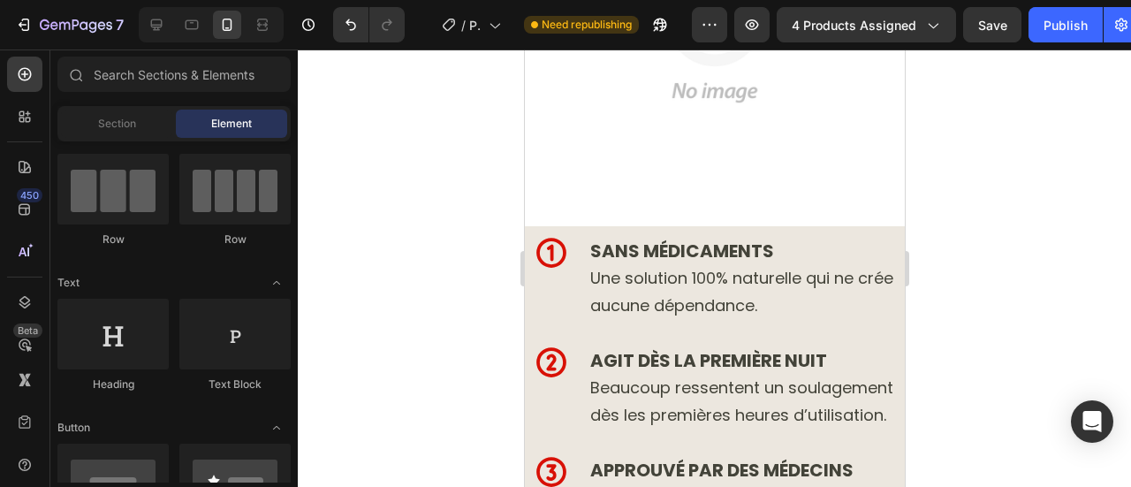
scroll to position [10858, 0]
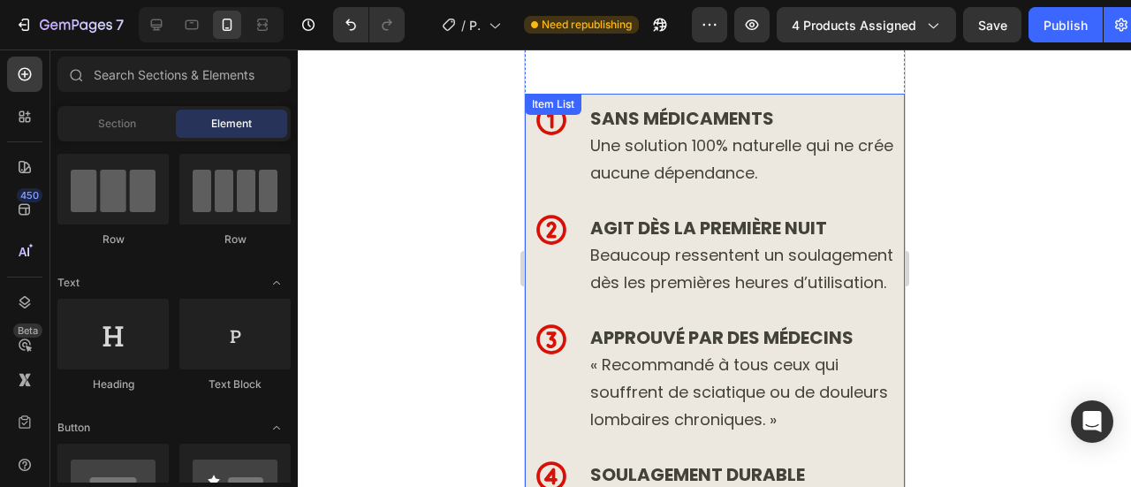
click at [561, 167] on div "SANS MÉDICAMENTS Une solution 100% naturelle qui ne crée aucune dépendance." at bounding box center [716, 146] width 367 height 87
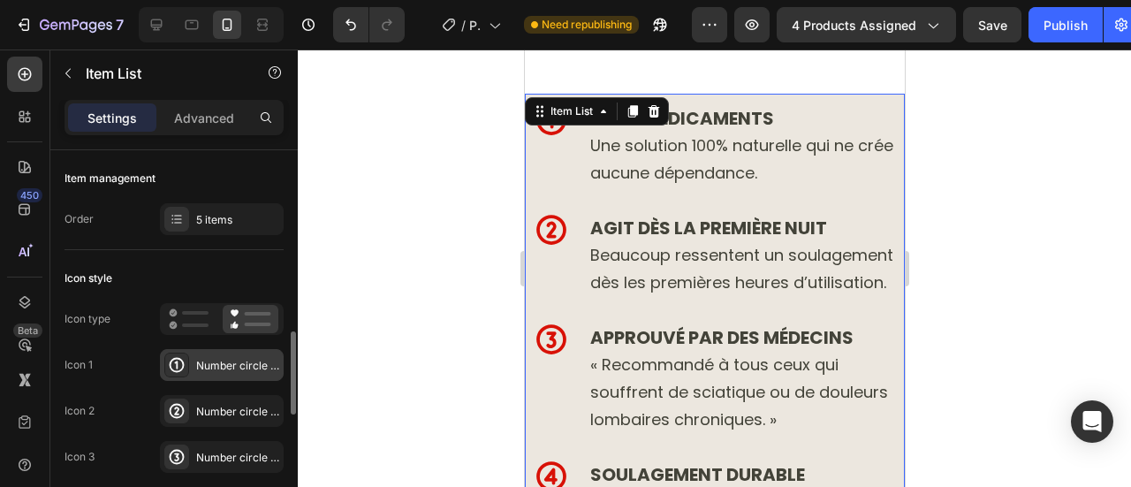
scroll to position [152, 0]
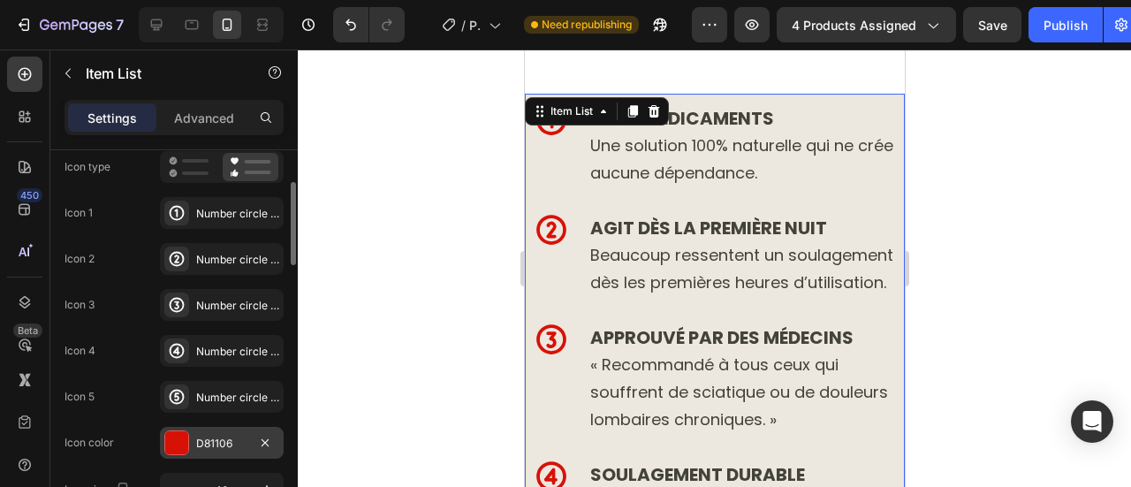
click at [207, 446] on div "D81106" at bounding box center [221, 444] width 51 height 16
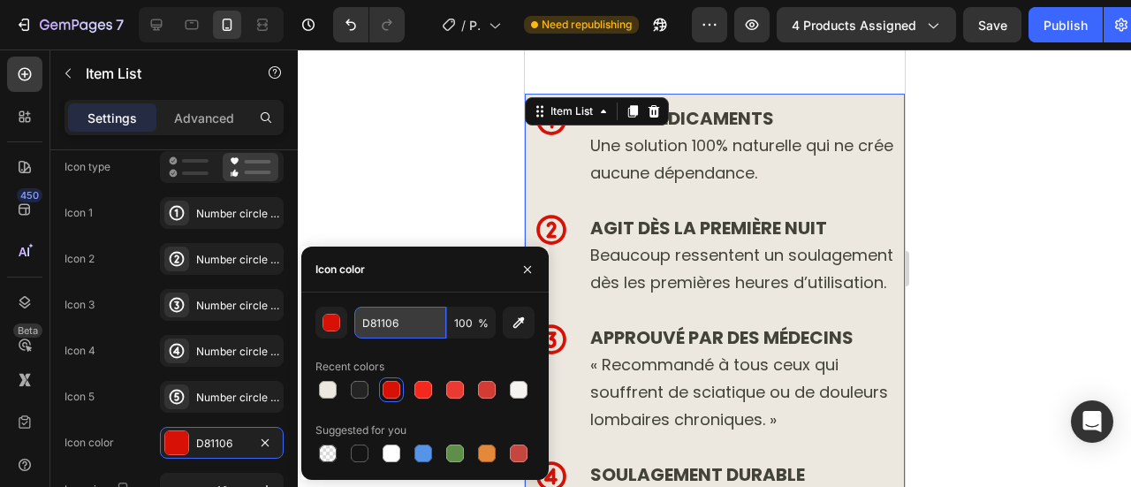
click at [418, 330] on input "D81106" at bounding box center [400, 323] width 92 height 32
paste input "20997D"
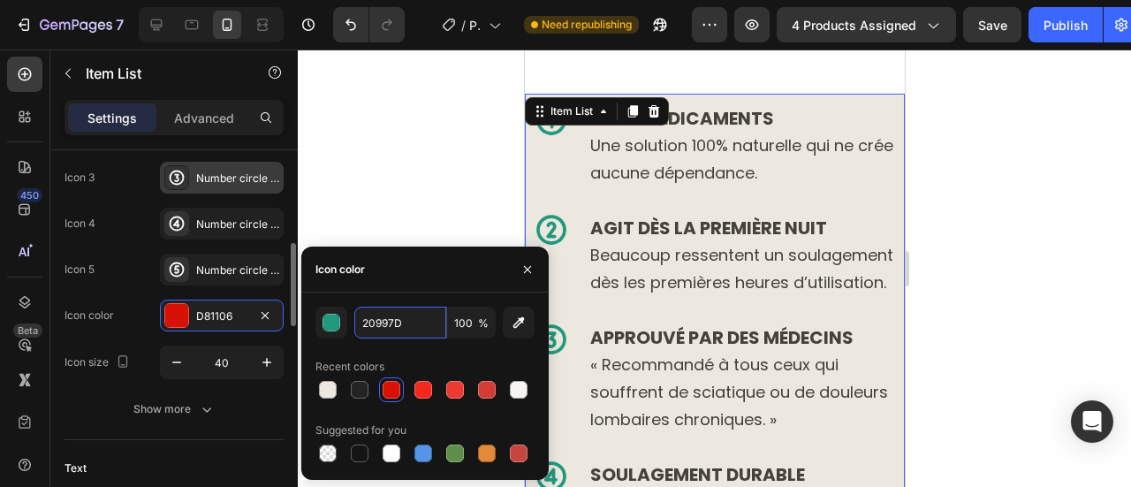
scroll to position [307, 0]
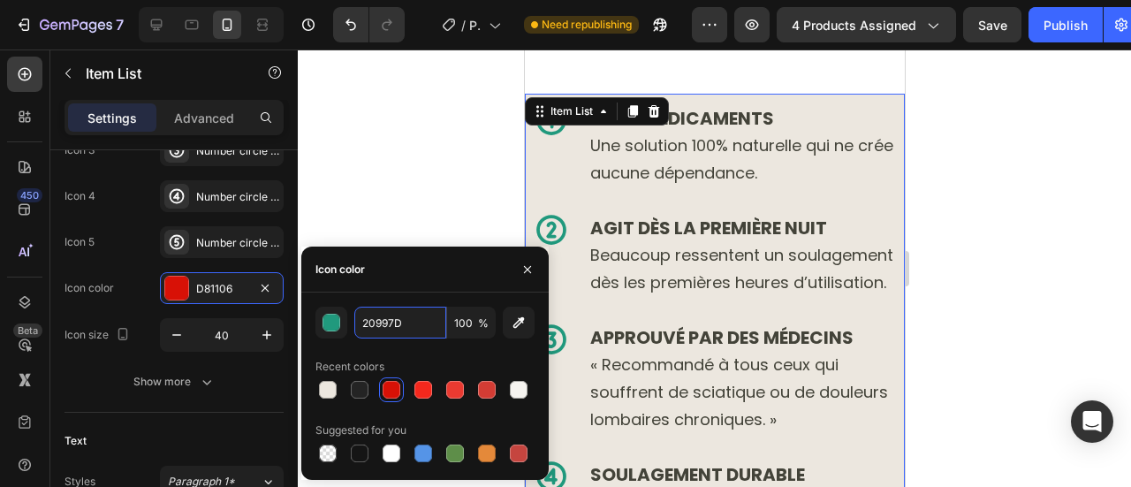
type input "20997D"
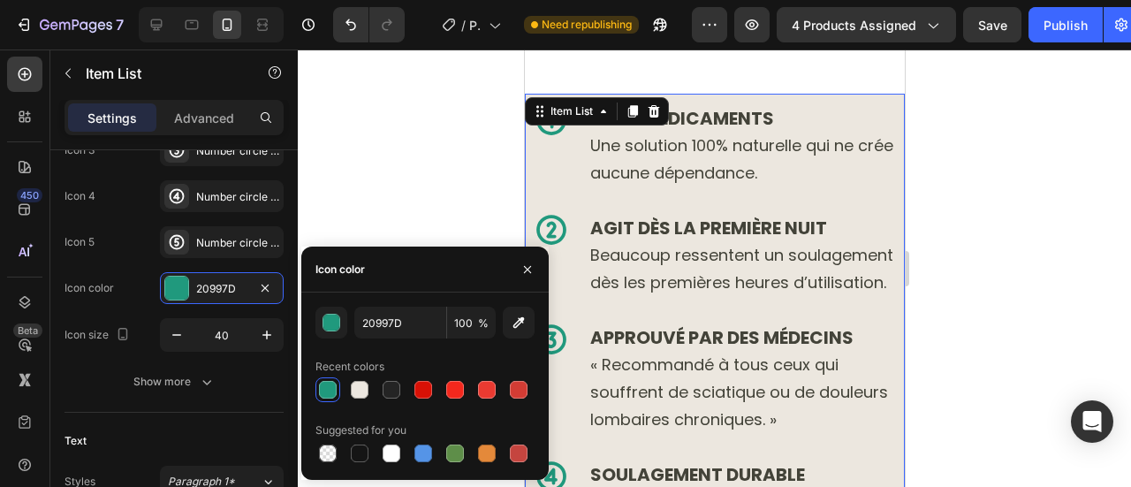
click at [670, 134] on span "Une solution 100% naturelle qui ne crée aucune dépendance." at bounding box center [741, 158] width 303 height 49
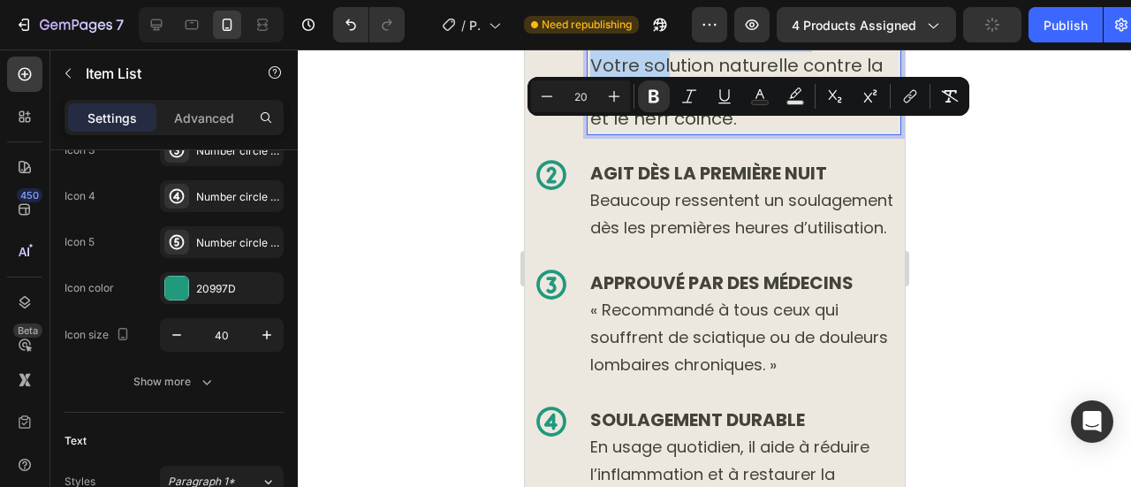
scroll to position [10232, 0]
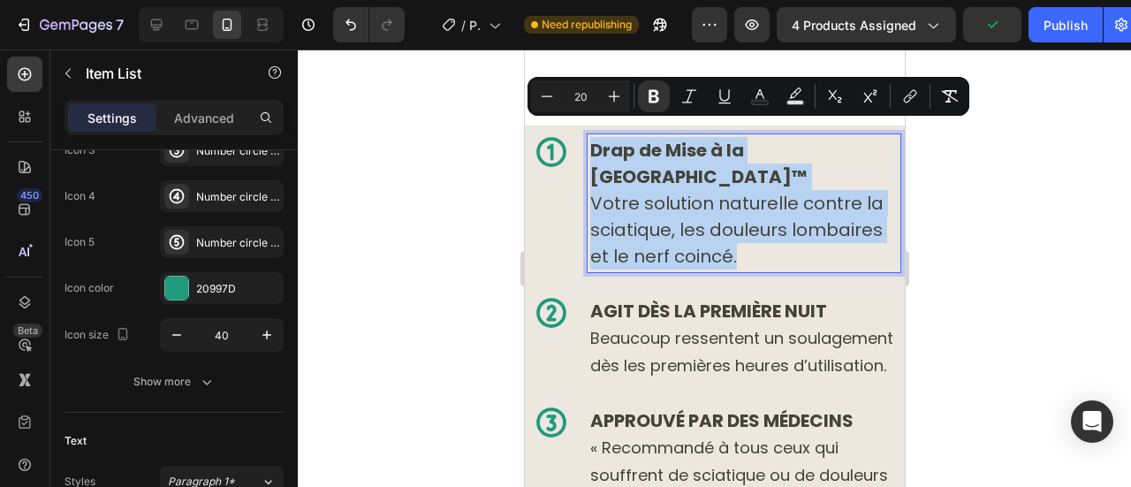
click at [708, 211] on p "Drap de Mise à la Terre Norava™ Votre solution naturelle contre la sciatique, l…" at bounding box center [744, 203] width 308 height 133
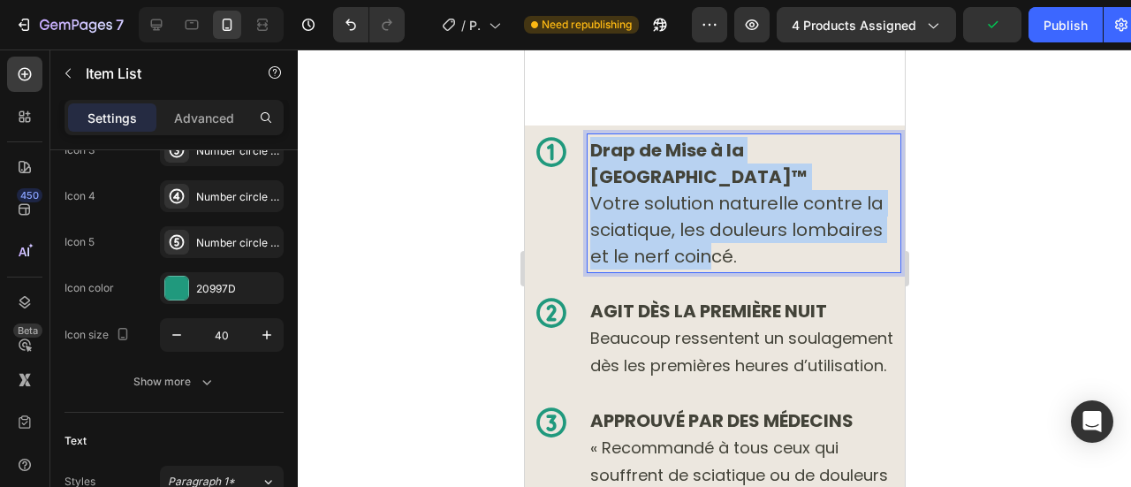
click at [708, 211] on p "Drap de Mise à la Terre Norava™ Votre solution naturelle contre la sciatique, l…" at bounding box center [744, 203] width 308 height 133
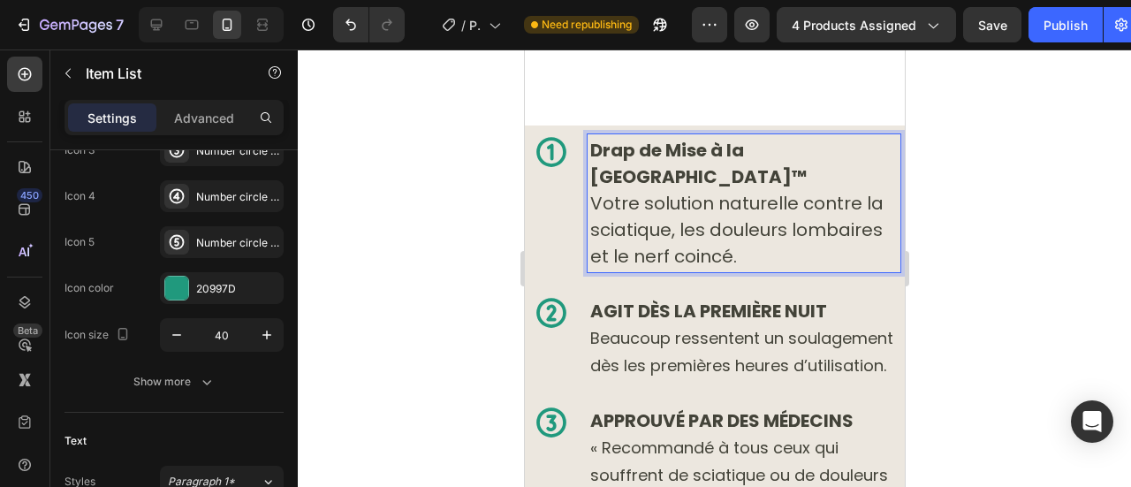
click at [751, 216] on p "Drap de Mise à la Terre Norava™ Votre solution naturelle contre la sciatique, l…" at bounding box center [744, 203] width 308 height 133
click at [718, 193] on p "Drap de Mise à la Terre Norava™ Votre solution naturelle contre la sciatique, l…" at bounding box center [744, 203] width 308 height 133
click at [742, 222] on p "Drap de Mise à la Terre Norava™ Votre solution naturelle contre la sciatique, l…" at bounding box center [744, 203] width 308 height 133
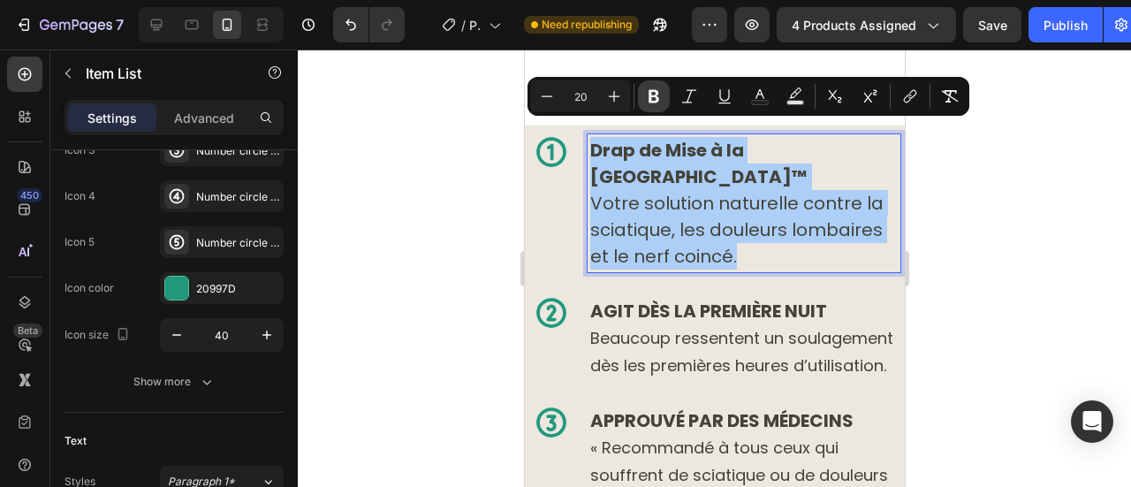
click at [663, 96] on button "Bold" at bounding box center [654, 96] width 32 height 32
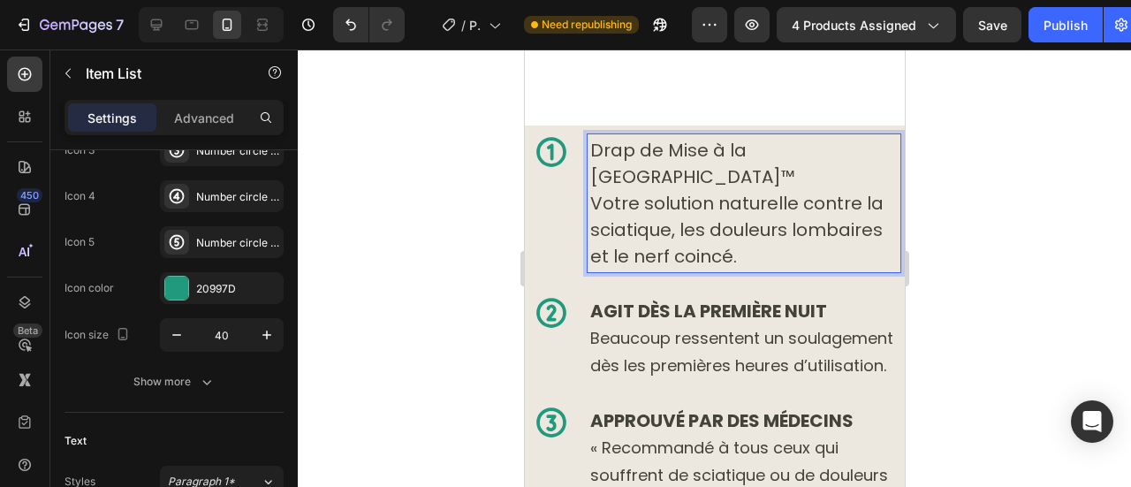
click at [700, 327] on span "Beaucoup ressentent un soulagement dès les premières heures d’utilisation." at bounding box center [741, 351] width 303 height 49
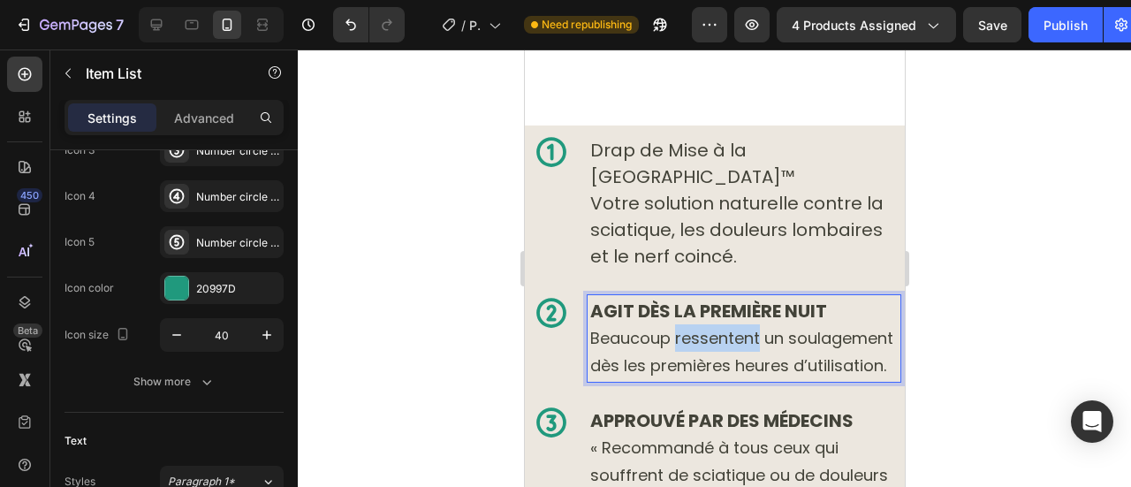
click at [700, 327] on span "Beaucoup ressentent un soulagement dès les premières heures d’utilisation." at bounding box center [741, 351] width 303 height 49
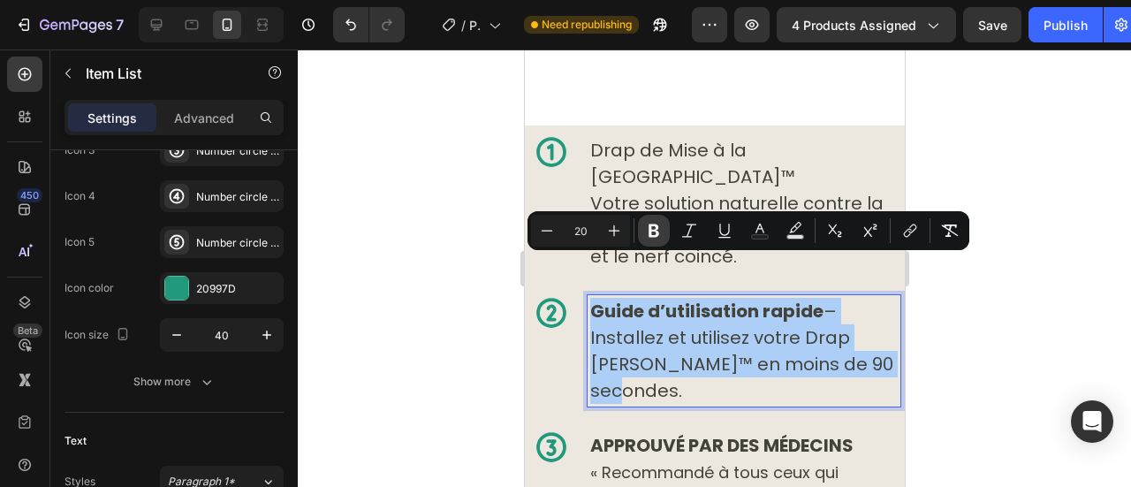
click at [651, 244] on button "Bold" at bounding box center [654, 231] width 32 height 32
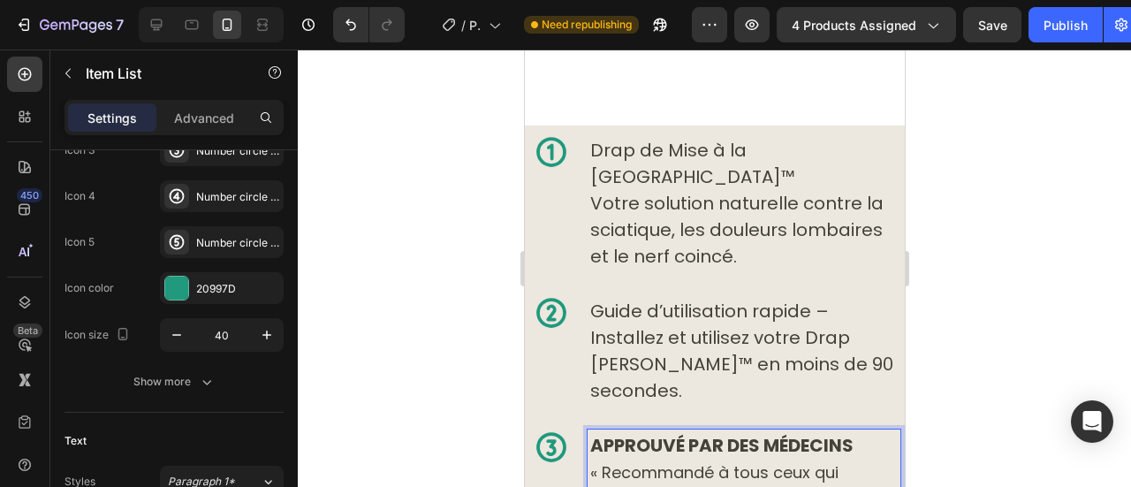
click at [682, 433] on strong "APPROUVÉ PAR DES MÉDECINS" at bounding box center [721, 445] width 263 height 25
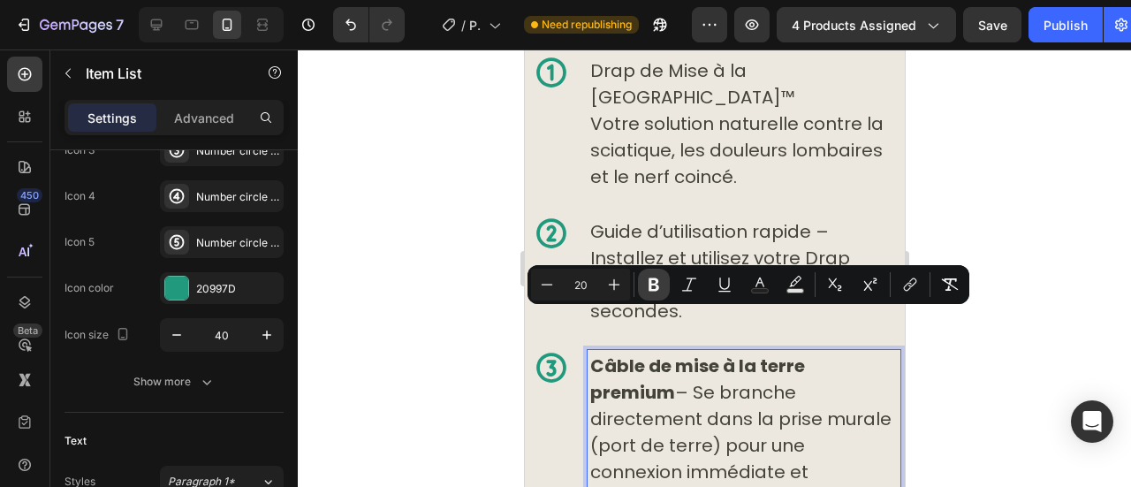
click at [656, 289] on icon "Editor contextual toolbar" at bounding box center [654, 284] width 11 height 13
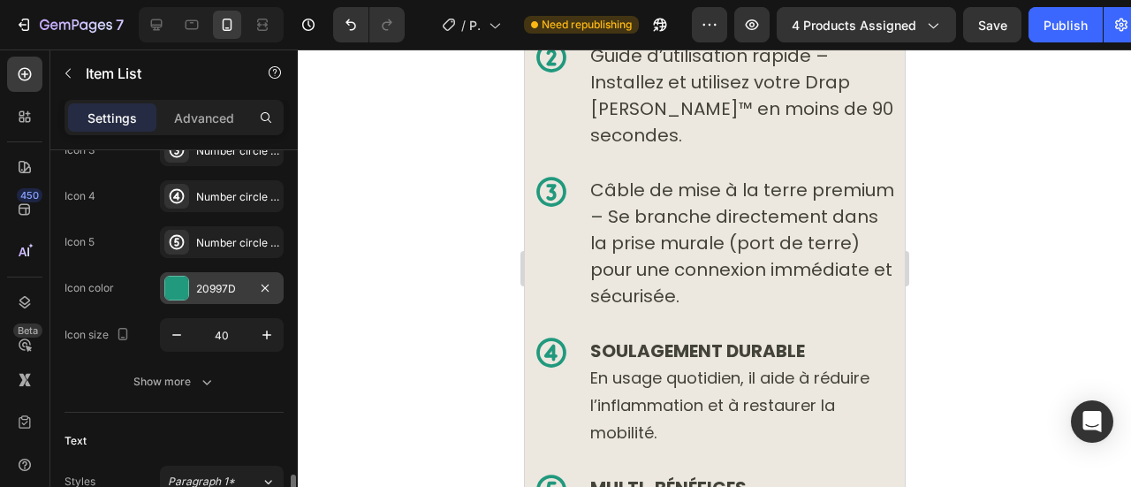
scroll to position [520, 0]
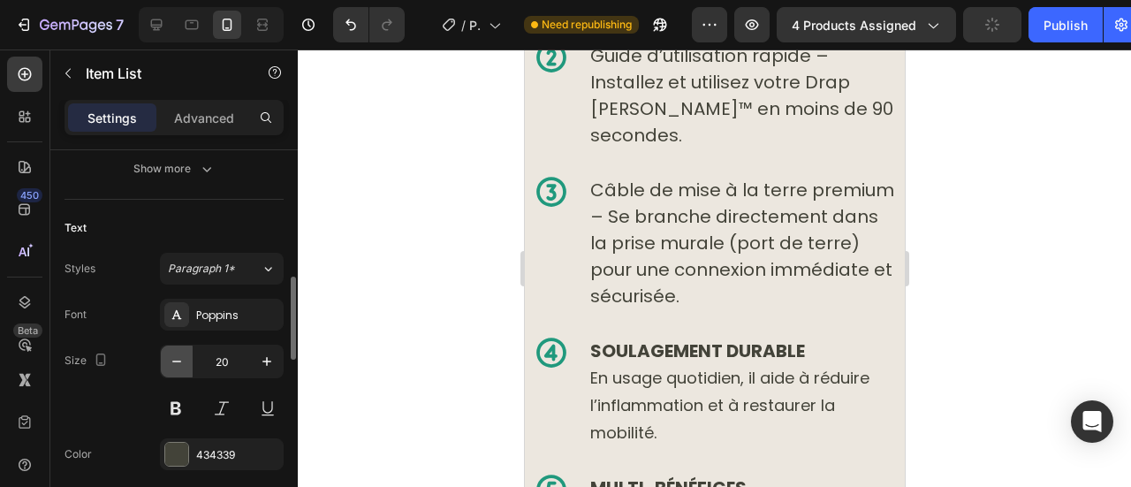
click at [179, 353] on icon "button" at bounding box center [177, 362] width 18 height 18
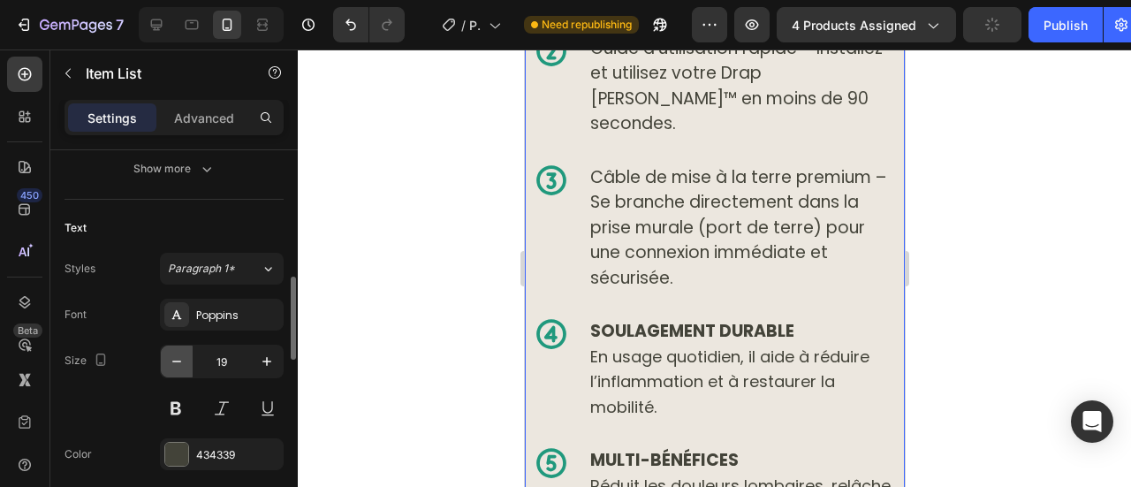
click at [179, 353] on icon "button" at bounding box center [177, 362] width 18 height 18
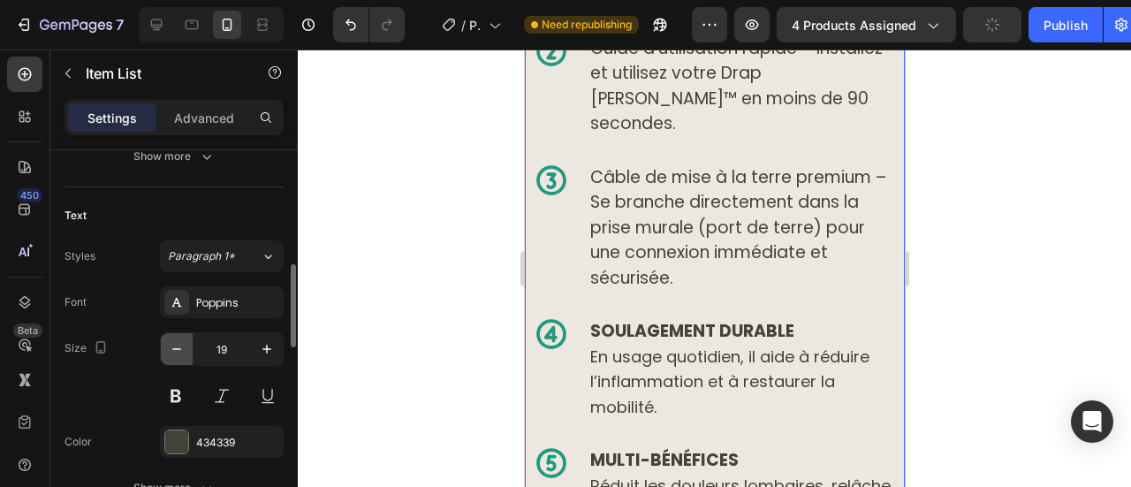
scroll to position [10482, 0]
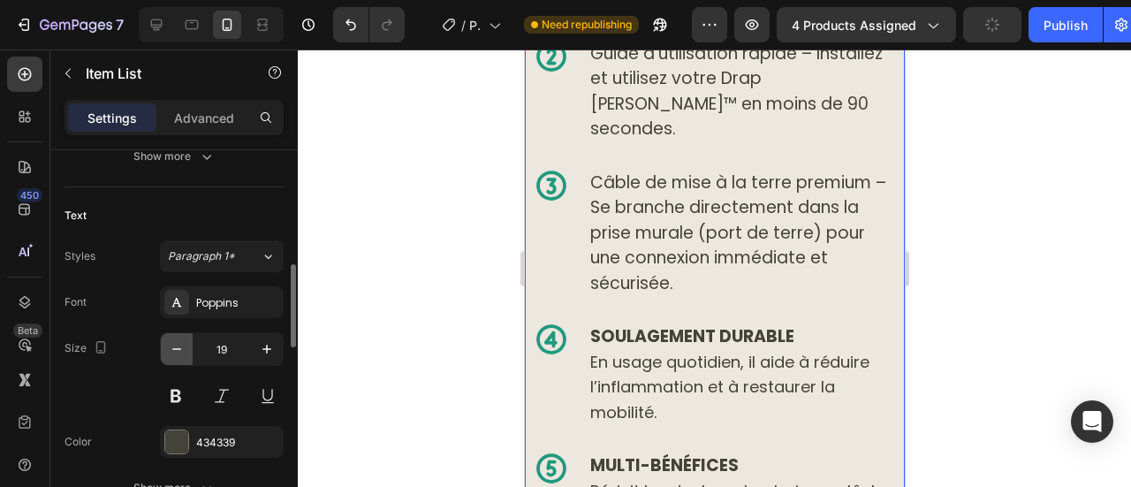
type input "18"
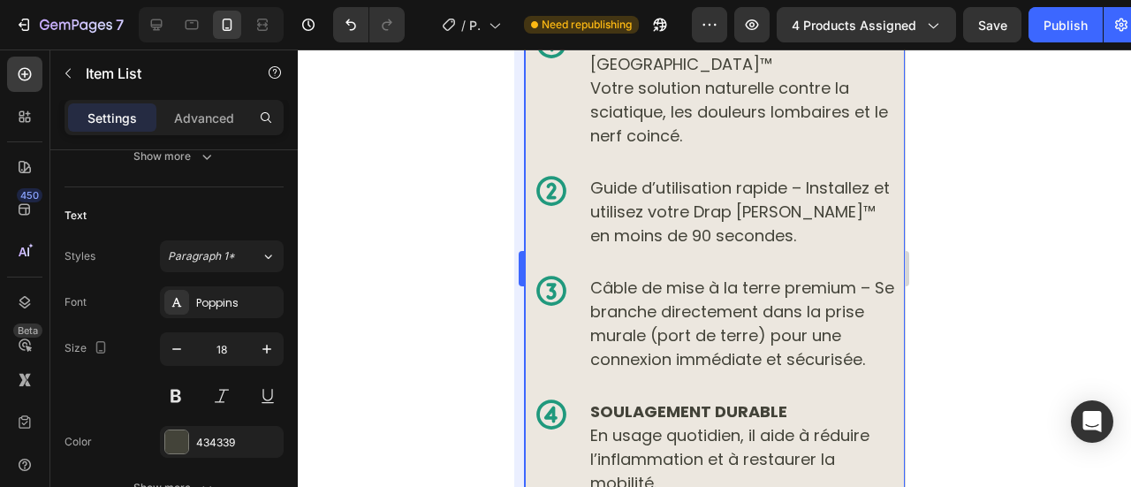
scroll to position [10409, 0]
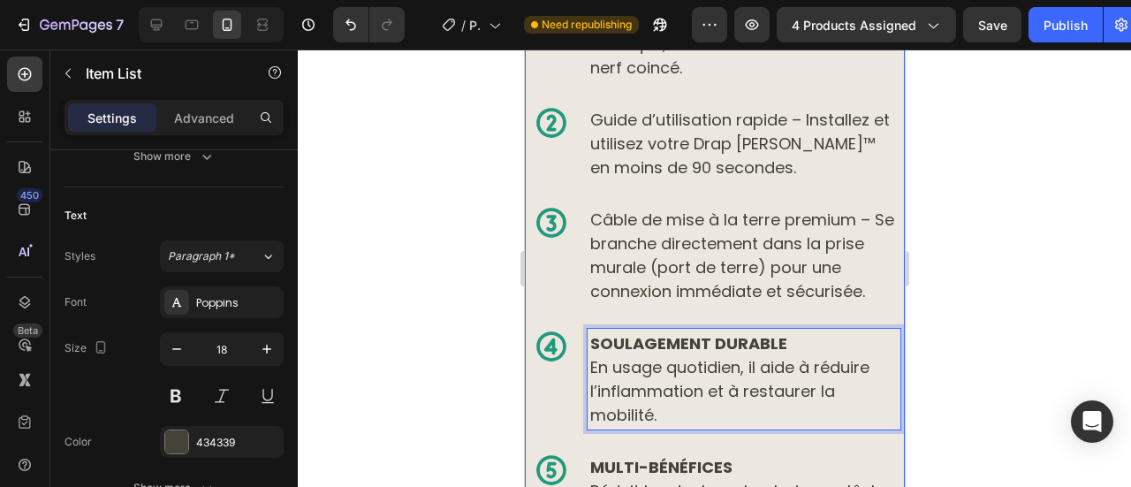
click at [654, 356] on span "En usage quotidien, il aide à réduire l’inflammation et à restaurer la mobilité." at bounding box center [729, 391] width 279 height 70
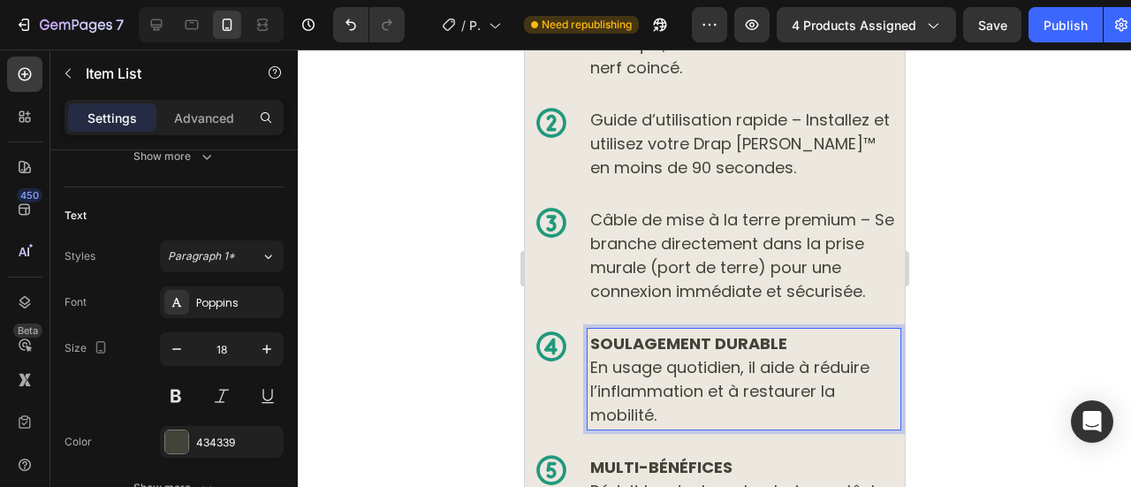
click at [610, 332] on strong "SOULAGEMENT DURABLE" at bounding box center [688, 343] width 197 height 22
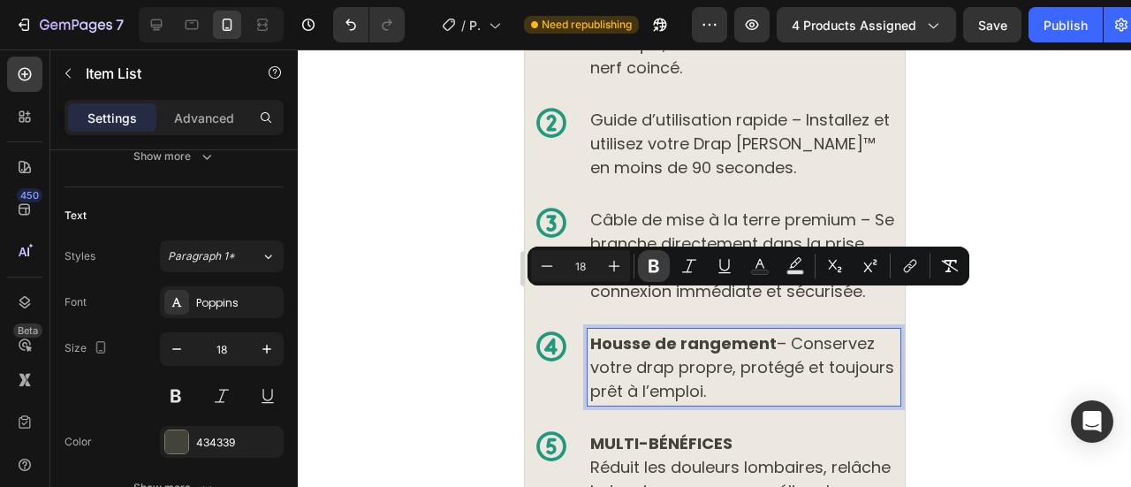
click at [653, 262] on icon "Editor contextual toolbar" at bounding box center [654, 266] width 11 height 13
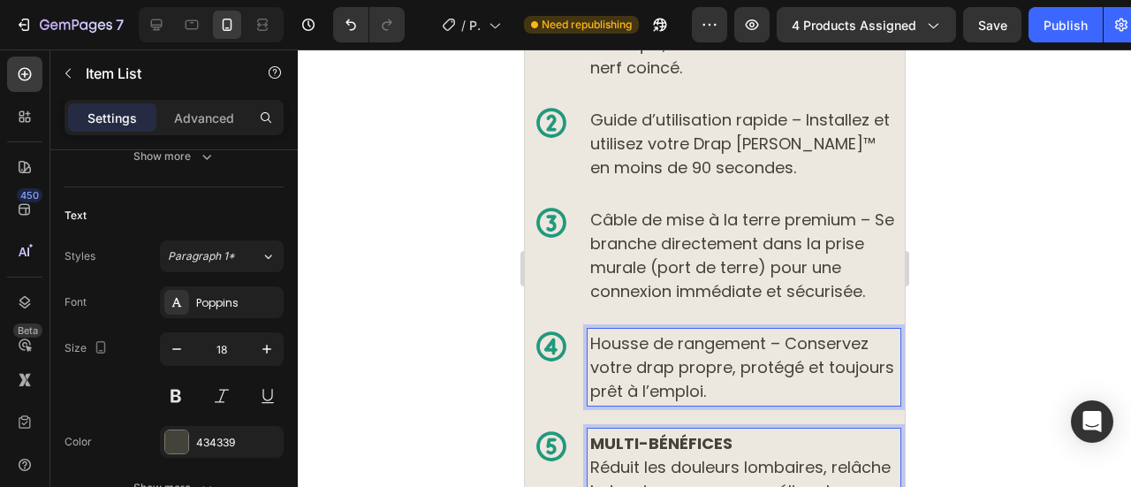
click at [637, 432] on strong "MULTI-BÉNÉFICES" at bounding box center [661, 443] width 142 height 22
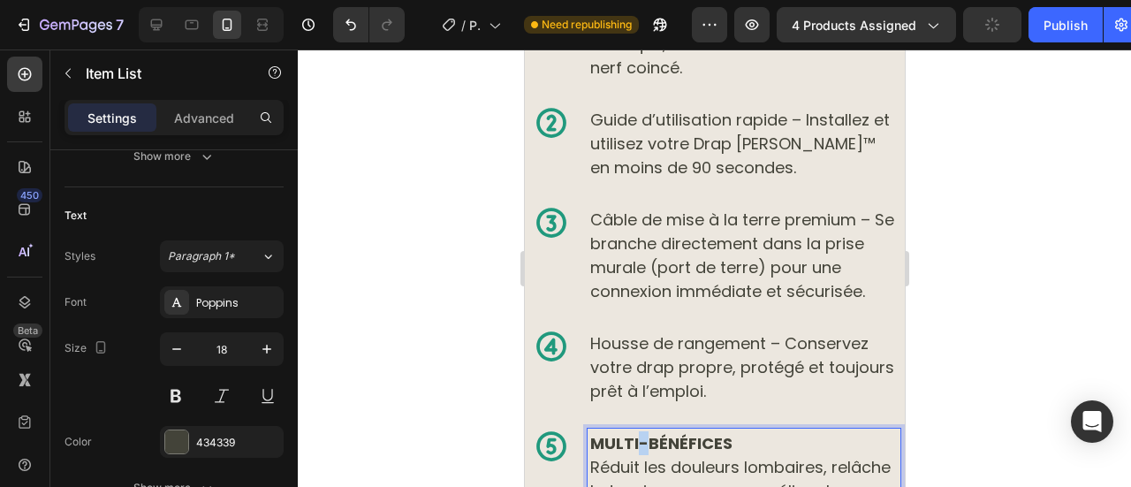
click at [637, 432] on strong "MULTI-BÉNÉFICES" at bounding box center [661, 443] width 142 height 22
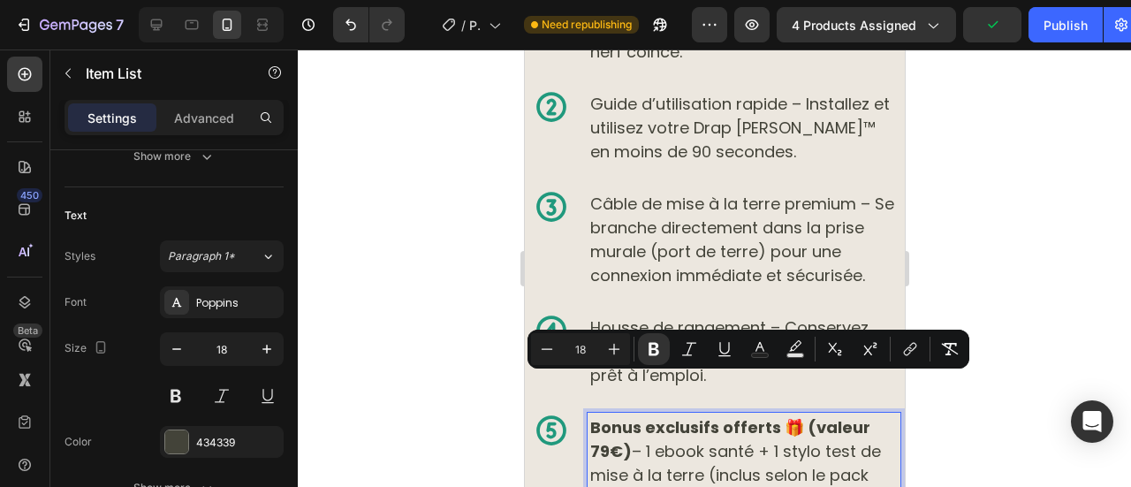
click at [652, 350] on icon "Editor contextual toolbar" at bounding box center [654, 349] width 18 height 18
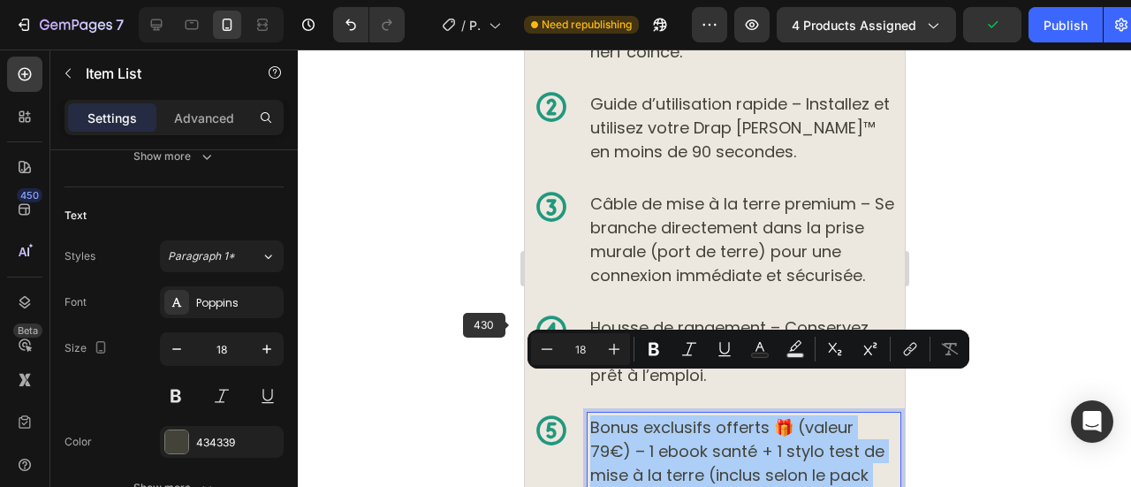
click at [487, 324] on div at bounding box center [715, 268] width 834 height 438
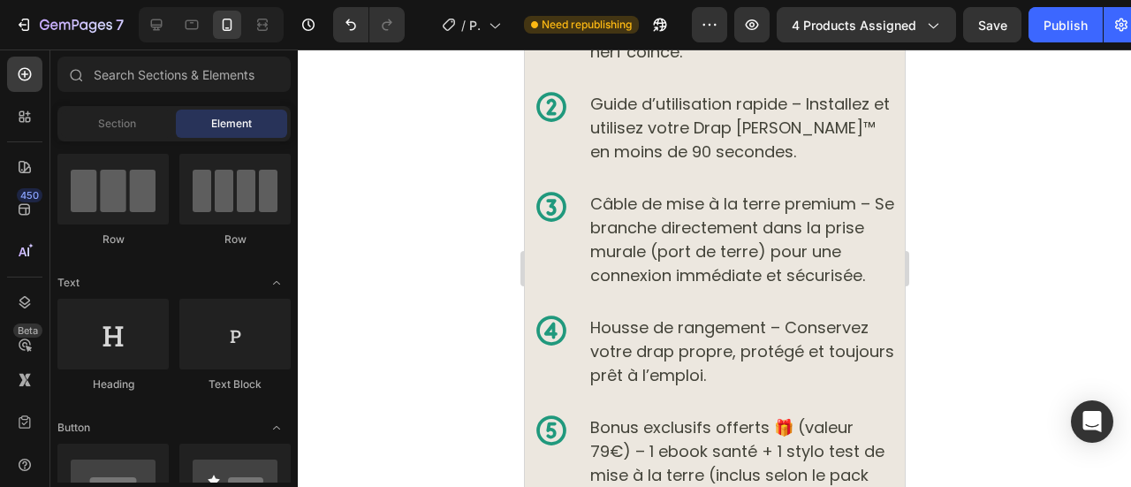
click at [438, 280] on div at bounding box center [715, 268] width 834 height 438
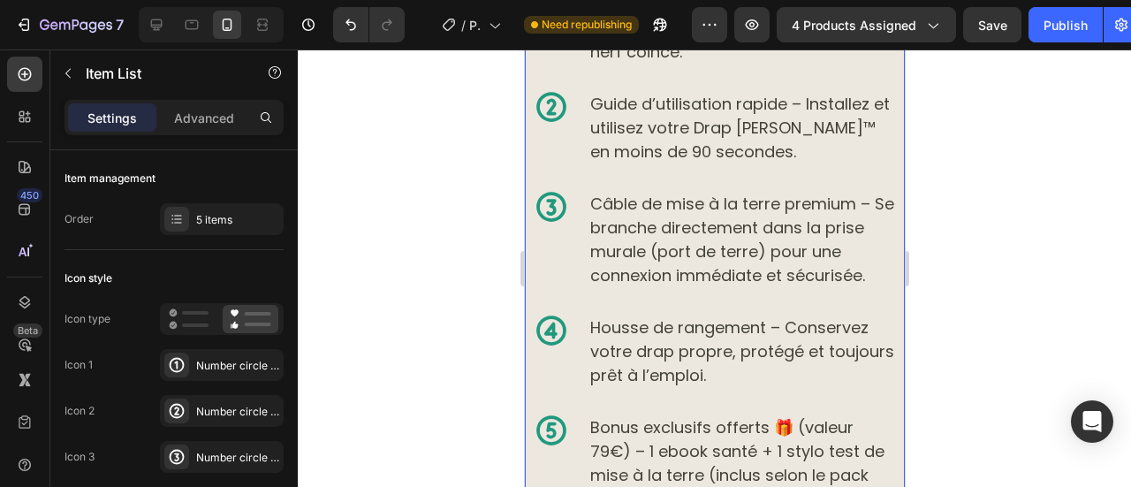
drag, startPoint x: 651, startPoint y: 340, endPoint x: 685, endPoint y: 357, distance: 38.3
click at [651, 255] on div "Drap de Mise à la Terre Norava™ Votre solution naturelle contre la sciatique, l…" at bounding box center [716, 228] width 367 height 572
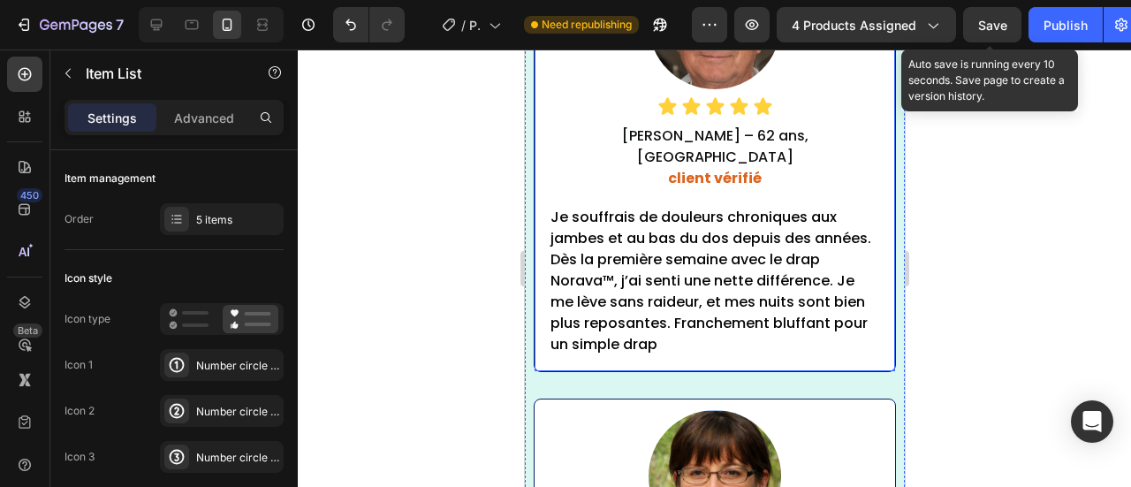
scroll to position [11080, 0]
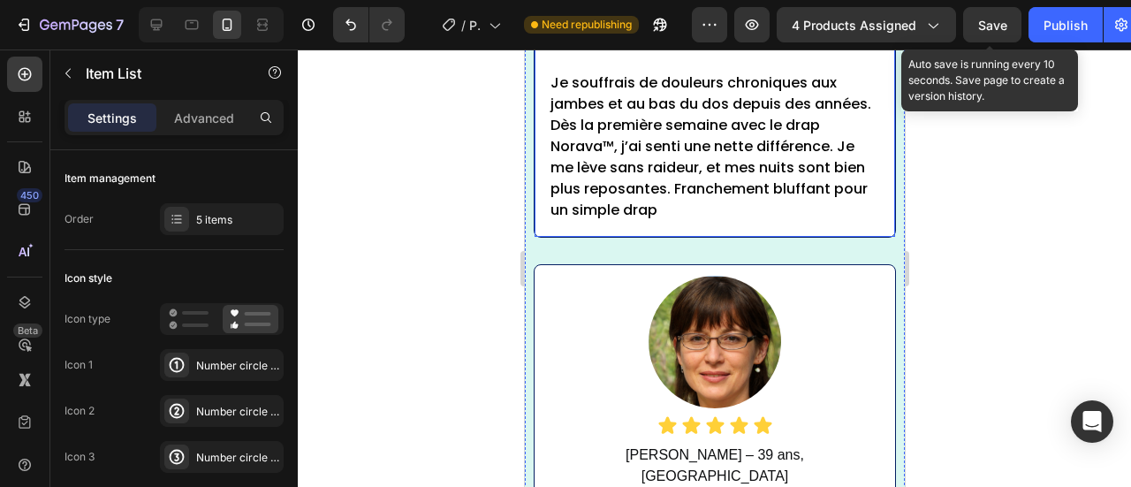
scroll to position [10882, 0]
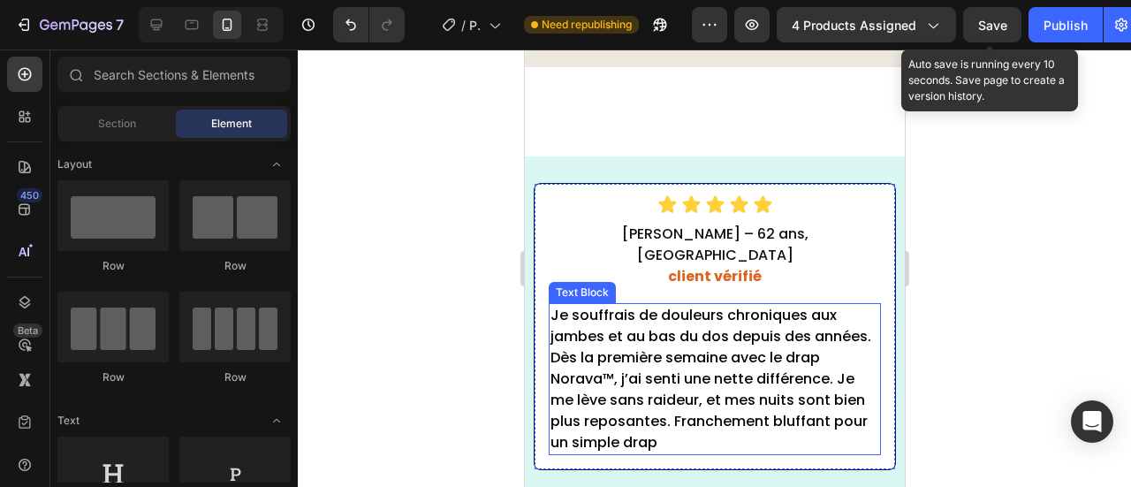
scroll to position [11103, 0]
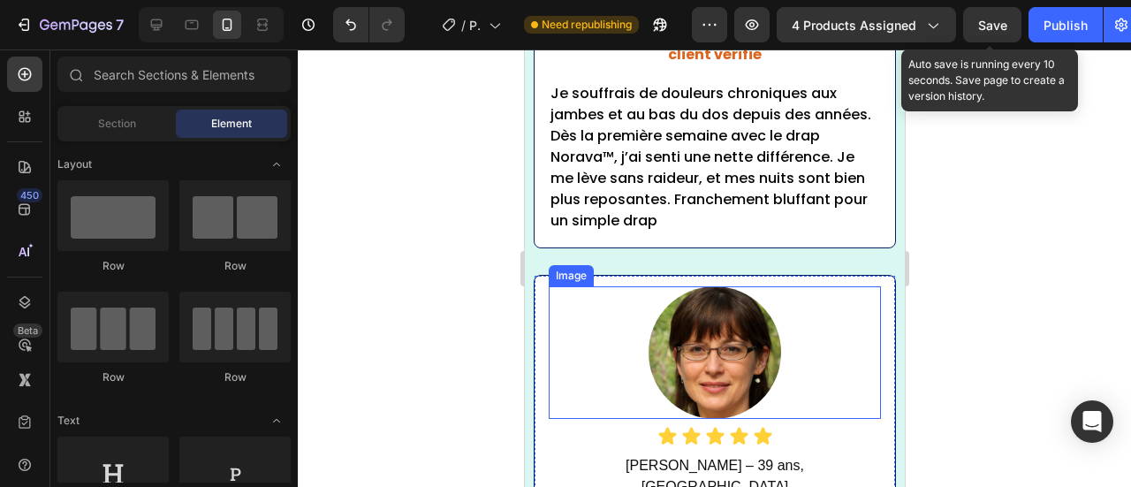
click at [685, 346] on img at bounding box center [714, 352] width 133 height 133
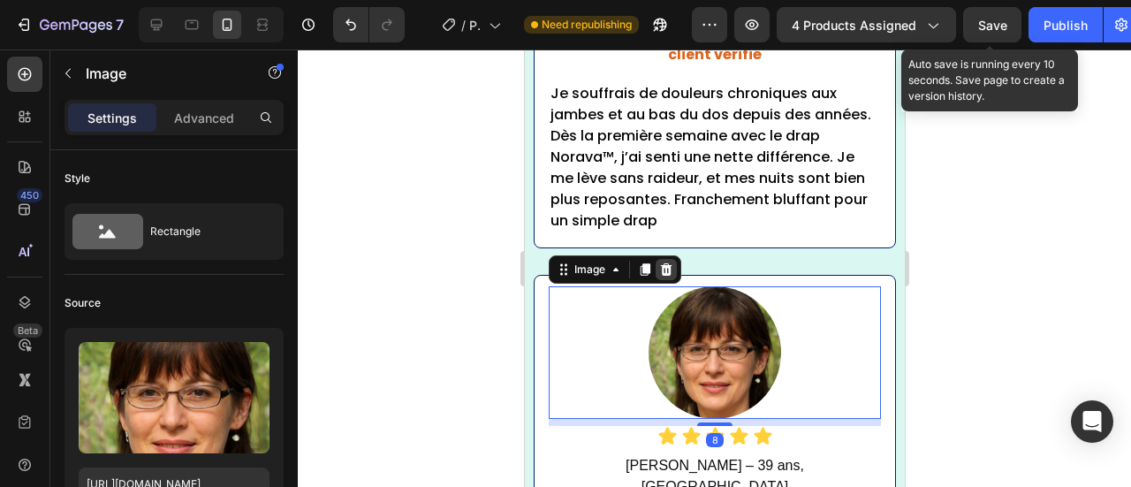
click at [675, 259] on div at bounding box center [665, 269] width 21 height 21
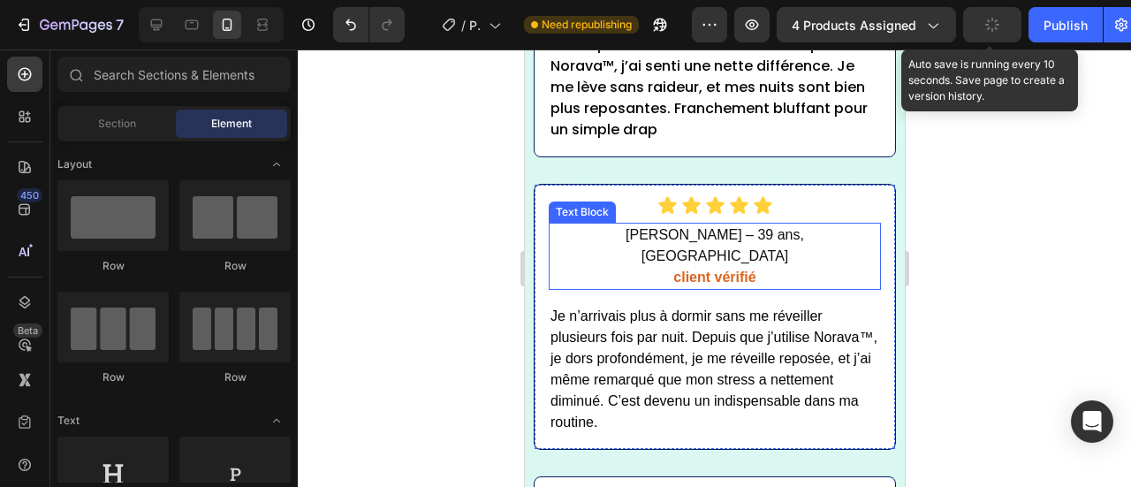
scroll to position [11364, 0]
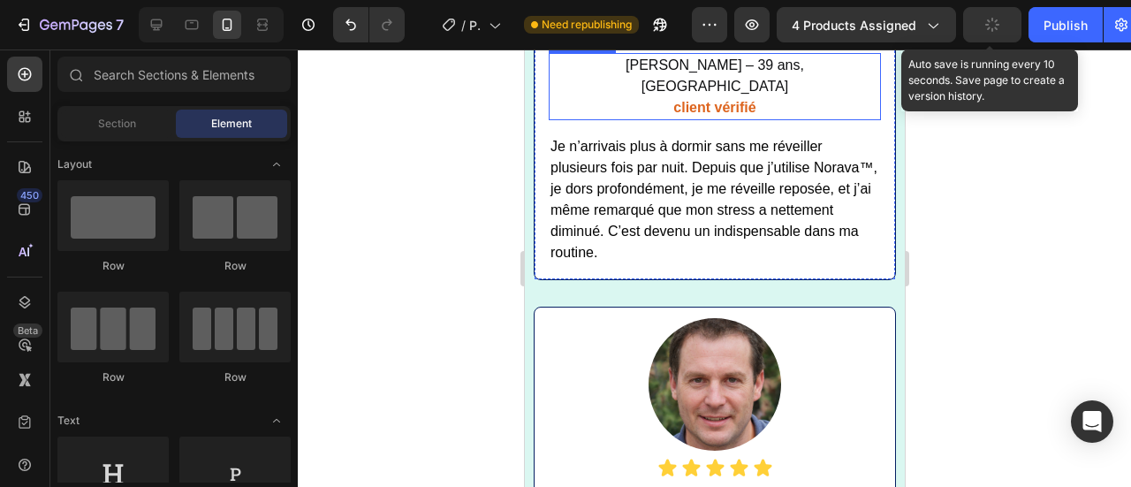
click at [636, 342] on div at bounding box center [714, 384] width 332 height 133
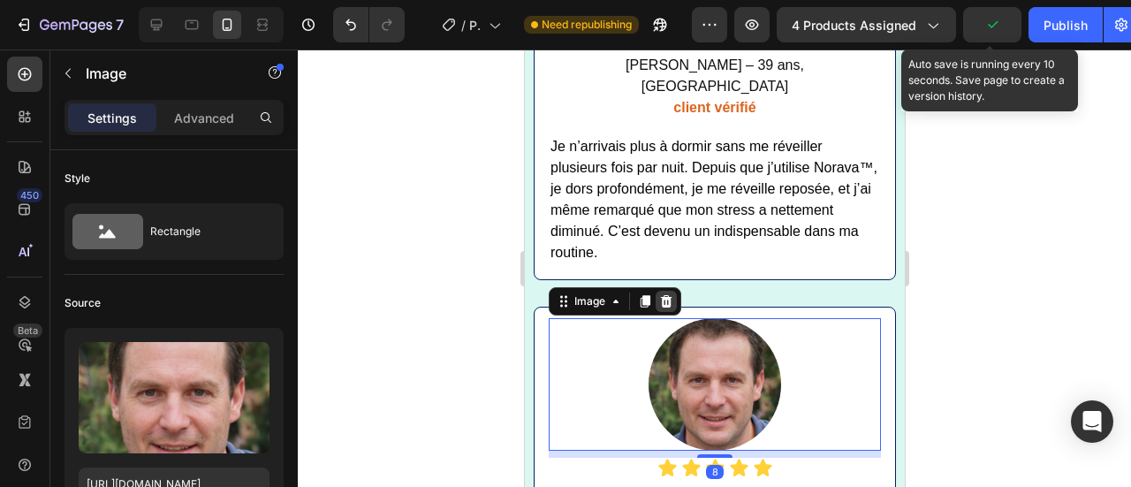
click at [670, 294] on icon at bounding box center [665, 301] width 14 height 14
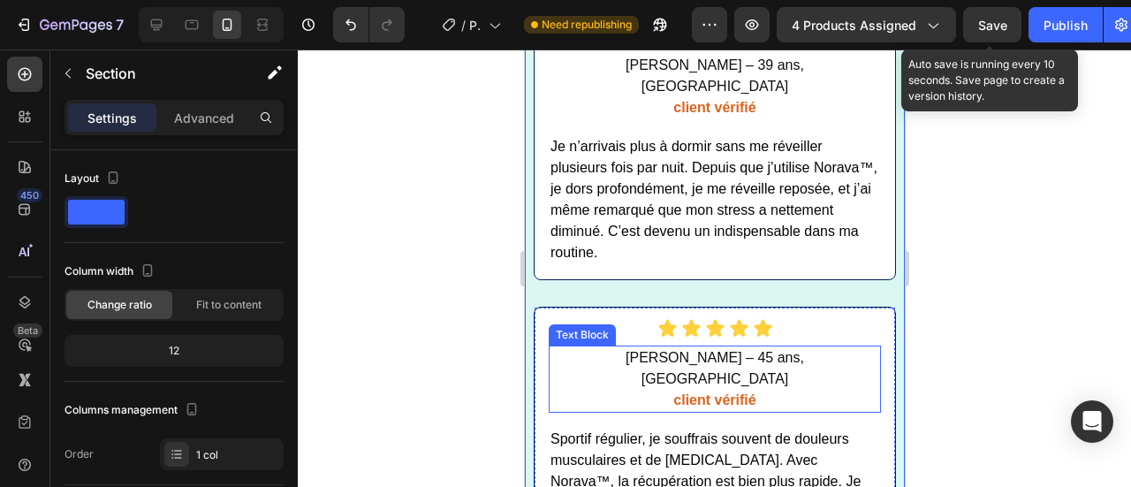
click at [619, 347] on p "[PERSON_NAME] – 45 ans, [GEOGRAPHIC_DATA]" at bounding box center [714, 368] width 329 height 42
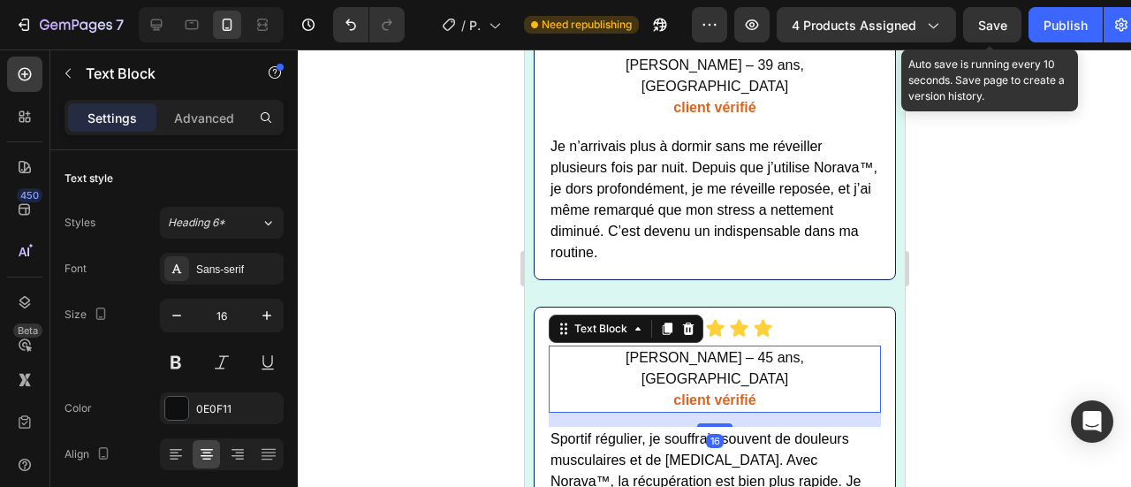
drag, startPoint x: 911, startPoint y: 72, endPoint x: 477, endPoint y: 80, distance: 434.1
